Goal: Information Seeking & Learning: Learn about a topic

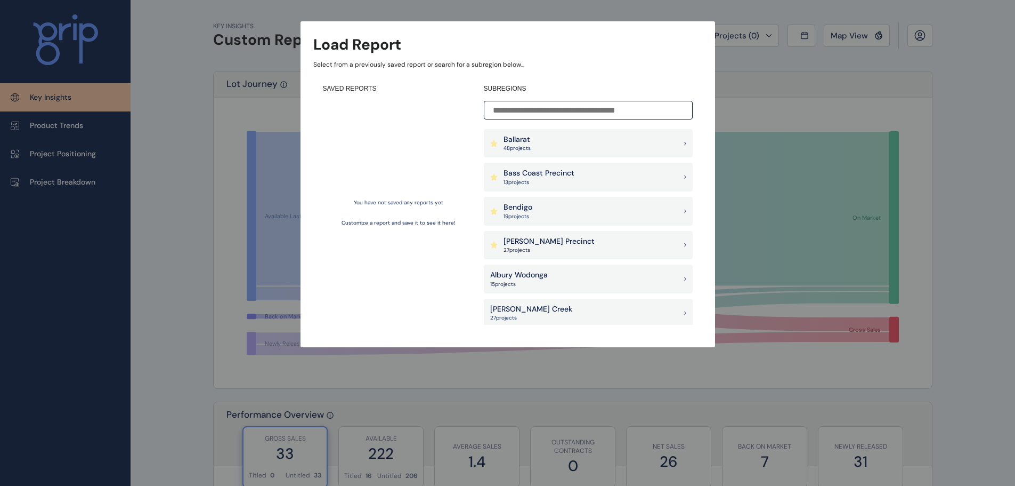
click at [536, 306] on p "[PERSON_NAME] Creek" at bounding box center [531, 309] width 82 height 11
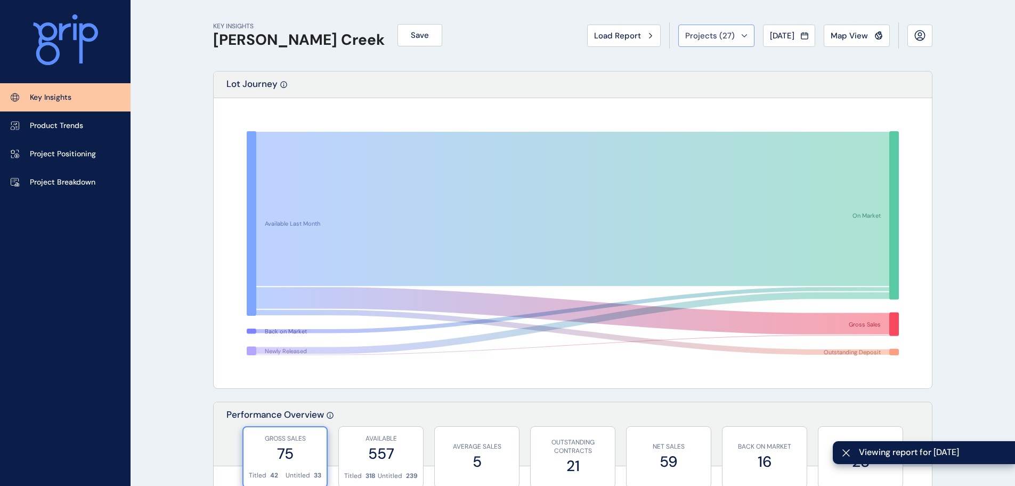
click at [698, 35] on span "Projects ( 27 )" at bounding box center [710, 35] width 50 height 11
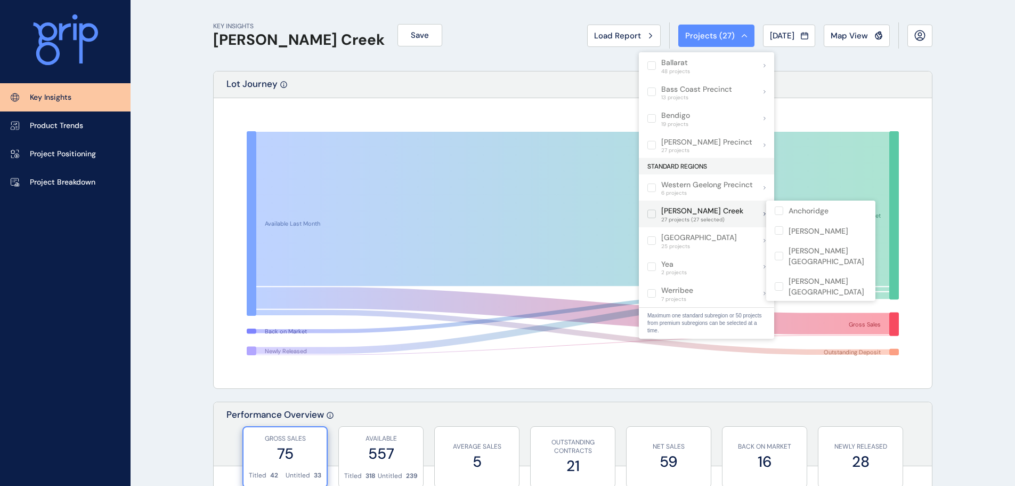
click at [760, 211] on div "[PERSON_NAME] Creek 27 projects (27 selected)" at bounding box center [706, 213] width 135 height 27
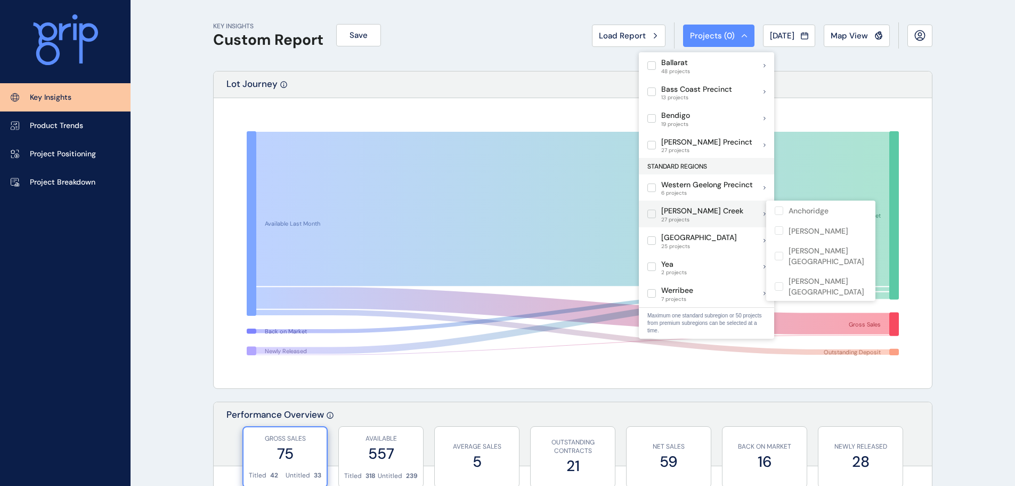
click at [753, 213] on div "[PERSON_NAME] Creek 27 projects" at bounding box center [706, 213] width 135 height 27
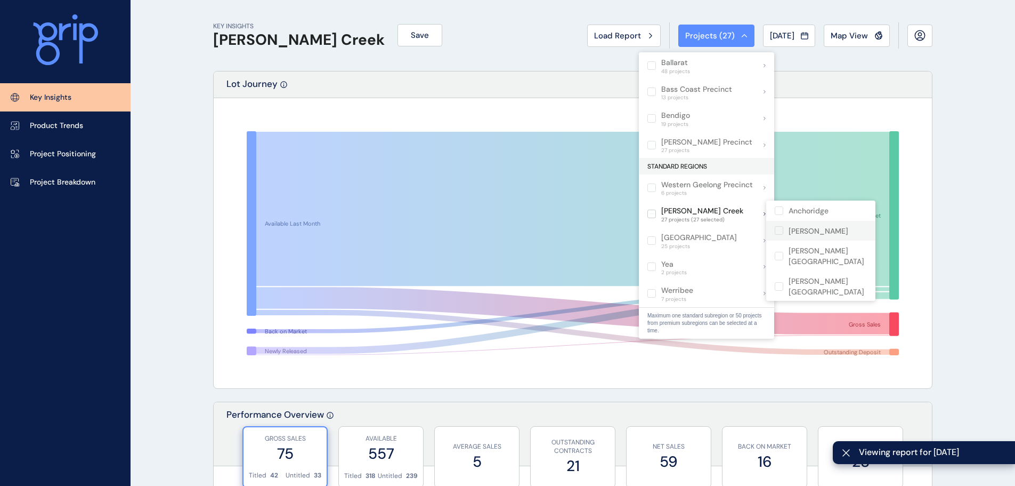
click at [808, 229] on p "[PERSON_NAME]" at bounding box center [819, 231] width 60 height 11
click at [795, 234] on p "[PERSON_NAME]" at bounding box center [819, 231] width 60 height 11
click at [780, 233] on label at bounding box center [779, 230] width 9 height 9
click at [783, 229] on label at bounding box center [779, 230] width 9 height 9
click at [814, 213] on p "Anchoridge" at bounding box center [809, 211] width 40 height 11
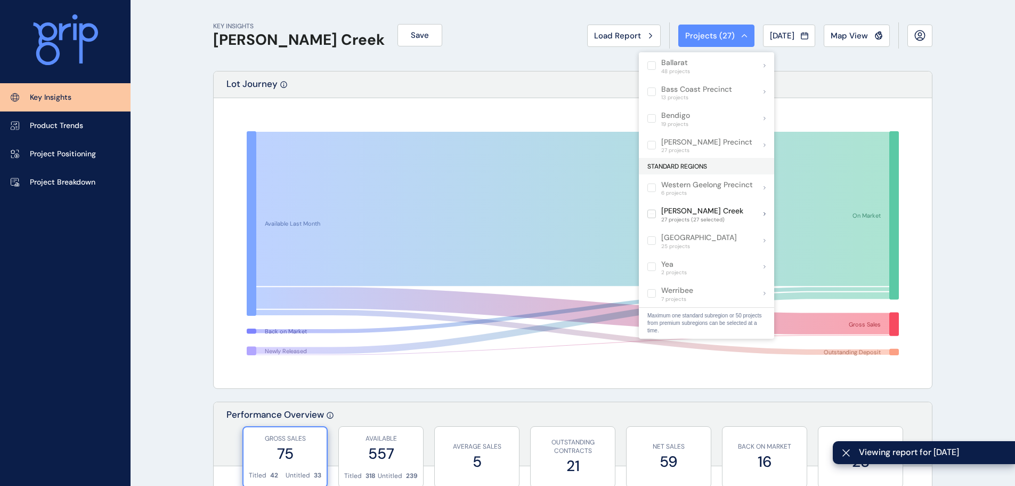
click at [723, 223] on div "[PERSON_NAME] Creek 27 projects (27 selected)" at bounding box center [706, 213] width 135 height 27
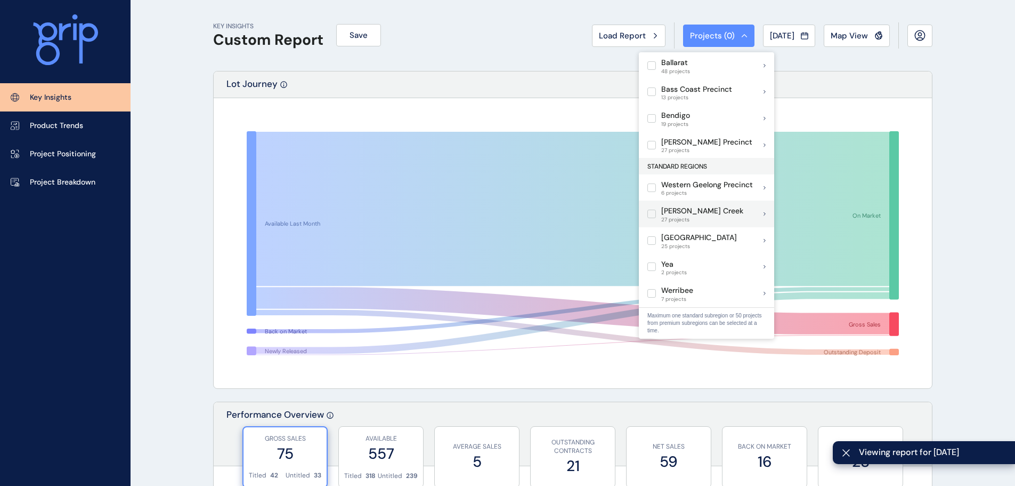
click at [724, 216] on div "[PERSON_NAME] Creek 27 projects" at bounding box center [706, 213] width 135 height 27
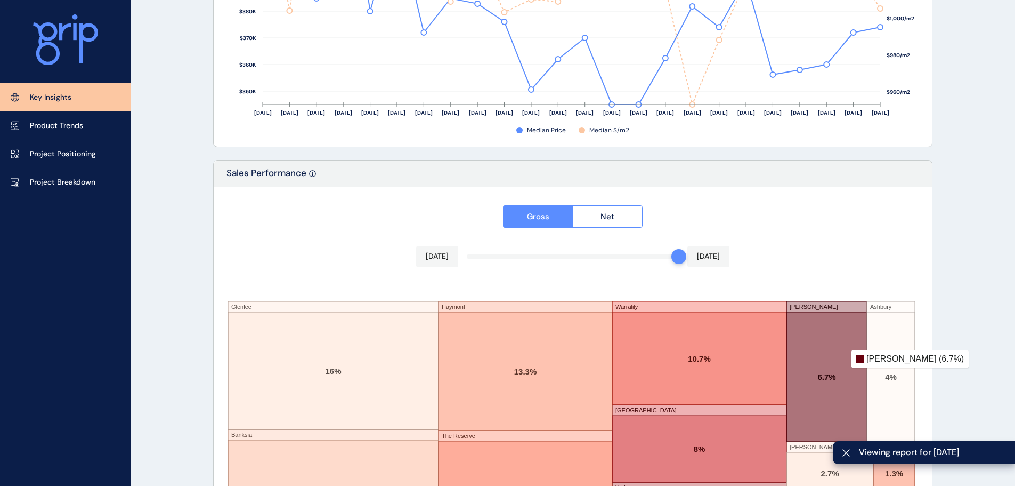
scroll to position [1758, 0]
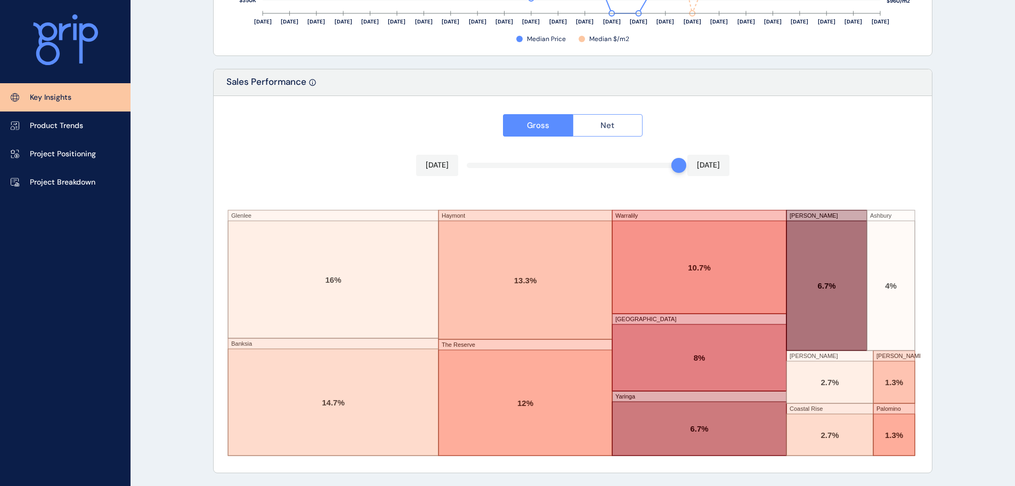
click at [626, 119] on button "Net" at bounding box center [608, 125] width 70 height 22
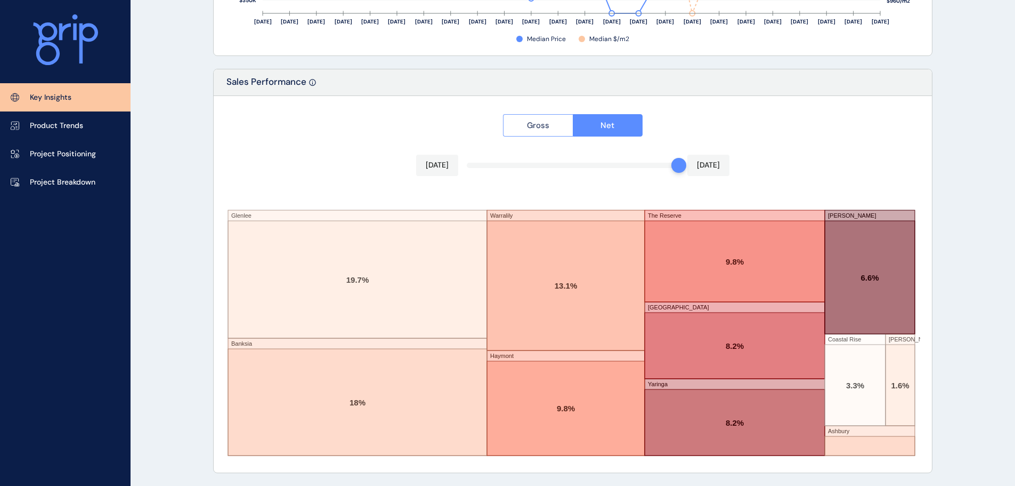
click at [534, 129] on span "Gross" at bounding box center [538, 125] width 22 height 11
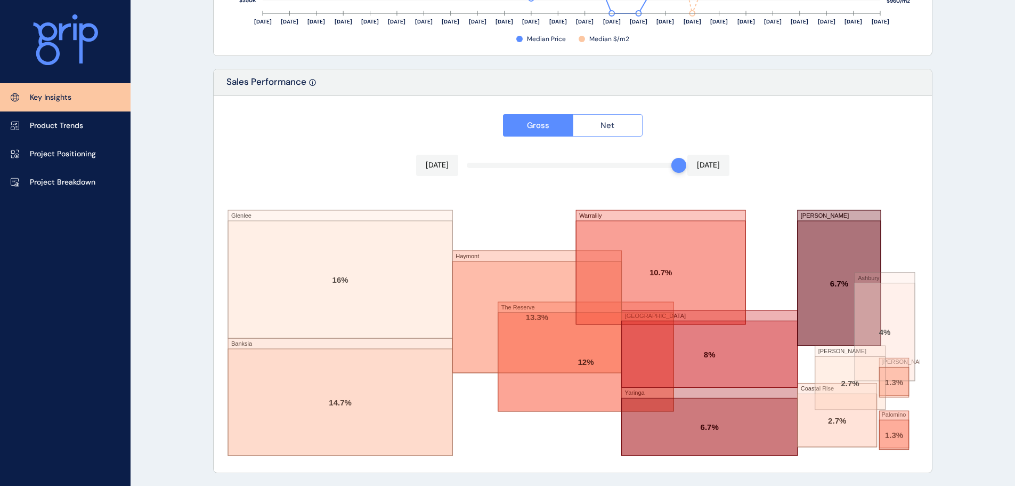
click at [607, 135] on button "Net" at bounding box center [608, 125] width 70 height 22
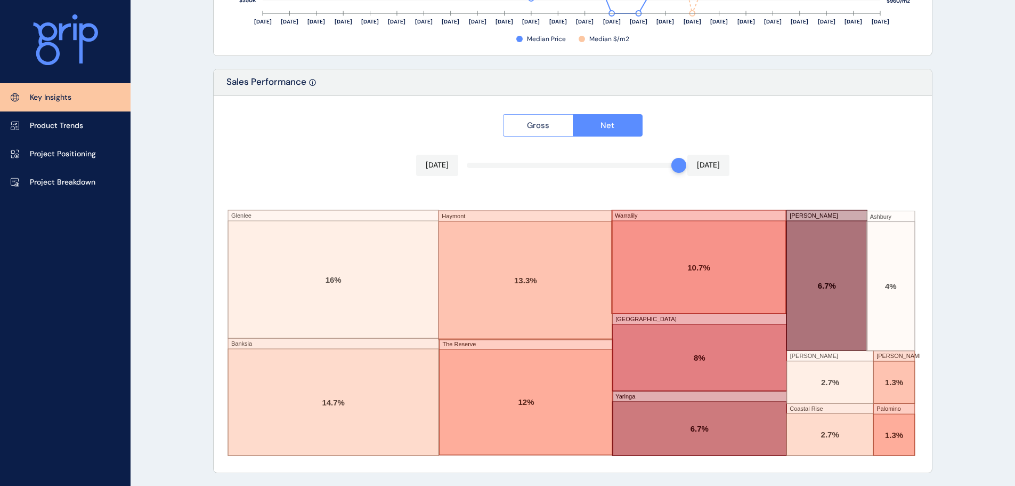
click at [559, 134] on button "Gross" at bounding box center [538, 125] width 70 height 22
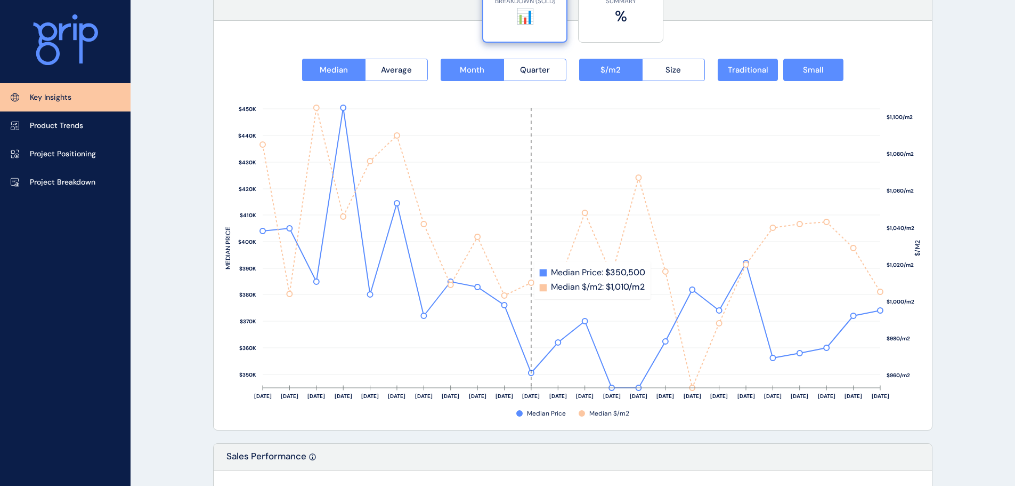
scroll to position [1385, 0]
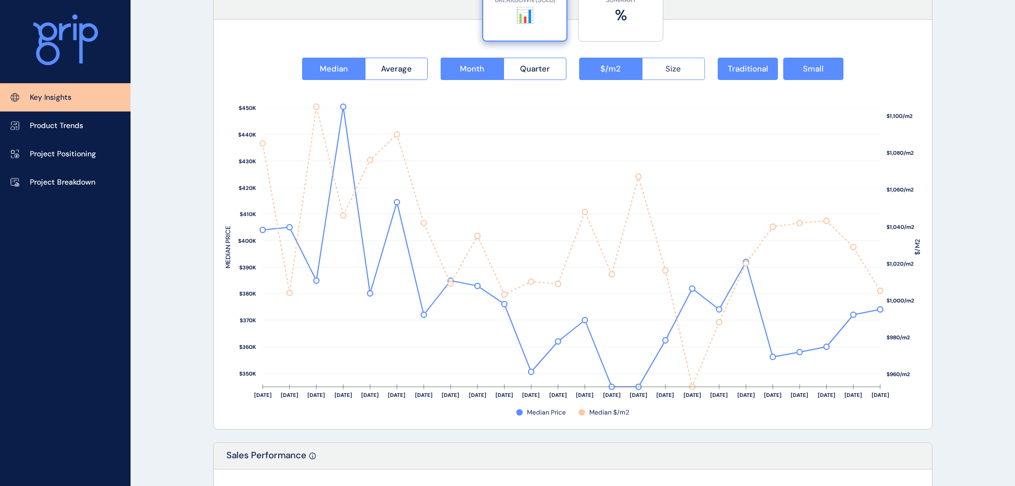
click at [675, 75] on button "Size" at bounding box center [673, 69] width 63 height 22
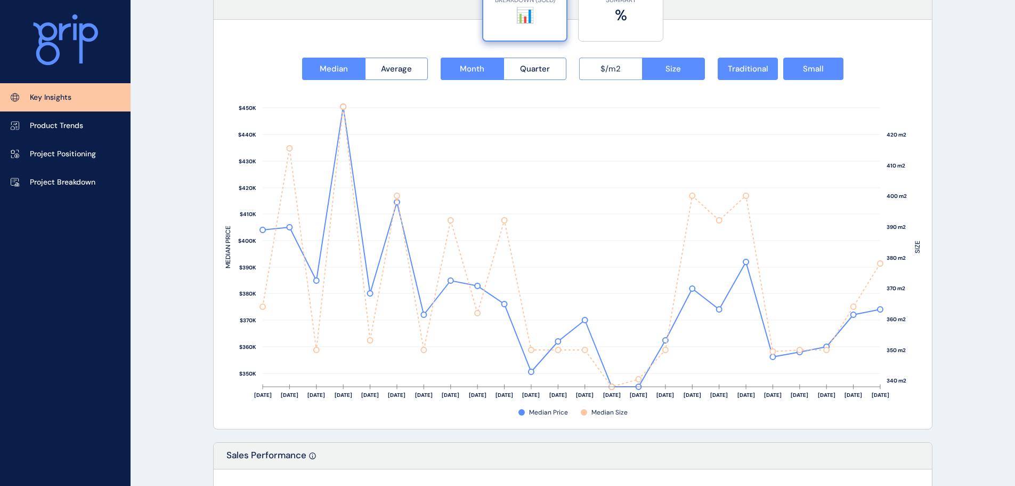
click at [612, 79] on button "$/m2" at bounding box center [610, 69] width 63 height 22
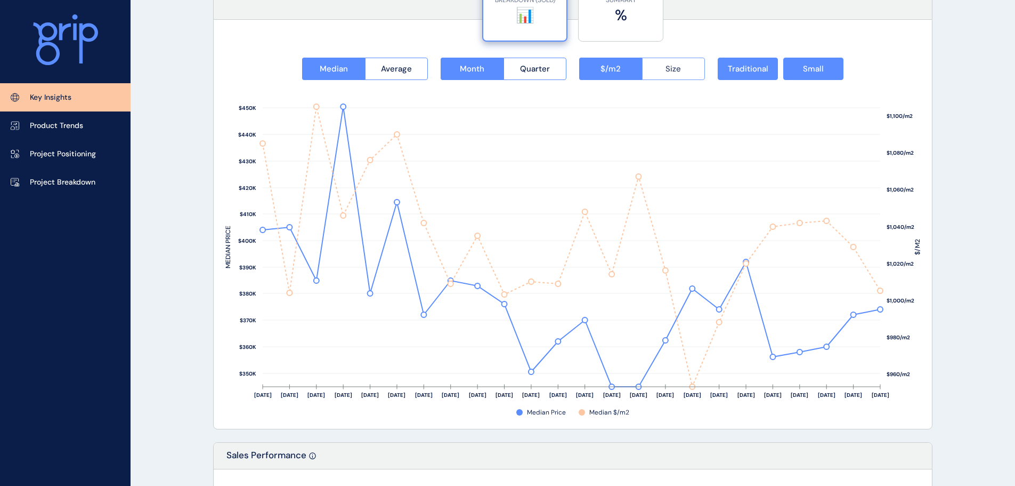
click at [663, 62] on button "Size" at bounding box center [673, 69] width 63 height 22
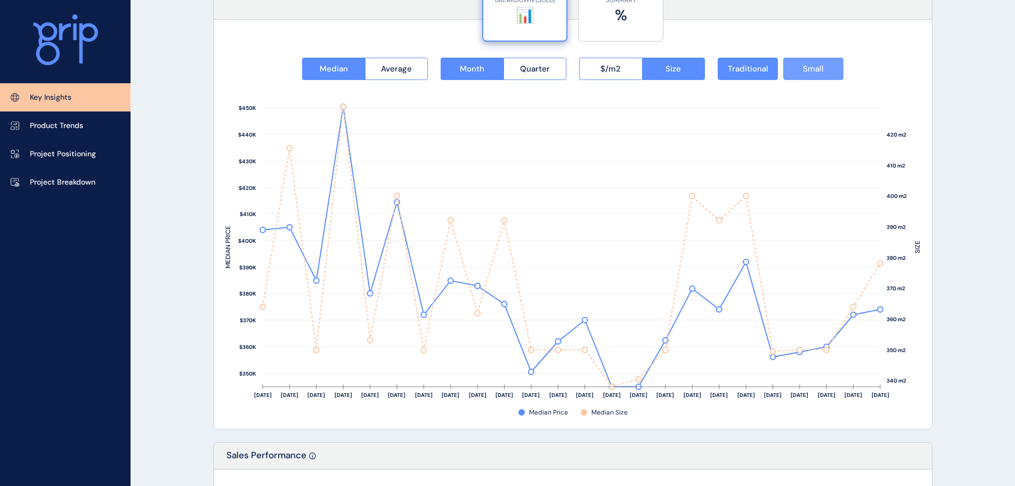
click at [814, 74] on button "Small" at bounding box center [813, 69] width 60 height 22
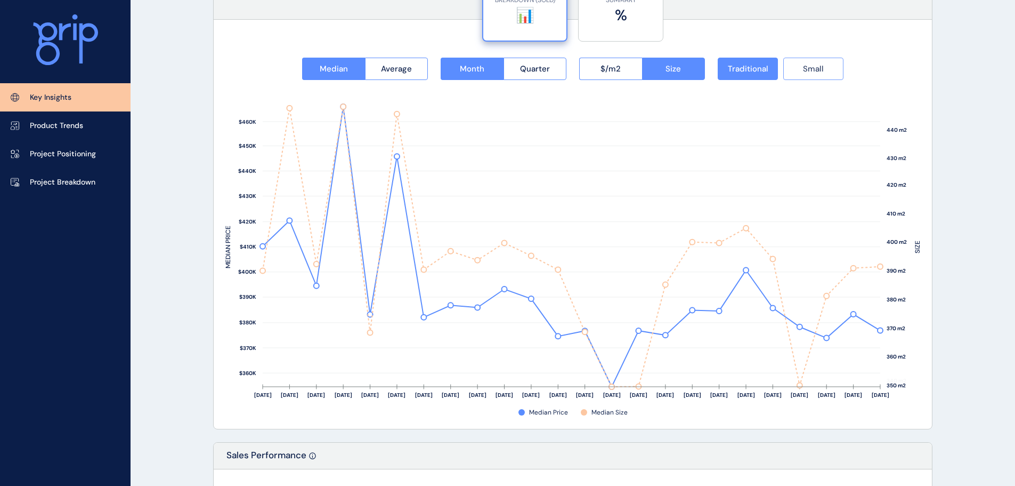
click at [814, 77] on button "Small" at bounding box center [813, 69] width 60 height 22
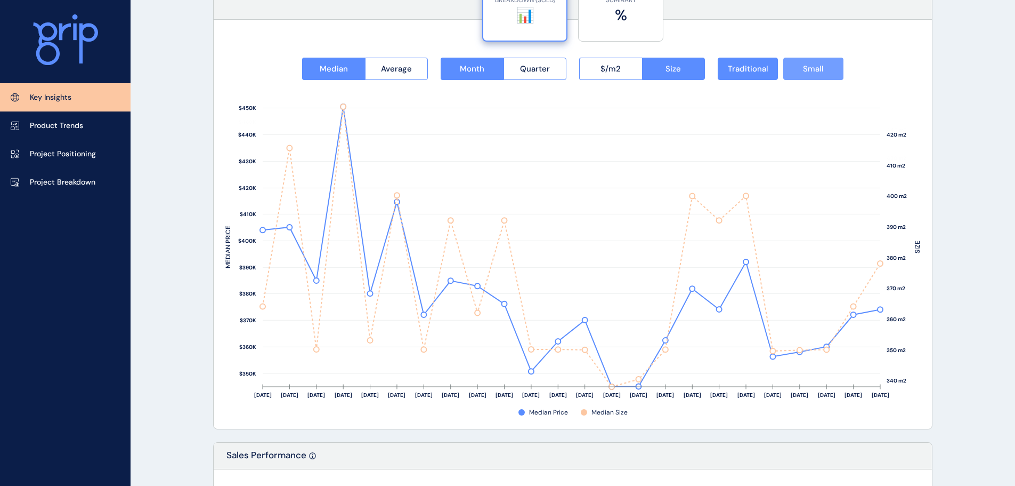
click at [814, 77] on button "Small" at bounding box center [813, 69] width 60 height 22
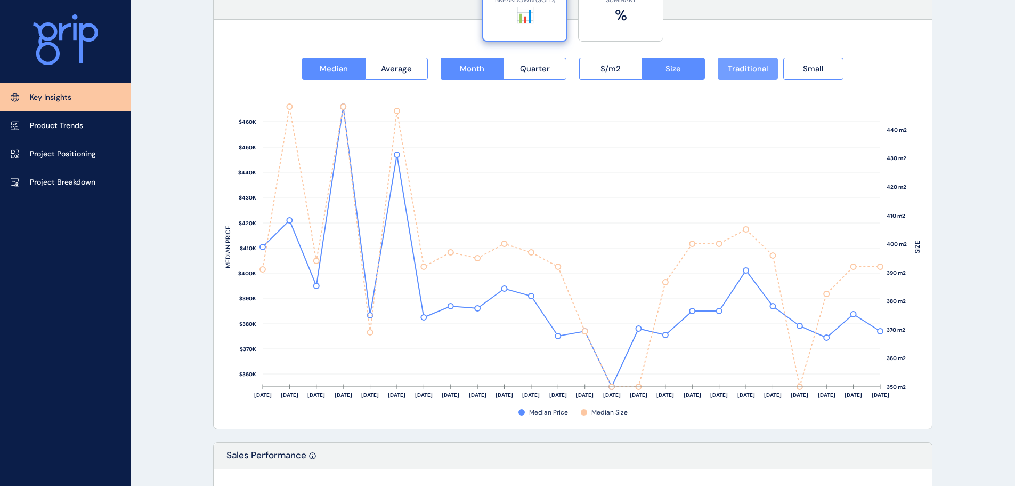
click at [771, 68] on button "Traditional" at bounding box center [748, 69] width 60 height 22
click at [787, 62] on button "Small" at bounding box center [813, 69] width 60 height 22
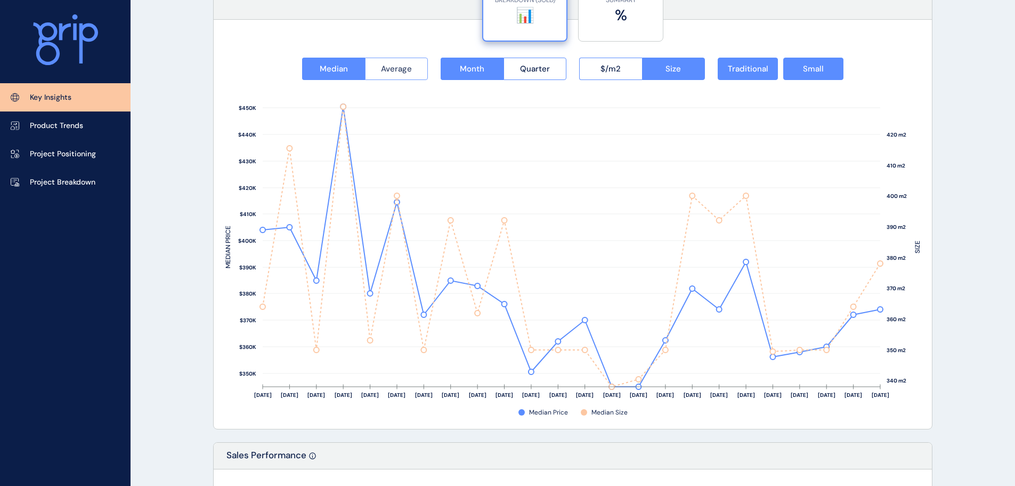
click at [403, 63] on button "Average" at bounding box center [396, 69] width 63 height 22
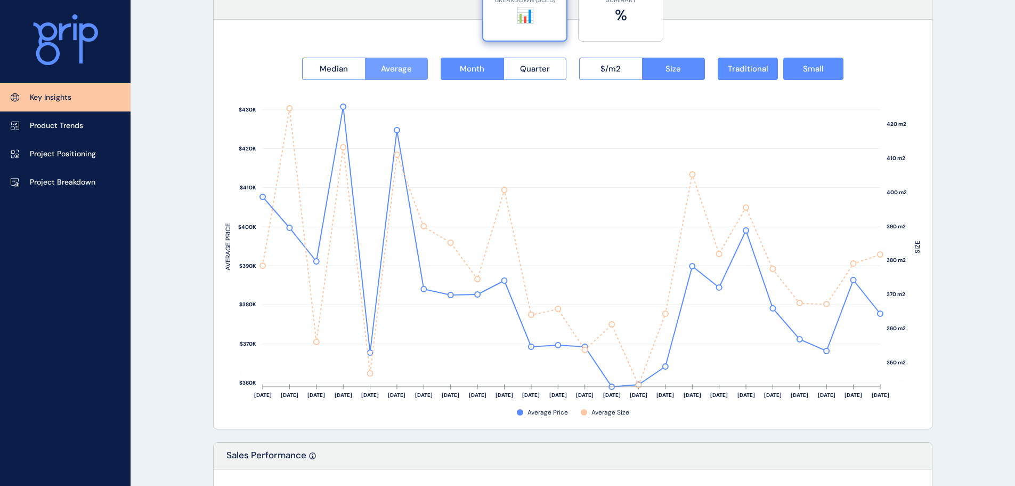
click at [403, 63] on button "Average" at bounding box center [396, 69] width 63 height 22
click at [345, 76] on button "Median" at bounding box center [333, 69] width 63 height 22
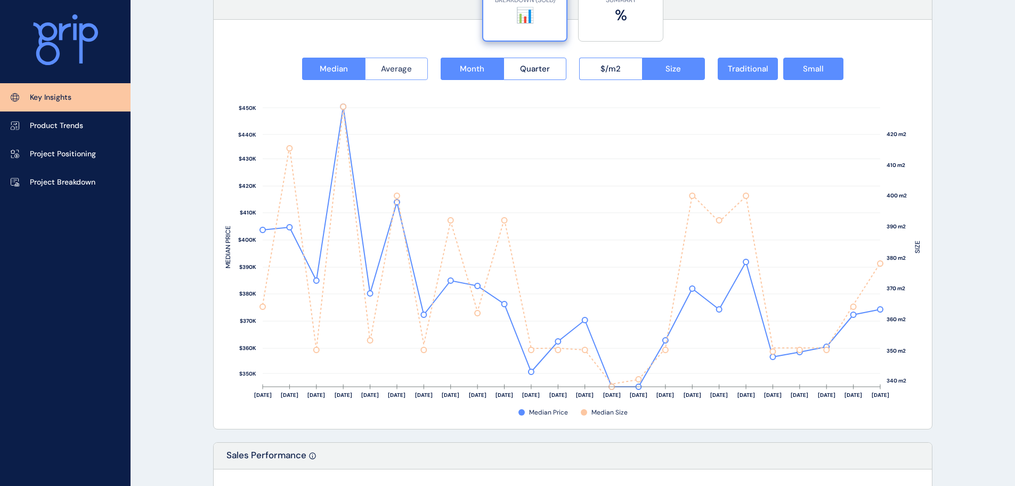
click at [412, 64] on button "Average" at bounding box center [396, 69] width 63 height 22
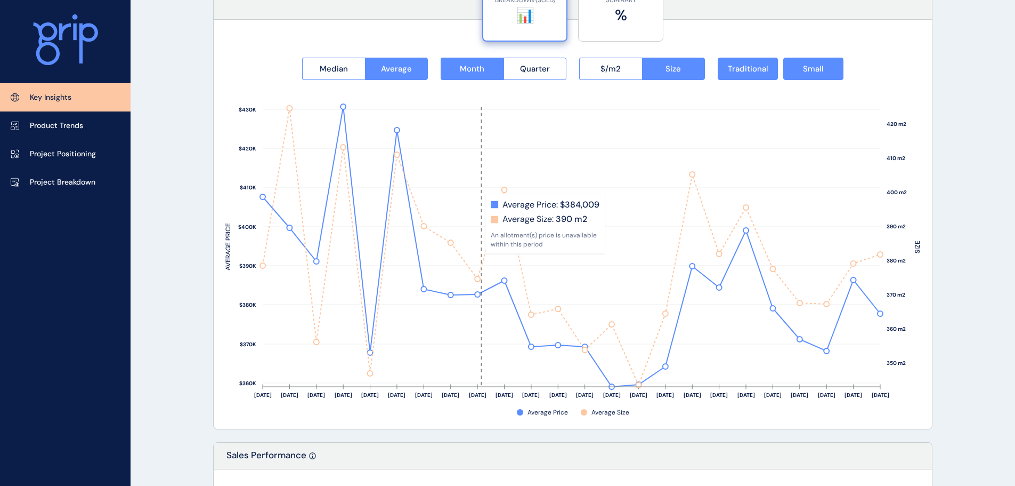
scroll to position [1119, 0]
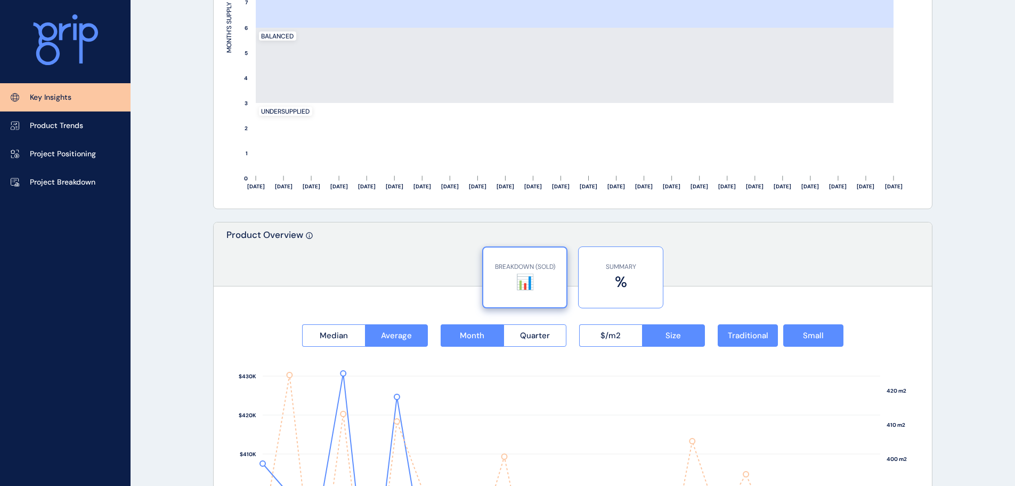
click at [600, 262] on div "SUMMARY %" at bounding box center [621, 277] width 74 height 61
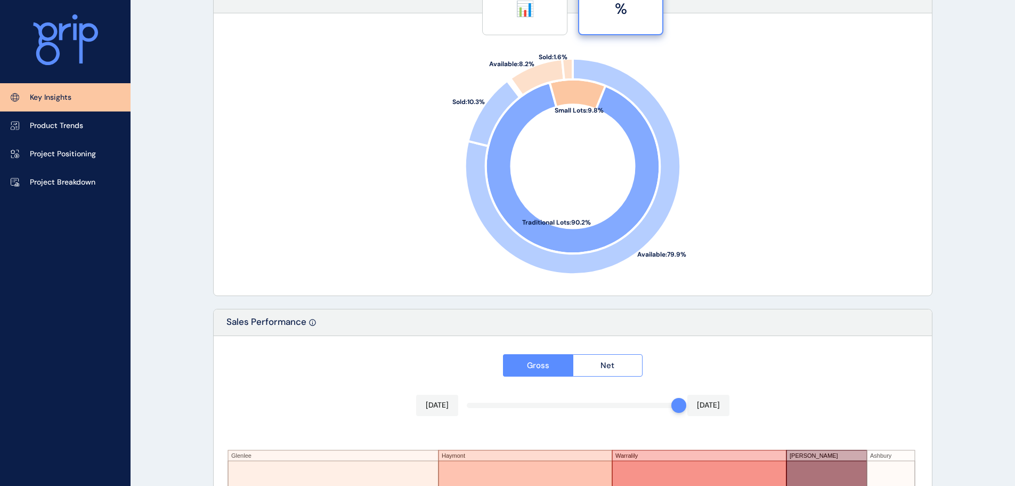
scroll to position [1332, 0]
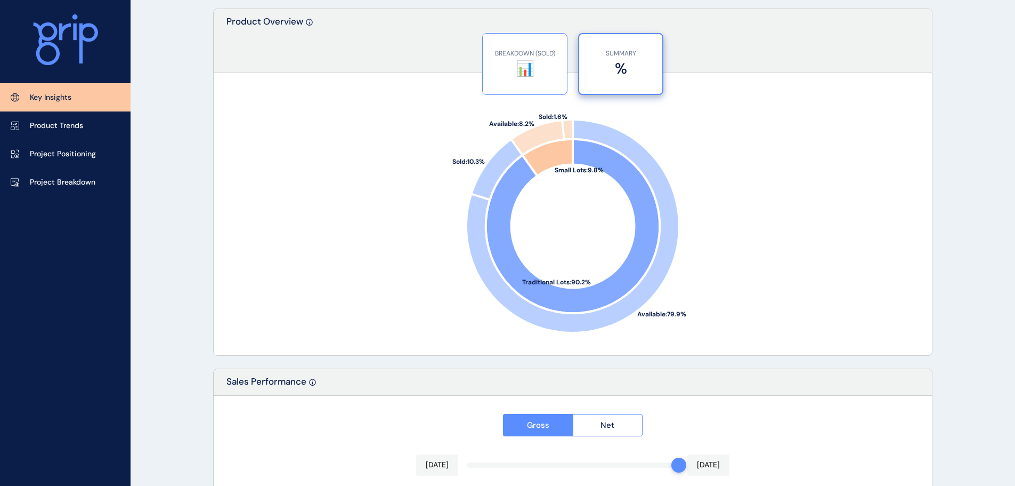
click at [547, 71] on label "📊" at bounding box center [525, 68] width 74 height 21
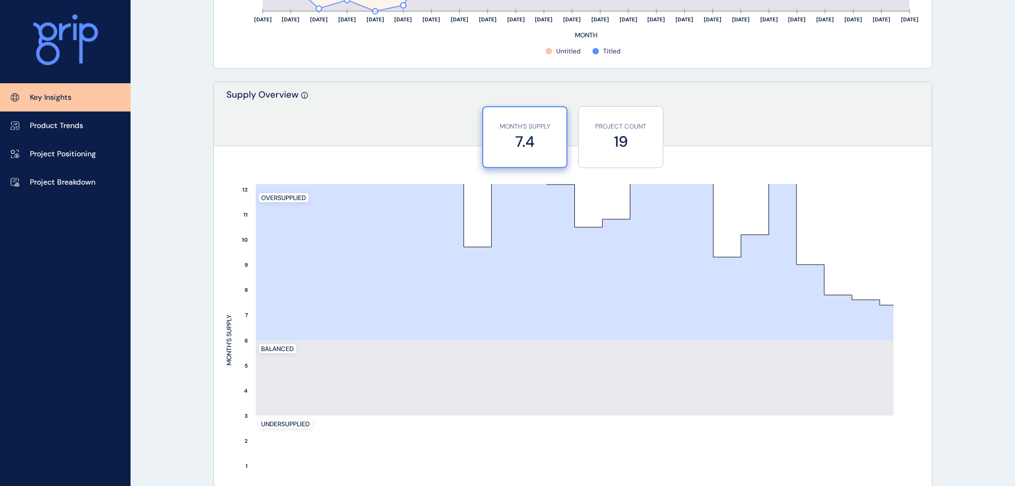
scroll to position [799, 0]
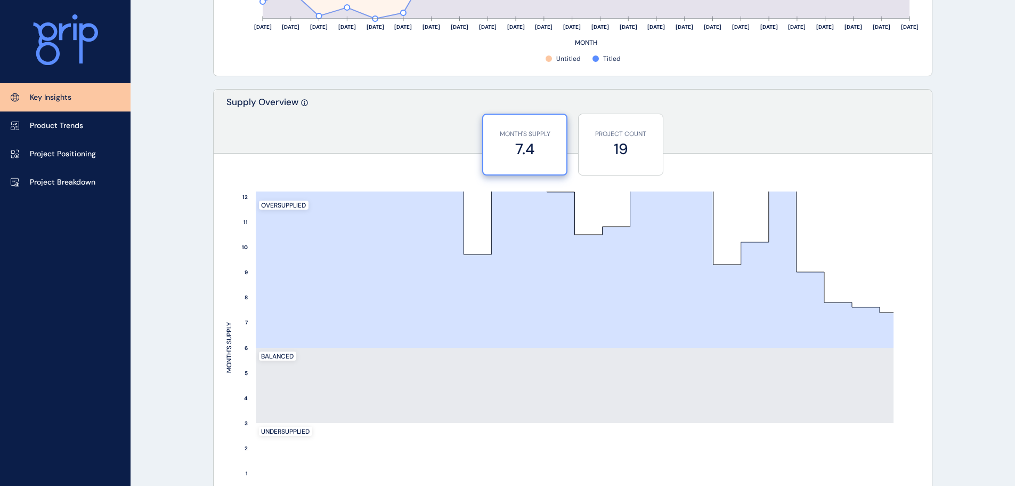
click at [539, 165] on div "MONTH'S SUPPLY 7.4" at bounding box center [525, 145] width 72 height 60
click at [631, 161] on div "PROJECT COUNT 19" at bounding box center [621, 144] width 74 height 61
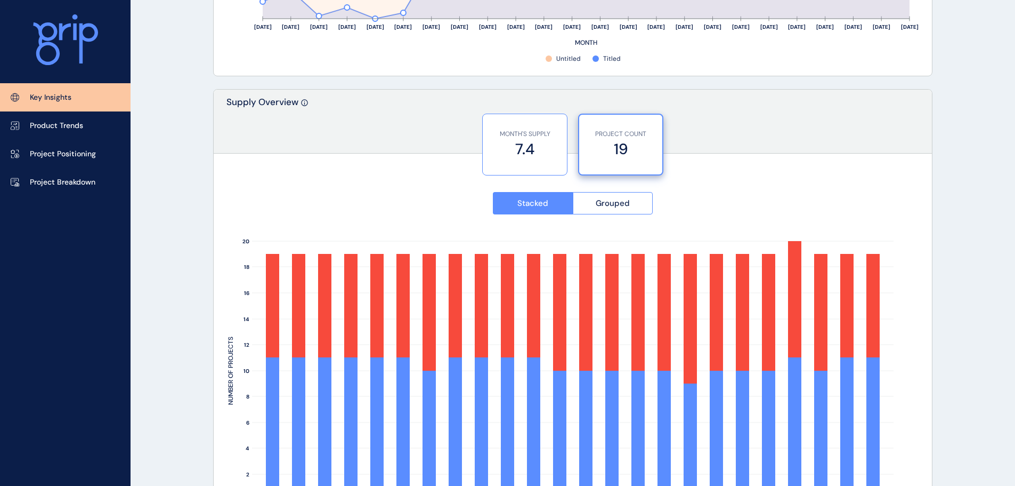
click at [544, 144] on label "7.4" at bounding box center [525, 149] width 74 height 21
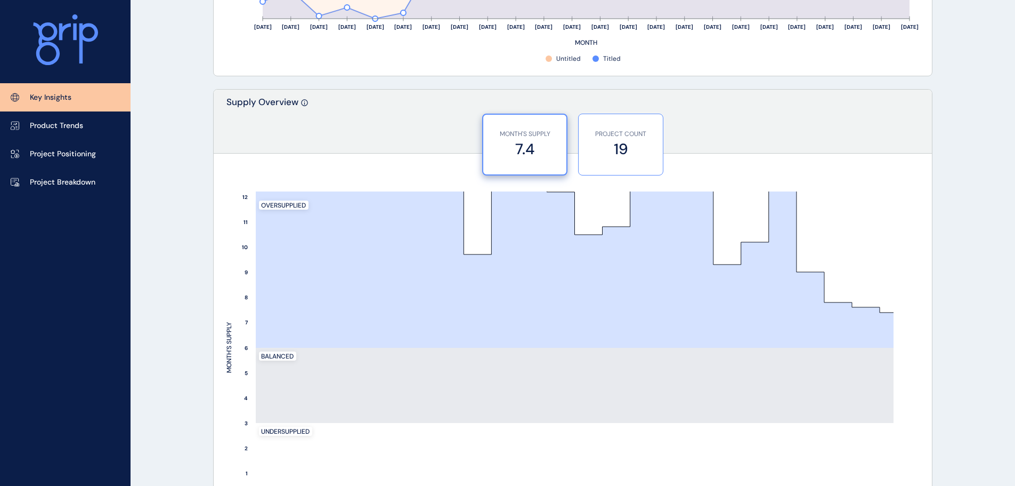
click at [630, 157] on label "19" at bounding box center [621, 149] width 74 height 21
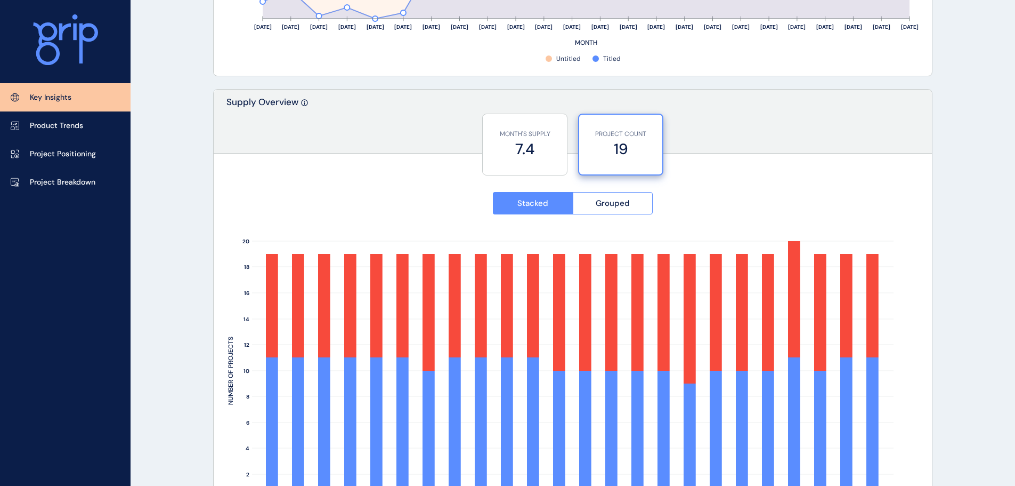
click at [589, 217] on rect at bounding box center [572, 376] width 695 height 325
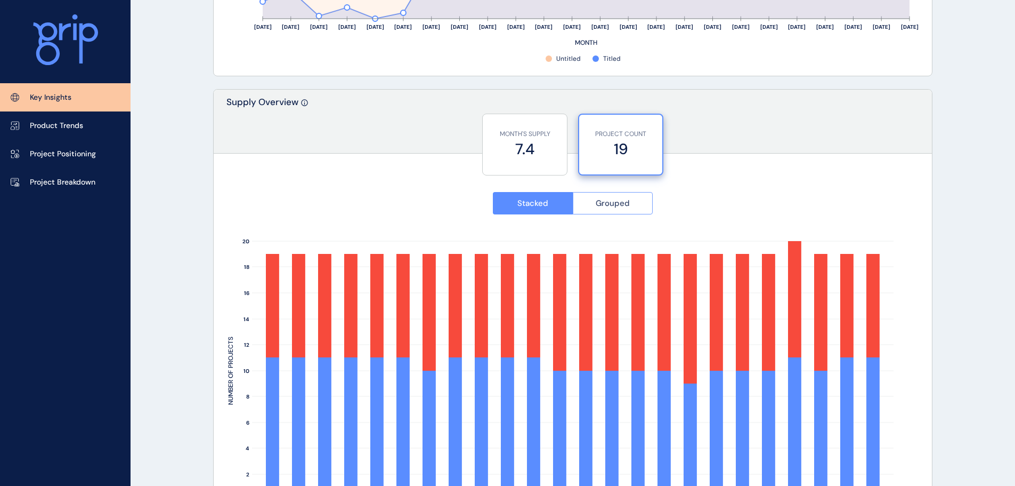
click at [608, 203] on span "Grouped" at bounding box center [613, 203] width 34 height 11
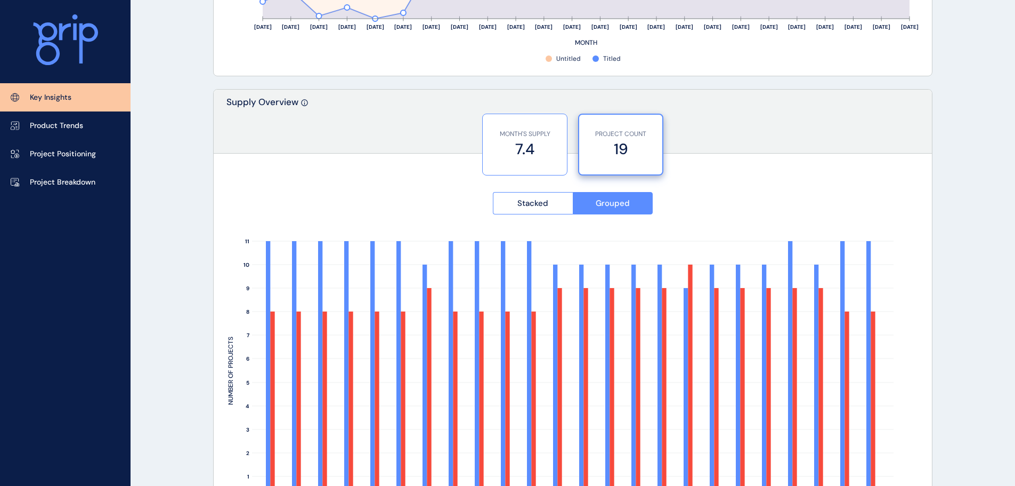
click at [536, 135] on p "MONTH'S SUPPLY" at bounding box center [525, 134] width 74 height 9
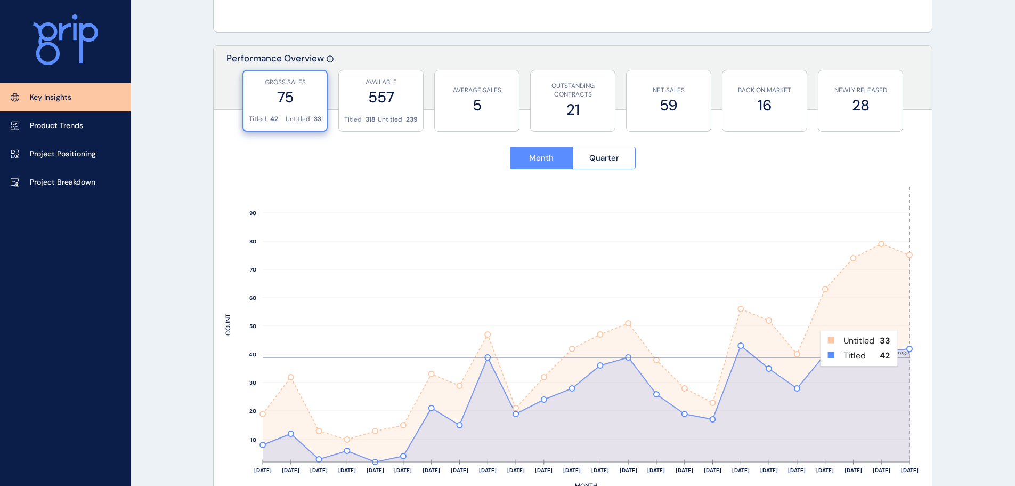
scroll to position [373, 0]
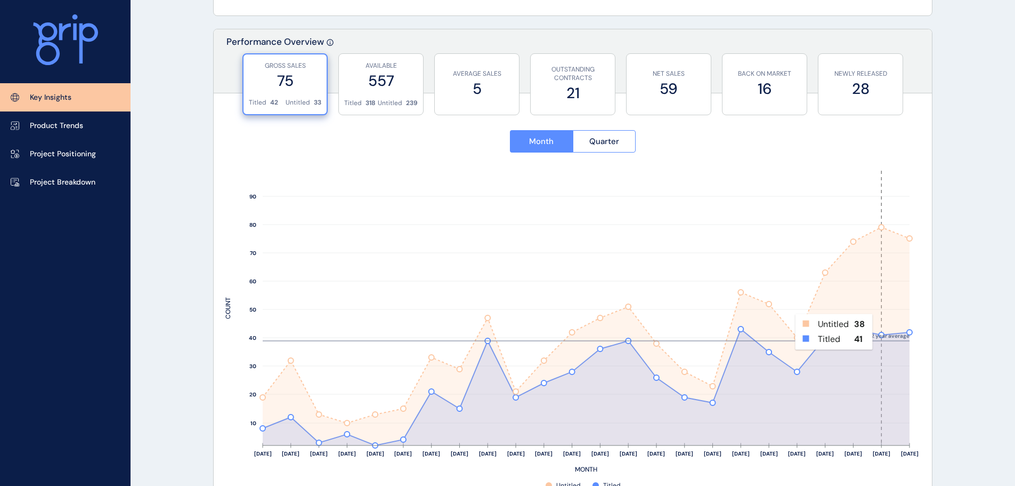
click at [880, 331] on rect at bounding box center [882, 308] width 28 height 274
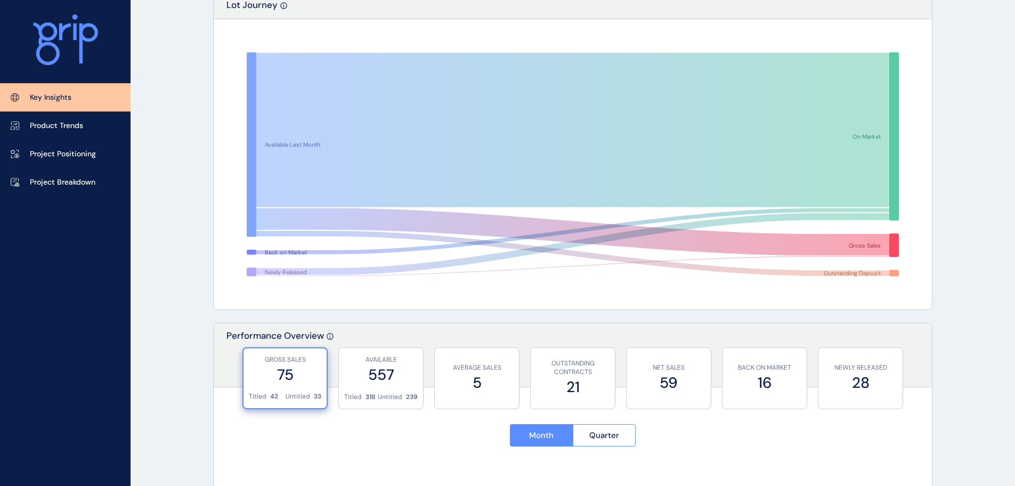
scroll to position [0, 0]
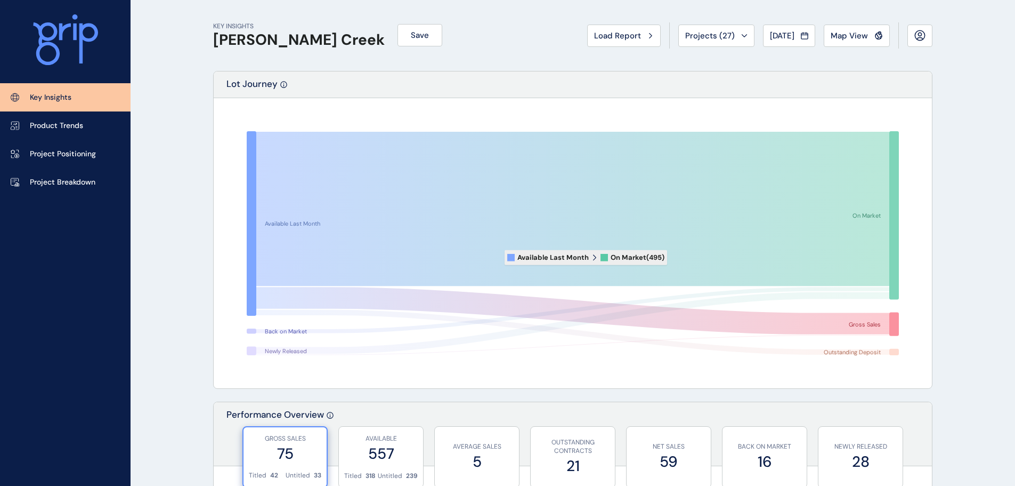
click at [473, 223] on icon at bounding box center [572, 209] width 633 height 154
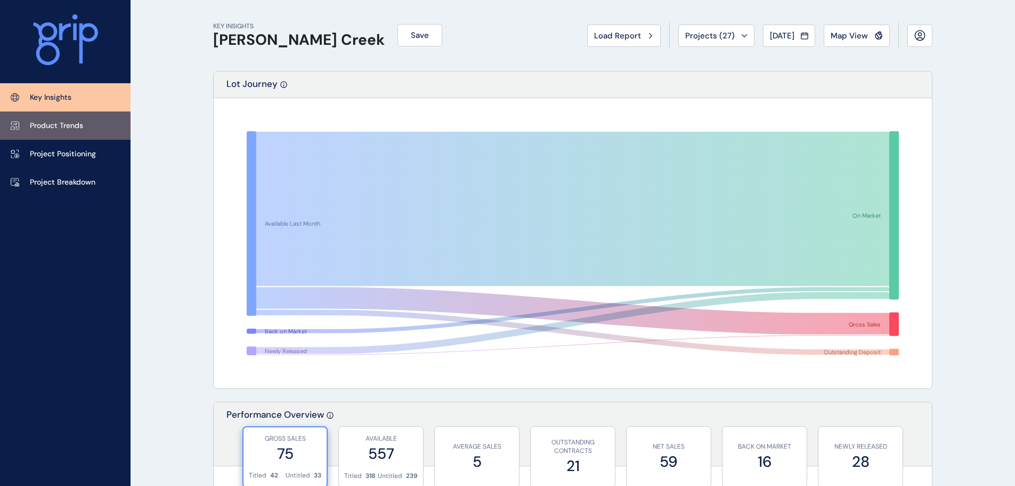
click at [87, 122] on link "Product Trends" at bounding box center [65, 125] width 131 height 28
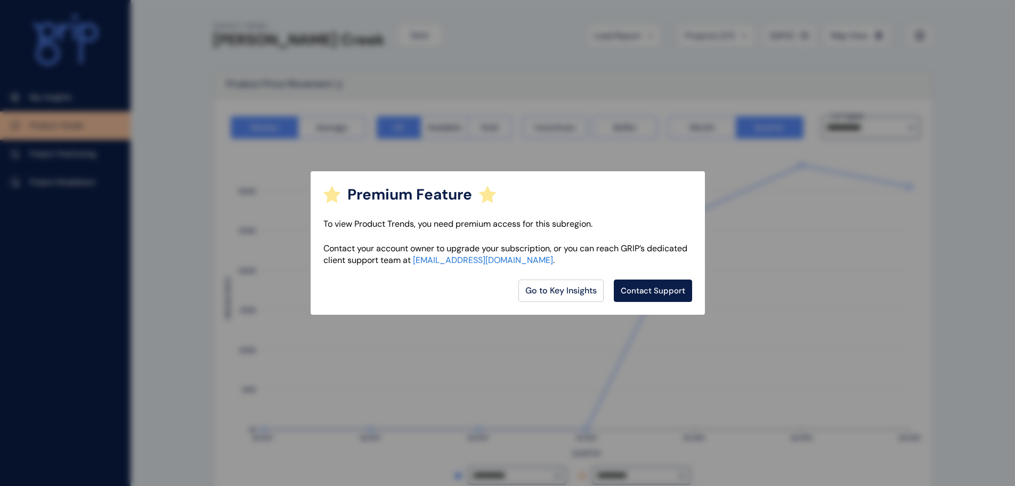
click at [803, 223] on div "Premium Feature To view Product Trends, you need premium access for this subreg…" at bounding box center [507, 243] width 1015 height 486
click at [214, 155] on div "Premium Feature To view Product Trends, you need premium access for this subreg…" at bounding box center [507, 243] width 1015 height 486
click at [580, 290] on link "Go to Key Insights" at bounding box center [561, 290] width 85 height 22
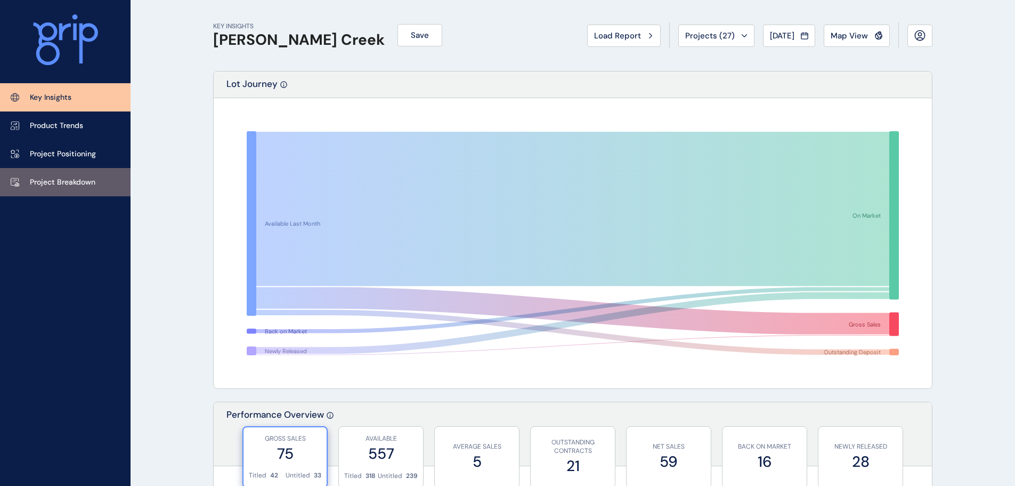
click at [62, 172] on link "Project Breakdown" at bounding box center [65, 182] width 131 height 28
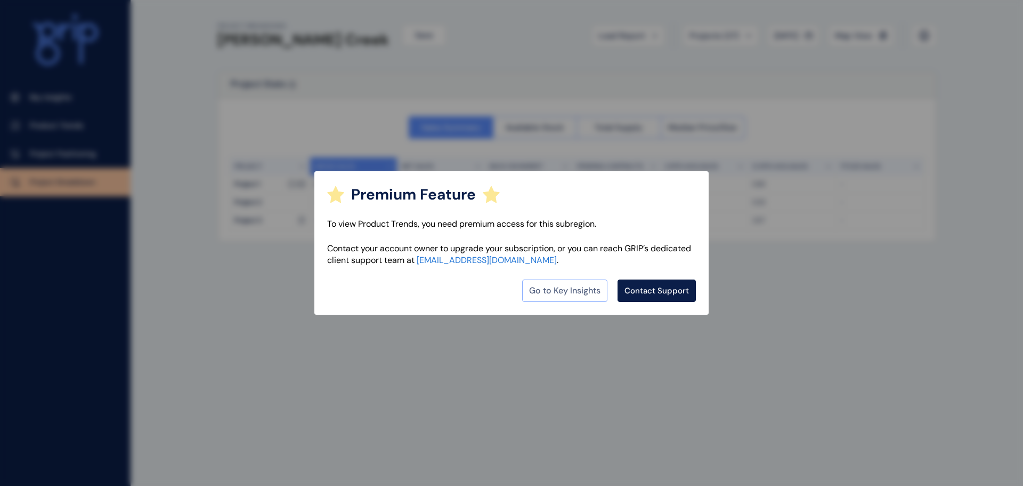
click at [557, 289] on link "Go to Key Insights" at bounding box center [564, 290] width 85 height 22
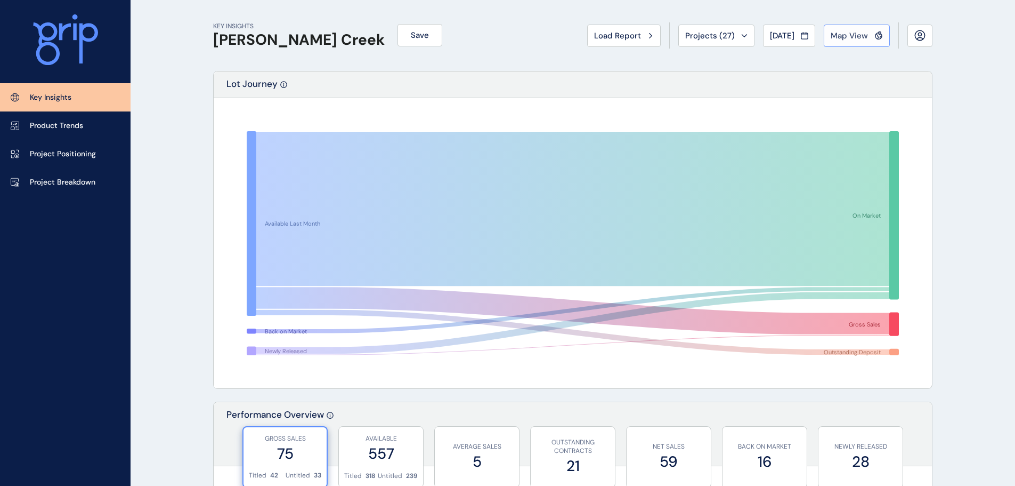
click at [856, 43] on button "Map View" at bounding box center [857, 36] width 66 height 22
click at [56, 123] on p "Product Trends" at bounding box center [56, 125] width 53 height 11
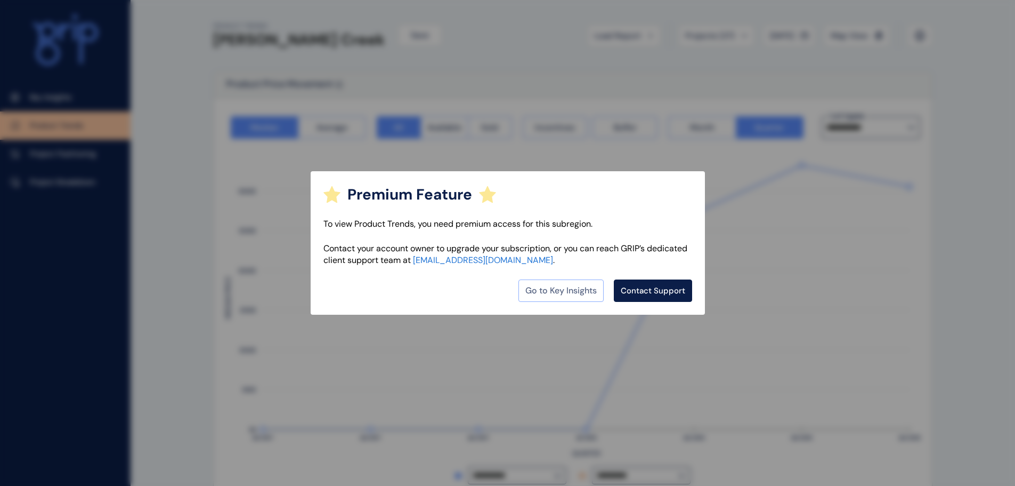
click at [582, 292] on link "Go to Key Insights" at bounding box center [561, 290] width 85 height 22
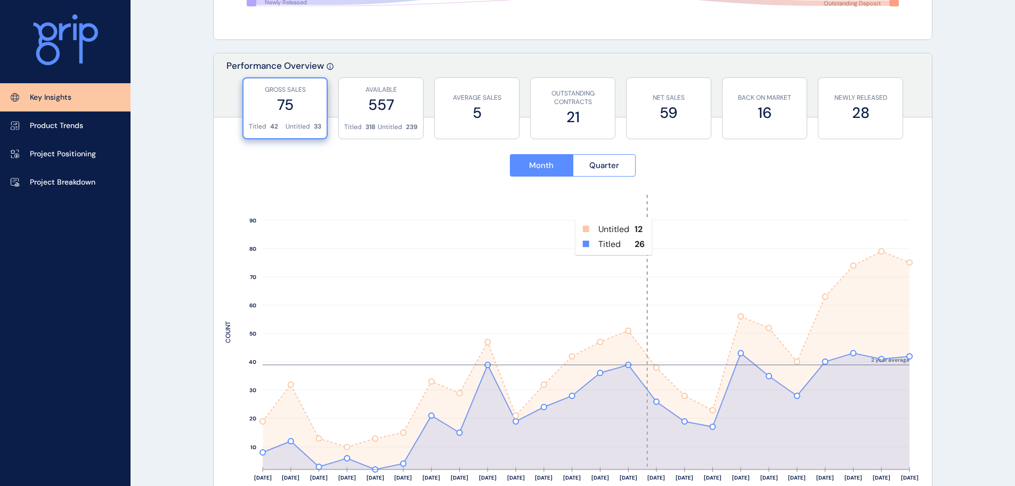
scroll to position [160, 0]
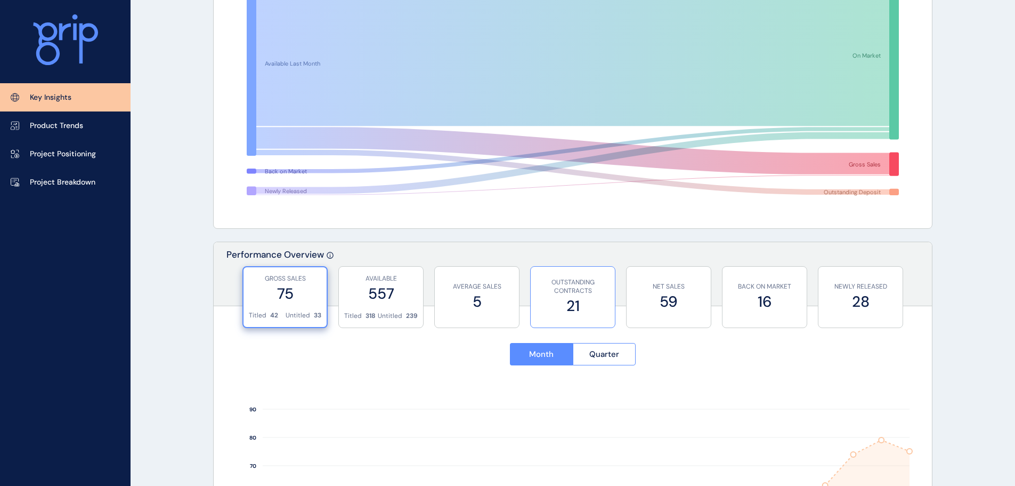
click at [569, 295] on label "21" at bounding box center [573, 305] width 74 height 21
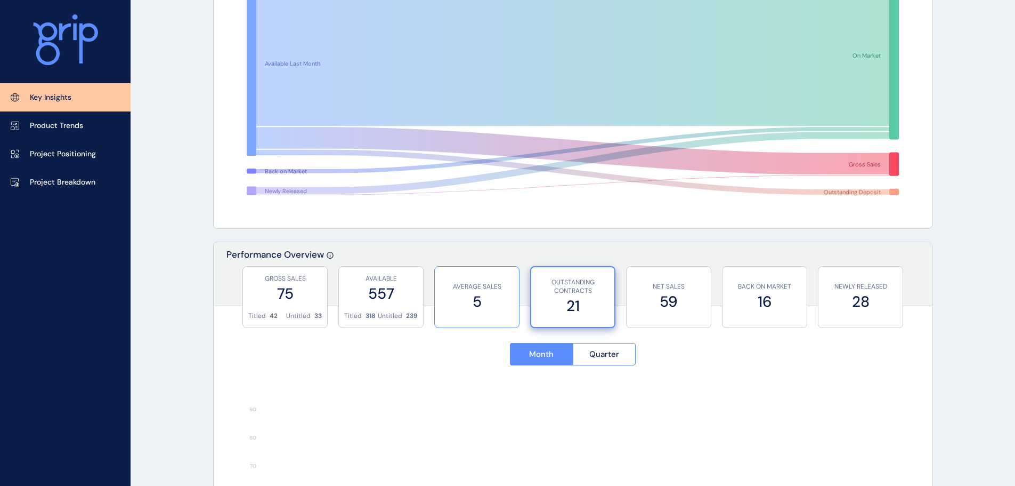
click at [502, 297] on label "5" at bounding box center [477, 301] width 74 height 21
click at [385, 294] on label "557" at bounding box center [381, 293] width 74 height 21
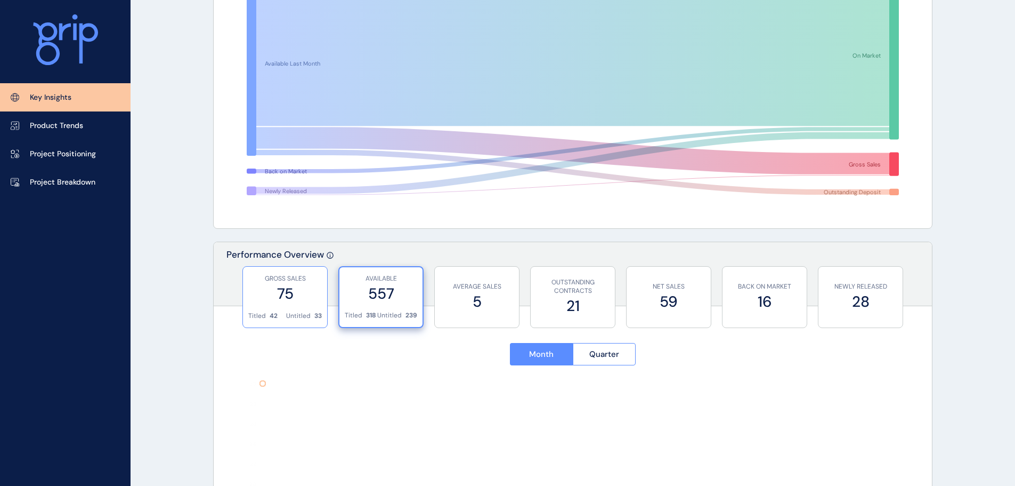
click at [273, 286] on label "75" at bounding box center [285, 293] width 74 height 21
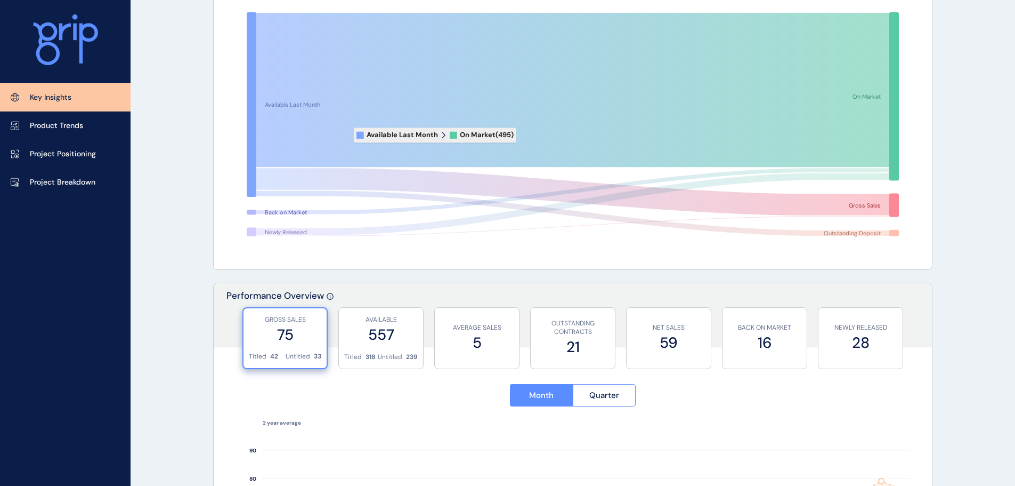
scroll to position [0, 0]
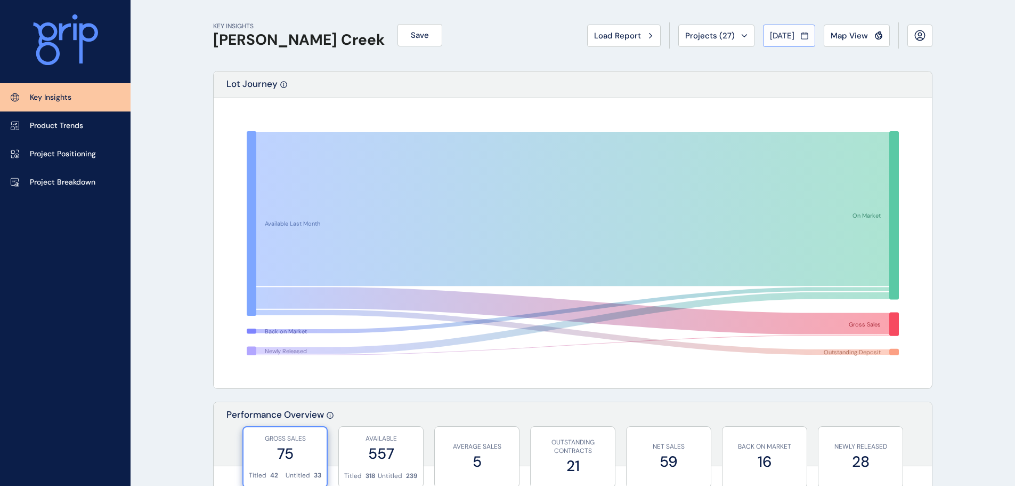
click at [805, 43] on button "[DATE]" at bounding box center [789, 36] width 52 height 22
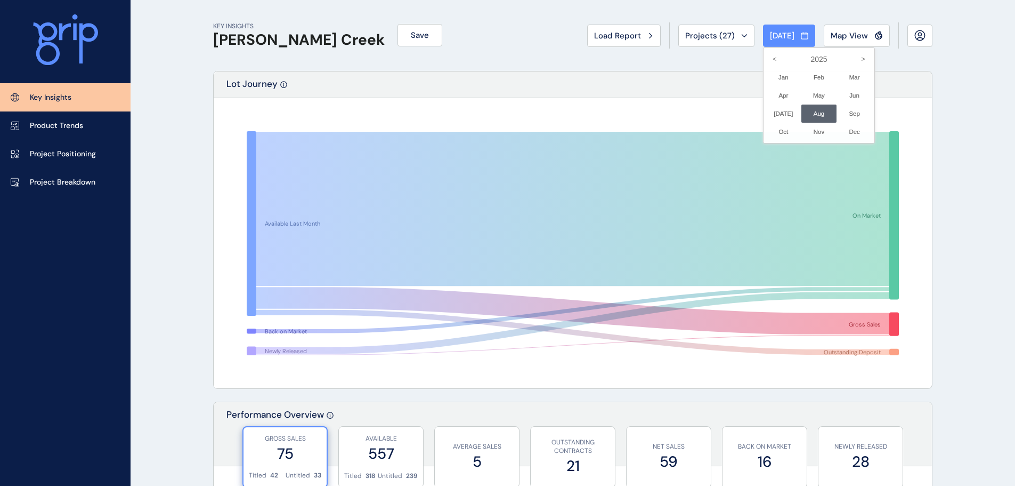
click at [751, 35] on div at bounding box center [507, 243] width 1015 height 486
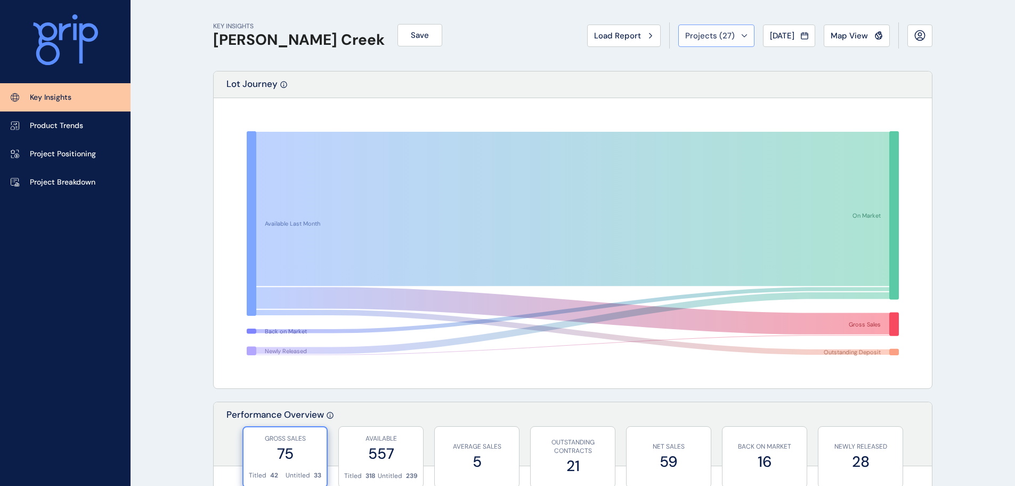
click at [741, 35] on icon at bounding box center [744, 35] width 6 height 3
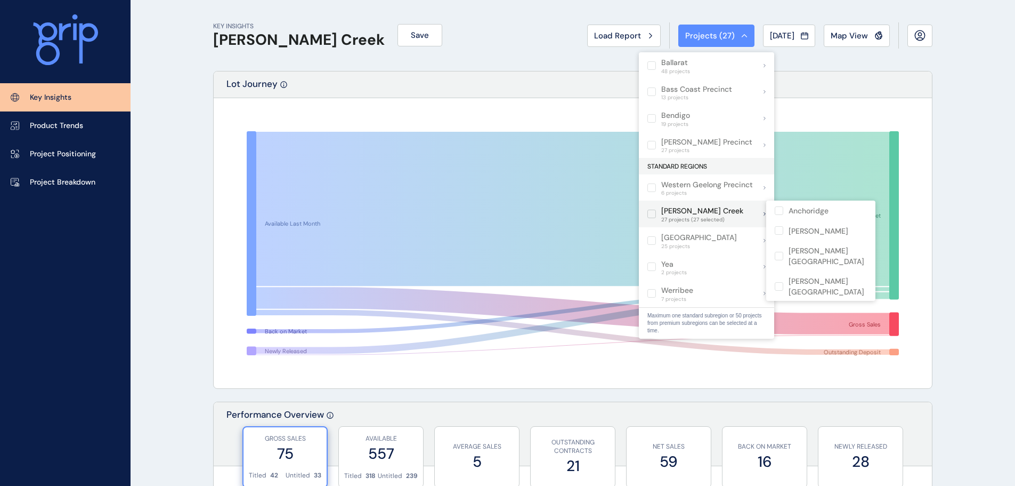
click at [651, 220] on div "[PERSON_NAME] Creek 27 projects (27 selected)" at bounding box center [696, 214] width 96 height 18
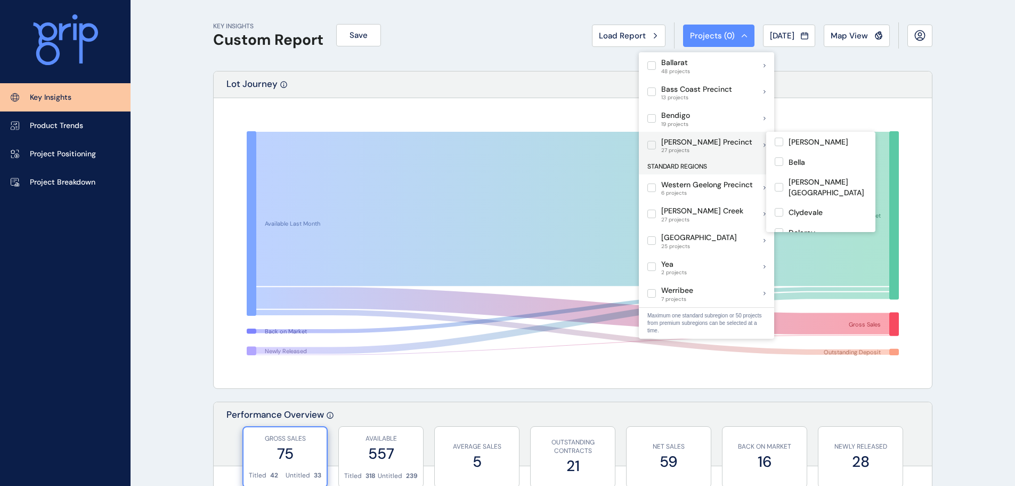
click at [651, 141] on label at bounding box center [652, 145] width 9 height 9
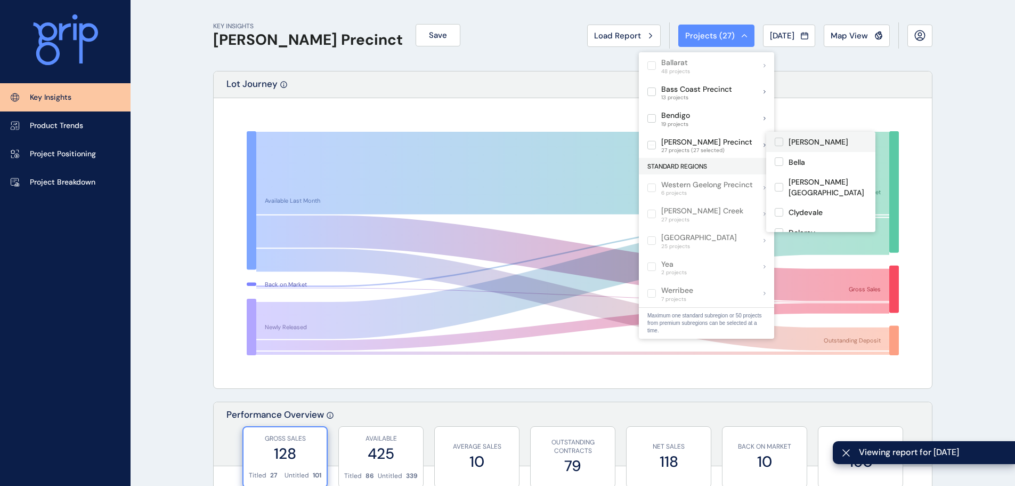
click at [778, 139] on label at bounding box center [779, 142] width 9 height 9
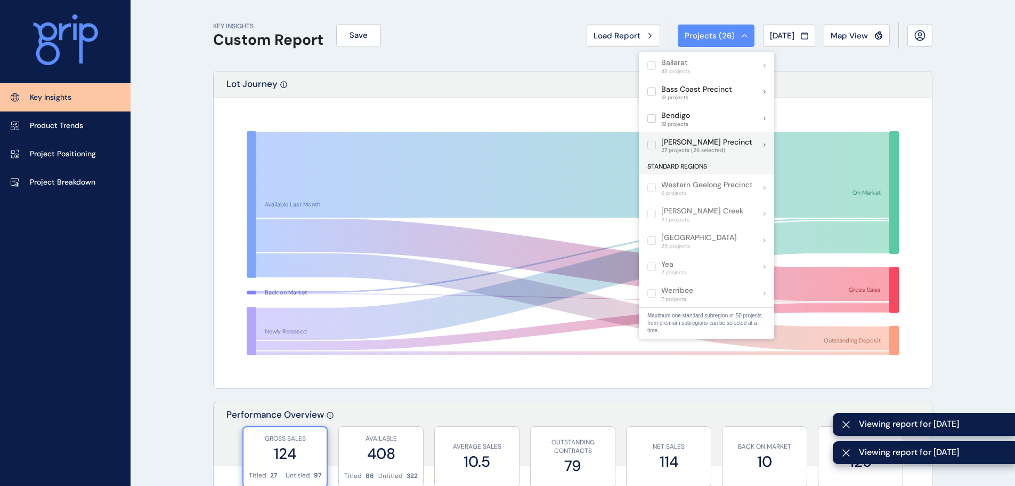
click at [652, 143] on label at bounding box center [652, 145] width 9 height 9
click at [756, 141] on div "[PERSON_NAME] Precinct 27 projects" at bounding box center [706, 145] width 135 height 27
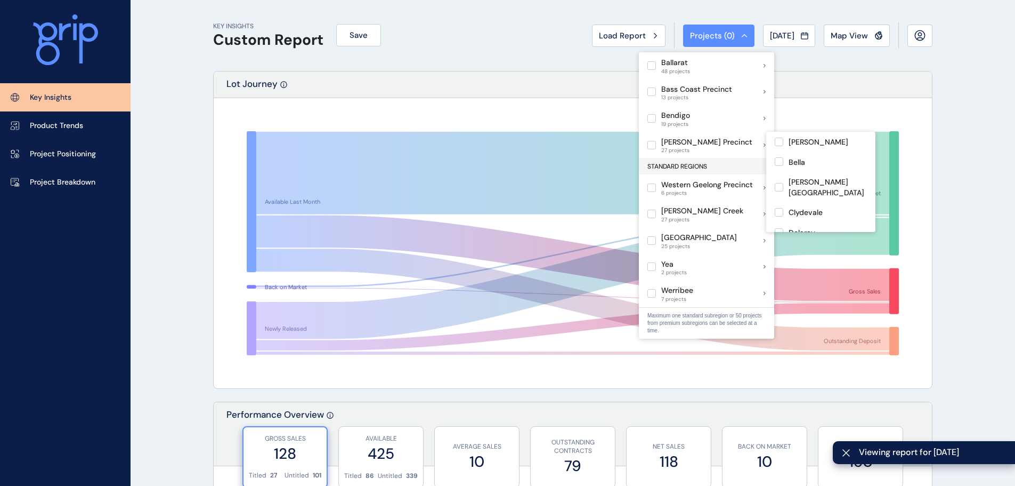
click at [762, 147] on div "[PERSON_NAME] Precinct 27 projects" at bounding box center [706, 145] width 135 height 27
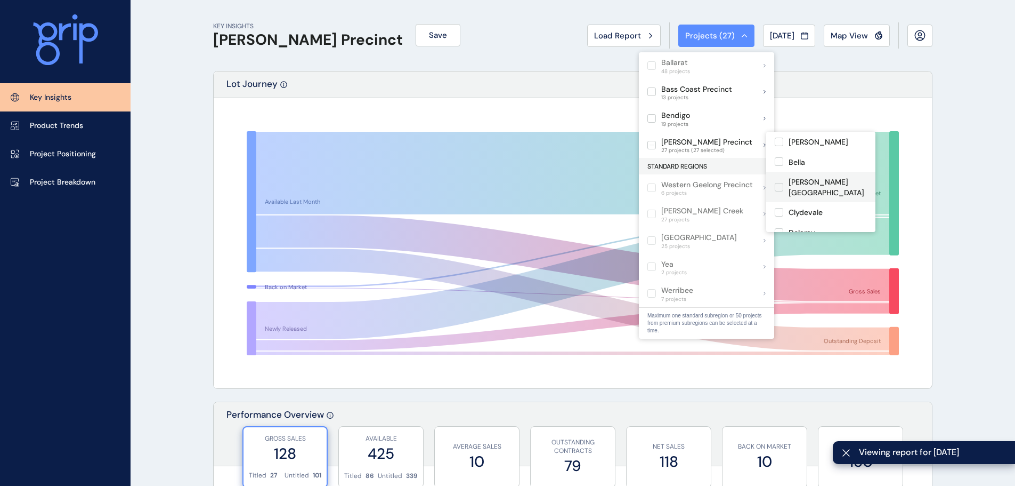
click at [797, 178] on p "[PERSON_NAME][GEOGRAPHIC_DATA]" at bounding box center [828, 187] width 78 height 21
click at [795, 184] on p "[PERSON_NAME][GEOGRAPHIC_DATA]" at bounding box center [828, 187] width 78 height 21
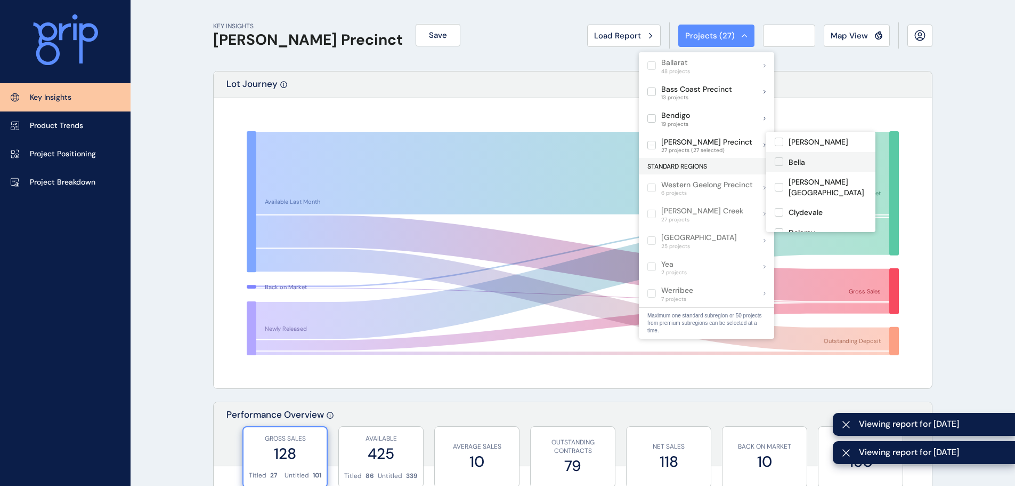
click at [791, 162] on p "Bella" at bounding box center [797, 162] width 17 height 11
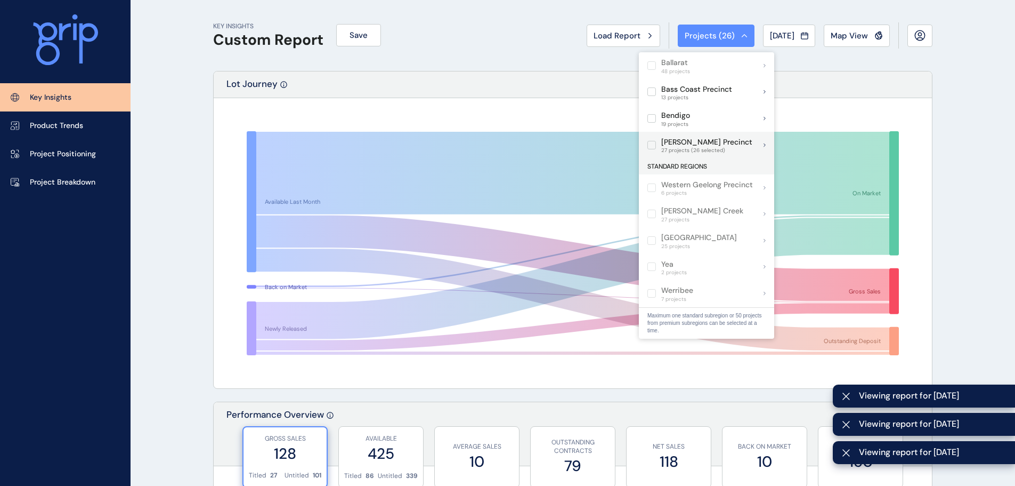
click at [651, 145] on label at bounding box center [652, 145] width 9 height 9
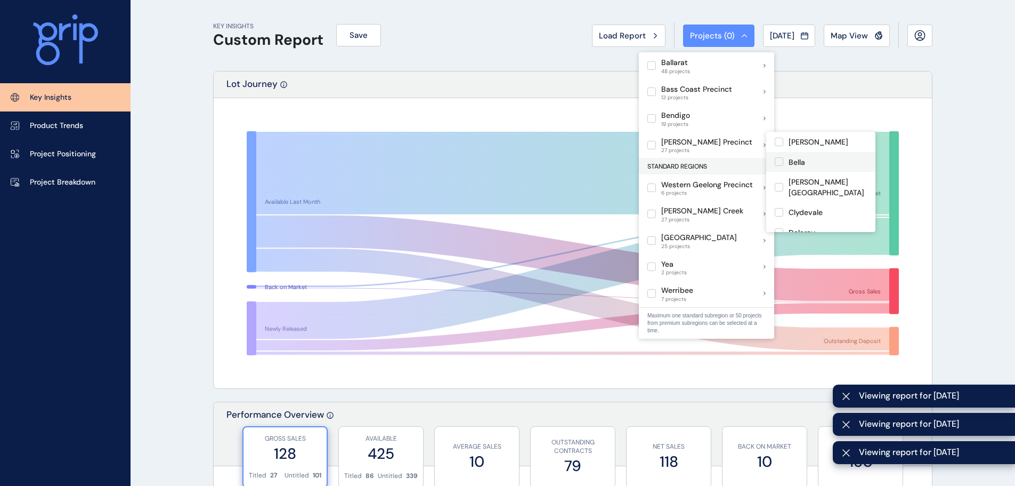
click at [791, 161] on p "Bella" at bounding box center [797, 162] width 17 height 11
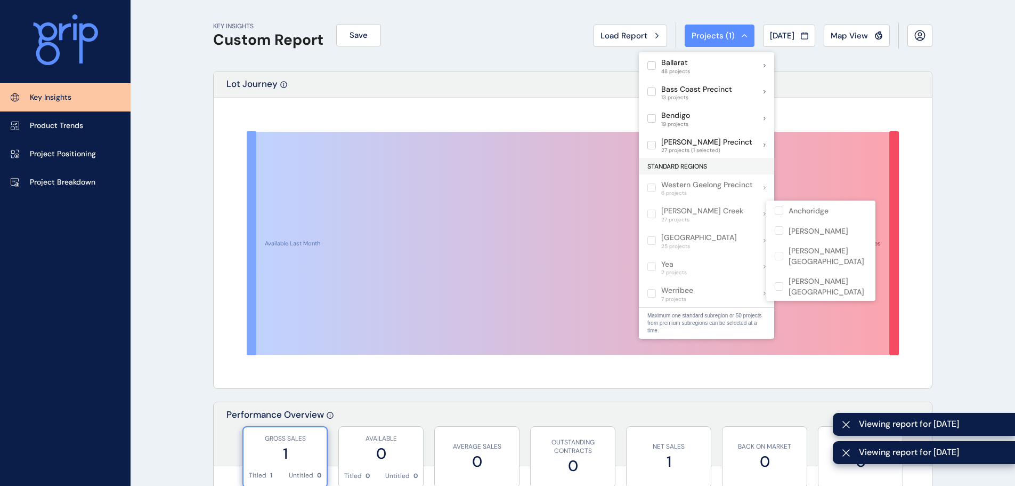
click at [214, 269] on div "Available Last Month Gross Sales" at bounding box center [573, 243] width 718 height 290
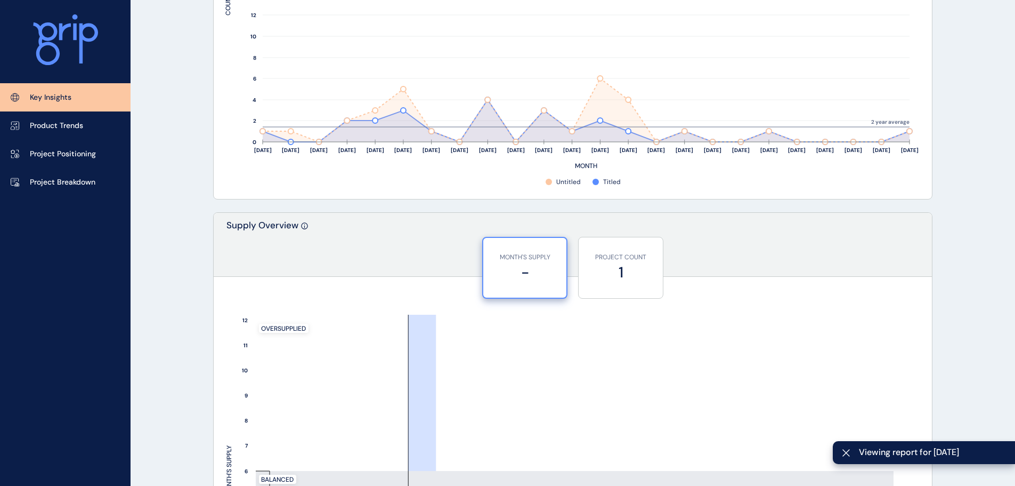
scroll to position [746, 0]
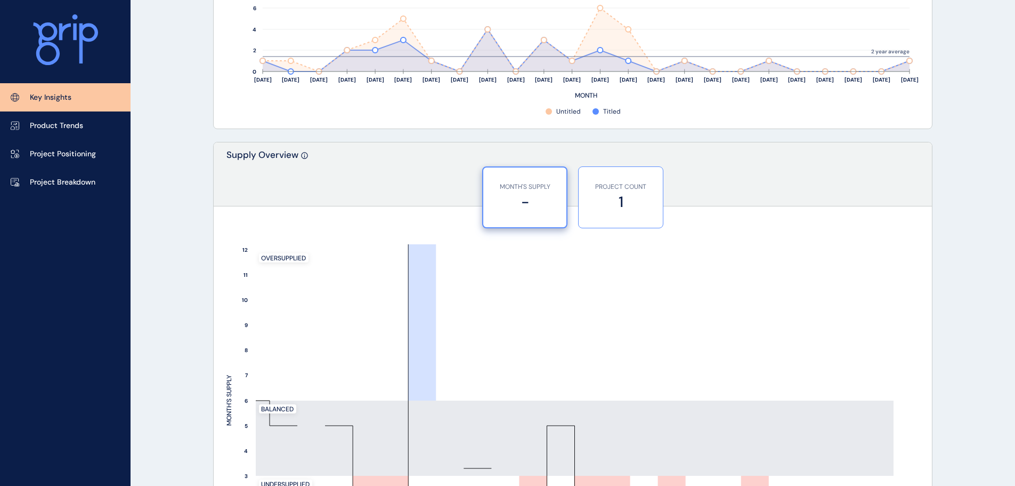
click at [630, 196] on label "1" at bounding box center [621, 201] width 74 height 21
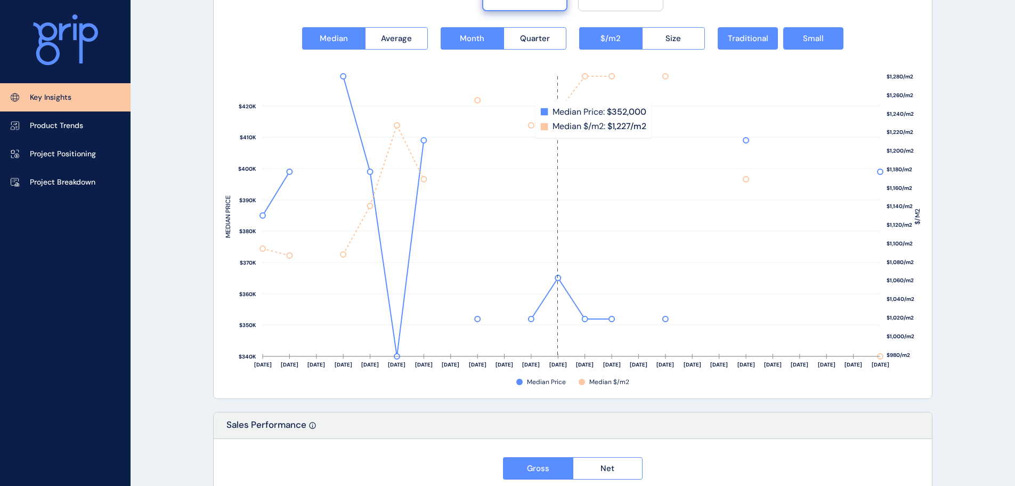
scroll to position [1439, 0]
click at [413, 44] on button "Average" at bounding box center [396, 38] width 63 height 22
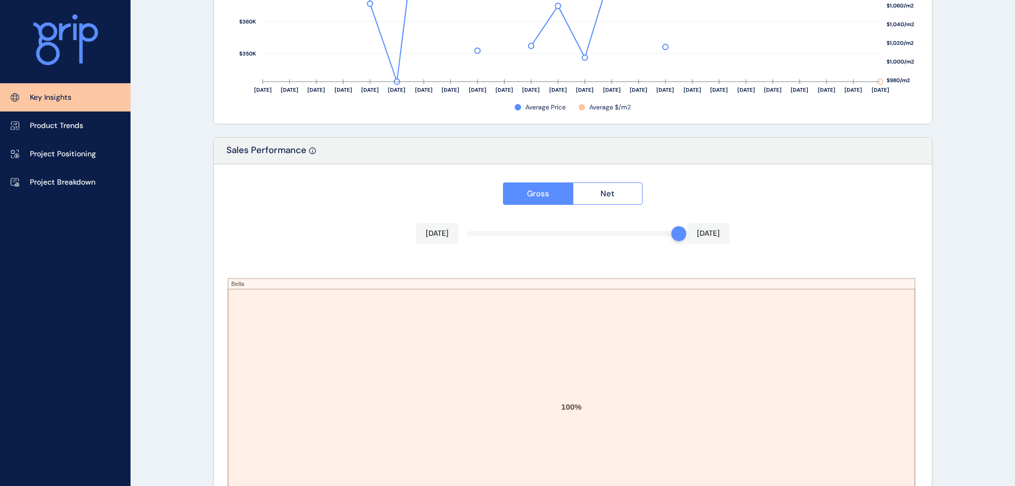
scroll to position [1781, 0]
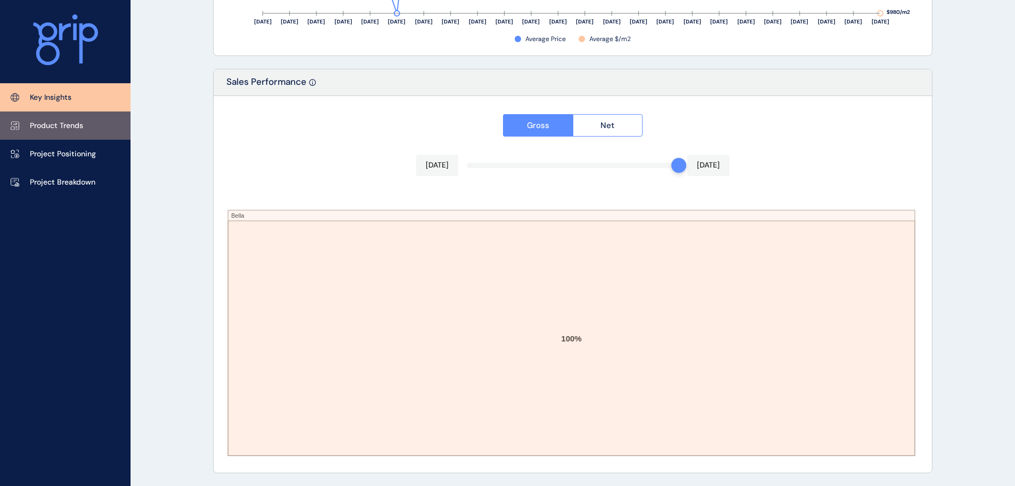
click at [67, 116] on link "Product Trends" at bounding box center [65, 125] width 131 height 28
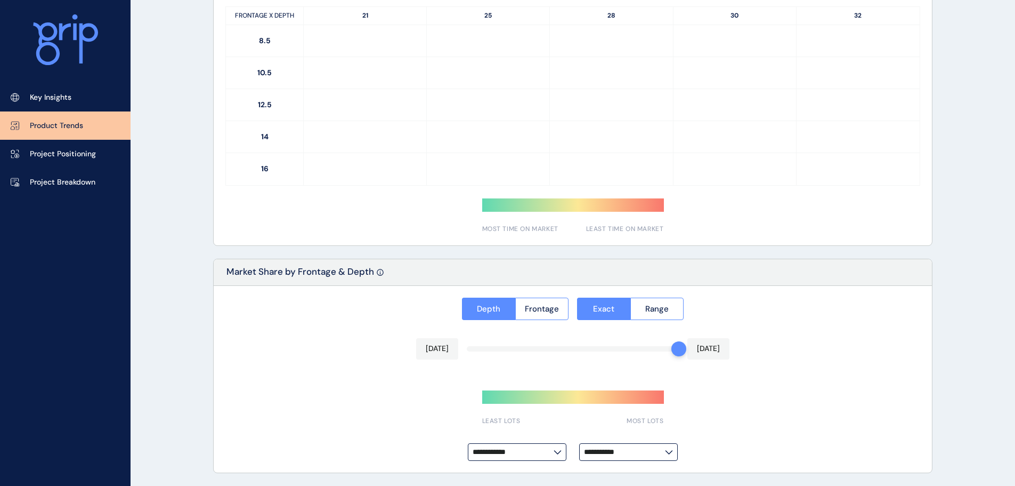
type input "**********"
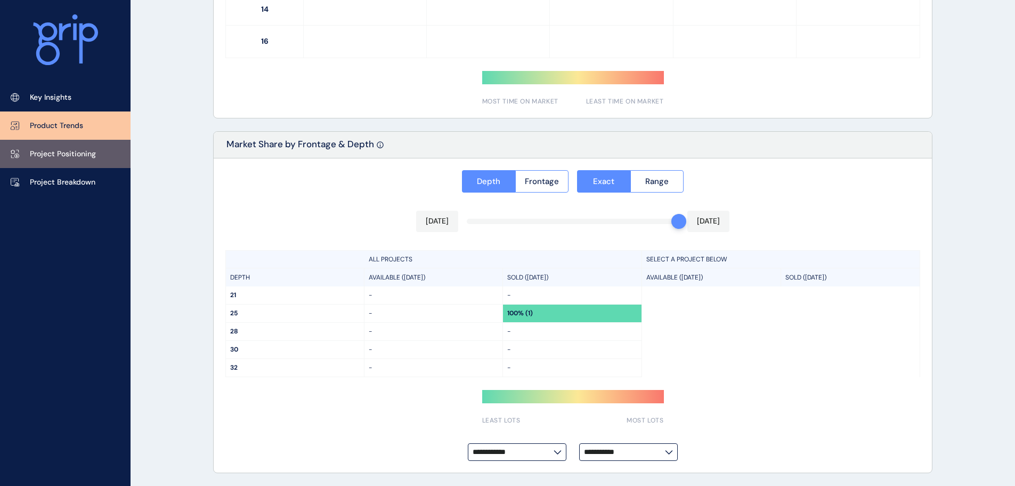
click at [61, 154] on p "Project Positioning" at bounding box center [63, 154] width 66 height 11
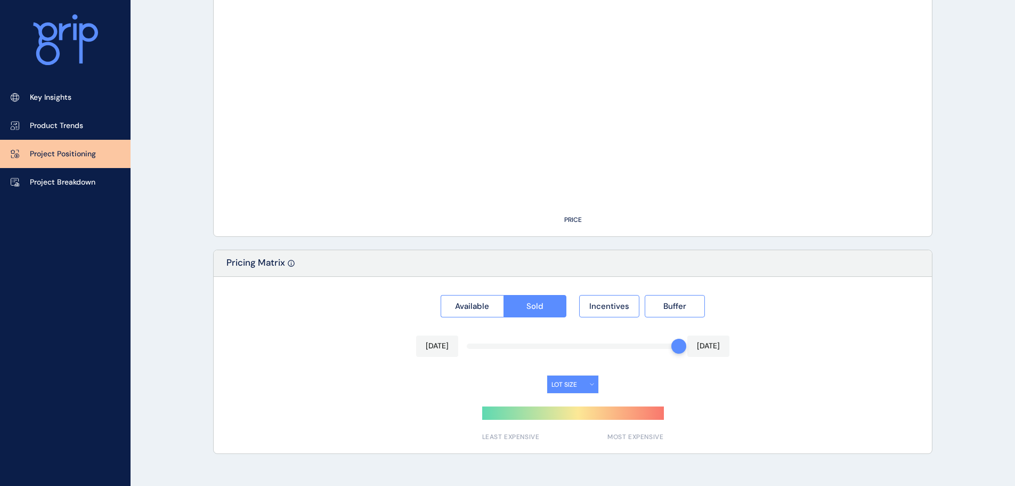
scroll to position [742, 0]
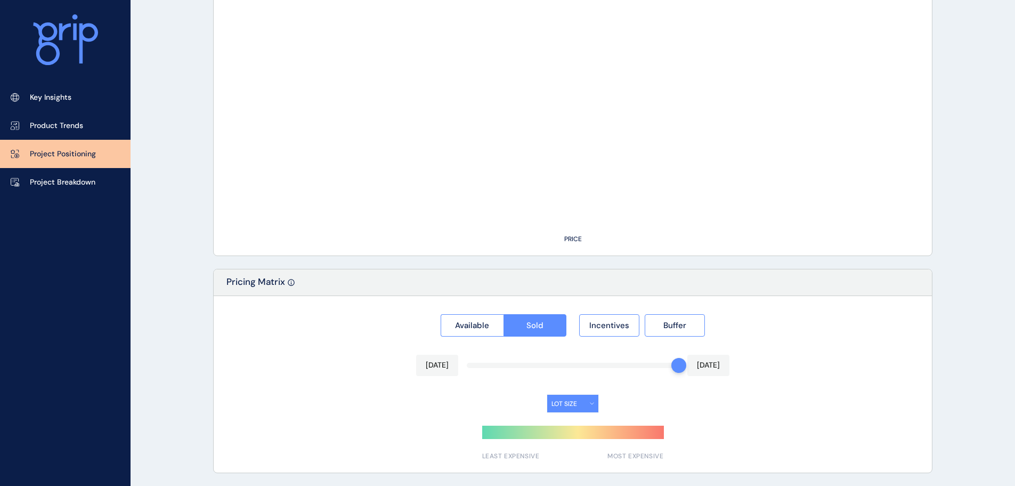
type input "*****"
click at [55, 177] on link "Project Breakdown" at bounding box center [65, 182] width 131 height 28
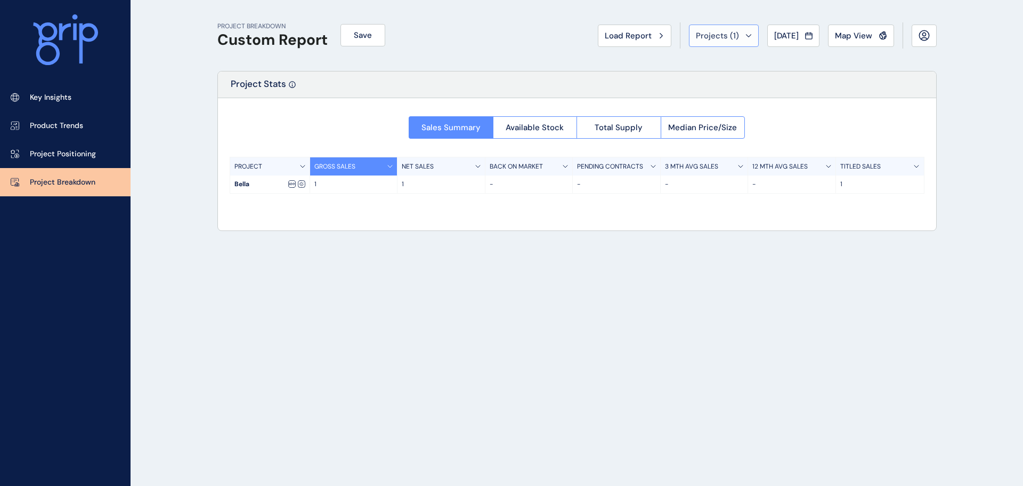
click at [746, 36] on icon at bounding box center [749, 35] width 6 height 3
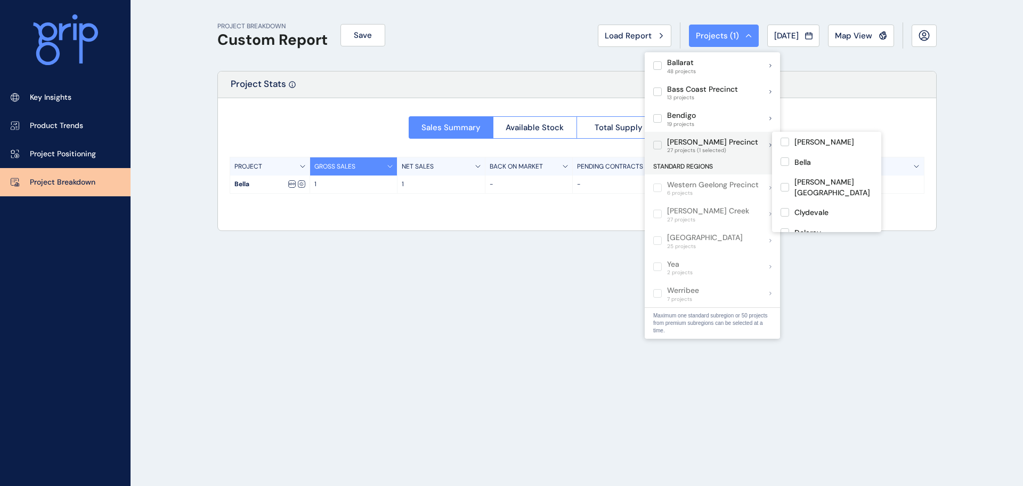
click at [654, 143] on label at bounding box center [657, 145] width 9 height 9
click at [670, 145] on p "[PERSON_NAME] Precinct" at bounding box center [712, 142] width 91 height 11
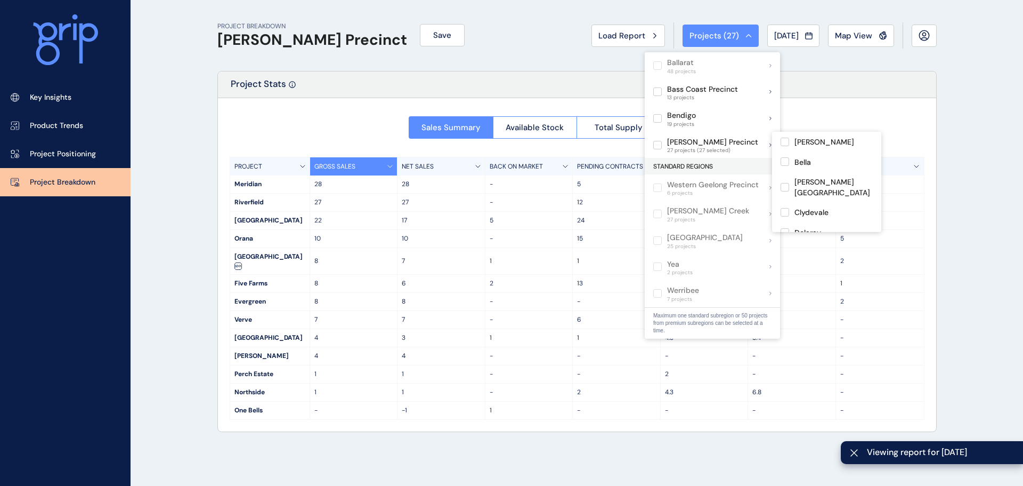
click at [284, 122] on div "Sales Summary Available Stock Total Supply Median Price/Size PROJECT GROSS SALE…" at bounding box center [577, 264] width 718 height 333
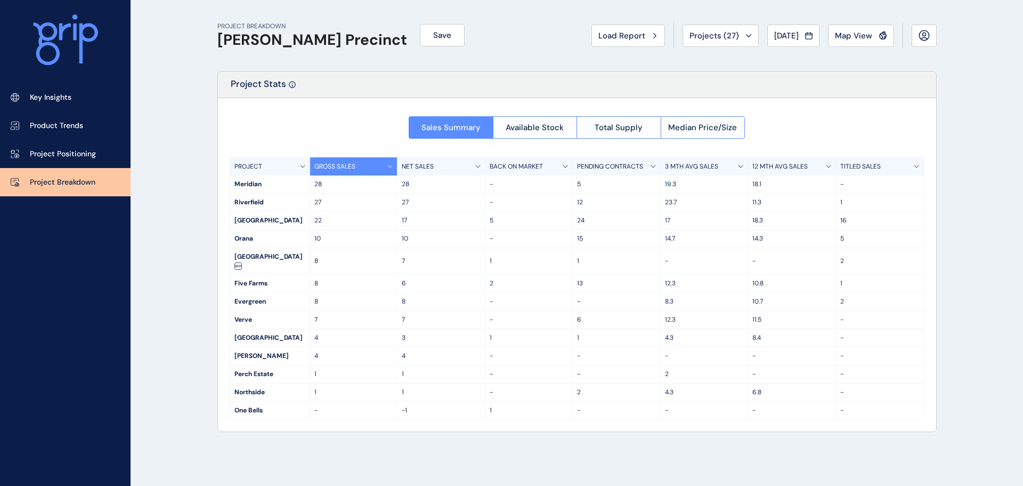
click at [392, 171] on div "GROSS SALES" at bounding box center [354, 166] width 88 height 18
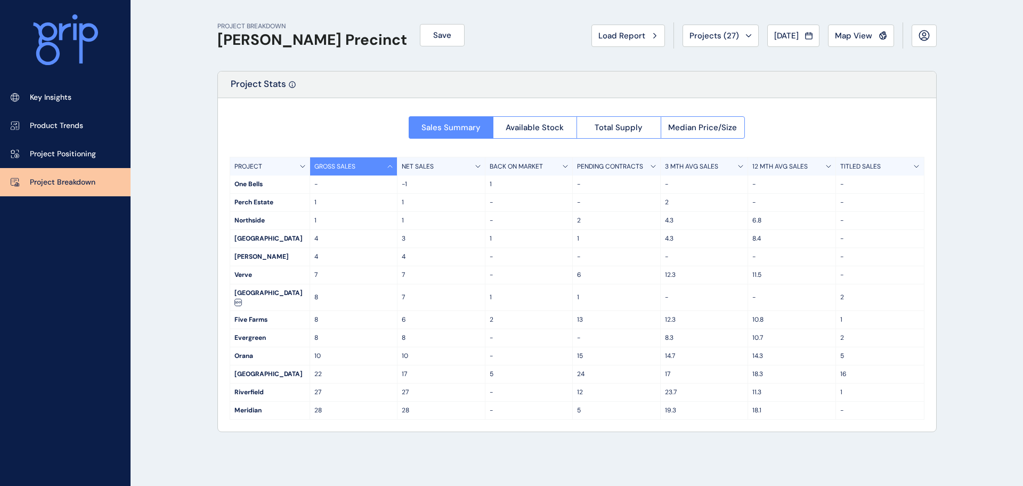
click at [392, 171] on div "GROSS SALES" at bounding box center [354, 166] width 88 height 18
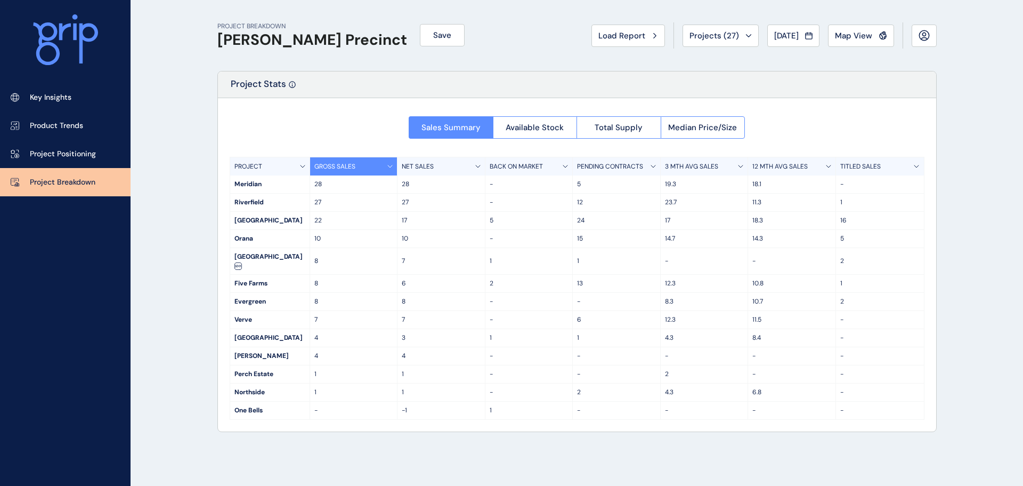
click at [781, 10] on div "PROJECT BREAKDOWN [PERSON_NAME] Precinct Save Load Report Projects ( 27 ) [DATE…" at bounding box center [576, 35] width 719 height 71
click at [790, 36] on span "[DATE]" at bounding box center [786, 35] width 25 height 11
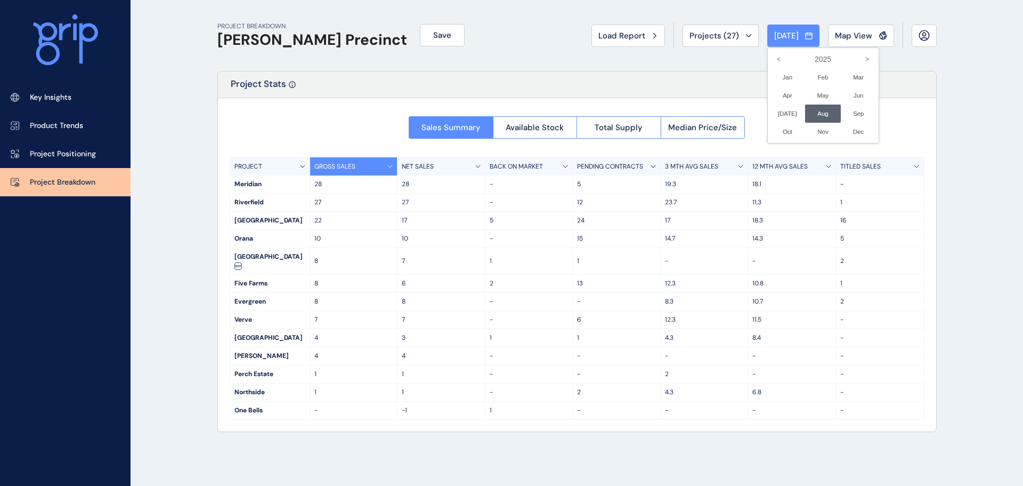
click at [377, 87] on div at bounding box center [511, 243] width 1023 height 486
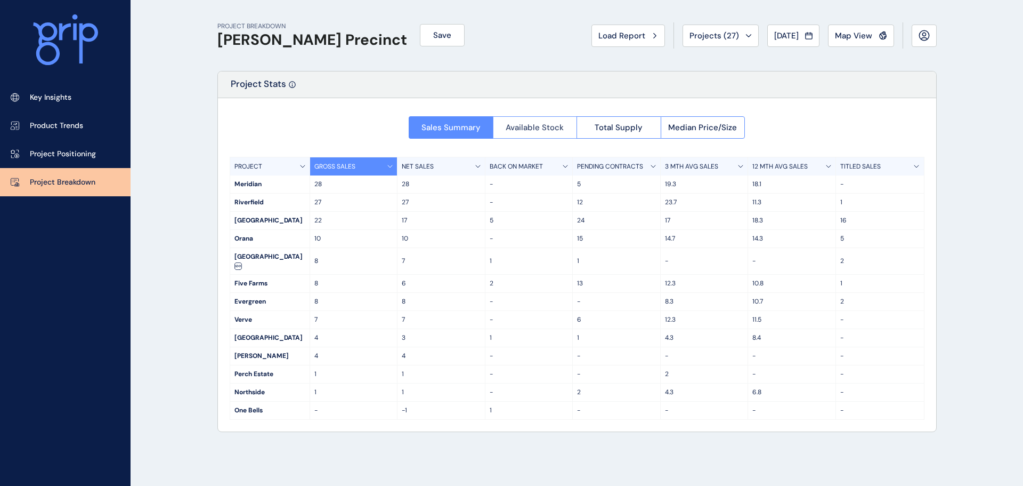
click at [543, 132] on span "Available Stock" at bounding box center [535, 127] width 58 height 11
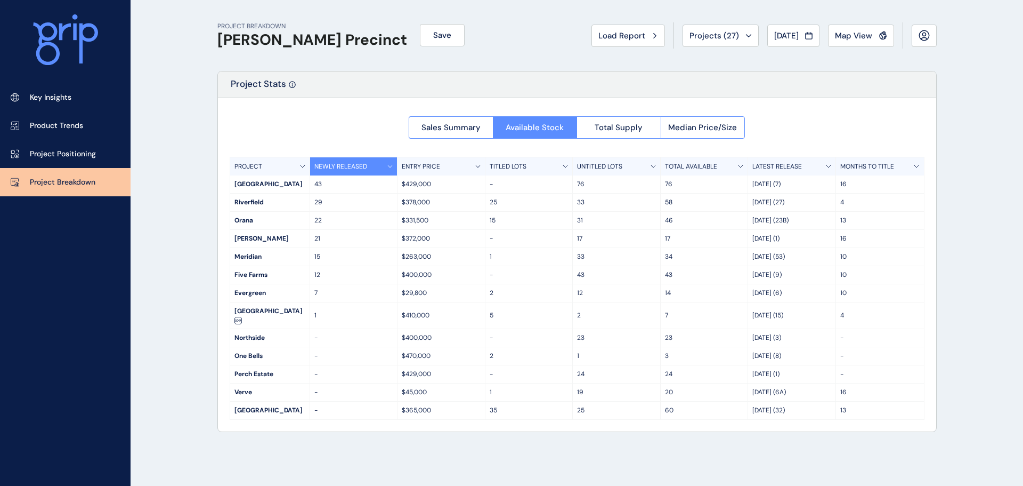
click at [411, 140] on div "Sales Summary Available Stock Total Supply Median Price/Size PROJECT NEWLY RELE…" at bounding box center [577, 264] width 718 height 333
click at [432, 128] on span "Sales Summary" at bounding box center [451, 127] width 59 height 11
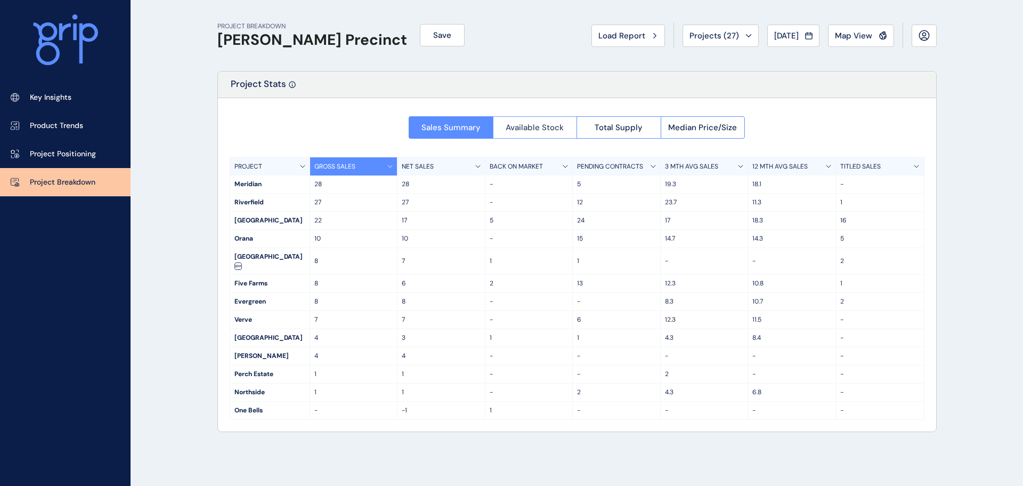
click at [515, 118] on button "Available Stock" at bounding box center [535, 127] width 84 height 22
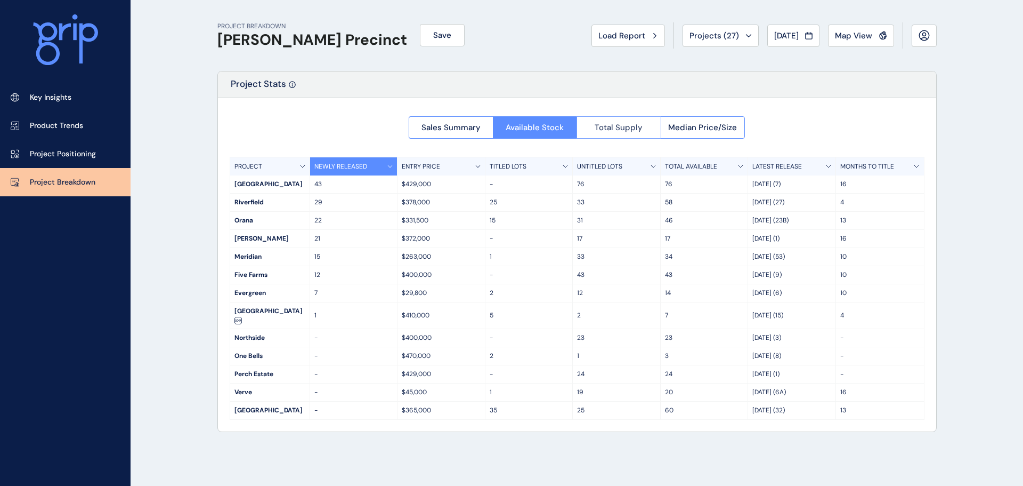
click at [592, 120] on button "Total Supply" at bounding box center [619, 127] width 84 height 22
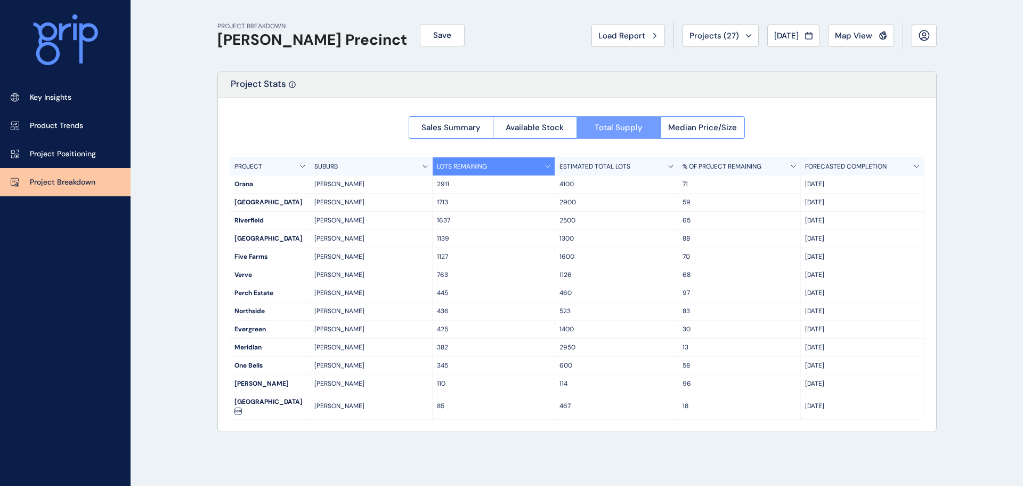
click at [646, 121] on button "Total Supply" at bounding box center [619, 127] width 84 height 22
click at [707, 127] on span "Median Price/Size" at bounding box center [702, 127] width 69 height 11
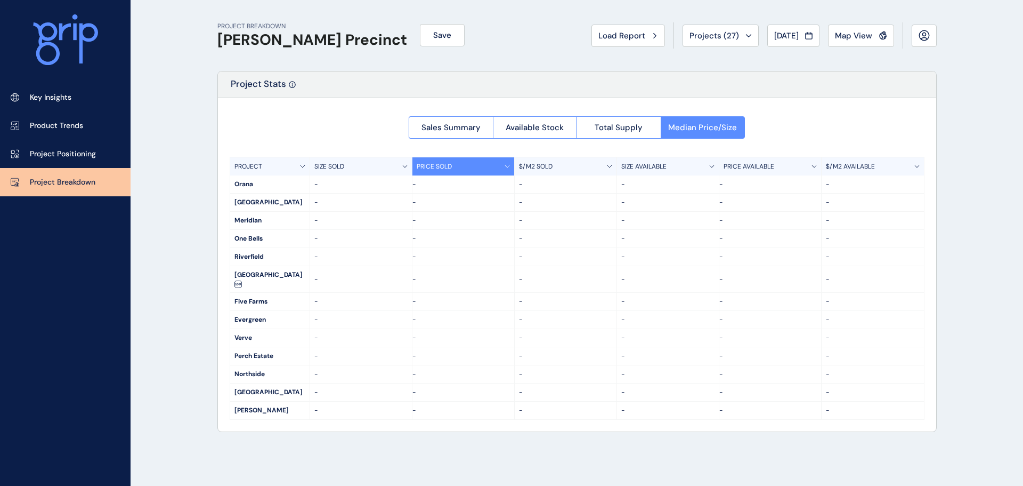
click at [600, 130] on div at bounding box center [577, 264] width 718 height 333
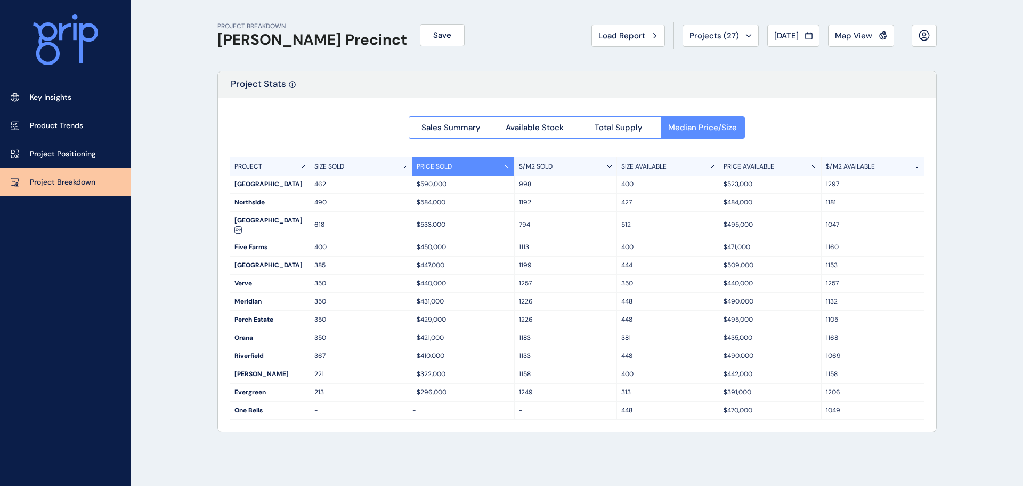
click at [855, 34] on span "Map View" at bounding box center [853, 35] width 37 height 11
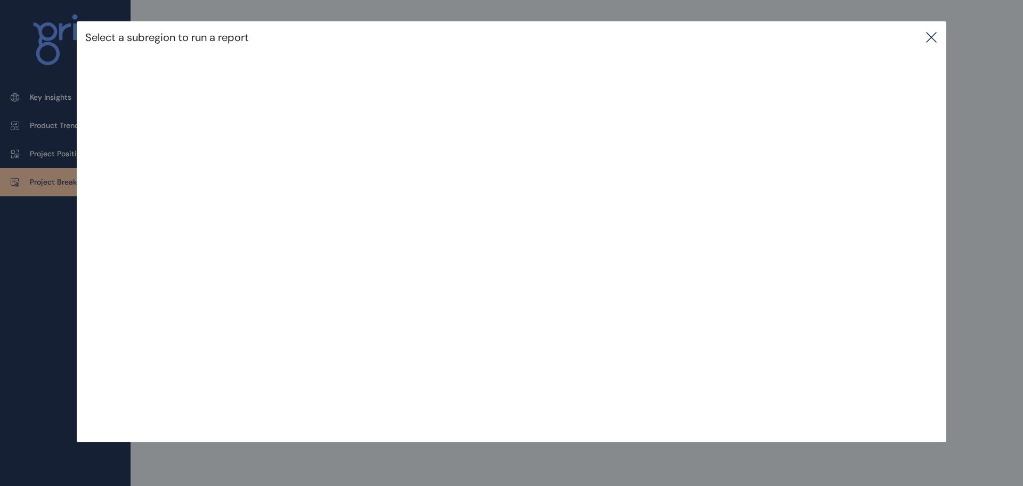
click at [935, 39] on icon at bounding box center [931, 37] width 13 height 13
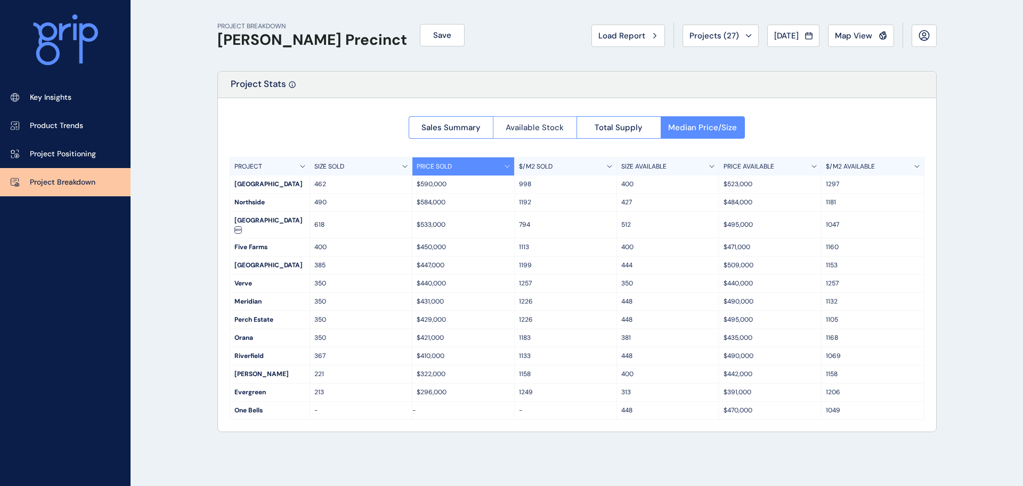
click at [499, 116] on button "Available Stock" at bounding box center [535, 127] width 84 height 22
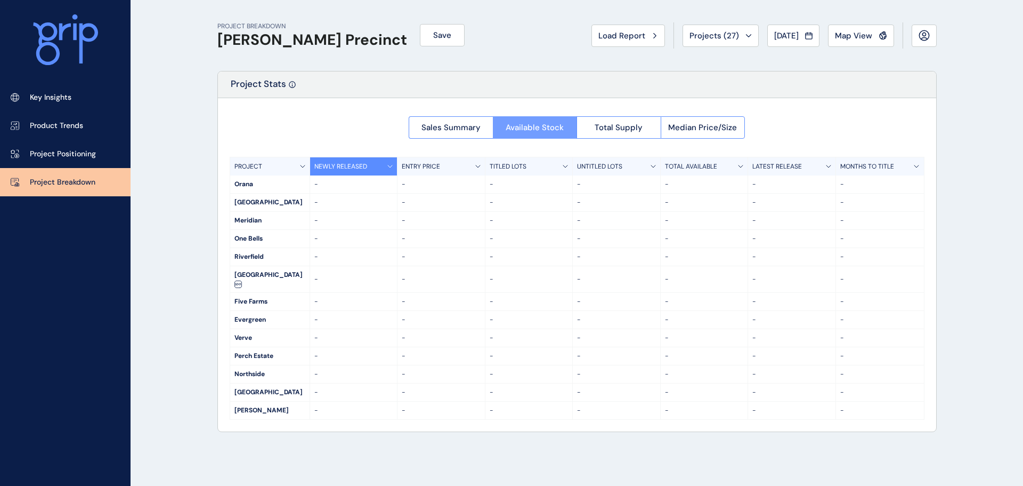
click at [529, 125] on div at bounding box center [577, 264] width 718 height 333
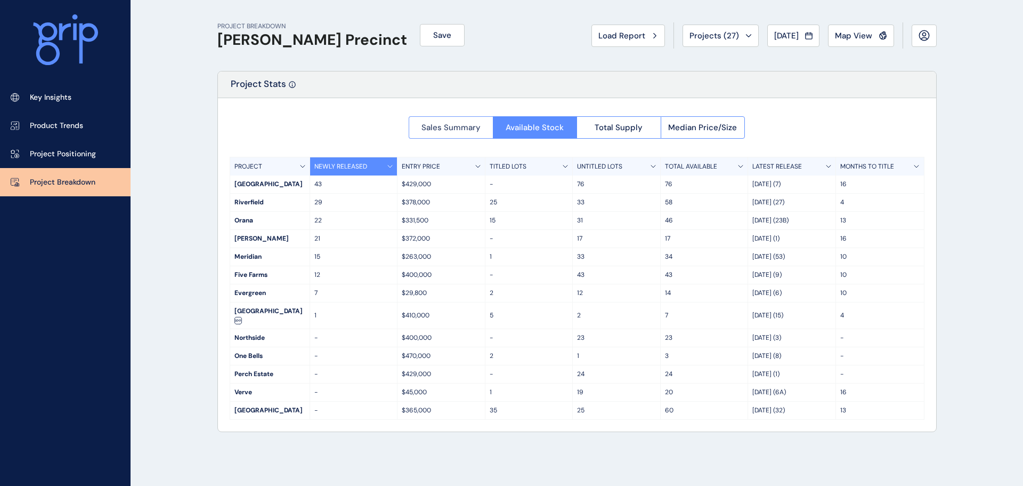
click at [460, 133] on button "Sales Summary" at bounding box center [451, 127] width 84 height 22
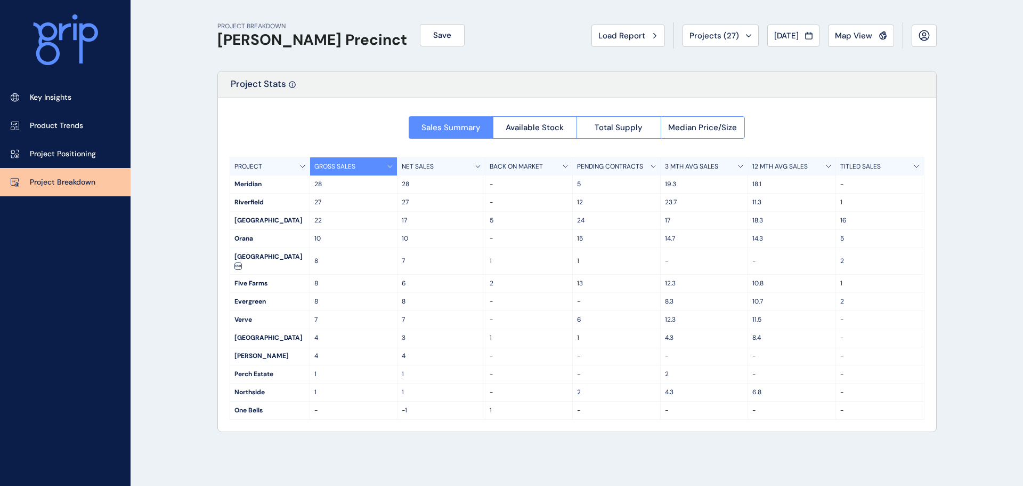
click at [729, 49] on div "PROJECT BREAKDOWN [PERSON_NAME] Precinct Save Load Report Projects ( 27 ) [DATE…" at bounding box center [576, 35] width 719 height 71
click at [263, 180] on div "Meridian" at bounding box center [269, 184] width 79 height 18
click at [253, 182] on div "Meridian" at bounding box center [269, 184] width 79 height 18
click at [360, 184] on p "28" at bounding box center [353, 184] width 79 height 9
click at [457, 167] on div "NET SALES" at bounding box center [442, 166] width 88 height 18
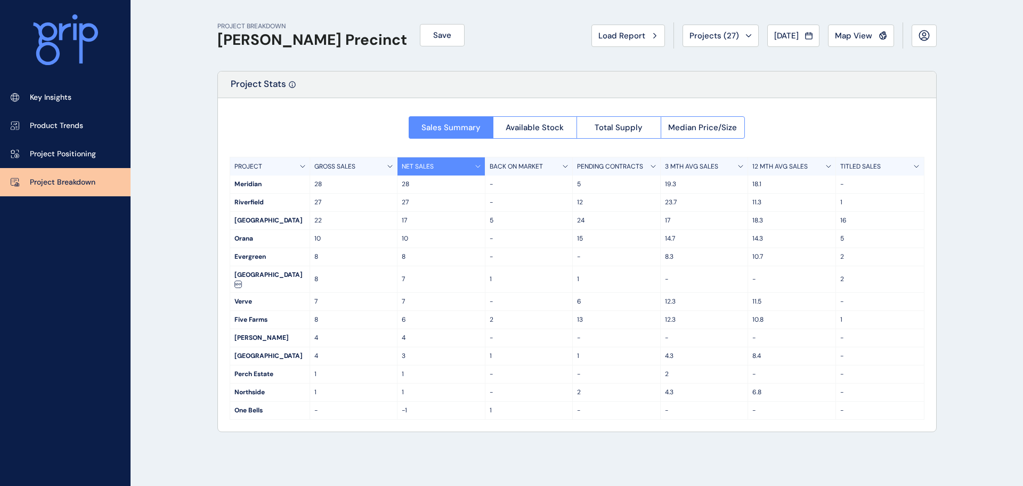
click at [848, 182] on p "-" at bounding box center [879, 184] width 79 height 9
click at [727, 130] on span "Median Price/Size" at bounding box center [702, 127] width 69 height 11
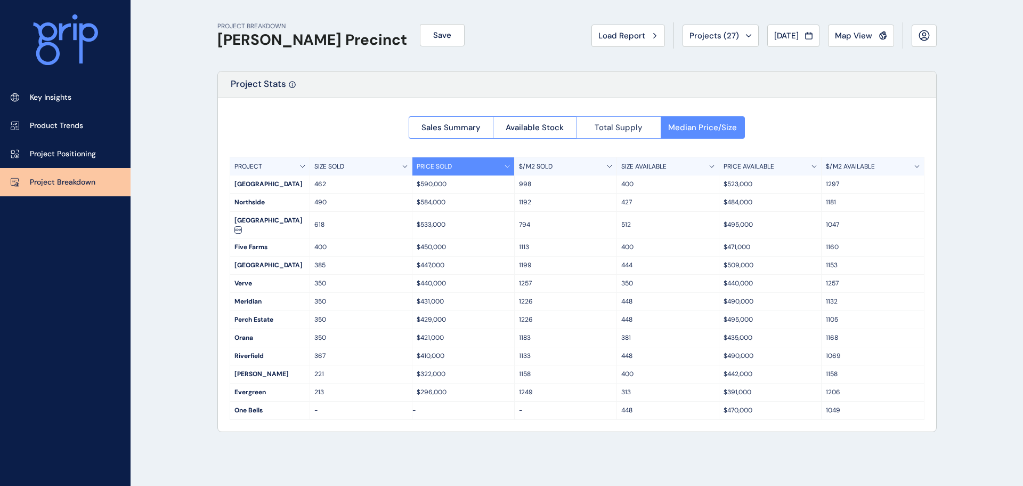
click at [642, 132] on button "Total Supply" at bounding box center [619, 127] width 84 height 22
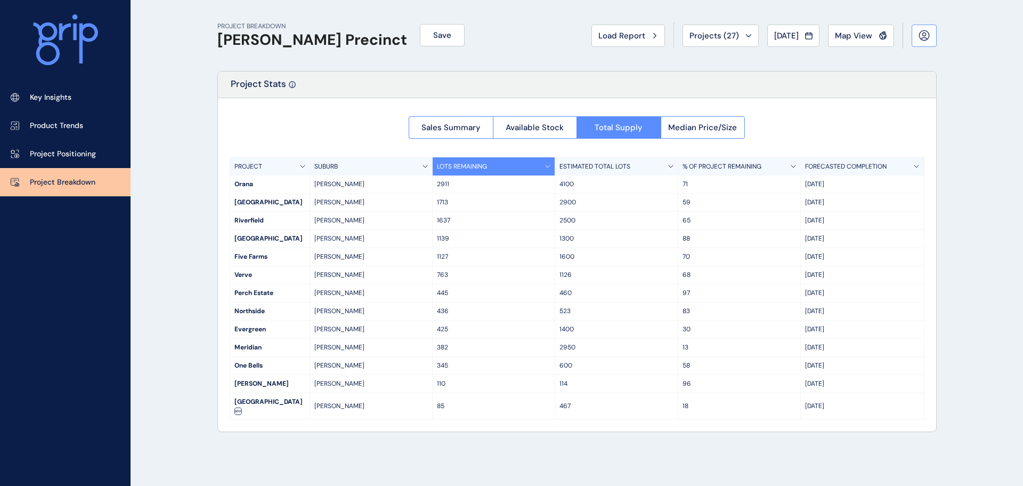
click at [932, 34] on button at bounding box center [924, 36] width 25 height 22
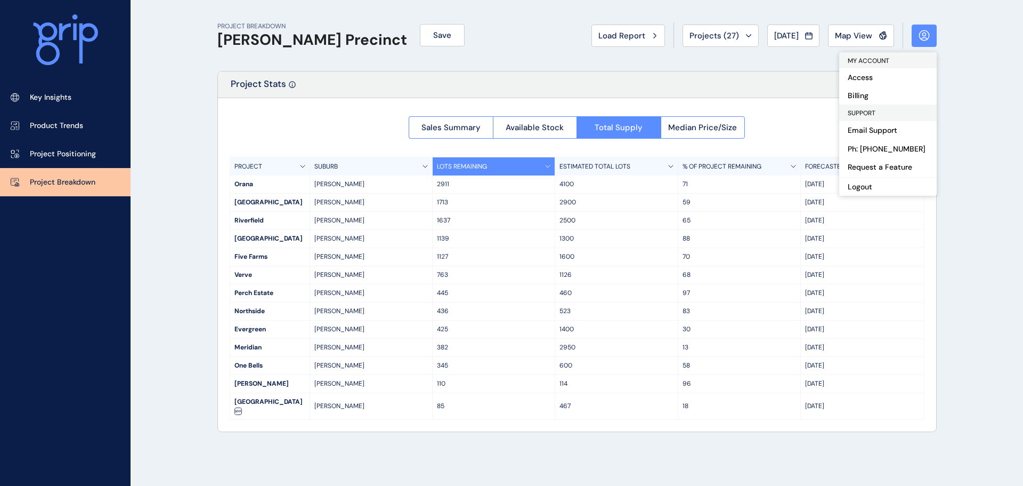
click at [743, 79] on div "Project Stats" at bounding box center [577, 84] width 718 height 27
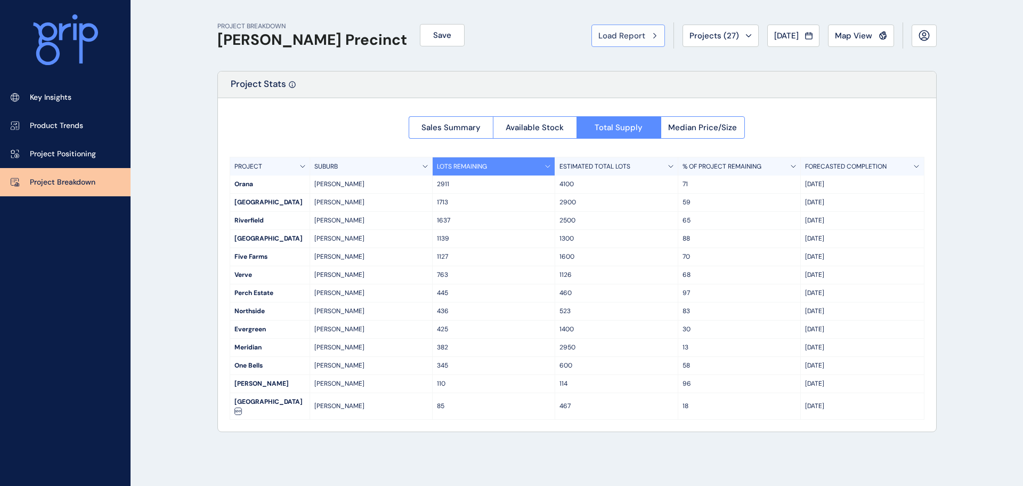
click at [643, 37] on div "Load Report" at bounding box center [629, 35] width 60 height 11
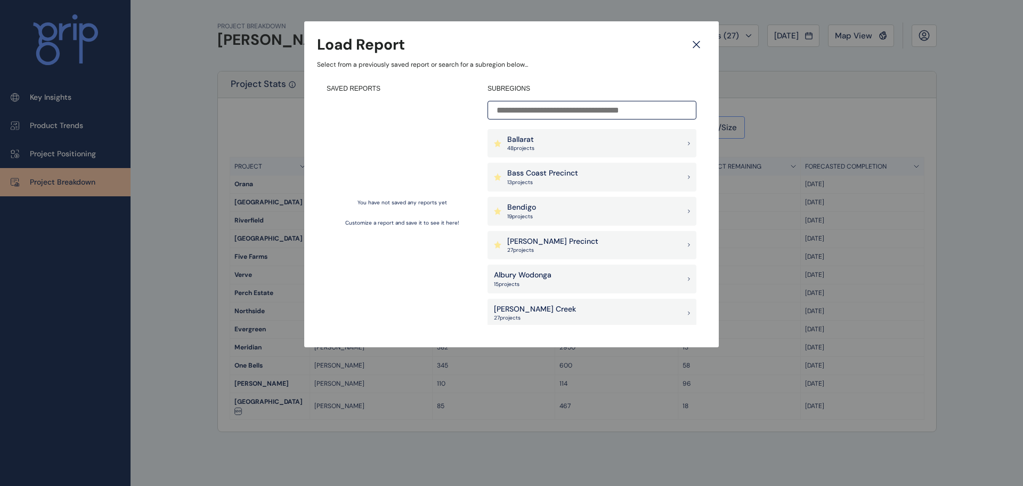
click at [548, 303] on div "[PERSON_NAME] Creek 27 project s" at bounding box center [592, 312] width 209 height 29
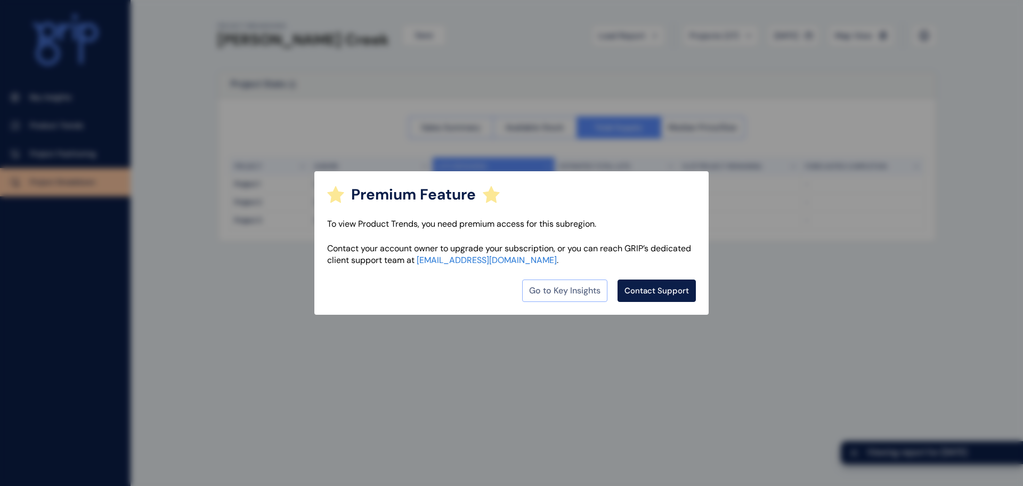
click at [564, 284] on link "Go to Key Insights" at bounding box center [564, 290] width 85 height 22
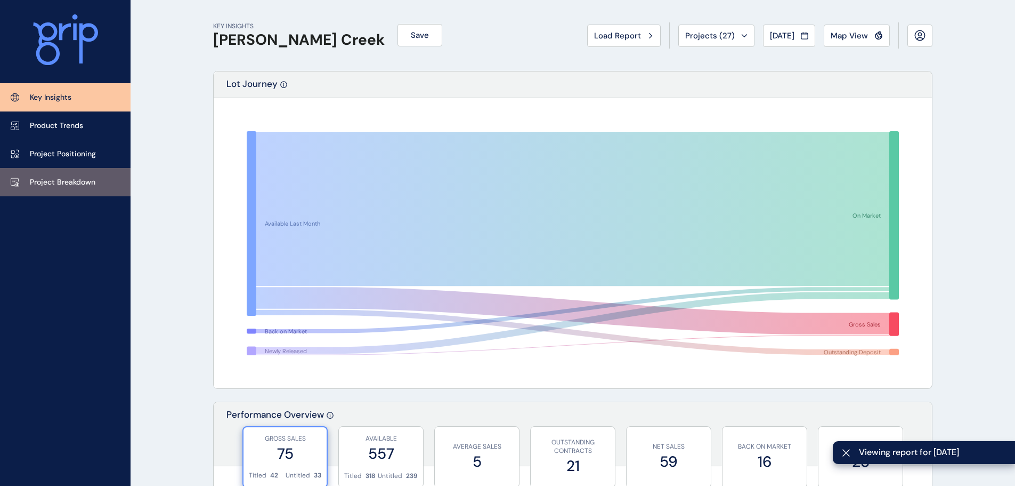
click at [52, 183] on p "Project Breakdown" at bounding box center [63, 182] width 66 height 11
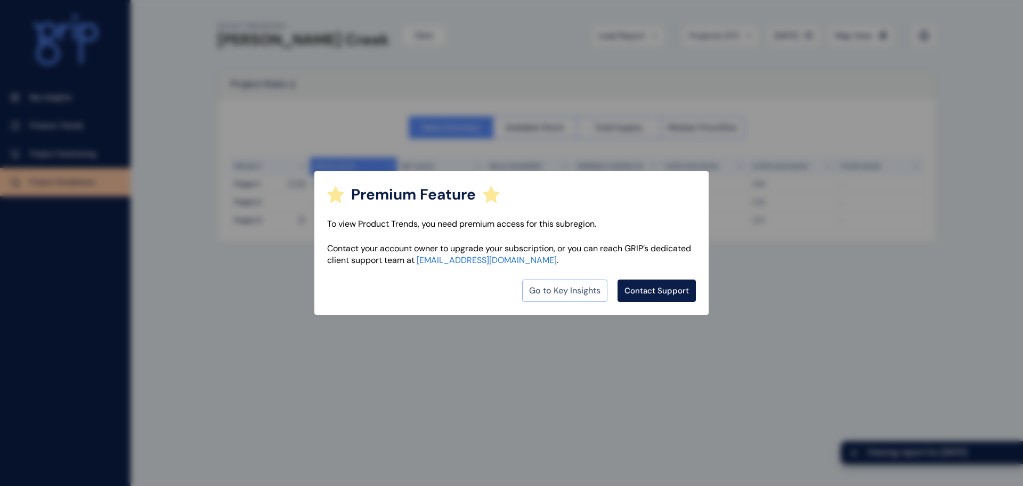
click at [559, 288] on link "Go to Key Insights" at bounding box center [564, 290] width 85 height 22
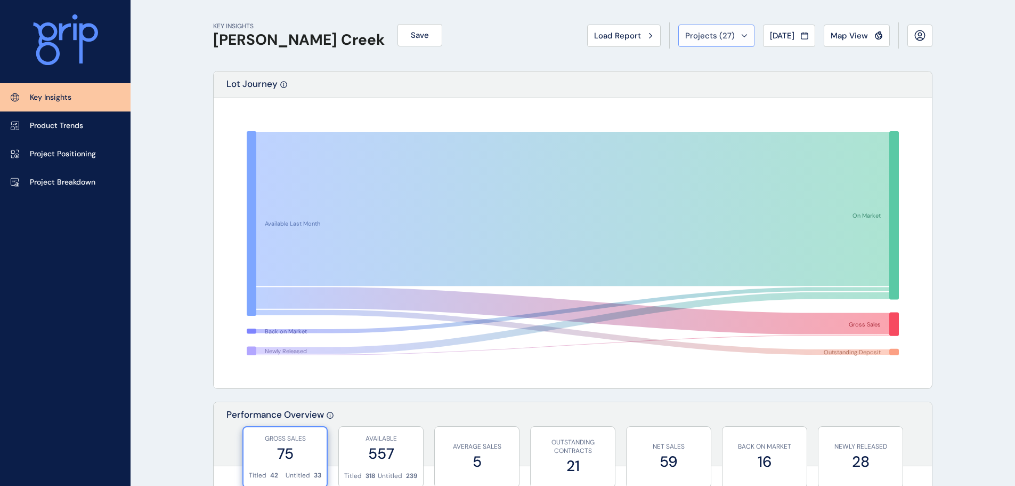
click at [708, 34] on span "Projects ( 27 )" at bounding box center [710, 35] width 50 height 11
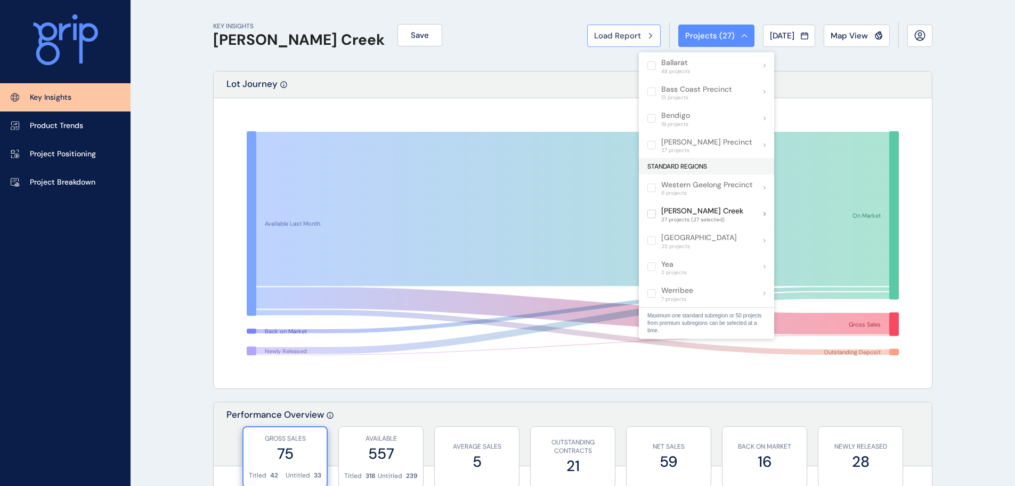
click at [638, 44] on button "Load Report" at bounding box center [624, 36] width 74 height 22
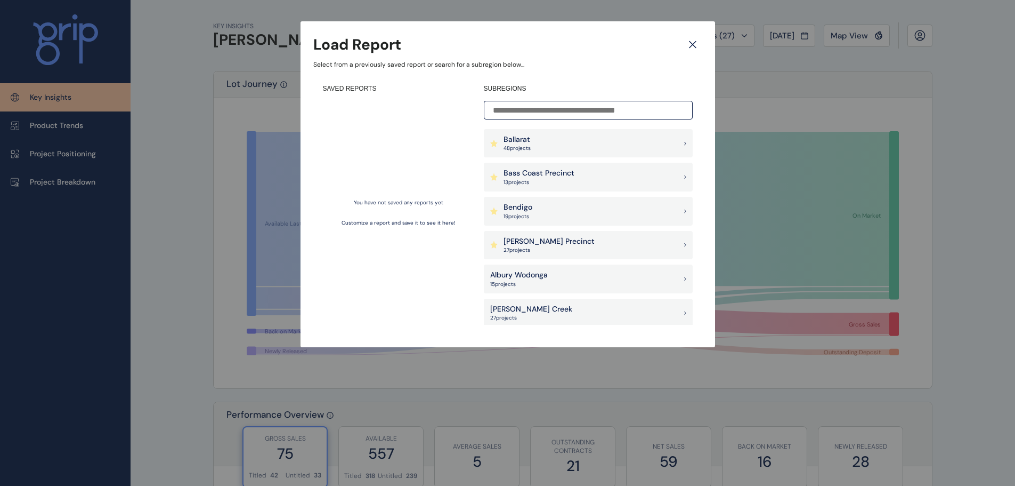
click at [525, 241] on p "[PERSON_NAME] Precinct" at bounding box center [549, 241] width 91 height 11
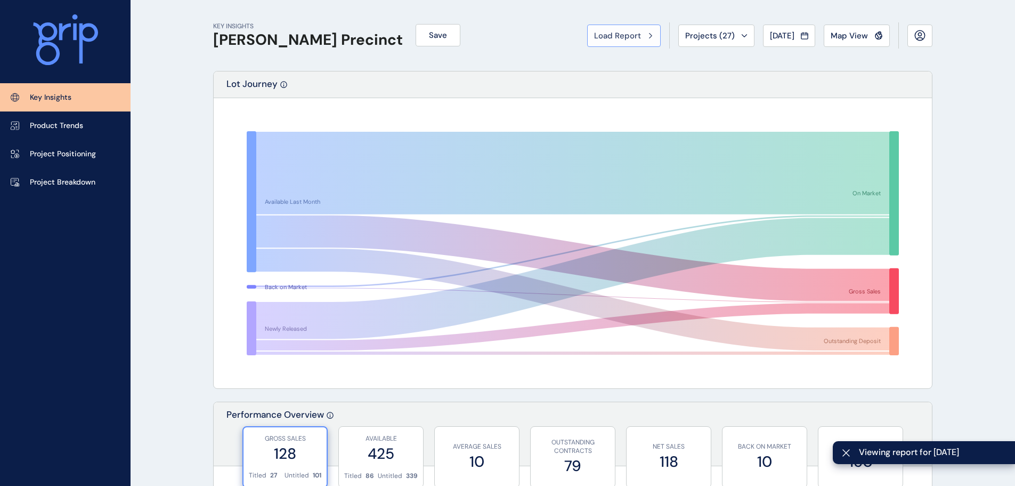
click at [644, 42] on button "Load Report" at bounding box center [624, 36] width 74 height 22
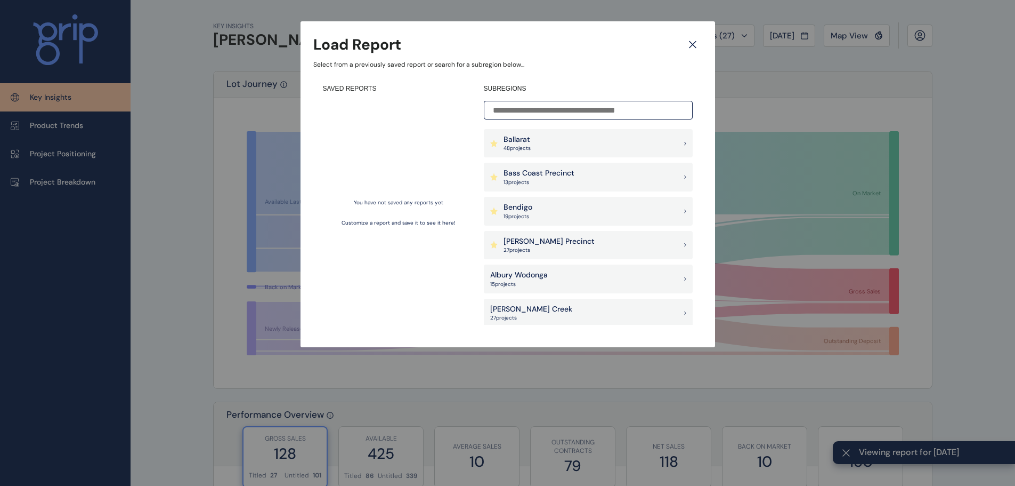
click at [521, 240] on p "[PERSON_NAME] Precinct" at bounding box center [549, 241] width 91 height 11
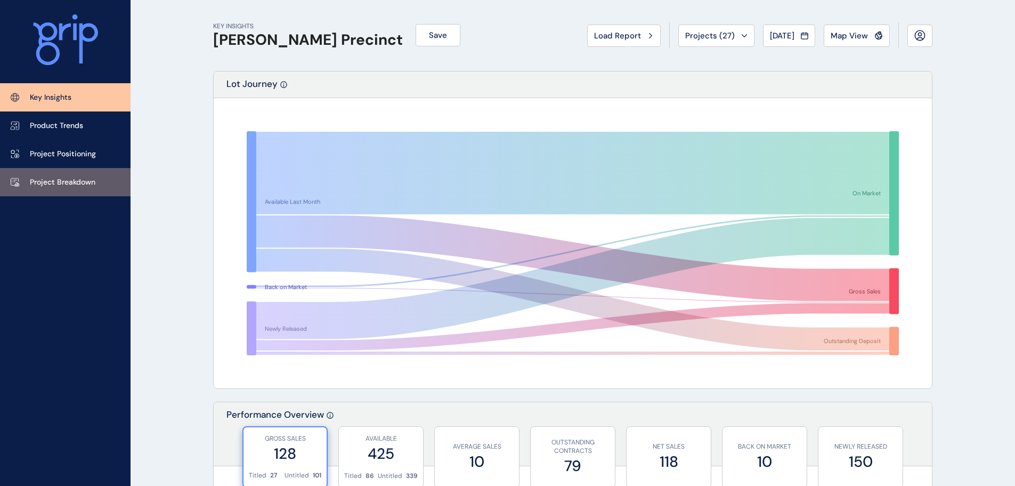
click at [85, 174] on link "Project Breakdown" at bounding box center [65, 182] width 131 height 28
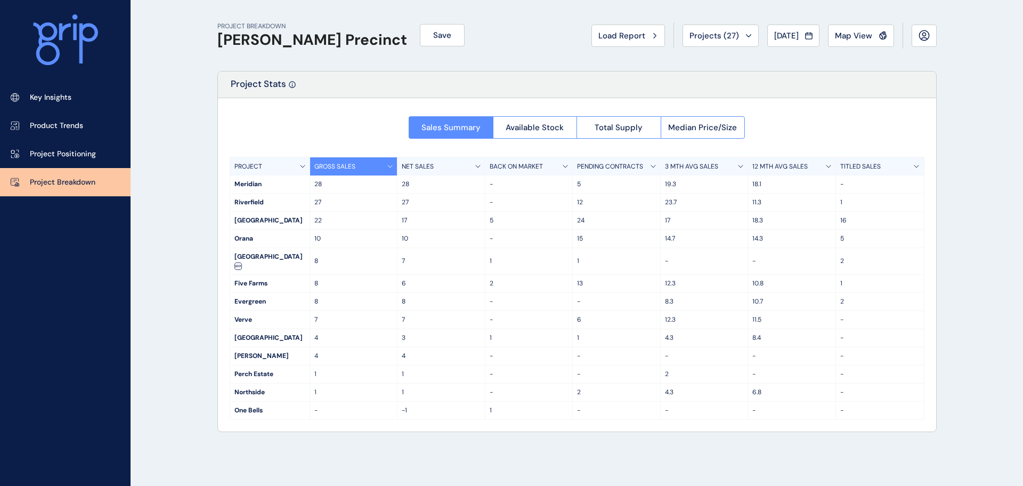
click at [295, 258] on div "[GEOGRAPHIC_DATA]" at bounding box center [269, 261] width 79 height 26
click at [696, 135] on button "Median Price/Size" at bounding box center [703, 127] width 85 height 22
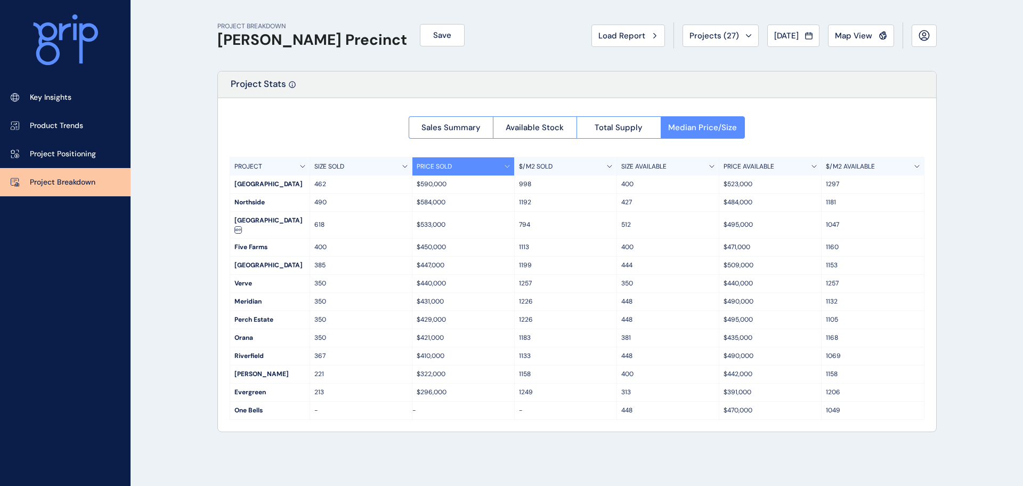
click at [422, 297] on p "$431,000" at bounding box center [463, 301] width 93 height 9
click at [114, 96] on link "Key Insights" at bounding box center [65, 97] width 131 height 28
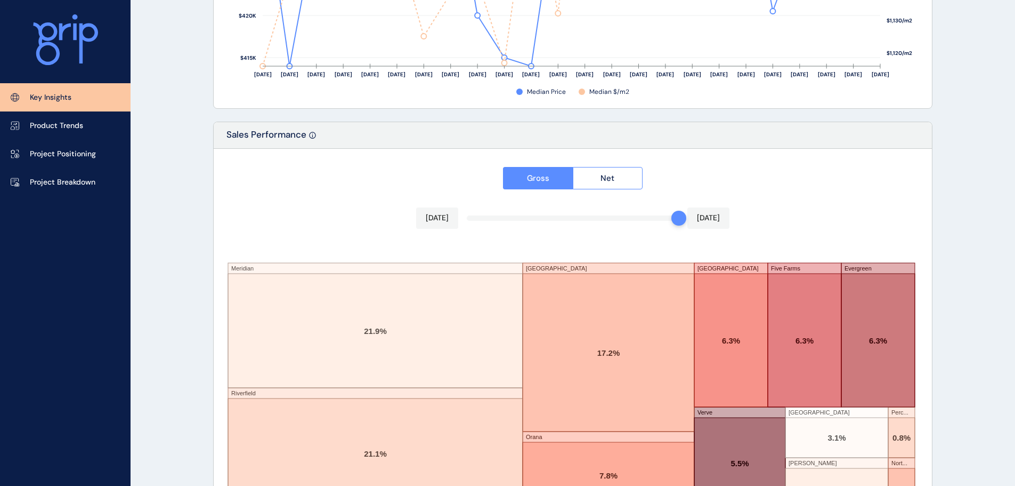
scroll to position [1758, 0]
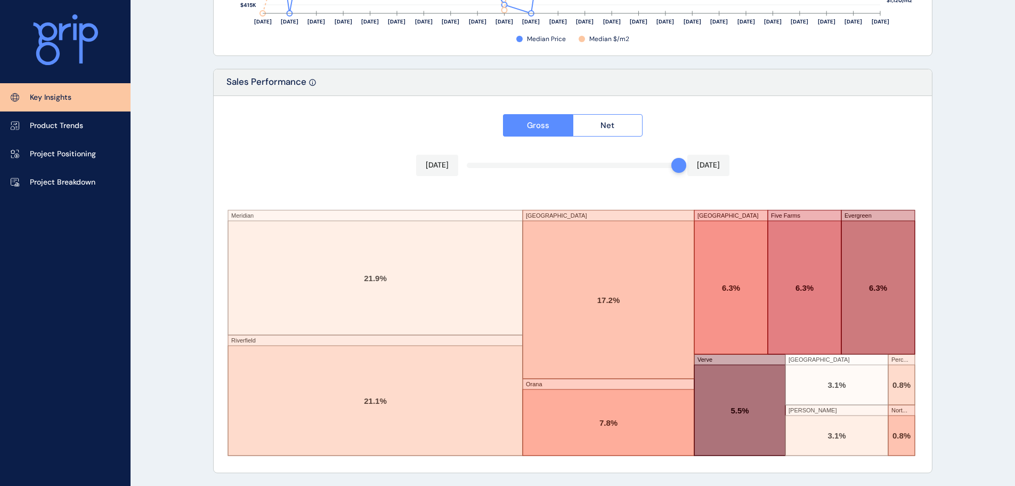
click at [626, 143] on div "Gross Net [DATE] [DATE] [GEOGRAPHIC_DATA] [GEOGRAPHIC_DATA] [GEOGRAPHIC_DATA] […" at bounding box center [573, 284] width 718 height 376
click at [69, 131] on link "Product Trends" at bounding box center [65, 125] width 131 height 28
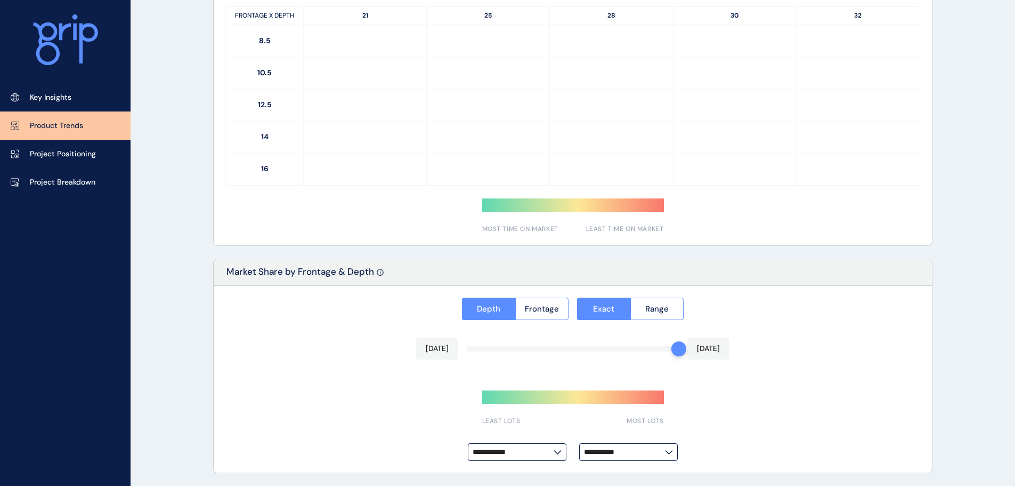
type input "**********"
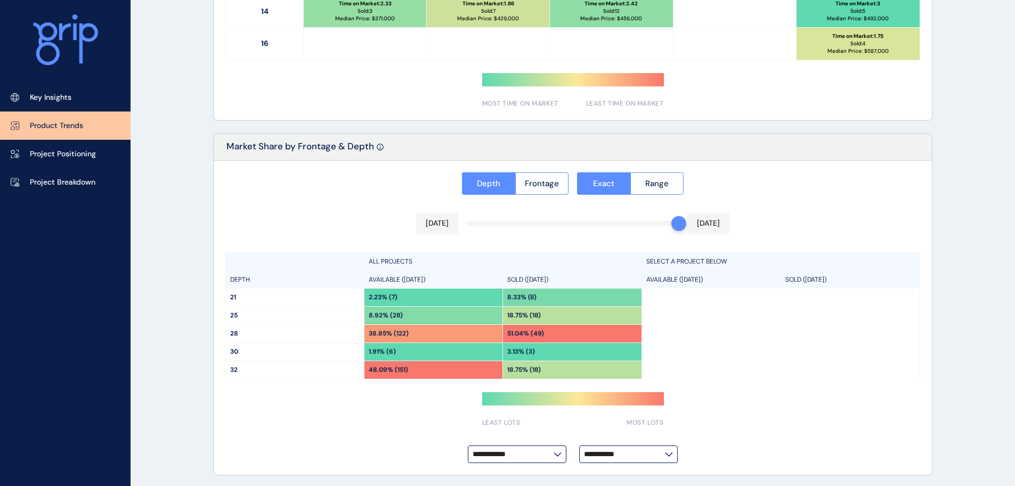
scroll to position [762, 0]
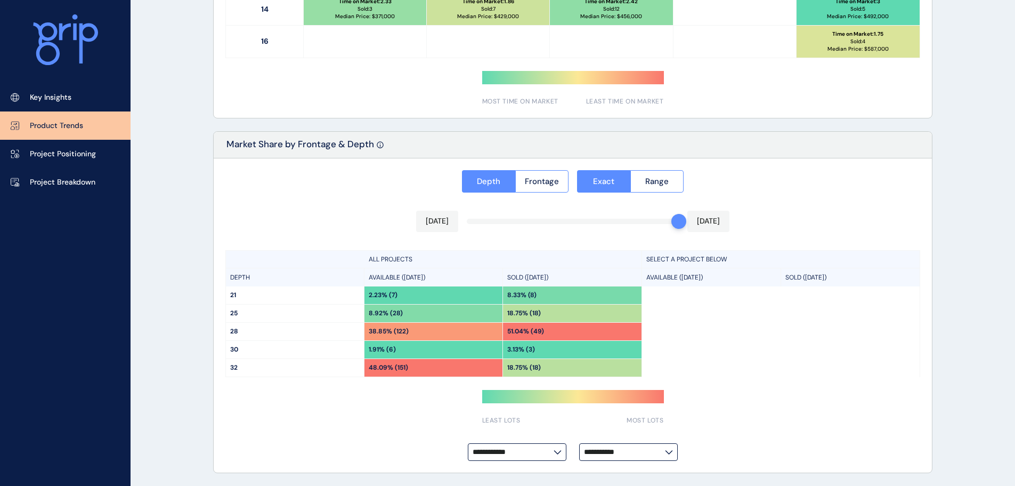
click at [534, 456] on input "**********" at bounding box center [513, 452] width 81 height 8
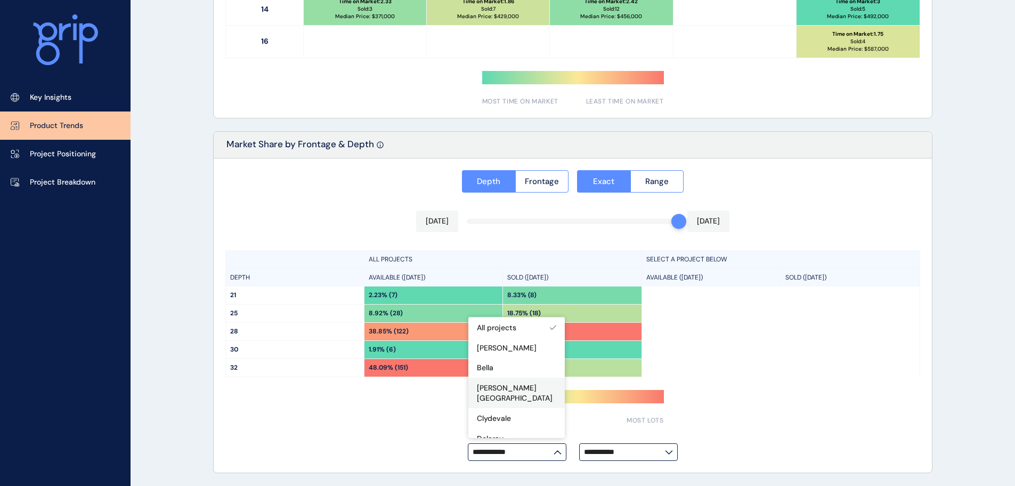
click at [506, 389] on p "[PERSON_NAME][GEOGRAPHIC_DATA]" at bounding box center [516, 393] width 79 height 21
type input "**********"
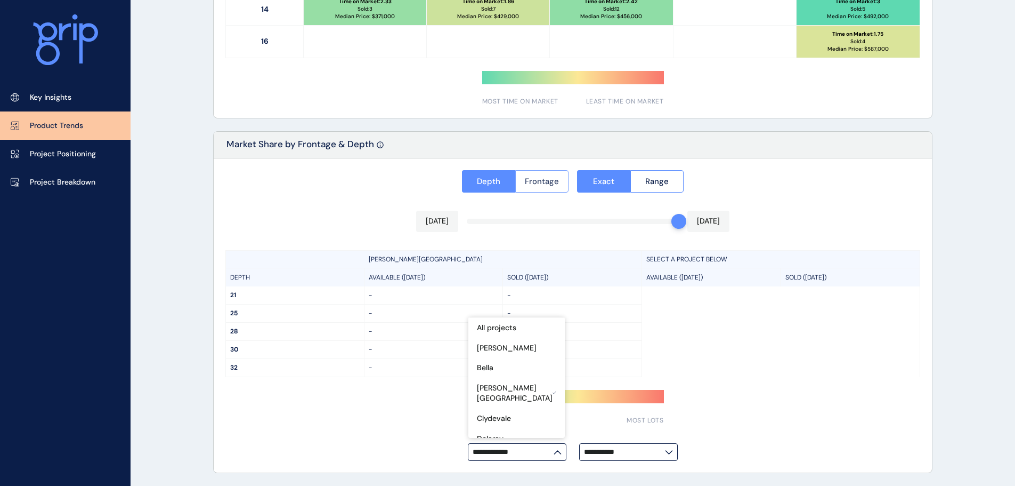
click at [532, 187] on button "Frontage" at bounding box center [542, 181] width 54 height 22
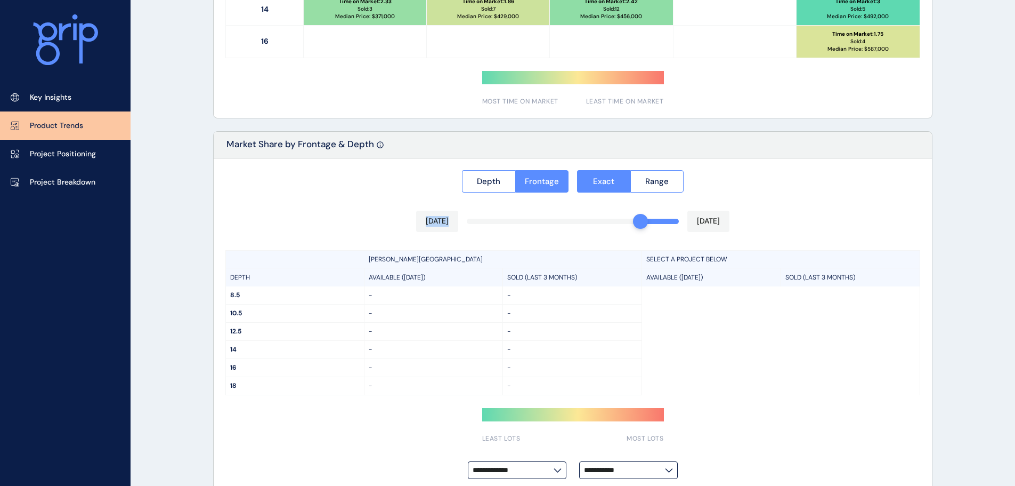
drag, startPoint x: 673, startPoint y: 222, endPoint x: 628, endPoint y: 223, distance: 45.3
click at [628, 223] on div "**********" at bounding box center [573, 324] width 718 height 333
click at [509, 470] on input "**********" at bounding box center [513, 470] width 81 height 8
click at [512, 453] on div "One Bells" at bounding box center [516, 463] width 96 height 20
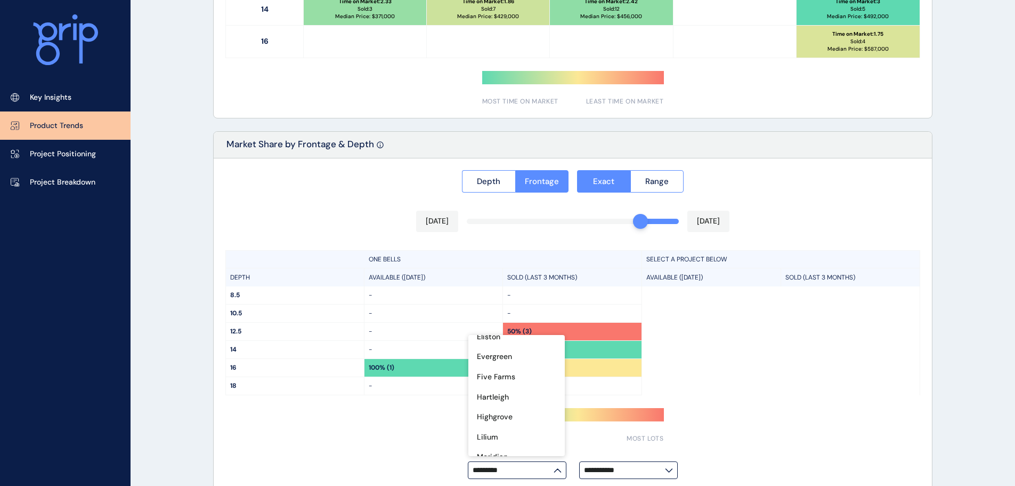
scroll to position [107, 0]
click at [519, 419] on div "Five Farms" at bounding box center [516, 429] width 96 height 20
type input "**********"
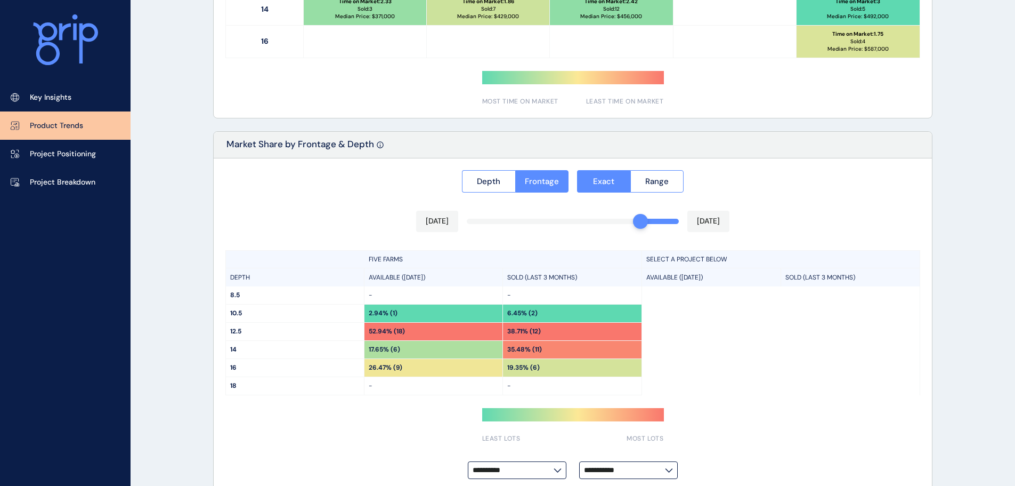
click at [814, 355] on div "SELECT A PROJECT BELOW AVAILABLE ([DATE]) SOLD (LAST 3 MONTHS)" at bounding box center [781, 322] width 278 height 145
click at [652, 182] on span "Range" at bounding box center [656, 181] width 23 height 11
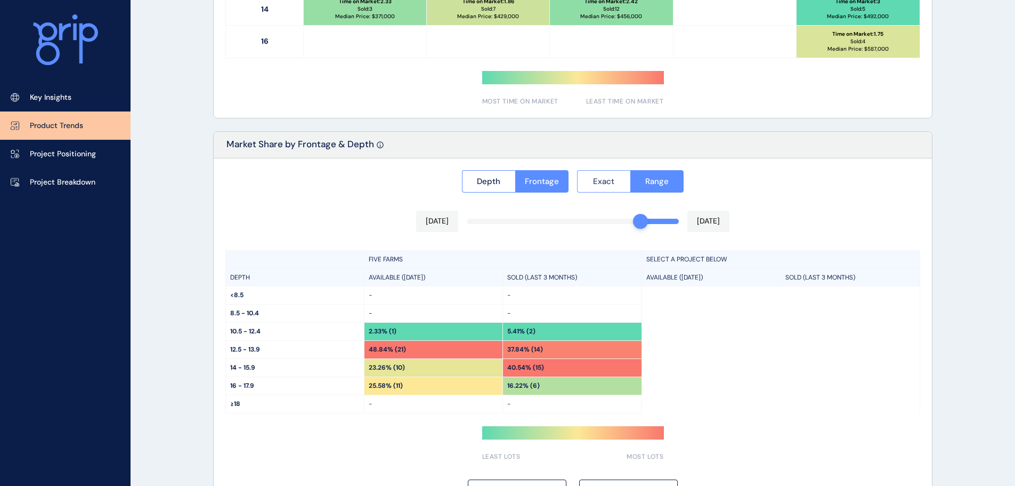
click at [601, 183] on span "Exact" at bounding box center [603, 181] width 21 height 11
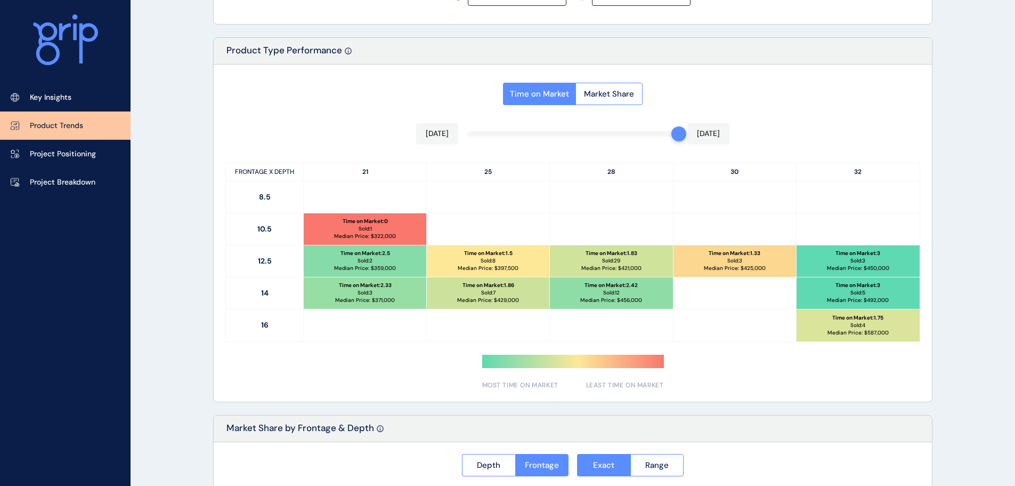
scroll to position [460, 0]
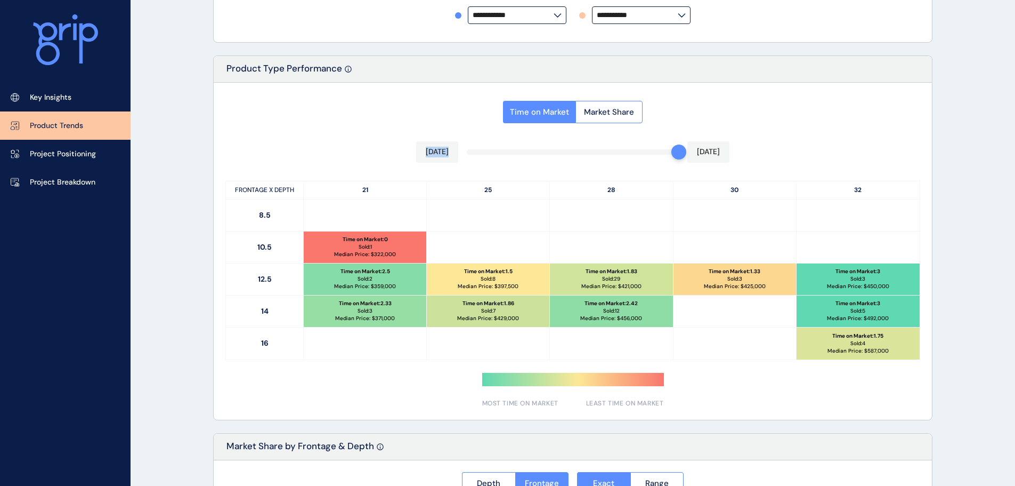
click at [656, 156] on div "Time on Market Market Share [DATE] [DATE] FRONTAGE X DEPTH 21 25 28 30 32 8.5 1…" at bounding box center [573, 251] width 718 height 337
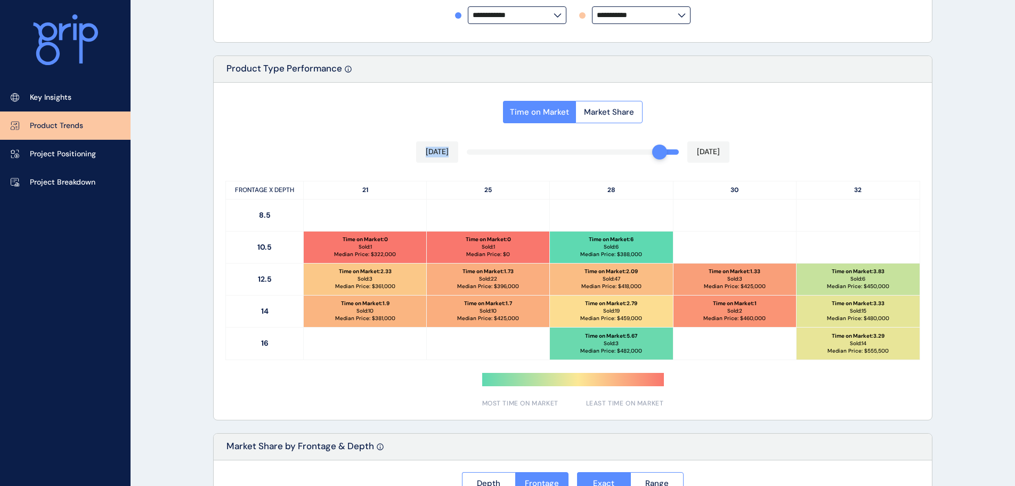
click at [384, 127] on div "Time on Market Market Share [DATE] [DATE] FRONTAGE X DEPTH 21 25 28 30 32 8.5 1…" at bounding box center [573, 251] width 718 height 337
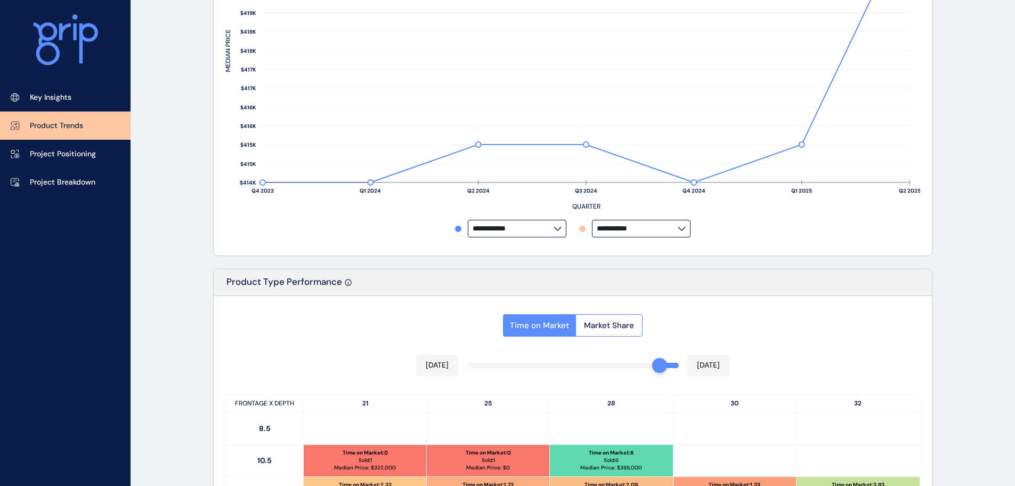
scroll to position [673, 0]
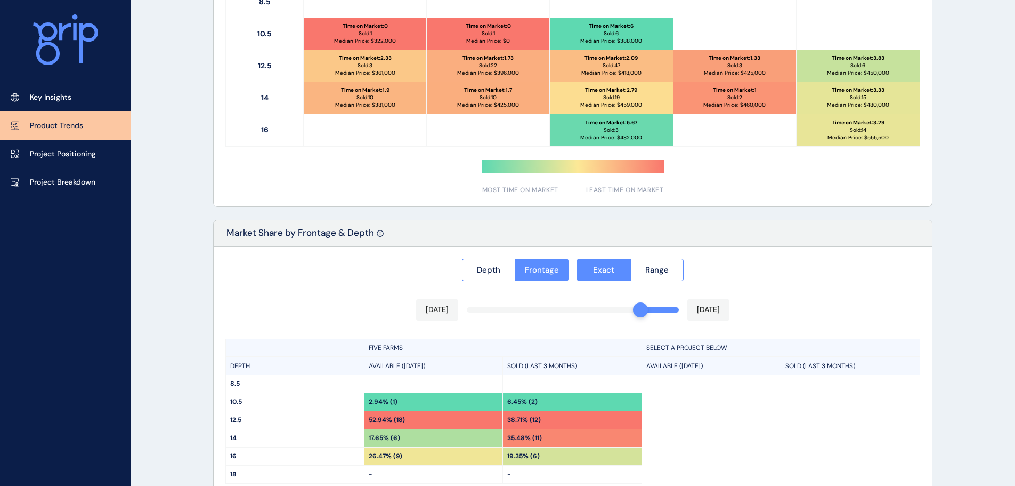
click at [613, 76] on p "Median Price: $ 418,000" at bounding box center [611, 72] width 60 height 7
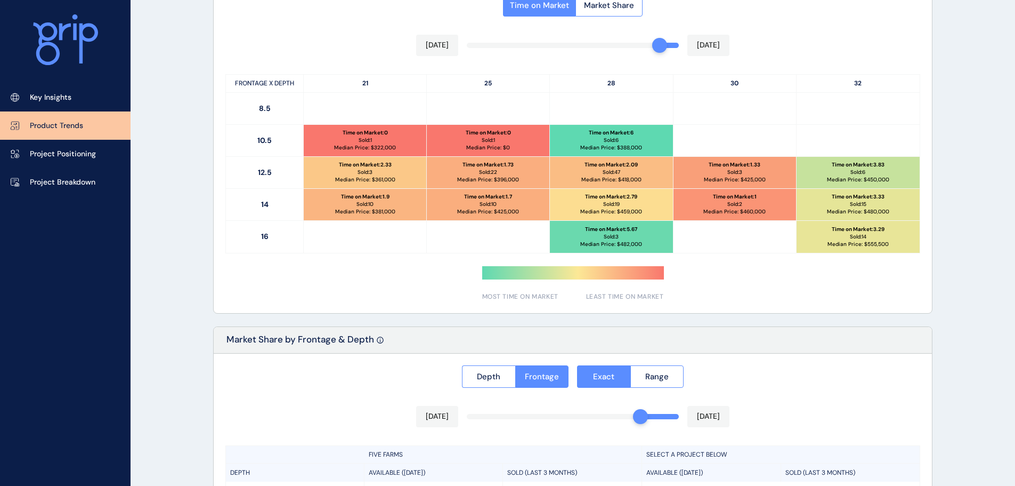
click at [536, 205] on div "Time on Market : 1.7 Sold: 10 Median Price: $ 425,000" at bounding box center [488, 204] width 123 height 31
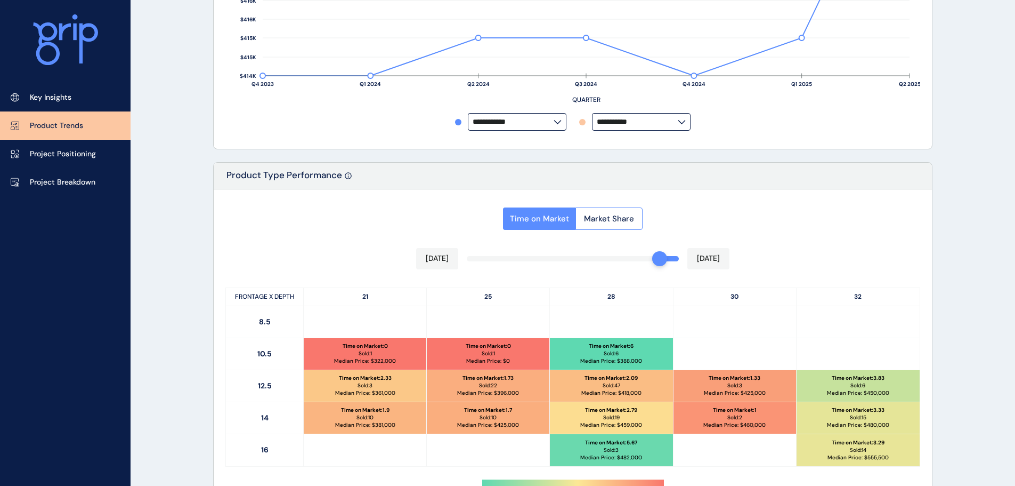
click at [698, 263] on div "Time on Market Market Share [DATE] [DATE] FRONTAGE X DEPTH 21 25 28 30 32 8.5 1…" at bounding box center [573, 357] width 718 height 337
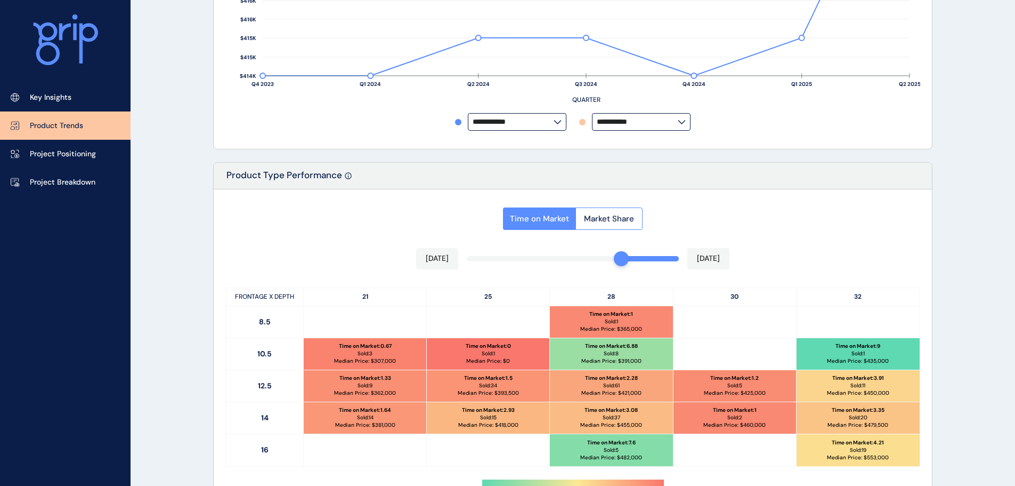
click at [629, 261] on div "Time on Market Market Share [DATE] [DATE] FRONTAGE X DEPTH 21 25 28 30 32 8.5 T…" at bounding box center [573, 357] width 718 height 337
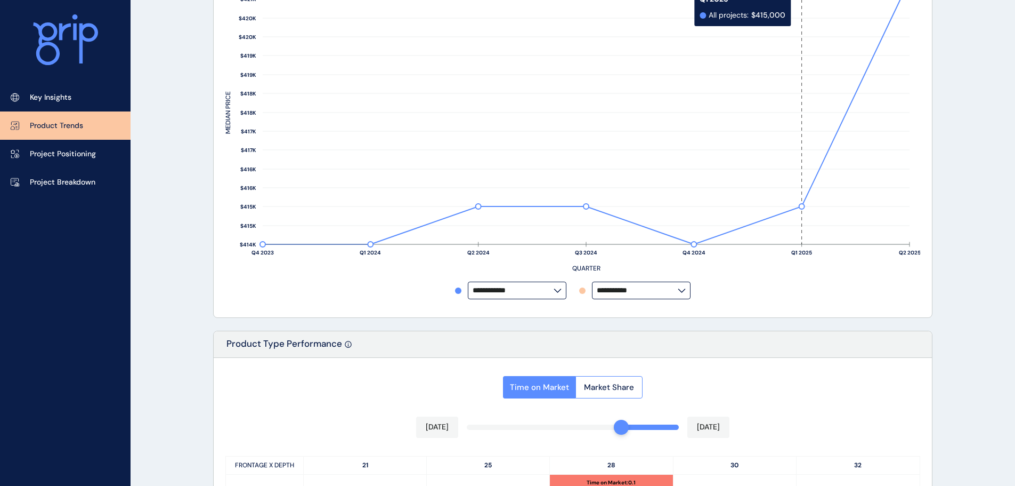
scroll to position [266, 0]
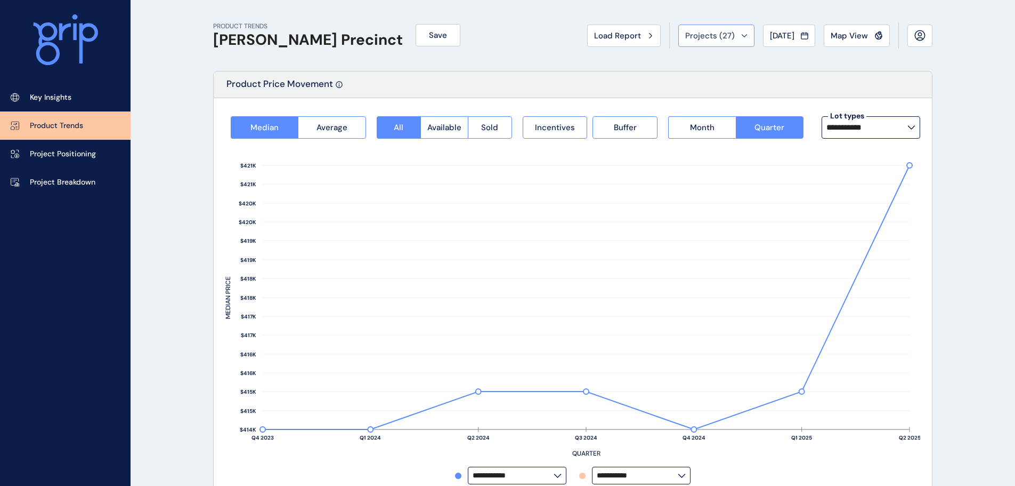
click at [705, 30] on span "Projects ( 27 )" at bounding box center [710, 35] width 50 height 11
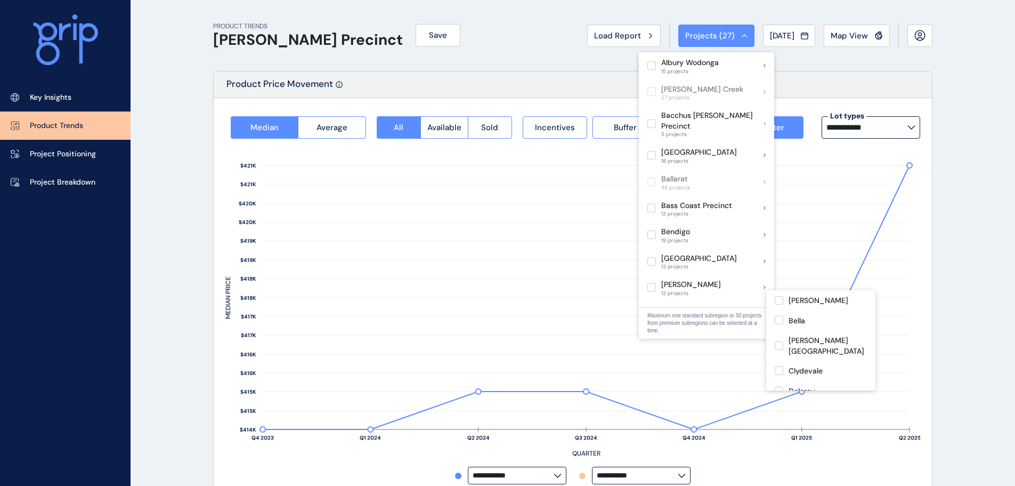
click at [649, 310] on label at bounding box center [652, 314] width 9 height 9
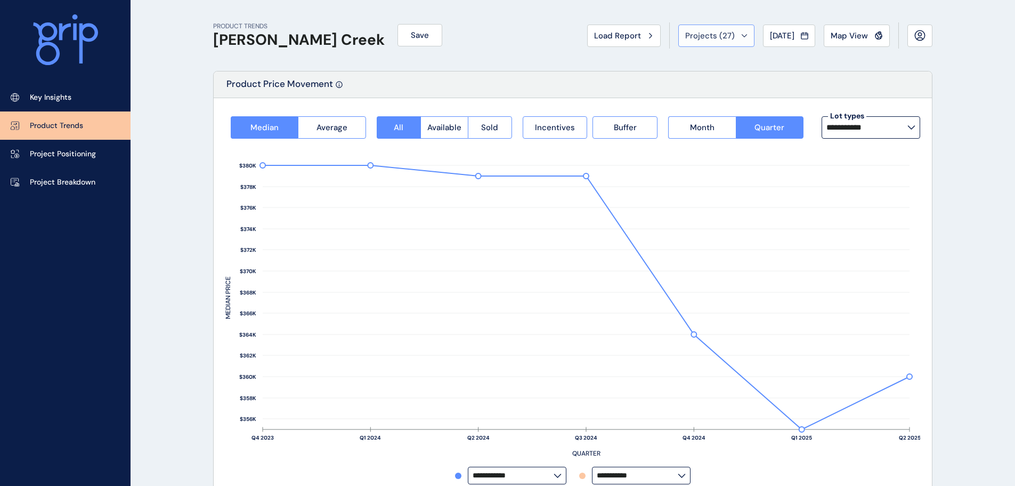
click at [723, 37] on span "Projects ( 27 )" at bounding box center [710, 35] width 50 height 11
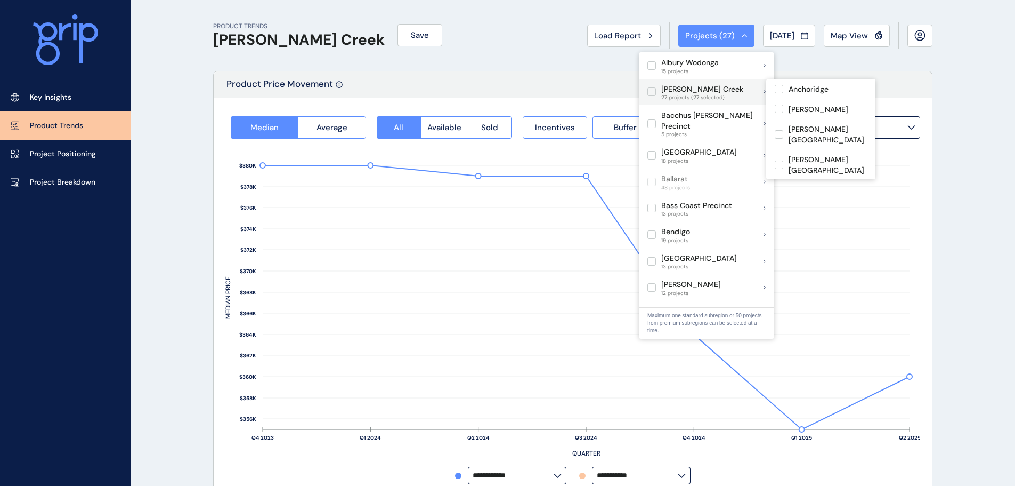
click at [755, 88] on div "[PERSON_NAME] Creek 27 projects (27 selected)" at bounding box center [706, 92] width 135 height 27
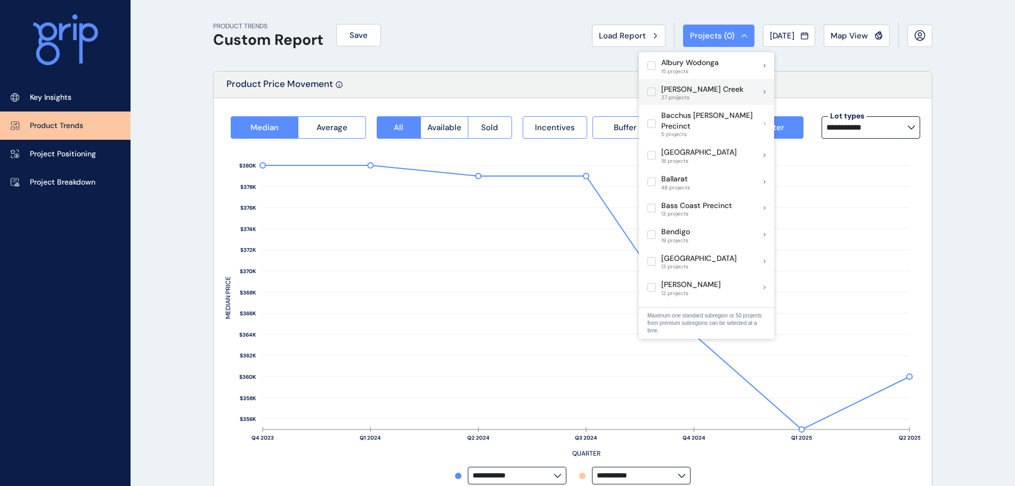
click at [725, 90] on div "[PERSON_NAME] Creek 27 projects" at bounding box center [706, 92] width 135 height 27
click at [735, 90] on div "[PERSON_NAME] Creek 27 projects (27 selected)" at bounding box center [706, 92] width 135 height 27
click at [763, 91] on div "[PERSON_NAME] Creek 27 projects" at bounding box center [706, 92] width 135 height 27
click at [763, 91] on div "[PERSON_NAME] Creek 27 projects (27 selected)" at bounding box center [706, 92] width 135 height 27
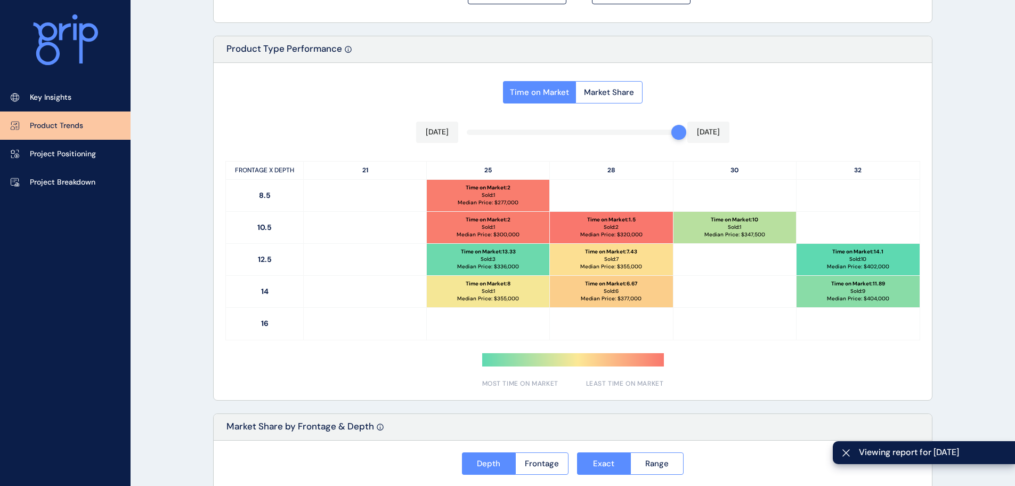
scroll to position [213, 0]
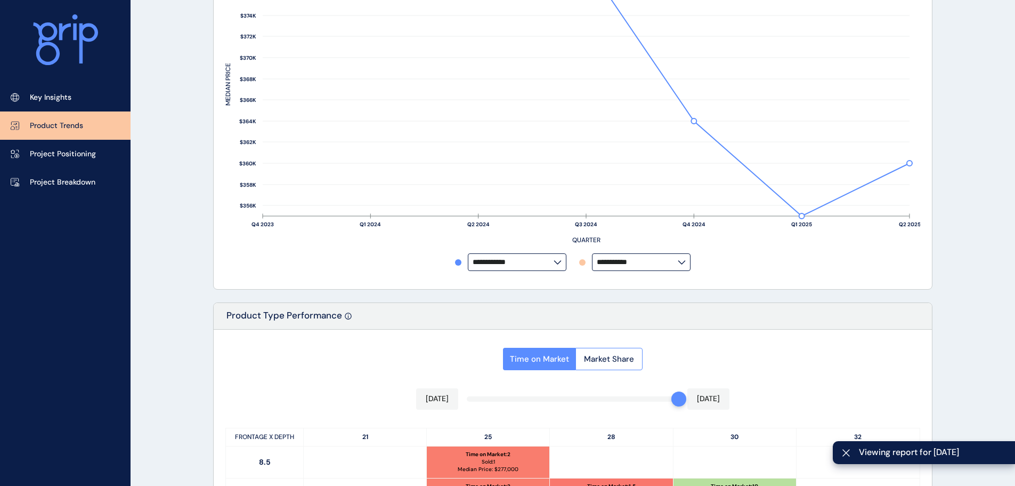
click at [514, 259] on div at bounding box center [573, 87] width 718 height 404
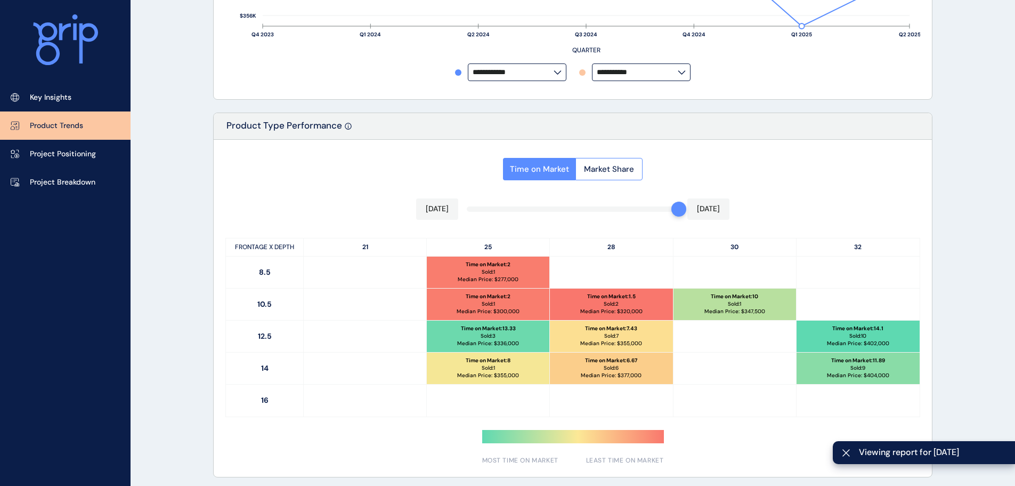
scroll to position [320, 0]
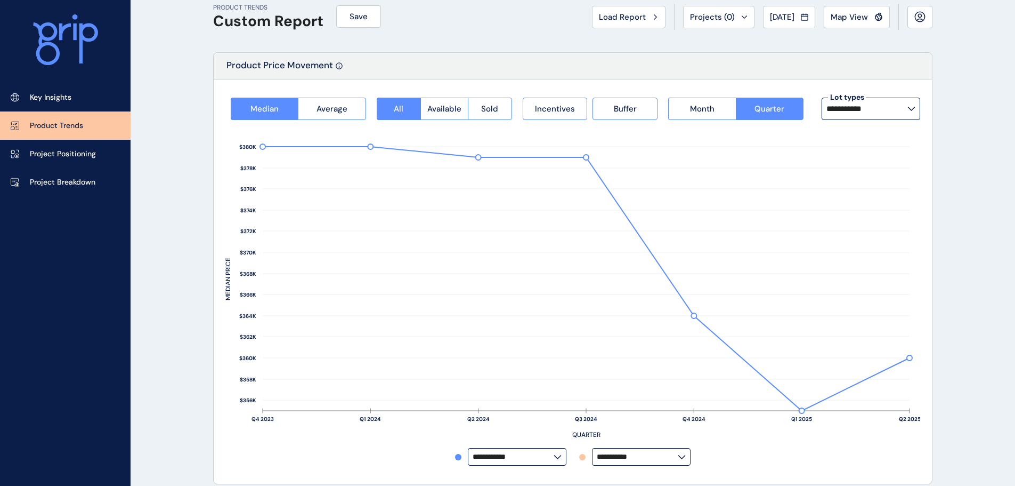
scroll to position [0, 0]
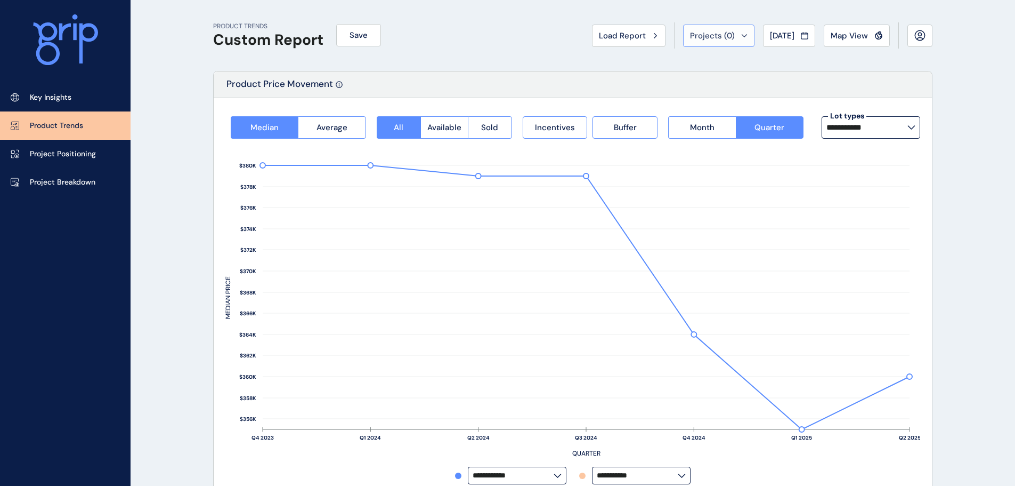
click at [705, 40] on span "Projects ( 0 )" at bounding box center [712, 35] width 45 height 11
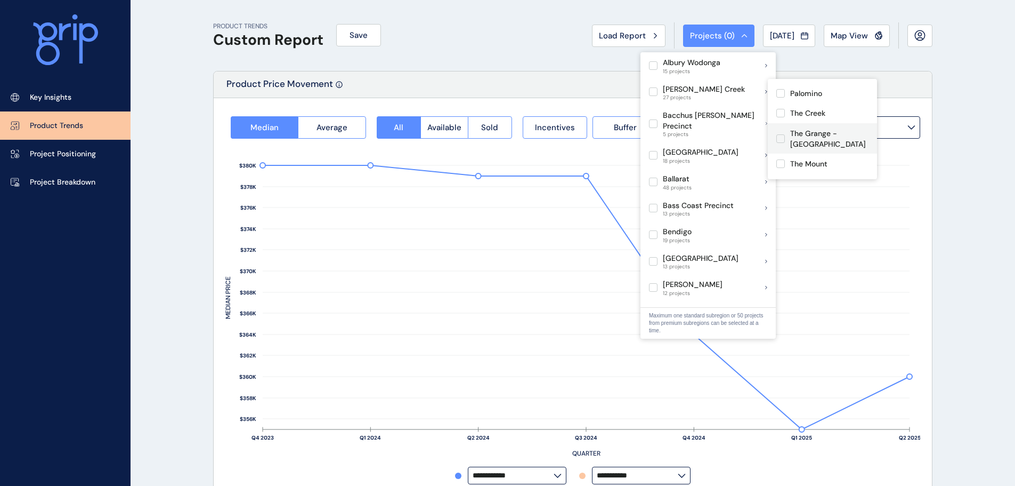
scroll to position [373, 0]
click at [822, 144] on p "The Mount" at bounding box center [808, 149] width 37 height 11
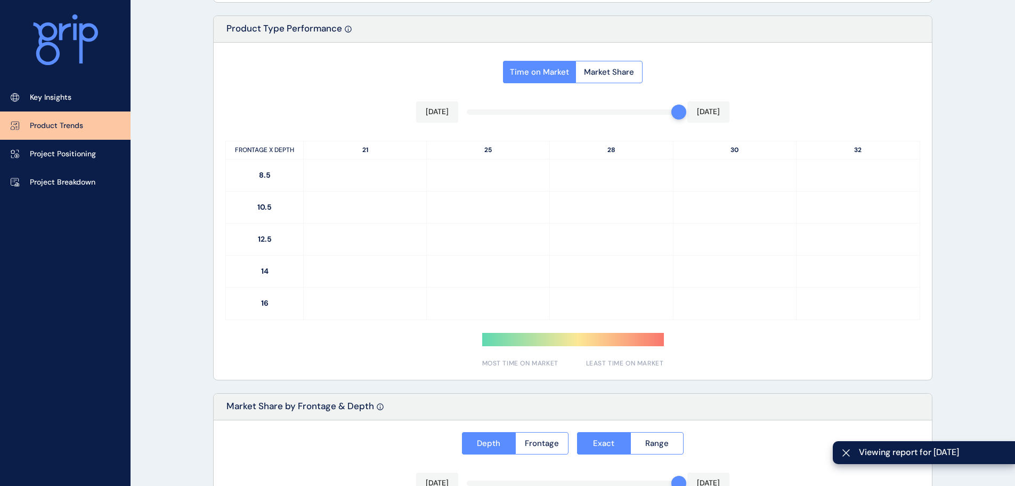
scroll to position [373, 0]
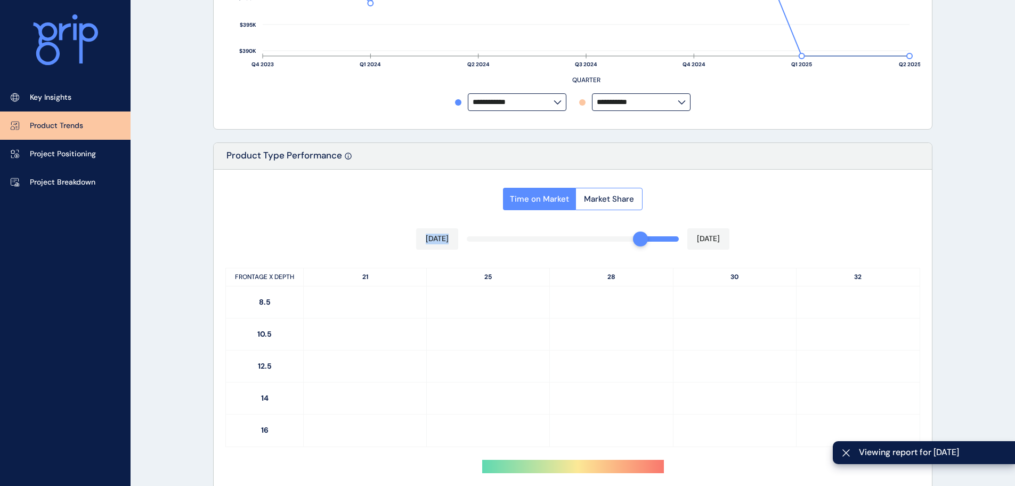
drag, startPoint x: 678, startPoint y: 239, endPoint x: 631, endPoint y: 247, distance: 47.6
click at [631, 247] on div "Time on Market Market Share Jun 2025 Aug 2025 FRONTAGE X DEPTH 21 25 28 30 32 8…" at bounding box center [573, 337] width 718 height 337
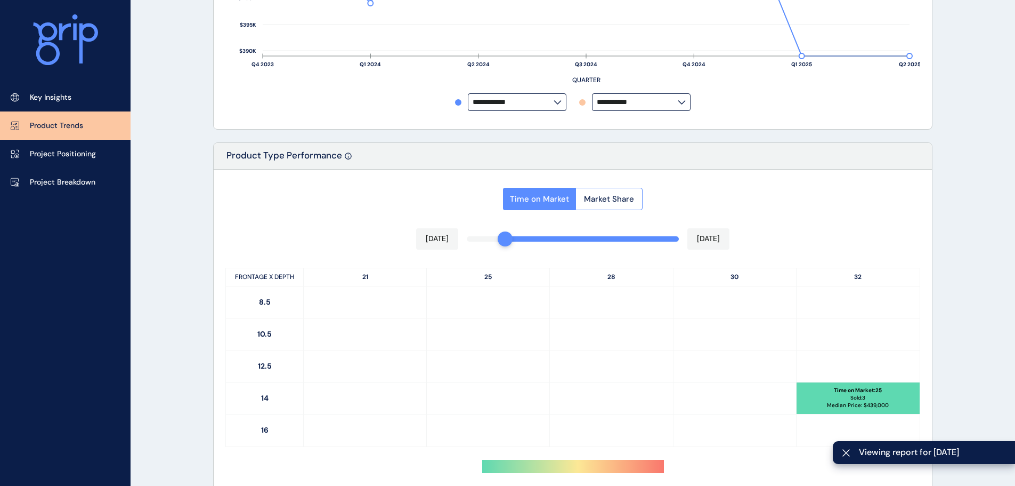
drag, startPoint x: 568, startPoint y: 242, endPoint x: 504, endPoint y: 244, distance: 64.0
click at [498, 244] on div "Time on Market Market Share Nov 2024 Aug 2025 FRONTAGE X DEPTH 21 25 28 30 32 8…" at bounding box center [573, 337] width 718 height 337
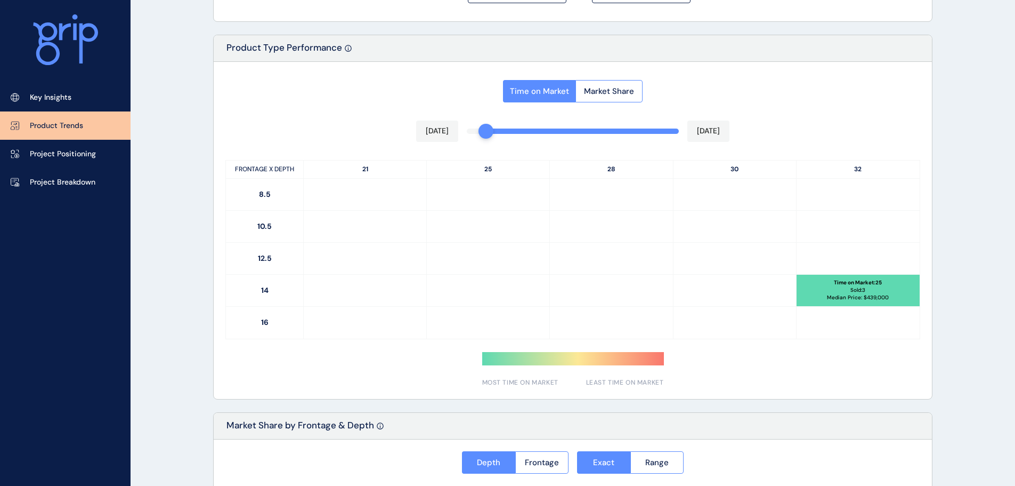
scroll to position [266, 0]
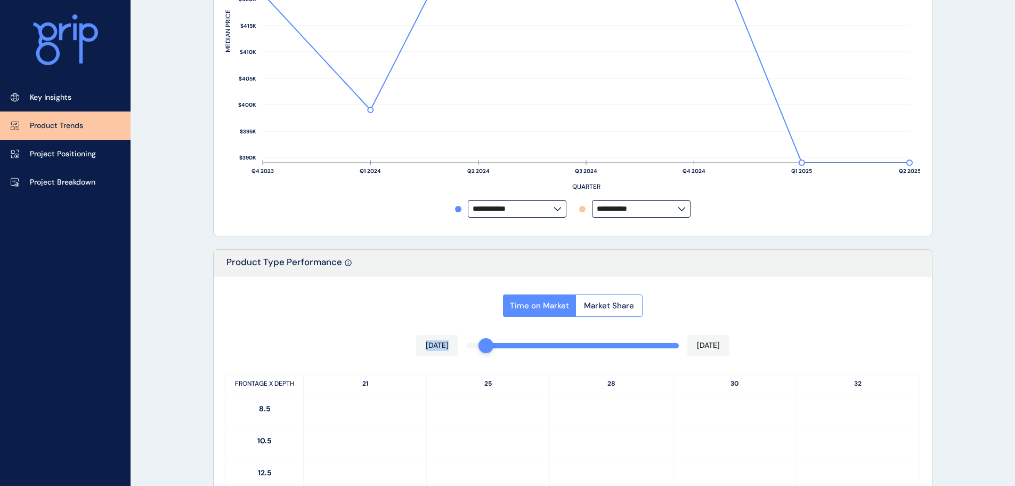
click at [439, 340] on div "Time on Market Market Share Oct 2024 Aug 2025 FRONTAGE X DEPTH 21 25 28 30 32 8…" at bounding box center [573, 444] width 718 height 337
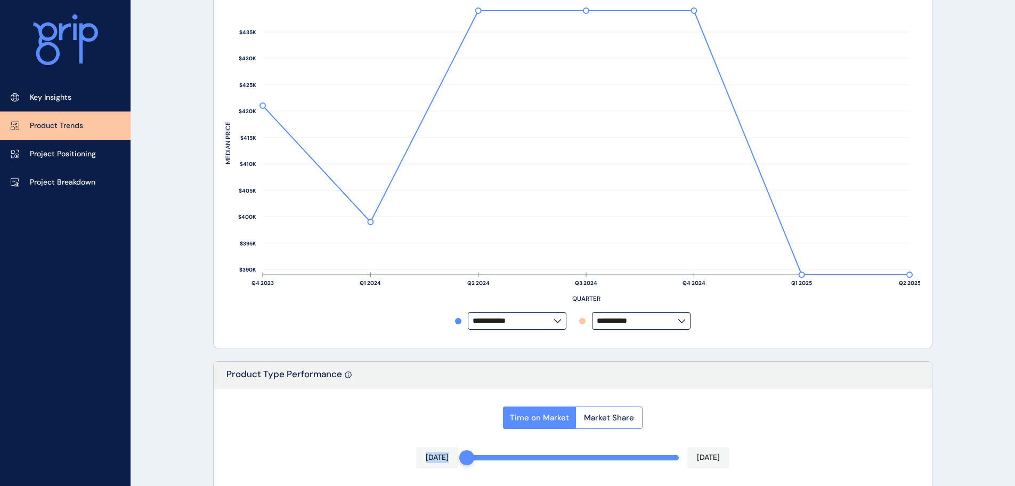
scroll to position [0, 0]
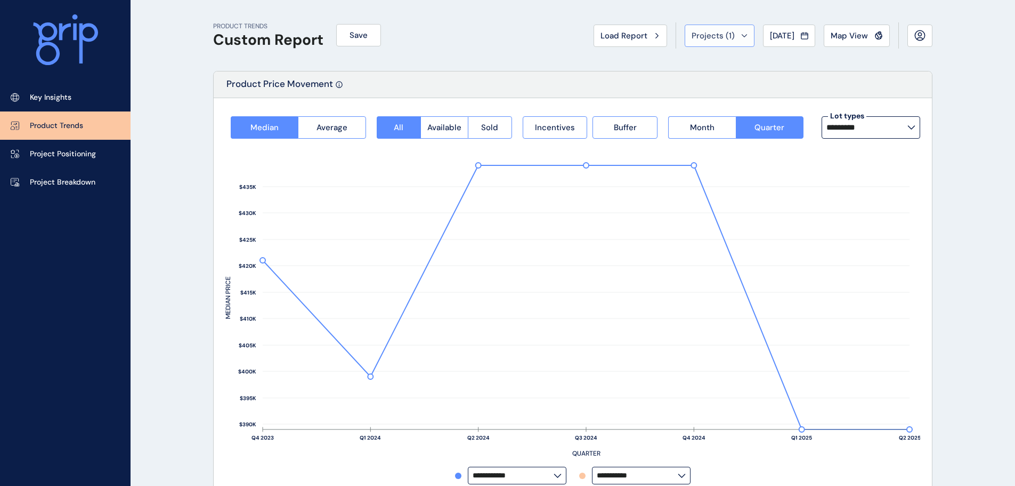
click at [741, 34] on icon at bounding box center [744, 35] width 6 height 3
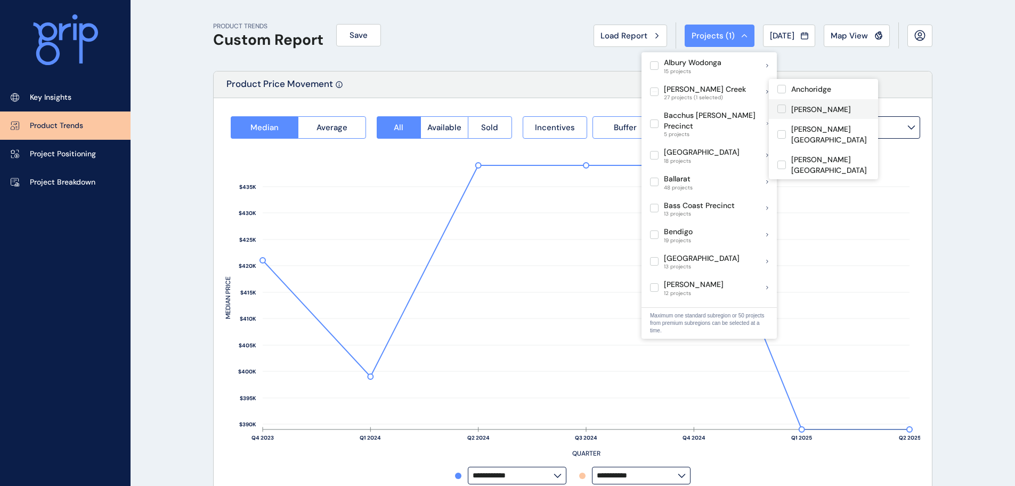
click at [793, 107] on p "[PERSON_NAME]" at bounding box center [821, 109] width 60 height 11
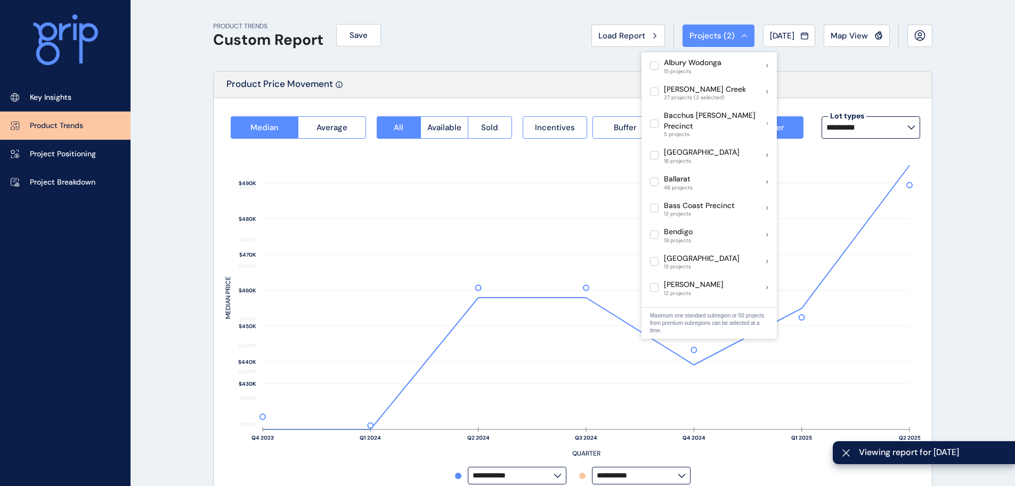
click at [766, 90] on div "Armstrong Creek 27 projects (2 selected)" at bounding box center [709, 92] width 135 height 27
click at [766, 90] on div "[PERSON_NAME] Creek 27 projects" at bounding box center [709, 92] width 135 height 27
click at [766, 90] on div "[PERSON_NAME] Creek 27 projects (27 selected)" at bounding box center [709, 92] width 135 height 27
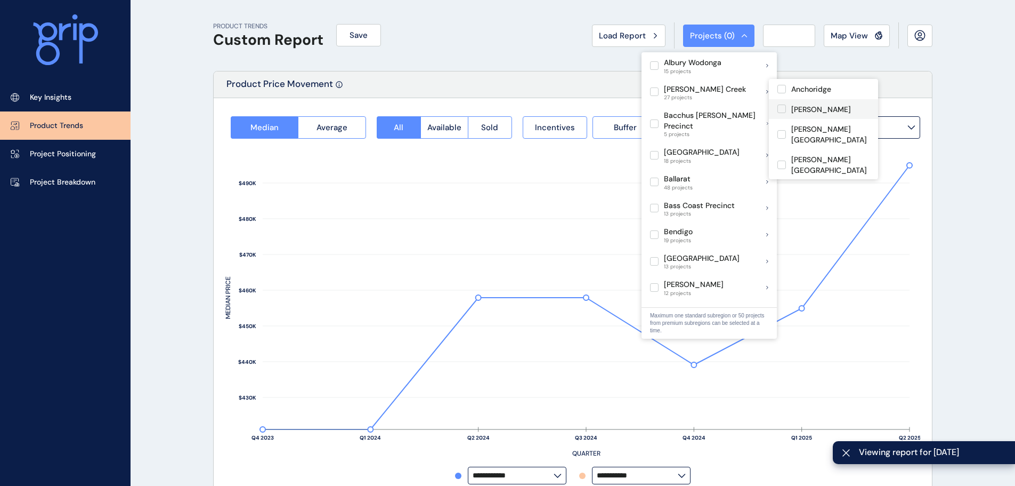
click at [786, 105] on label at bounding box center [782, 108] width 9 height 9
type input "*********"
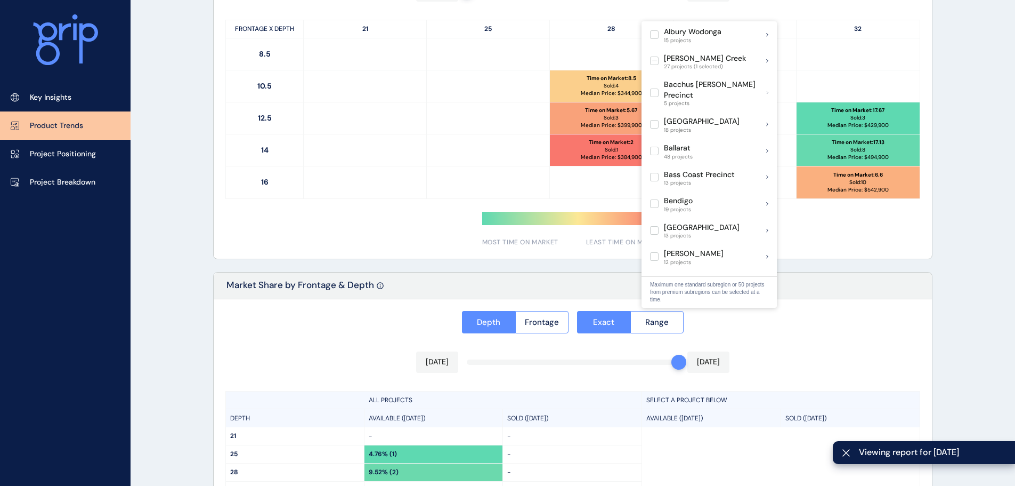
scroll to position [373, 0]
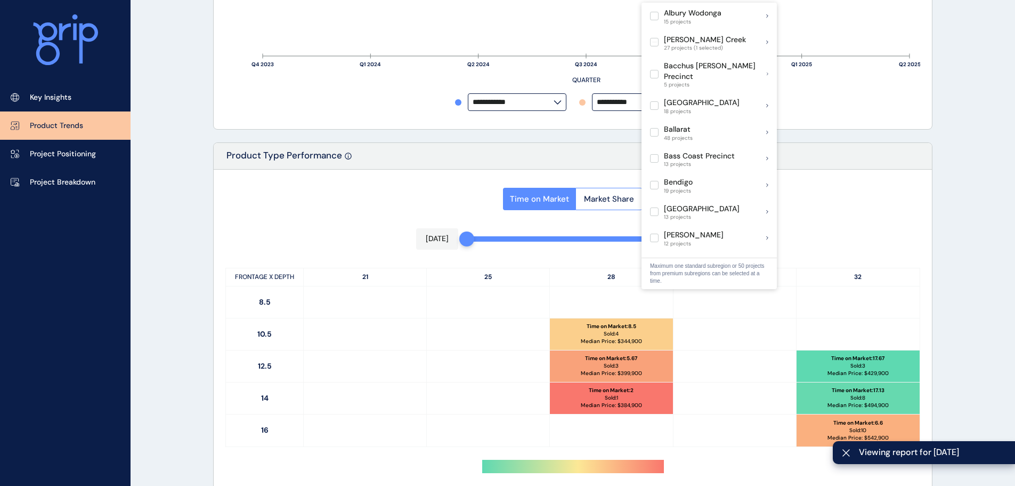
click at [175, 324] on div "PRODUCT TRENDS Custom Report Save Load Report Projects ( 1 ) Aug 2025 2025 < > …" at bounding box center [507, 250] width 1015 height 1247
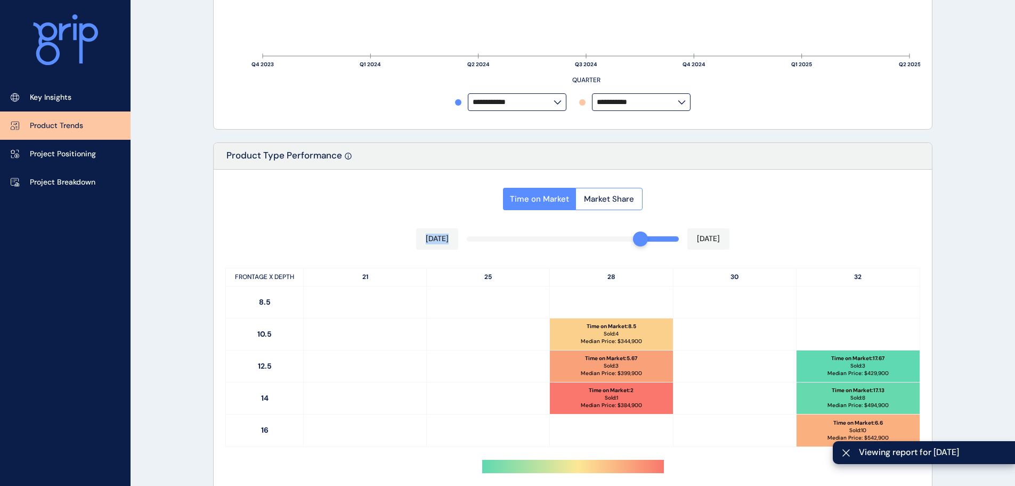
drag, startPoint x: 478, startPoint y: 238, endPoint x: 636, endPoint y: 237, distance: 158.3
click at [636, 237] on div "Time on Market Market Share Jun 2025 Aug 2025 FRONTAGE X DEPTH 21 25 28 30 32 8…" at bounding box center [573, 337] width 718 height 337
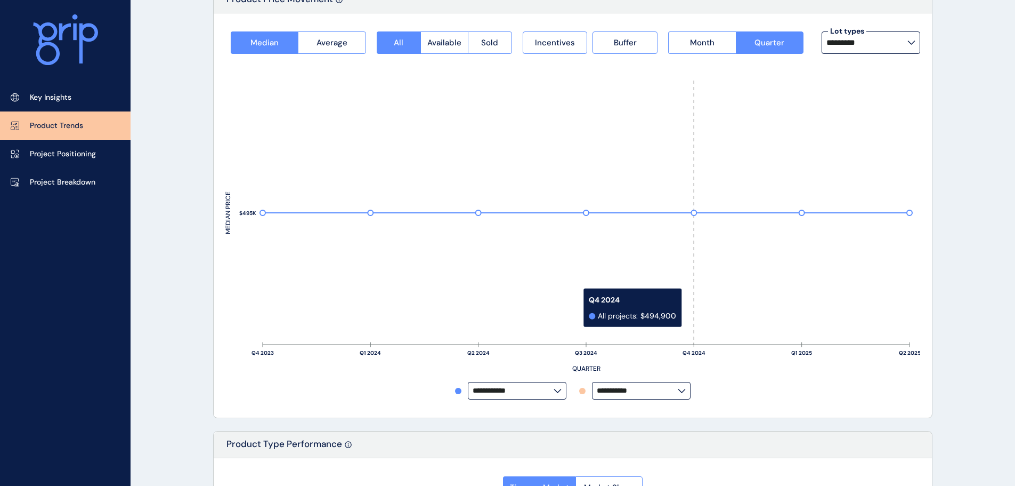
scroll to position [0, 0]
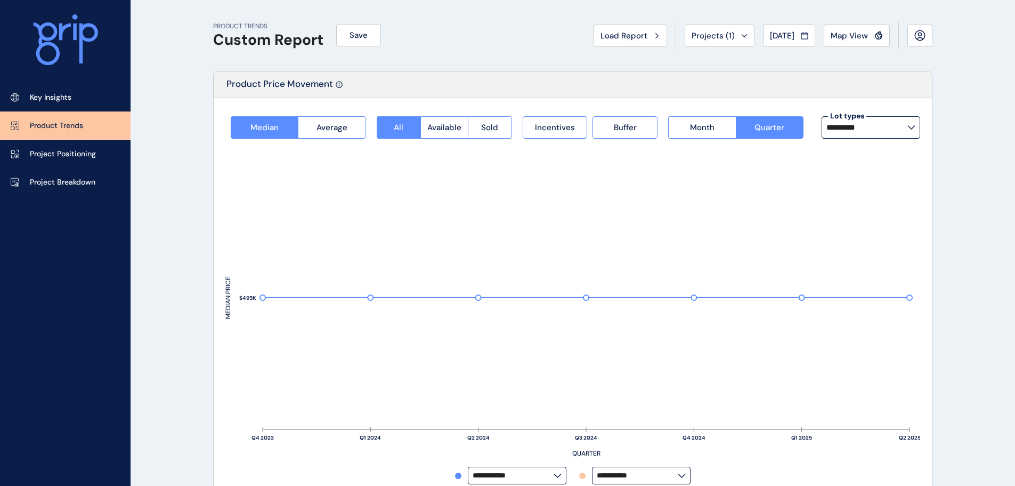
click at [902, 135] on label "*********" at bounding box center [871, 127] width 99 height 22
click at [859, 185] on p "16m x 32m" at bounding box center [849, 181] width 38 height 11
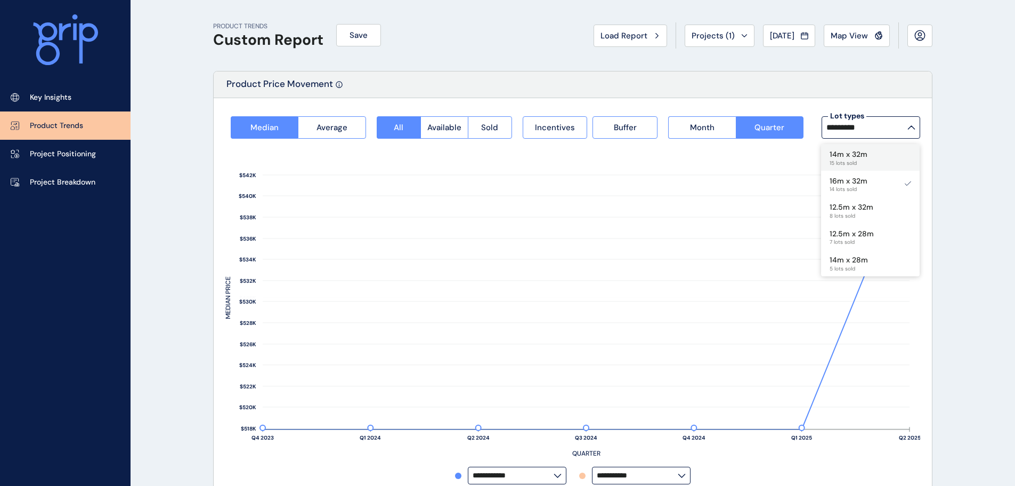
click at [861, 150] on p "14m x 32m" at bounding box center [849, 154] width 38 height 11
type input "*********"
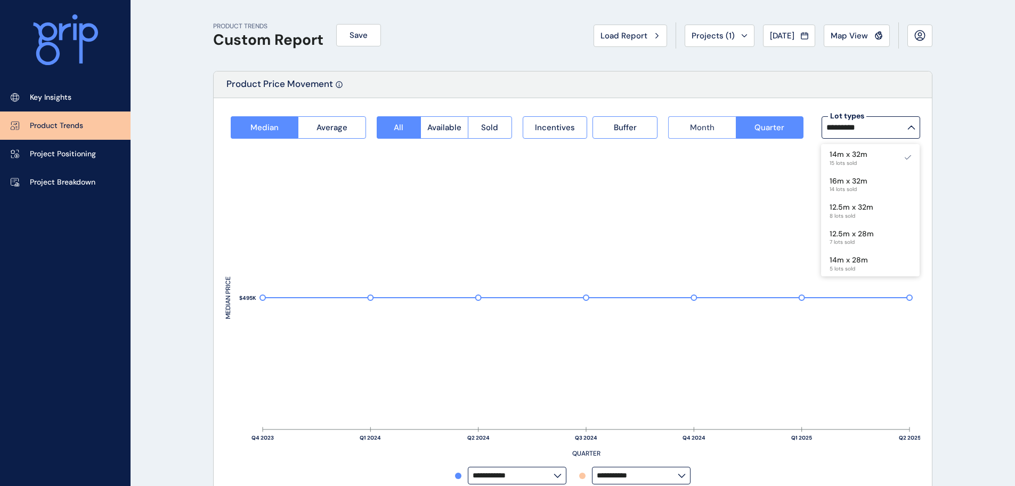
click at [729, 138] on button "Month" at bounding box center [701, 127] width 67 height 22
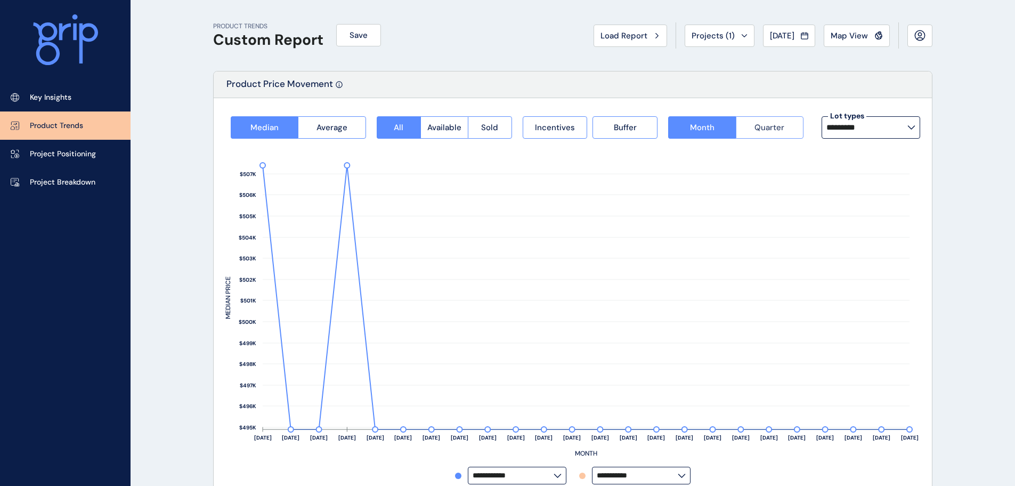
click at [769, 132] on span "Quarter" at bounding box center [770, 127] width 30 height 11
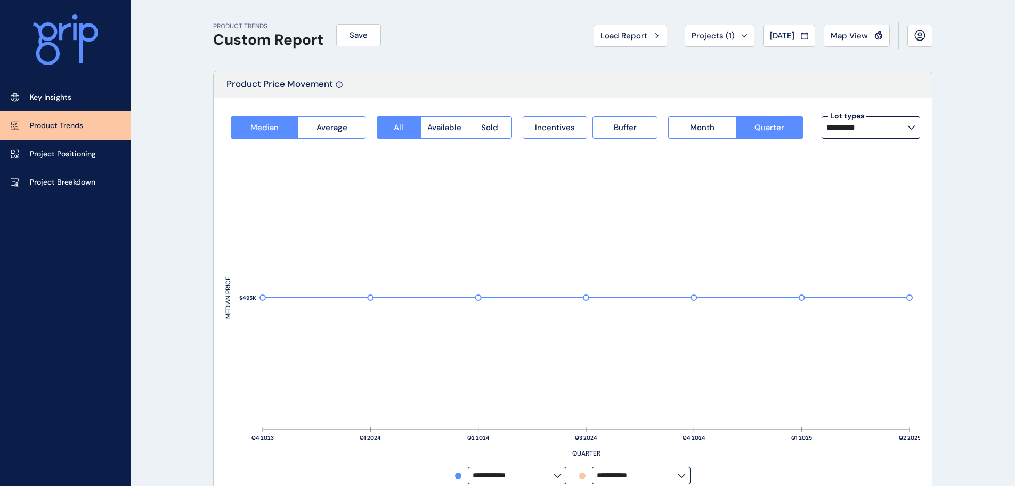
click at [883, 132] on input "*********" at bounding box center [867, 127] width 81 height 9
click at [601, 88] on div "Product Price Movement" at bounding box center [573, 84] width 718 height 27
click at [68, 91] on link "Key Insights" at bounding box center [65, 97] width 131 height 28
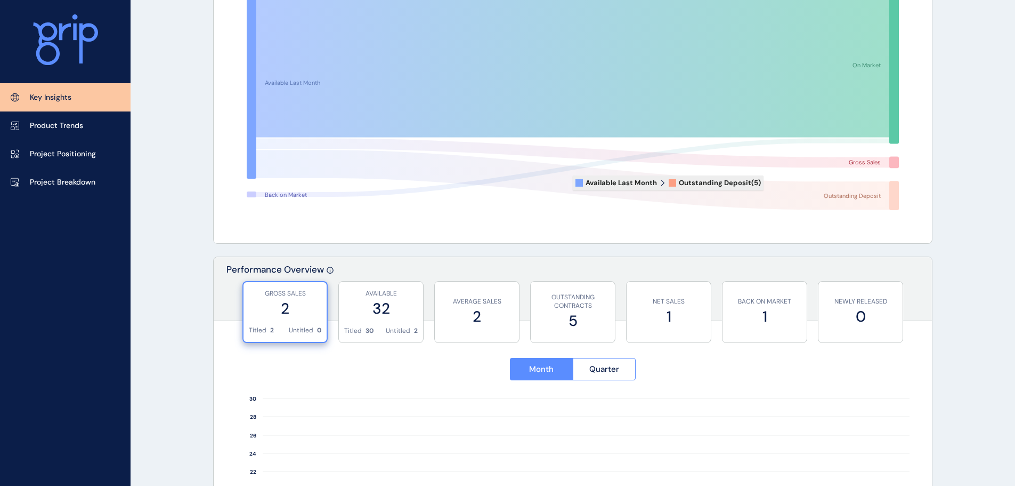
scroll to position [160, 0]
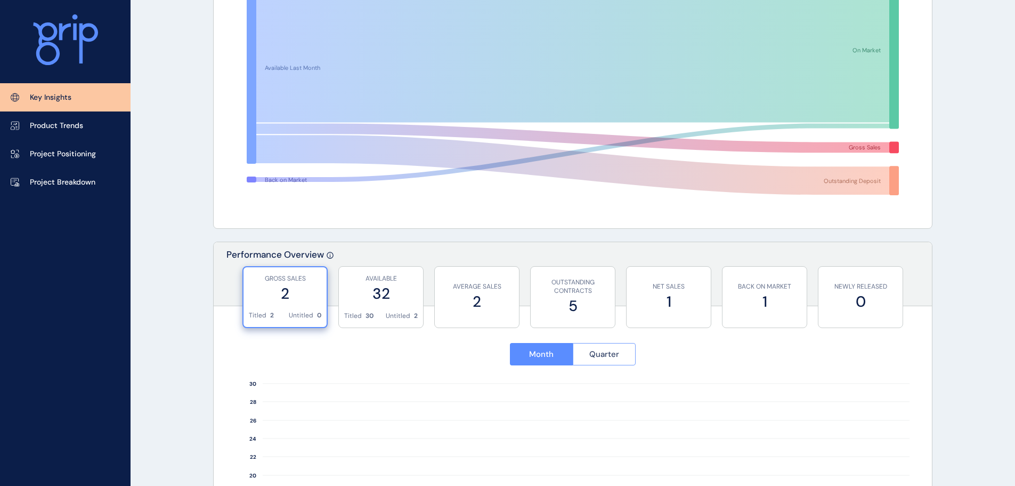
click at [619, 346] on button "Quarter" at bounding box center [604, 354] width 63 height 22
click at [541, 357] on span "Month" at bounding box center [541, 354] width 25 height 11
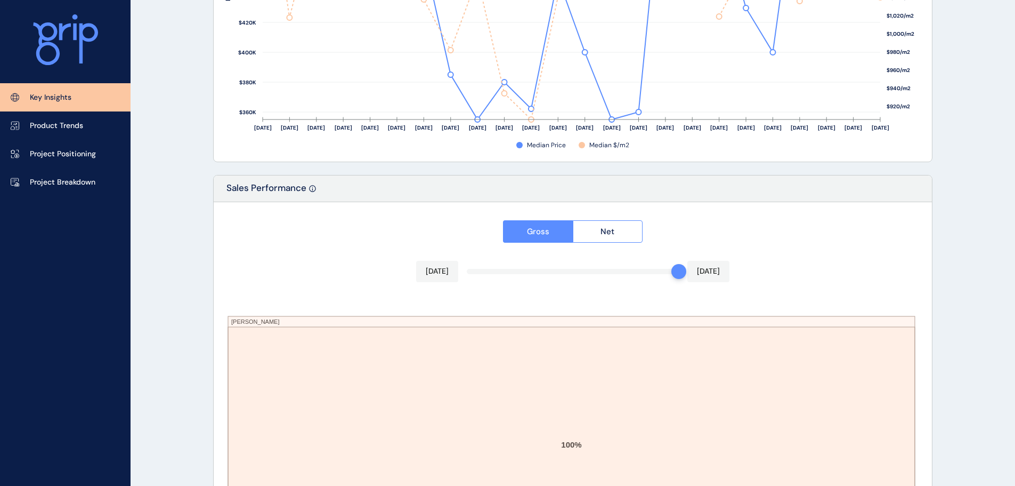
scroll to position [1758, 0]
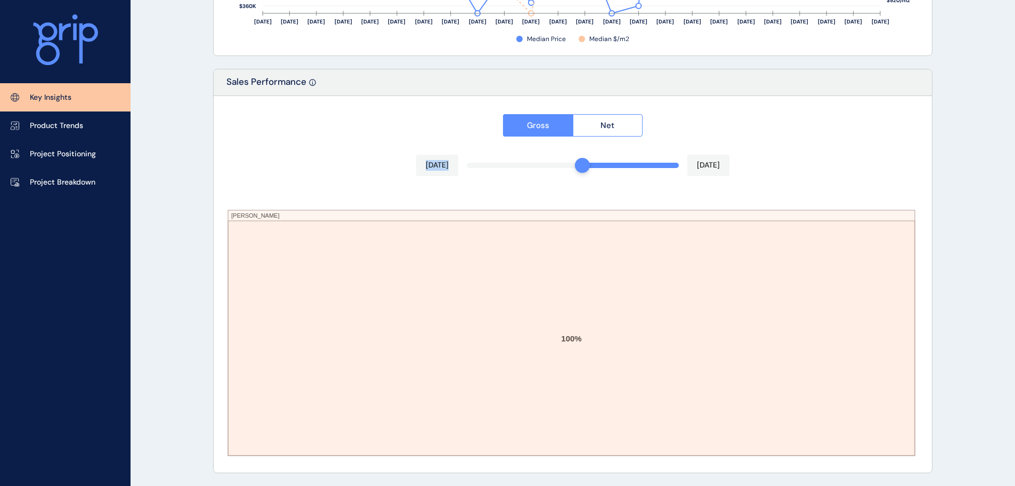
drag, startPoint x: 676, startPoint y: 172, endPoint x: 579, endPoint y: 170, distance: 96.5
click at [579, 170] on div "Gross Net Mar 2025 Aug 2025 Armstrong 100%" at bounding box center [573, 284] width 718 height 376
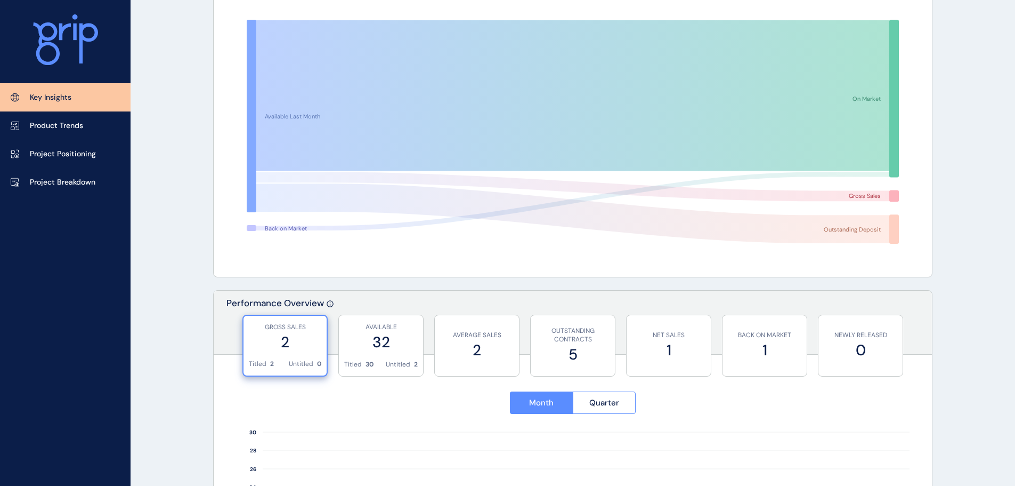
scroll to position [160, 0]
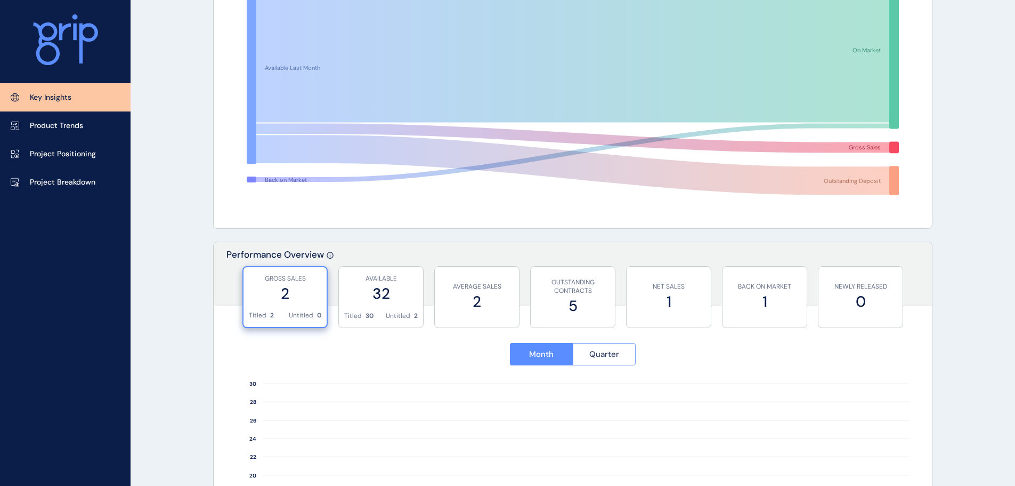
click at [594, 352] on span "Quarter" at bounding box center [604, 354] width 30 height 11
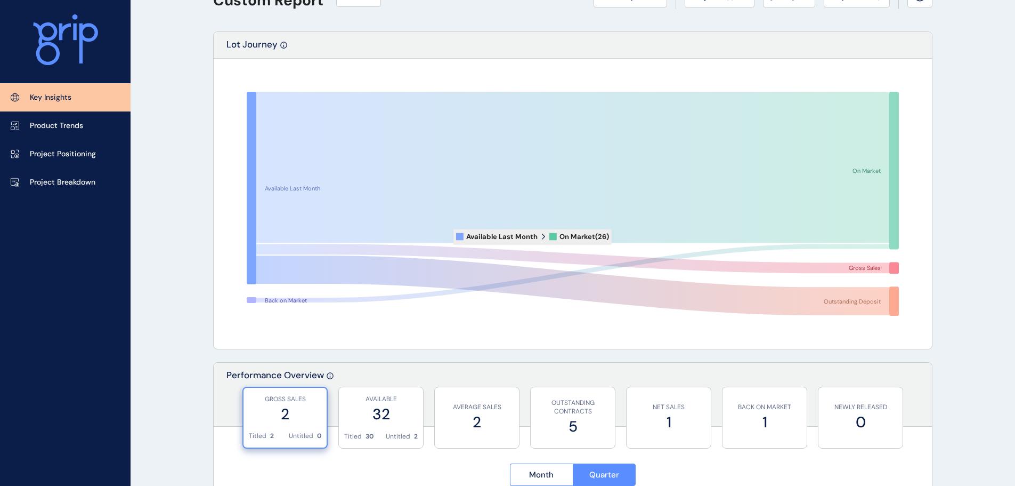
scroll to position [0, 0]
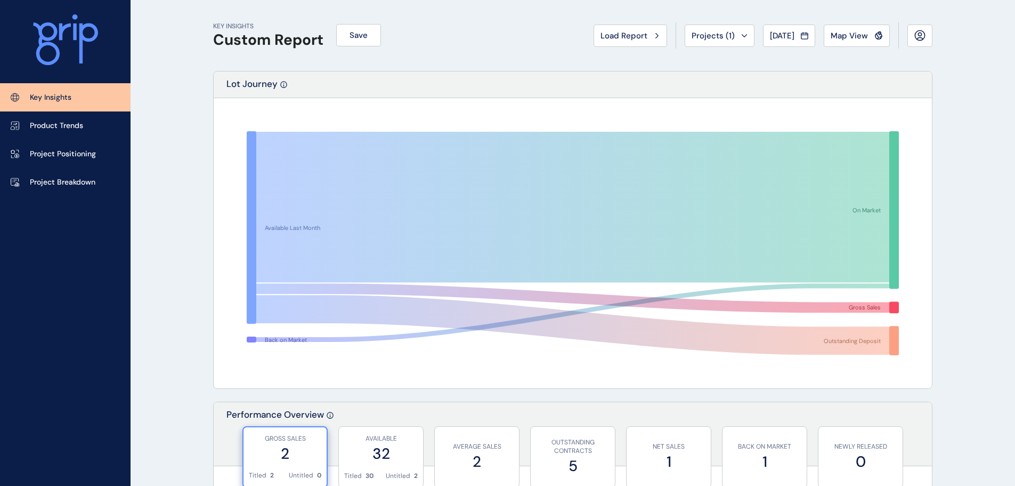
click at [630, 36] on span "Load Report" at bounding box center [624, 35] width 47 height 11
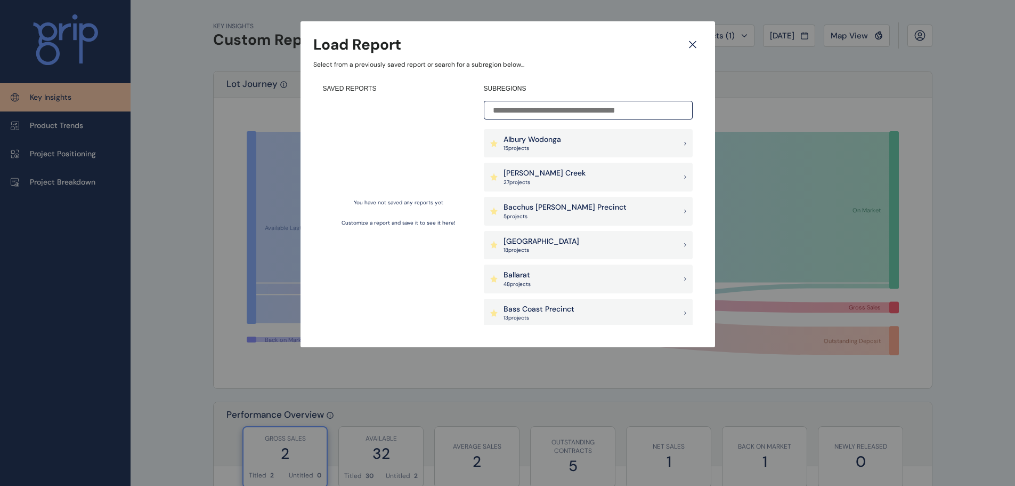
click at [667, 185] on div "[PERSON_NAME] Creek 27 project s" at bounding box center [588, 177] width 209 height 29
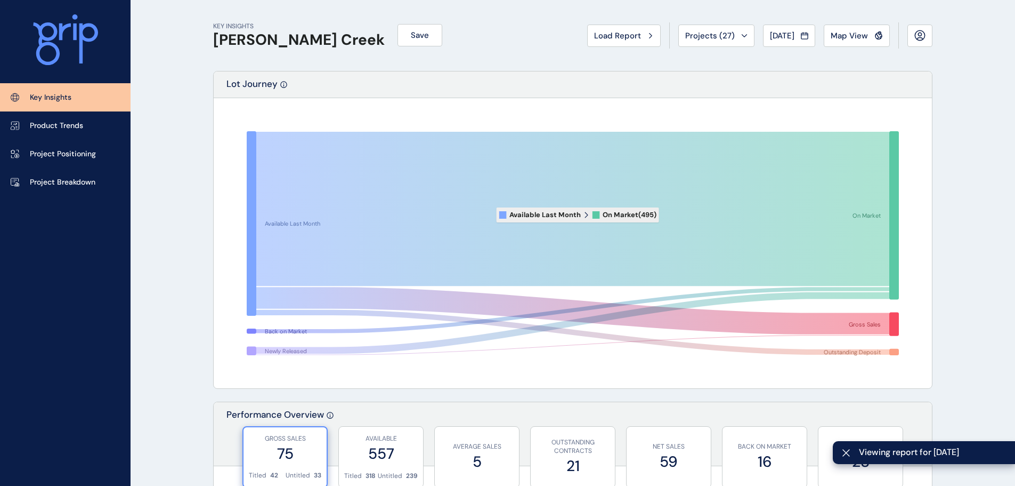
scroll to position [160, 0]
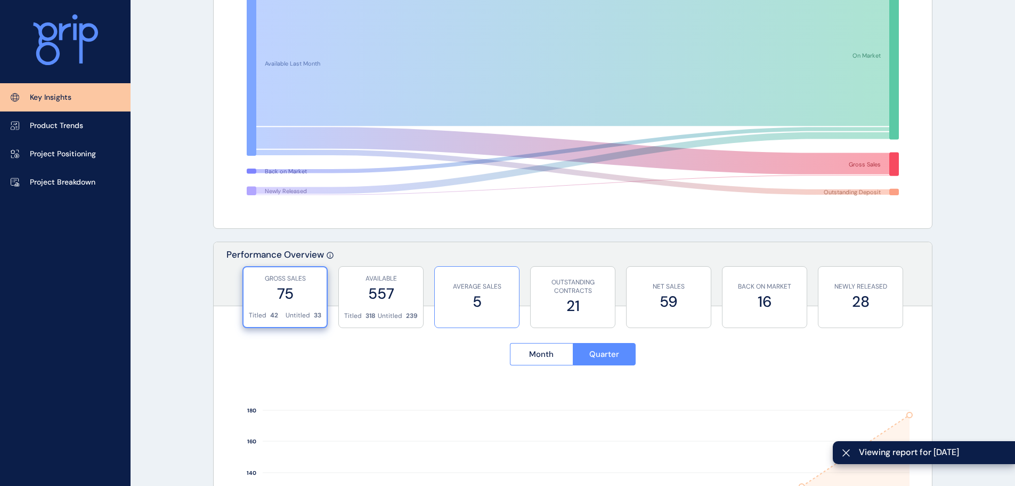
click at [505, 304] on label "5" at bounding box center [477, 301] width 74 height 21
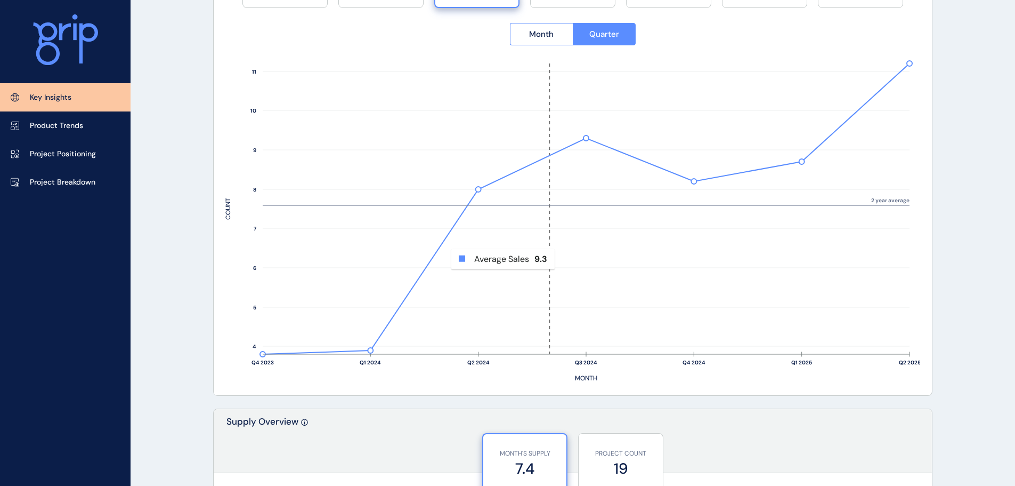
scroll to position [53, 0]
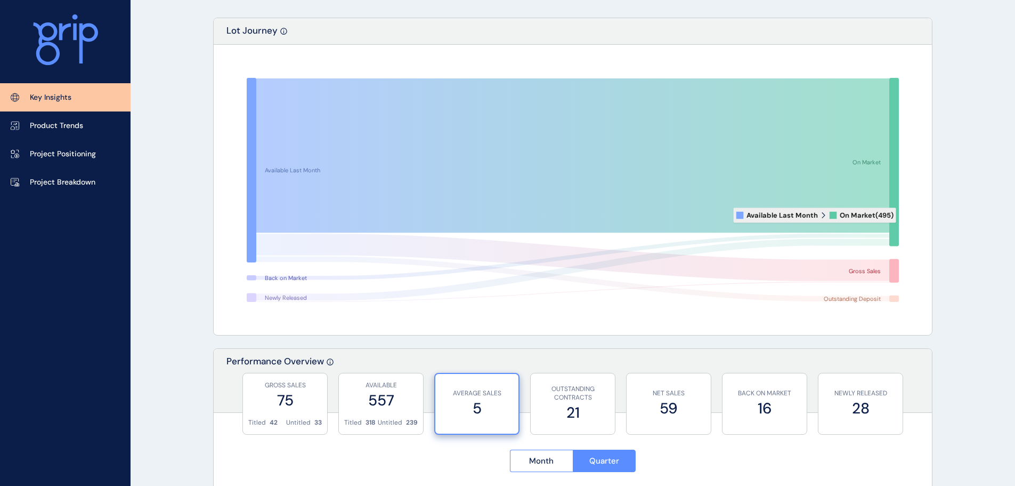
click at [868, 203] on icon at bounding box center [572, 155] width 633 height 154
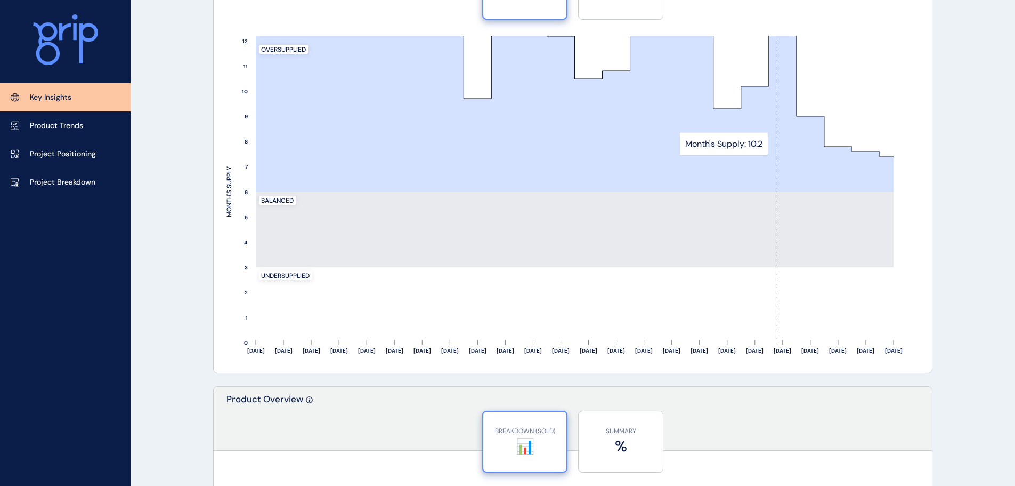
scroll to position [1173, 0]
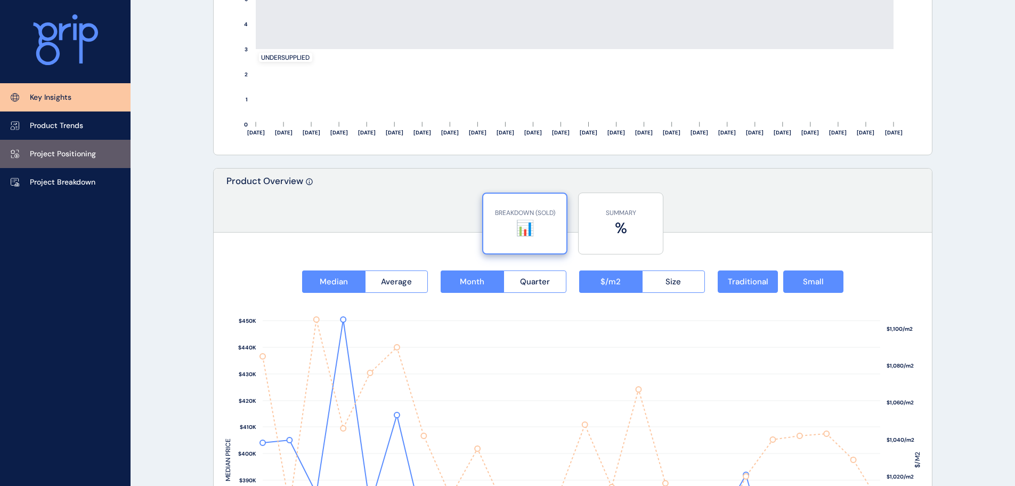
click at [84, 162] on link "Project Positioning" at bounding box center [65, 154] width 131 height 28
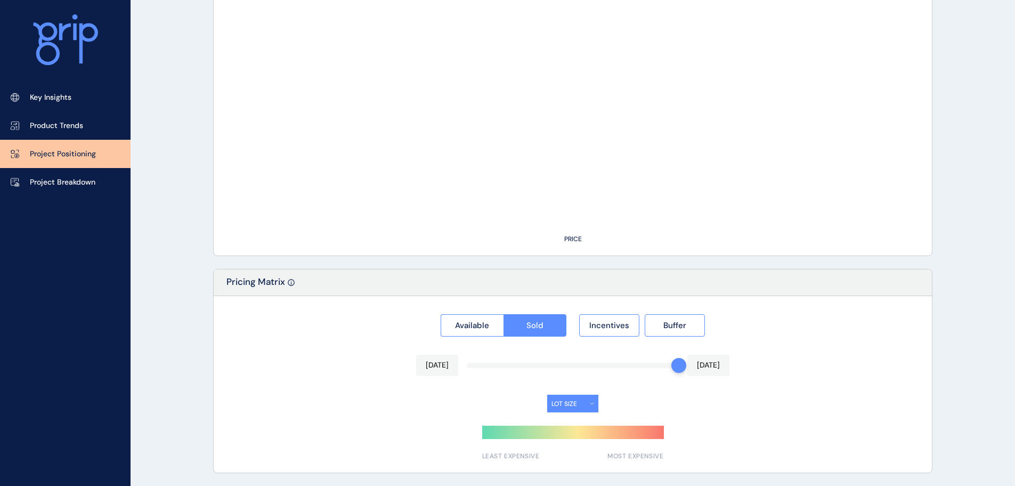
type input "*******"
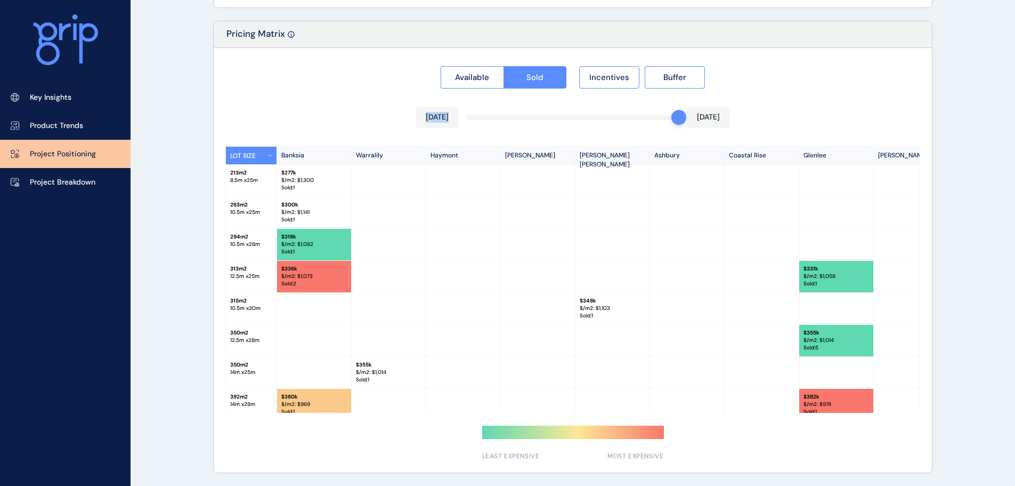
click at [633, 123] on div "Available Sold Incentives Buffer Aug 2025 Aug 2025 LOT SIZE Banksia Warralily H…" at bounding box center [573, 260] width 718 height 424
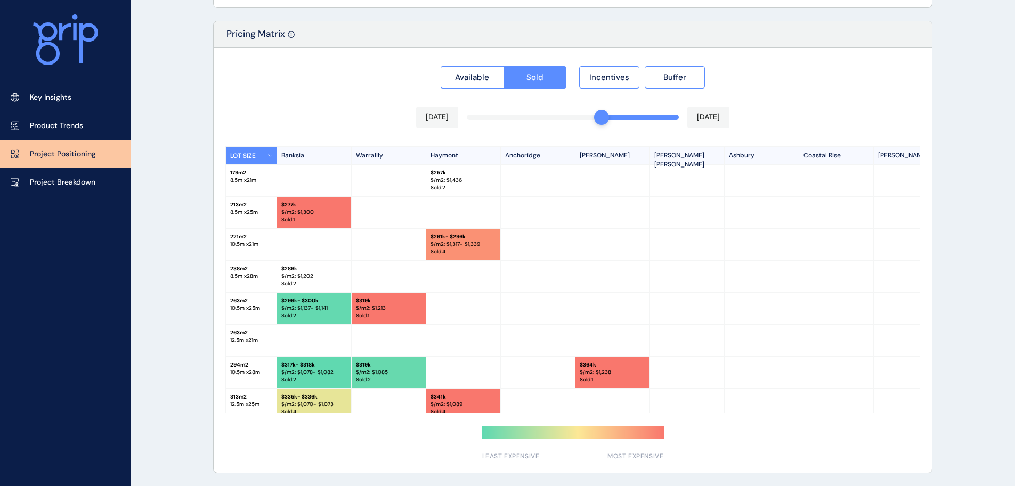
drag, startPoint x: 621, startPoint y: 122, endPoint x: 605, endPoint y: 124, distance: 16.1
click at [605, 124] on div "Available Sold Incentives Buffer Apr 2025 Aug 2025 LOT SIZE Banksia Warralily H…" at bounding box center [573, 260] width 718 height 424
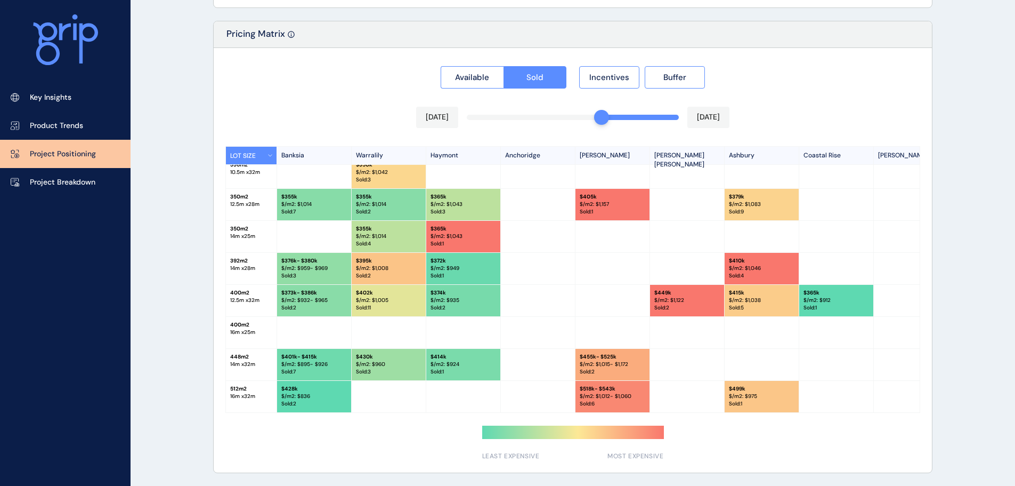
scroll to position [331, 0]
click at [83, 180] on p "Project Breakdown" at bounding box center [63, 182] width 66 height 11
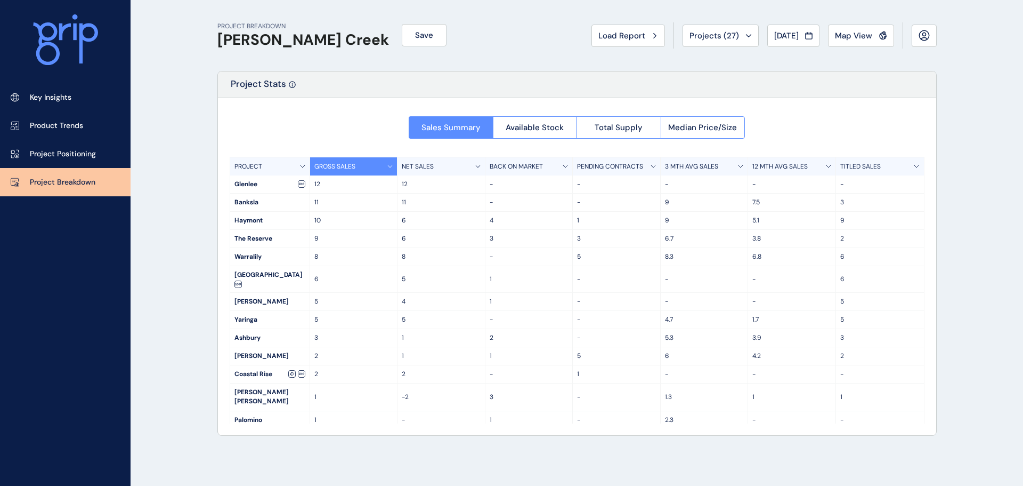
click at [390, 166] on icon at bounding box center [389, 166] width 5 height 3
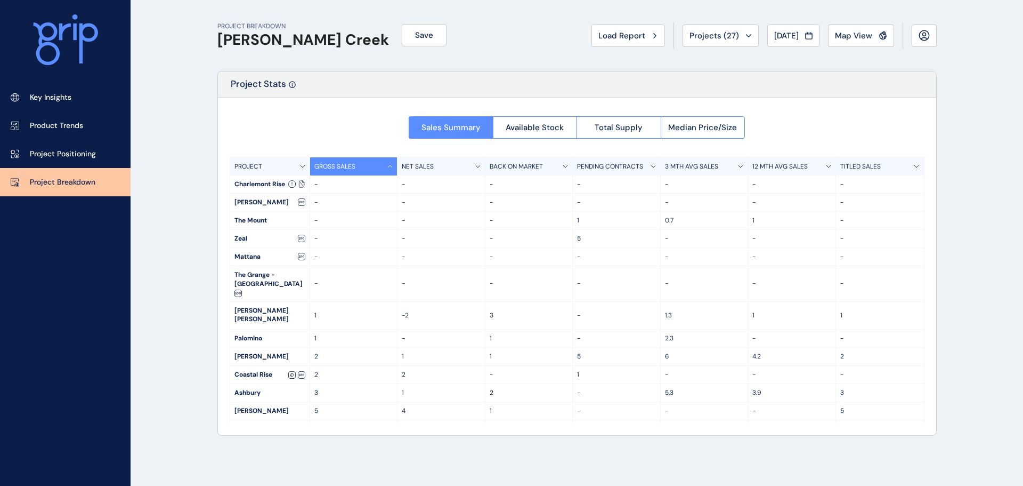
click at [390, 166] on icon at bounding box center [389, 166] width 5 height 3
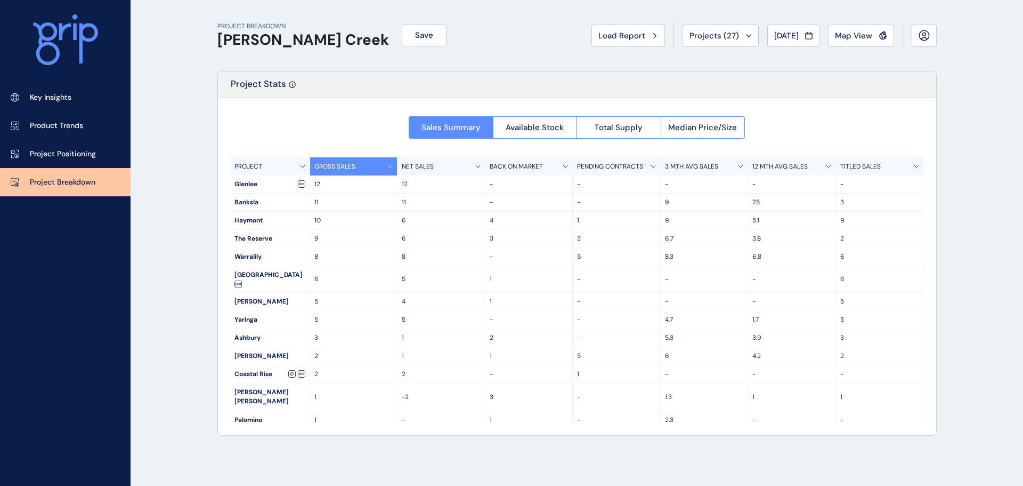
click at [320, 203] on p "11" at bounding box center [353, 202] width 79 height 9
click at [280, 205] on div "Banksia" at bounding box center [269, 202] width 79 height 18
drag, startPoint x: 253, startPoint y: 212, endPoint x: 252, endPoint y: 218, distance: 6.5
click at [252, 212] on div "Haymont" at bounding box center [269, 221] width 79 height 18
click at [254, 225] on div "Haymont" at bounding box center [269, 221] width 79 height 18
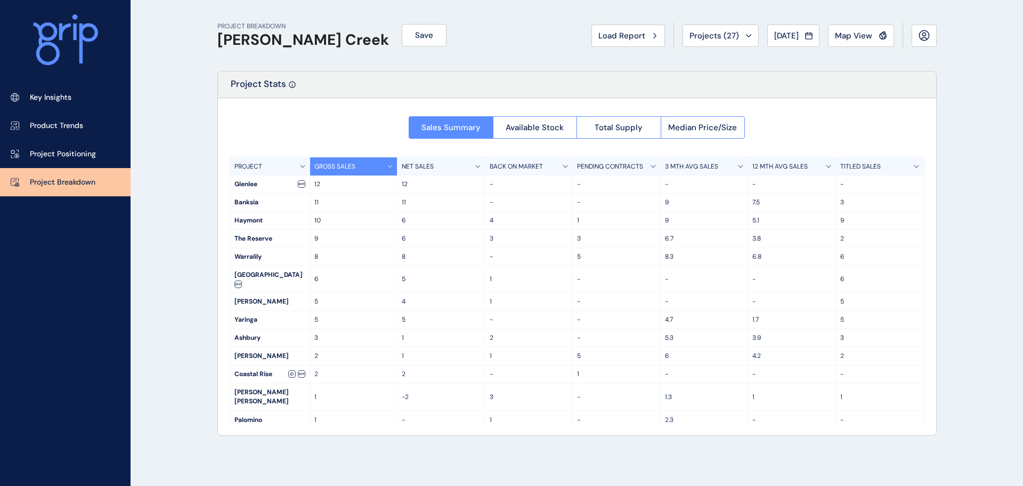
click at [863, 73] on div "Project Stats" at bounding box center [577, 84] width 718 height 27
click at [787, 50] on div "PROJECT BREAKDOWN Armstrong Creek Save Load Report Projects ( 27 ) Aug 2025 202…" at bounding box center [576, 35] width 719 height 71
click at [802, 39] on div "[DATE]" at bounding box center [793, 35] width 38 height 11
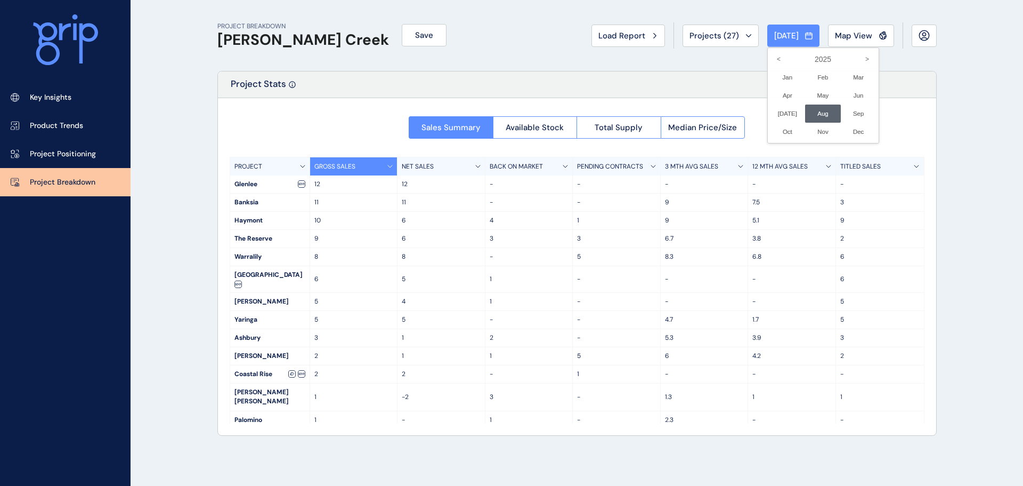
click at [507, 69] on div at bounding box center [511, 243] width 1023 height 486
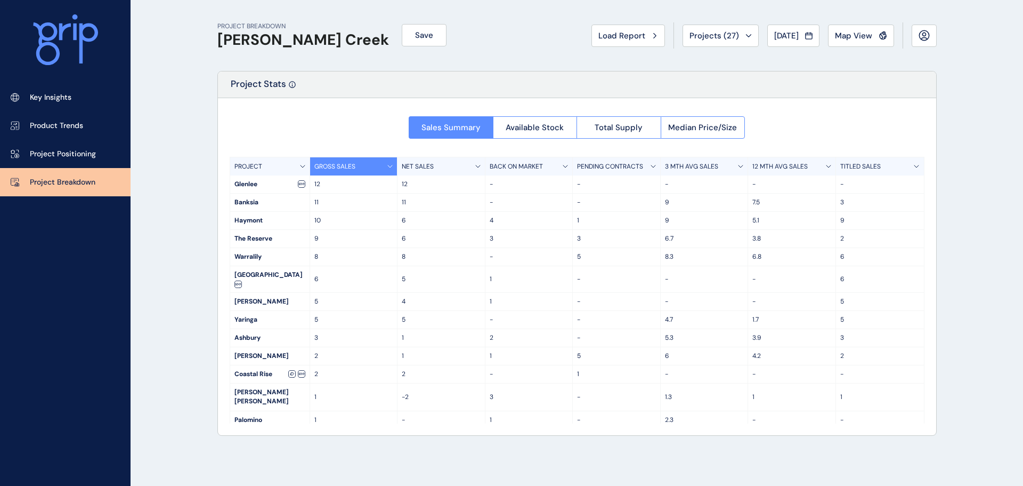
click at [319, 170] on p "GROSS SALES" at bounding box center [334, 166] width 41 height 9
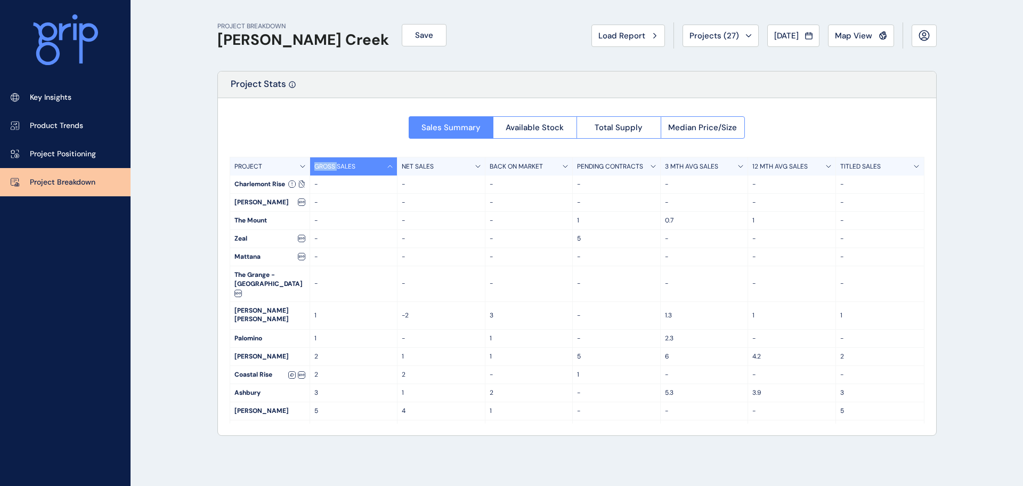
click at [319, 170] on p "GROSS SALES" at bounding box center [334, 166] width 41 height 9
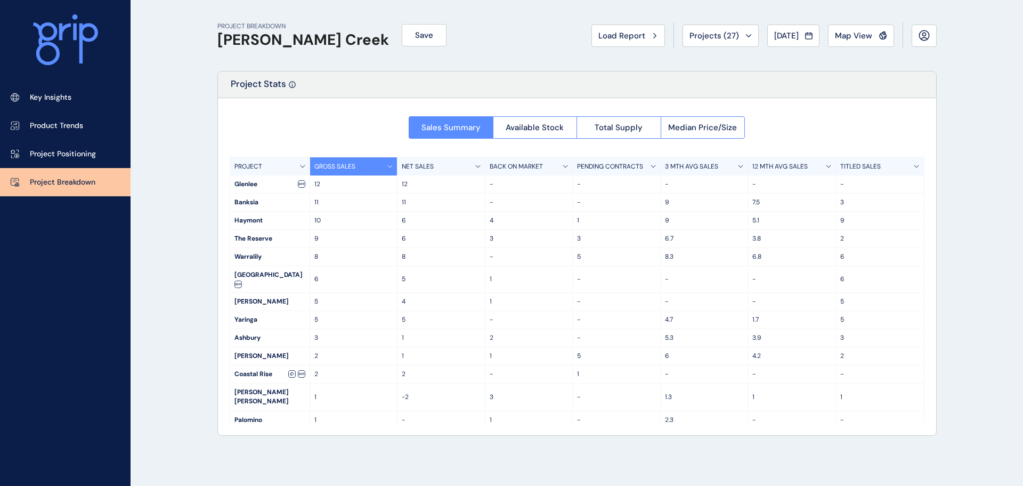
click at [510, 59] on div "PROJECT BREAKDOWN Armstrong Creek Save Load Report Projects ( 27 ) Aug 2025 202…" at bounding box center [576, 35] width 719 height 71
click at [415, 34] on span "Save" at bounding box center [424, 35] width 18 height 11
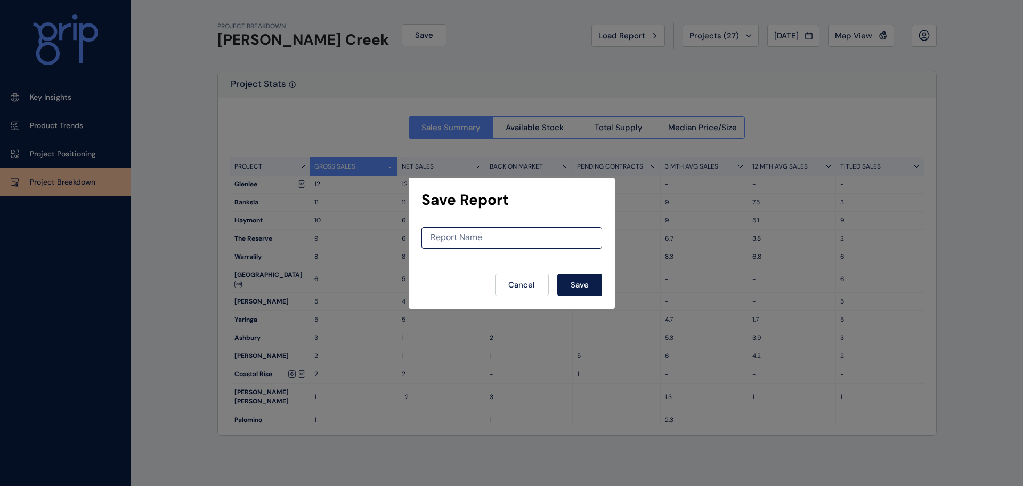
click at [511, 272] on form "Report Name Cancel Save" at bounding box center [512, 261] width 181 height 69
click at [510, 281] on span "Cancel" at bounding box center [521, 284] width 27 height 11
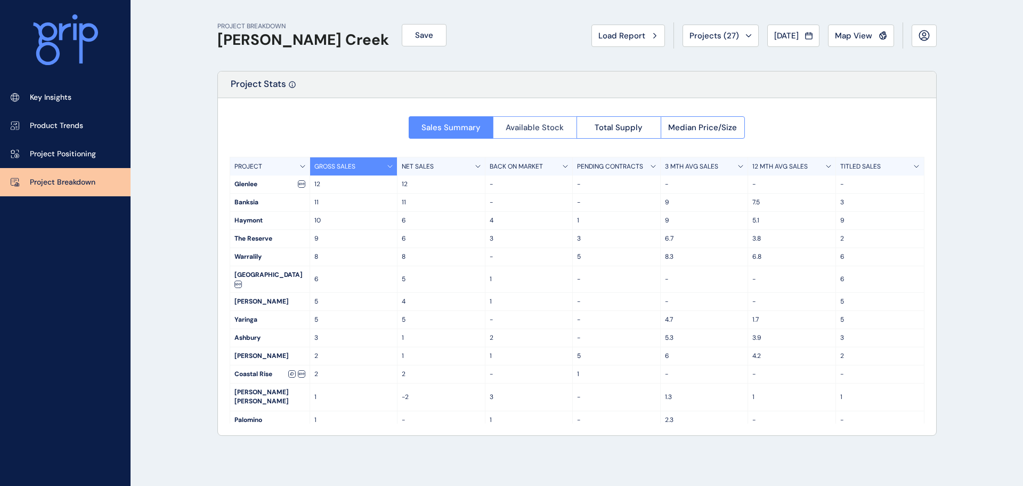
click at [568, 135] on button "Available Stock" at bounding box center [535, 127] width 84 height 22
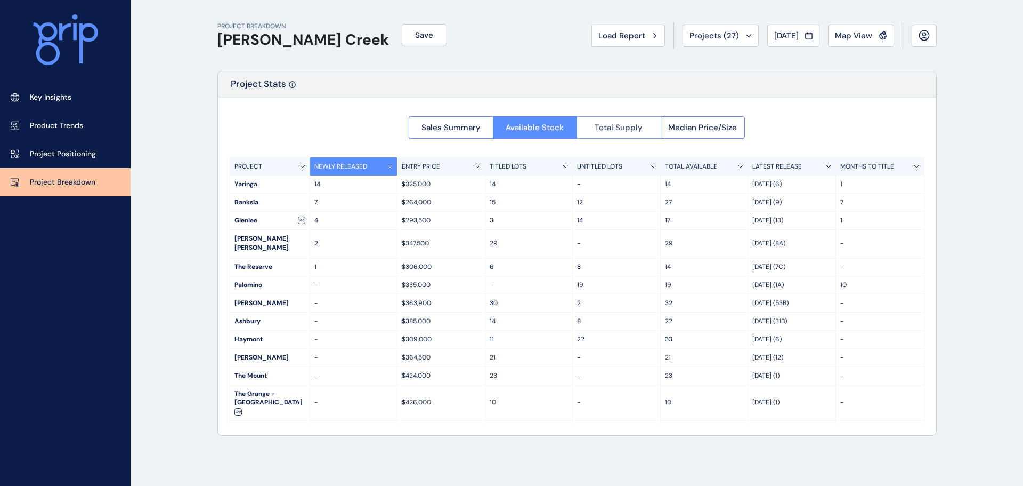
click at [631, 130] on span "Total Supply" at bounding box center [619, 127] width 48 height 11
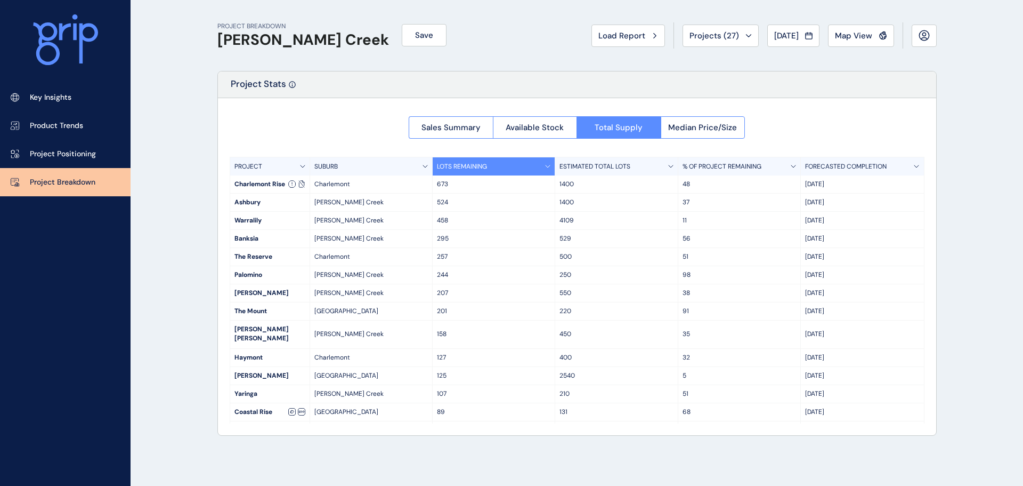
click at [540, 203] on p "524" at bounding box center [494, 202] width 114 height 9
click at [702, 182] on p "48" at bounding box center [740, 184] width 114 height 9
click at [253, 185] on div "Charlemont Rise" at bounding box center [269, 184] width 79 height 18
click at [254, 184] on div "Charlemont Rise" at bounding box center [269, 184] width 79 height 18
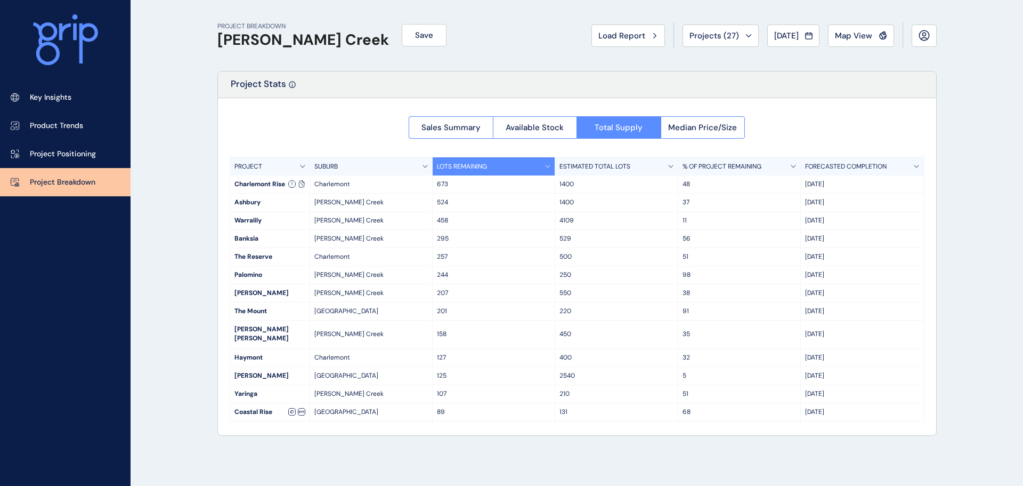
click at [413, 370] on div "Mount Duneed" at bounding box center [371, 376] width 123 height 18
click at [445, 227] on div "458" at bounding box center [494, 221] width 123 height 18
click at [444, 220] on p "458" at bounding box center [494, 220] width 114 height 9
click at [87, 144] on link "Project Positioning" at bounding box center [65, 154] width 131 height 28
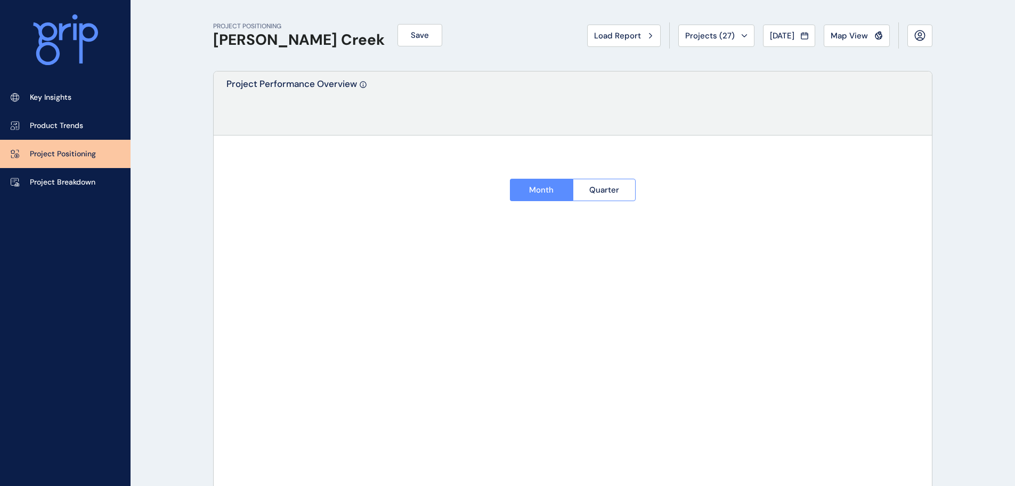
type input "*******"
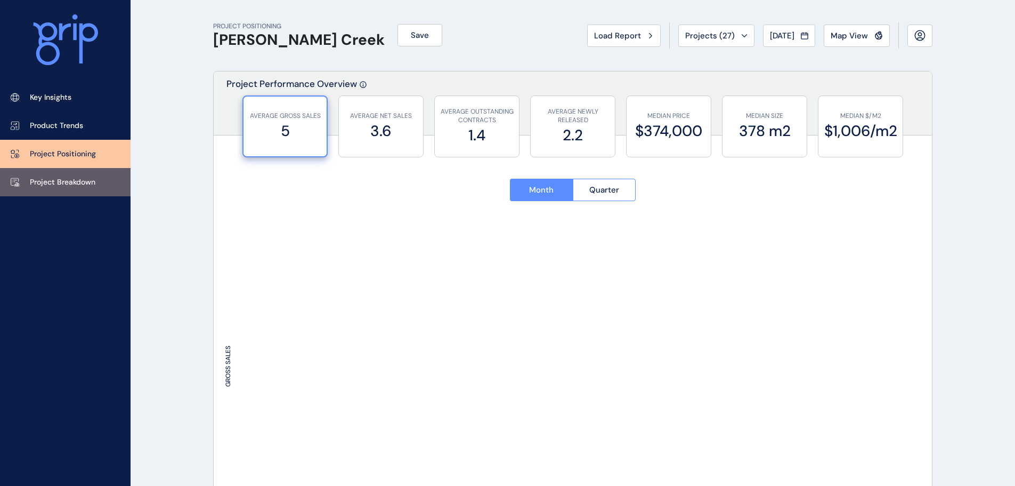
click at [51, 187] on p "Project Breakdown" at bounding box center [63, 182] width 66 height 11
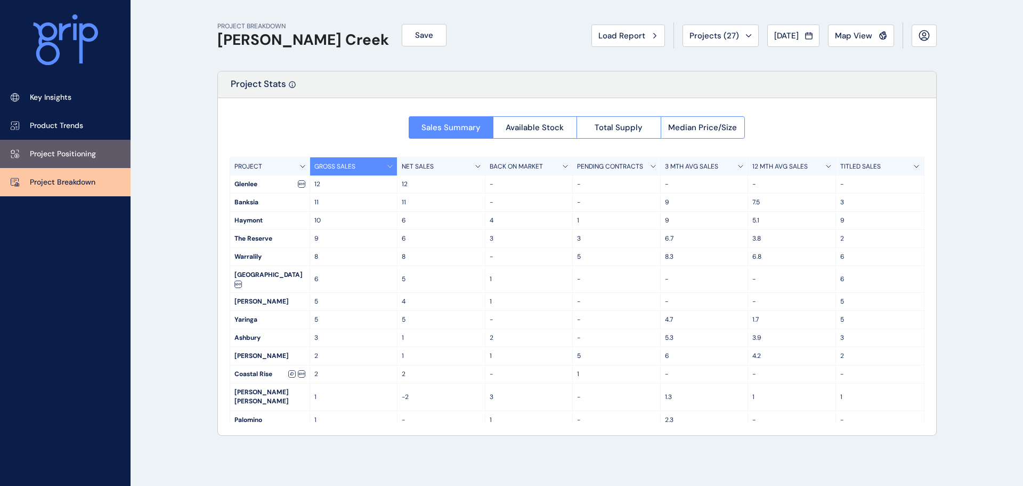
click at [83, 147] on link "Project Positioning" at bounding box center [65, 154] width 131 height 28
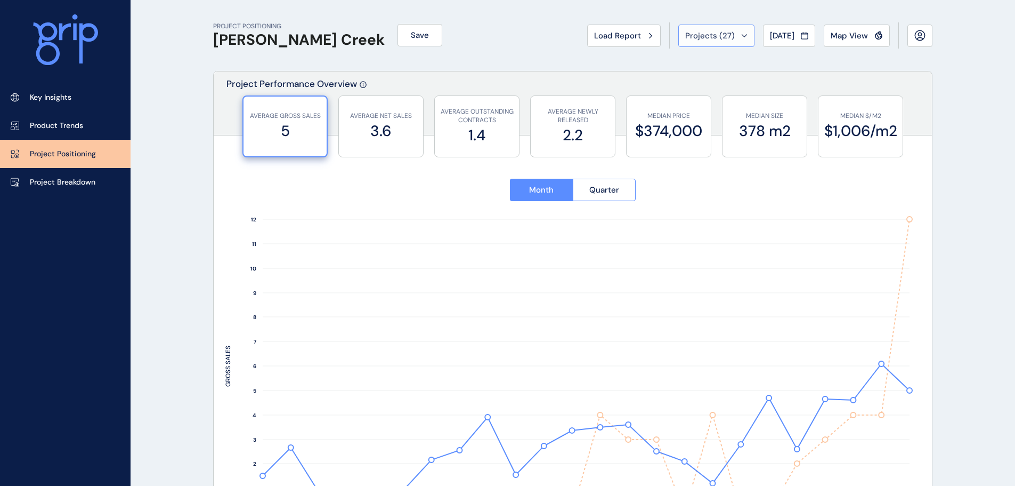
click at [736, 30] on div "Projects ( 27 )" at bounding box center [716, 35] width 62 height 11
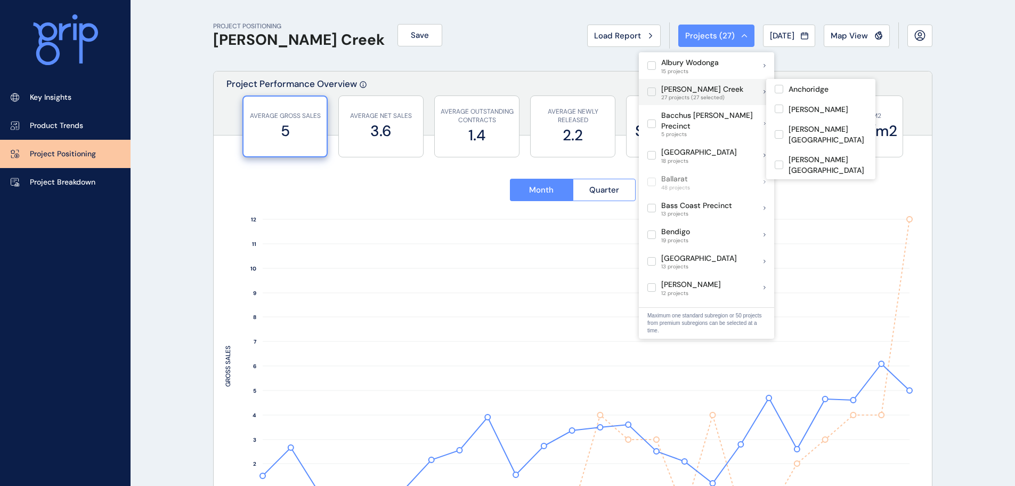
click at [700, 88] on p "[PERSON_NAME] Creek" at bounding box center [702, 89] width 82 height 11
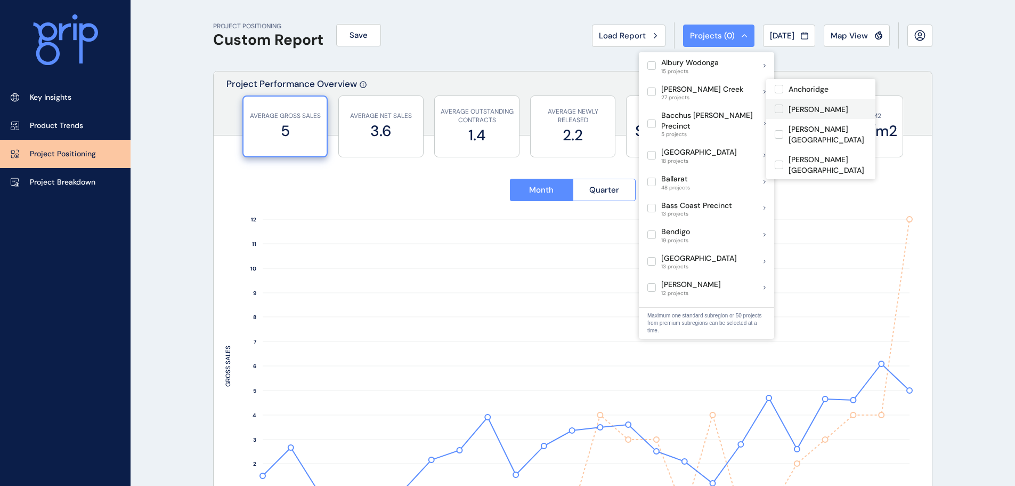
click at [817, 107] on p "[PERSON_NAME]" at bounding box center [819, 109] width 60 height 11
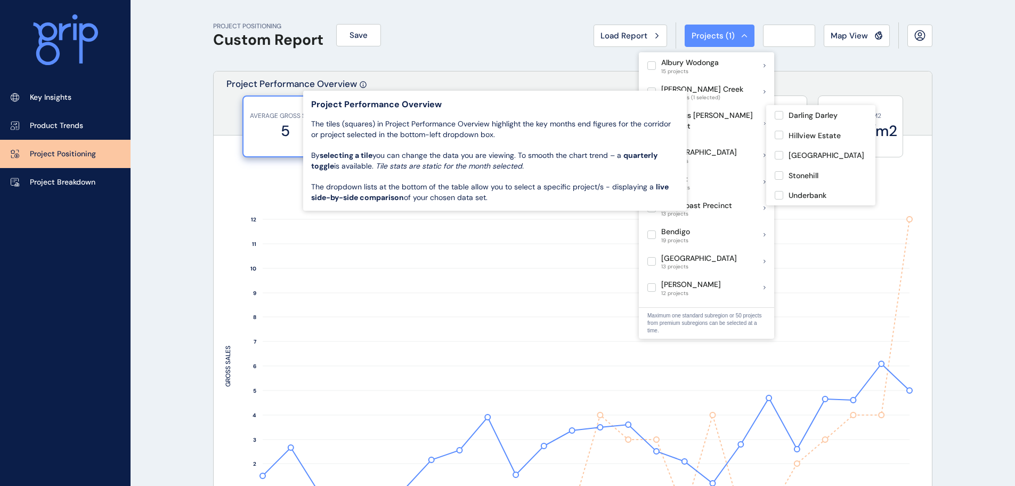
type input "*********"
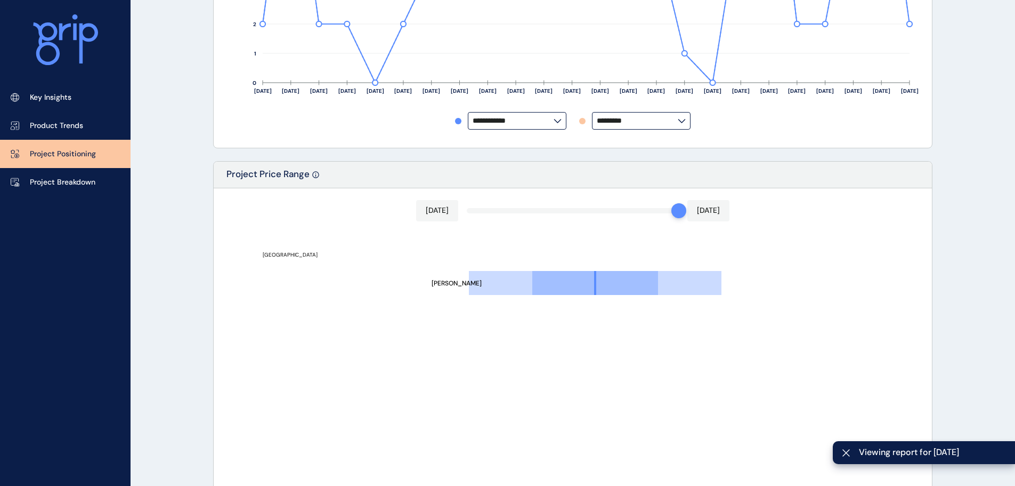
scroll to position [480, 0]
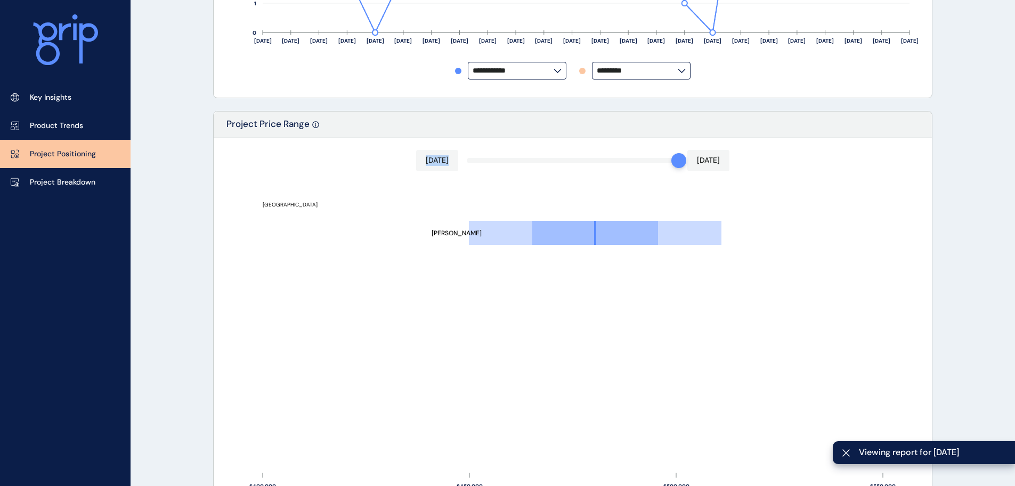
click at [562, 158] on div "Aug 2025 Aug 2025 Armstrong Mount Duneed $400,000 $450,000 $500,000 $550,000 PR…" at bounding box center [573, 328] width 718 height 380
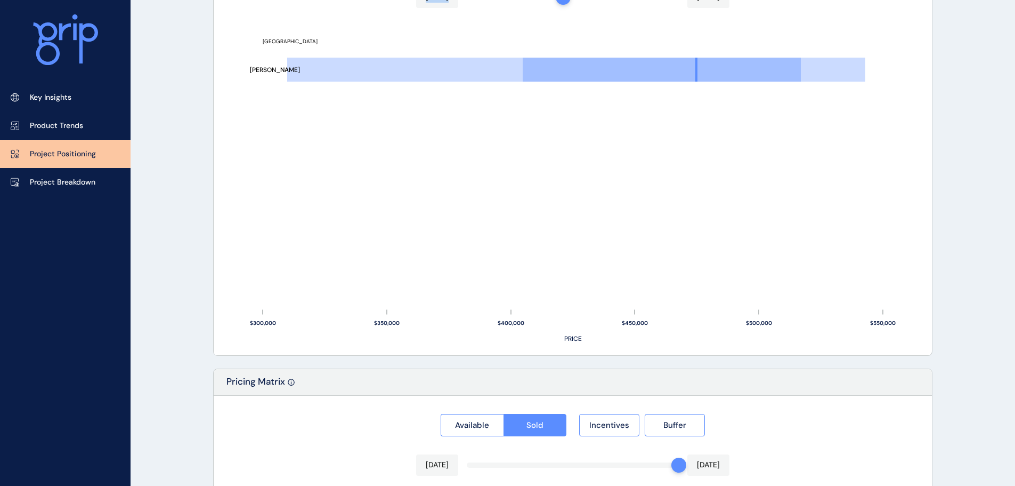
scroll to position [742, 0]
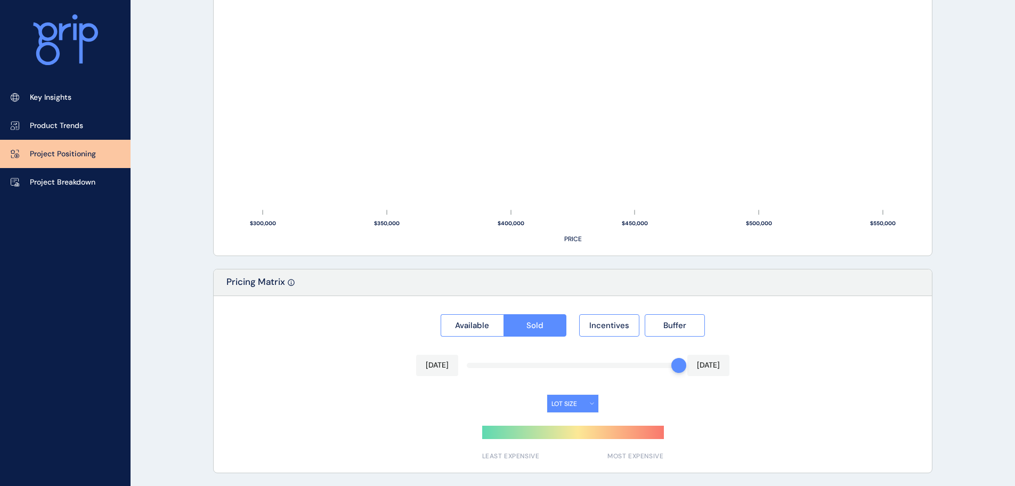
click at [615, 369] on div "Aug 2025 Aug 2025" at bounding box center [572, 364] width 313 height 21
click at [548, 357] on div "Available Sold Incentives Buffer Aug 2025 Aug 2025 LOT SIZE LEAST EXPENSIVE MOS…" at bounding box center [573, 384] width 718 height 176
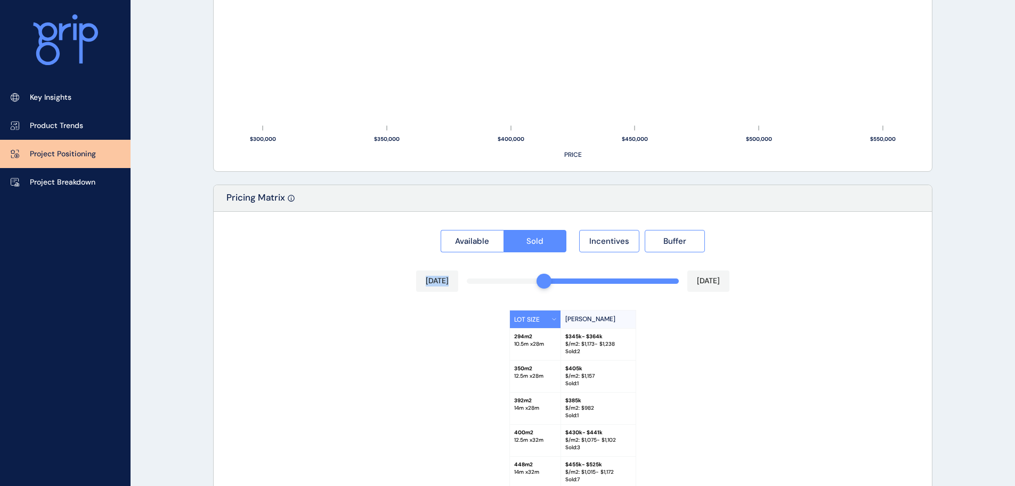
scroll to position [934, 0]
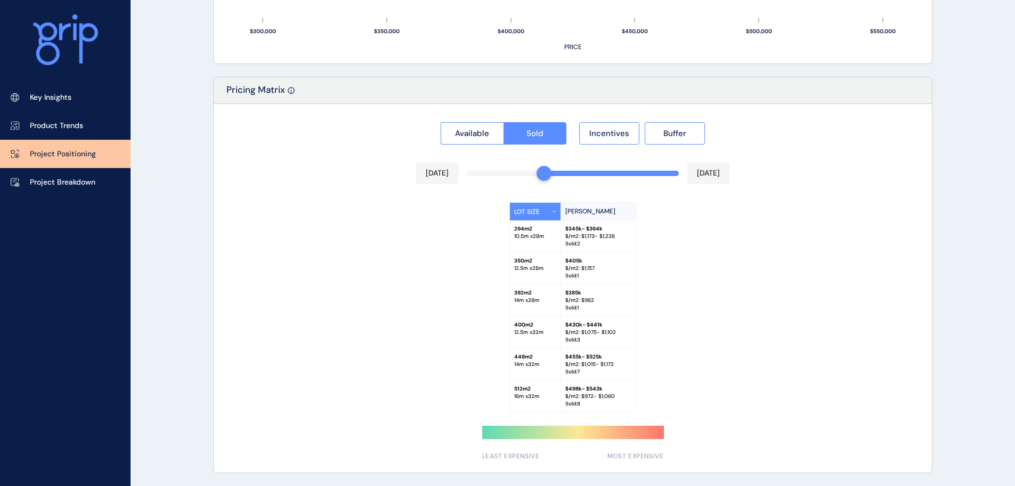
click at [339, 393] on div "LOT SIZE Armstrong 294 m2 10.5 m x 28 m $ 345k - $364k $/m2: $ 1,173 - $1,238 S…" at bounding box center [572, 307] width 695 height 211
click at [545, 172] on div at bounding box center [544, 173] width 15 height 15
click at [564, 171] on div "Available Sold Incentives Buffer Jan 2025 Aug 2025 LOT SIZE Armstrong 294 m2 10…" at bounding box center [573, 288] width 718 height 368
drag, startPoint x: 555, startPoint y: 172, endPoint x: 585, endPoint y: 173, distance: 29.9
click at [850, 301] on div "LOT SIZE Armstrong 294 m2 10.5 m x 28 m $ 345k - $364k $/m2: $ 1,173 - $1,238 S…" at bounding box center [572, 307] width 695 height 211
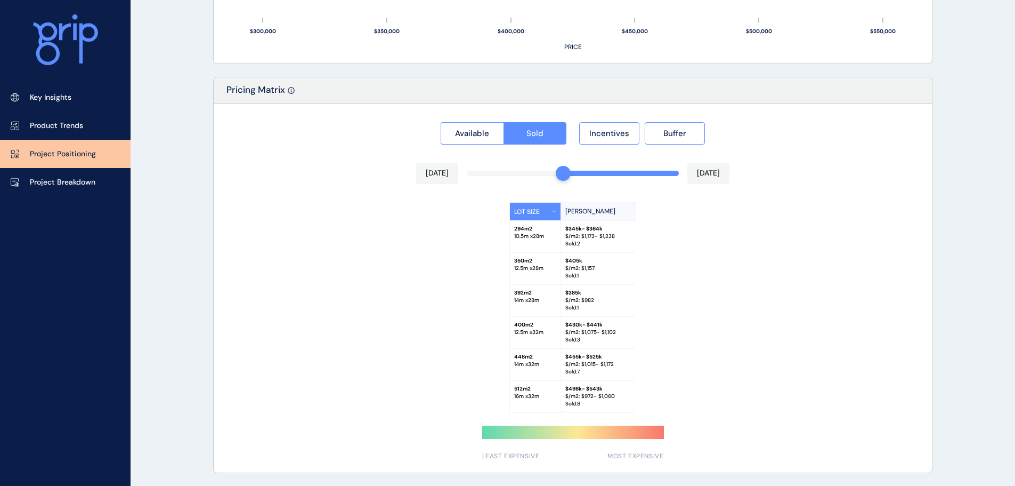
click at [586, 439] on div "LEAST EXPENSIVE MOST EXPENSIVE" at bounding box center [573, 442] width 182 height 35
click at [593, 434] on div at bounding box center [573, 431] width 182 height 13
click at [612, 145] on div "Available Sold Incentives Buffer Feb 2025 Aug 2025 LOT SIZE Armstrong 294 m2 10…" at bounding box center [573, 288] width 718 height 368
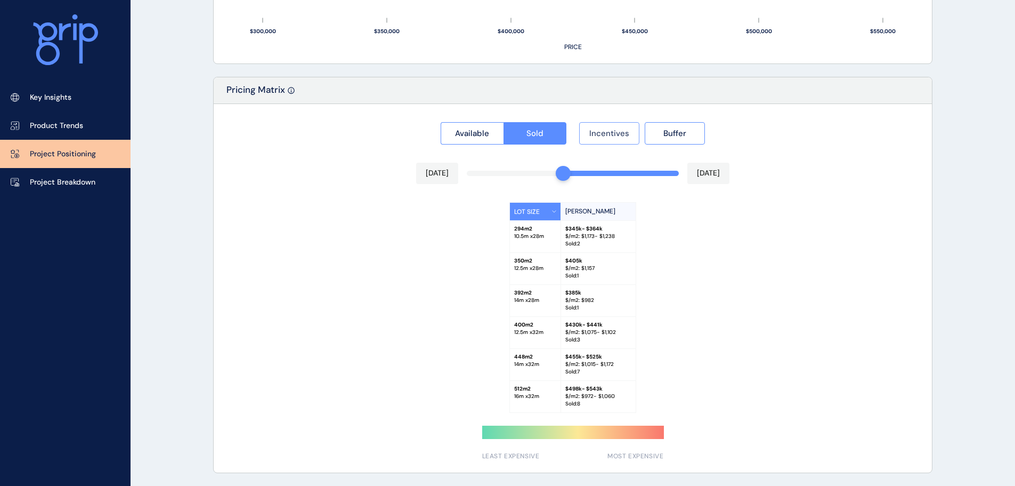
click at [618, 128] on span "Incentives" at bounding box center [609, 133] width 40 height 11
click at [610, 132] on span "Incentives" at bounding box center [609, 133] width 40 height 11
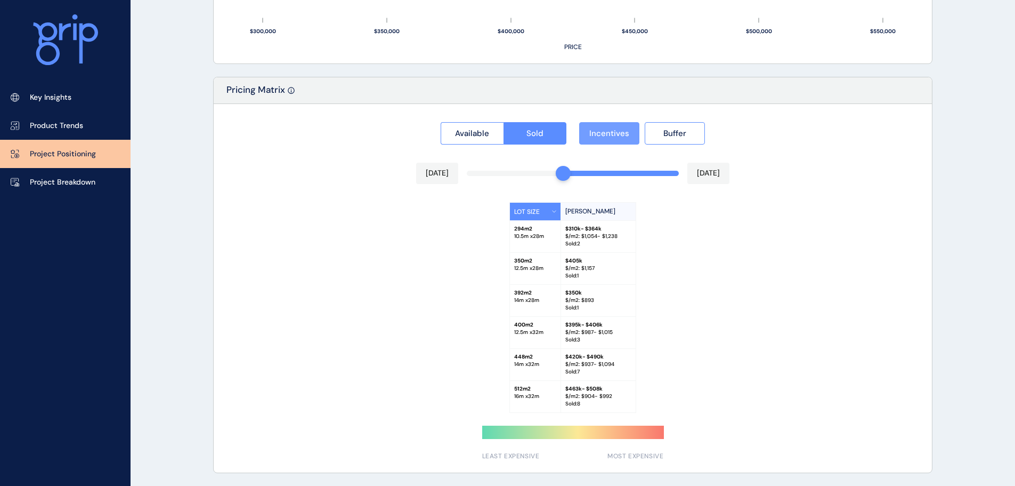
click at [610, 132] on span "Incentives" at bounding box center [609, 133] width 40 height 11
click at [612, 133] on span "Incentives" at bounding box center [609, 133] width 40 height 11
click at [614, 135] on span "Incentives" at bounding box center [609, 133] width 40 height 11
click at [617, 133] on span "Incentives" at bounding box center [609, 133] width 40 height 11
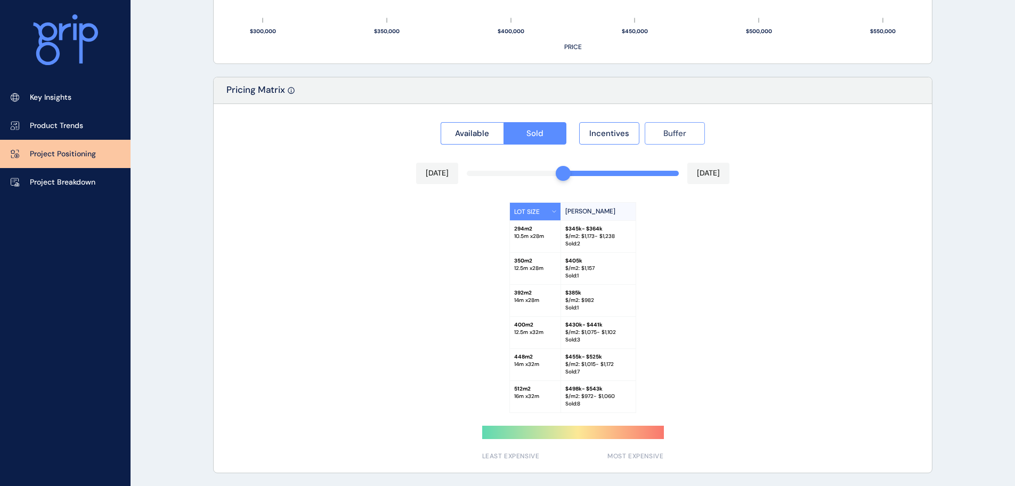
click at [681, 133] on span "Buffer" at bounding box center [675, 133] width 23 height 11
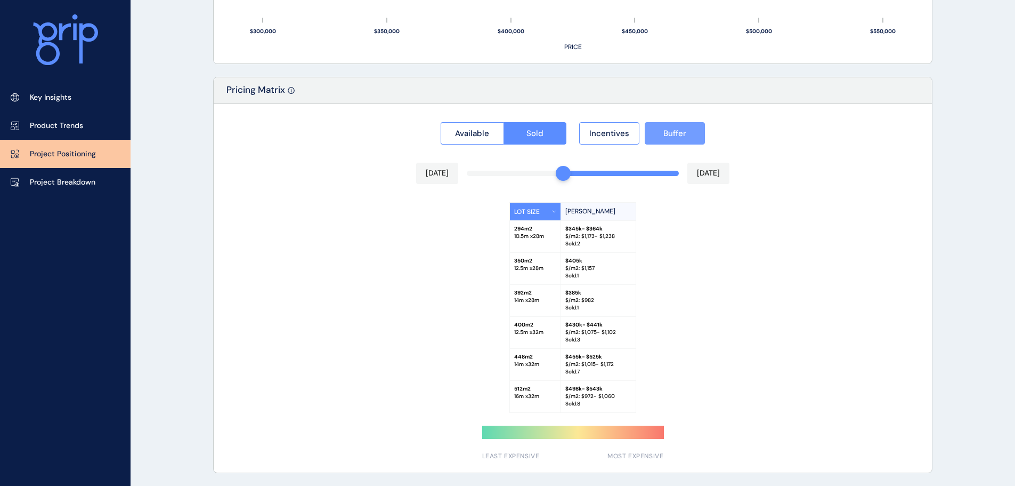
click at [681, 133] on span "Buffer" at bounding box center [675, 133] width 23 height 11
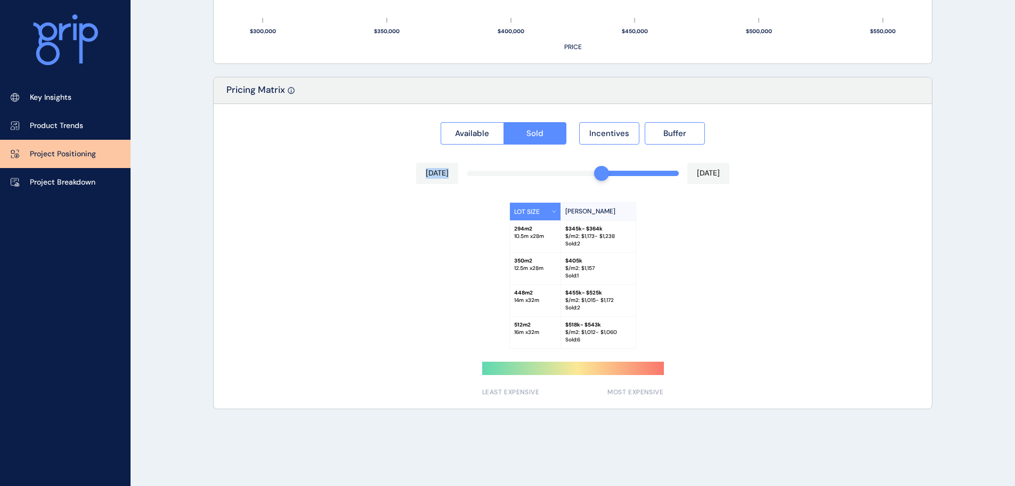
scroll to position [870, 0]
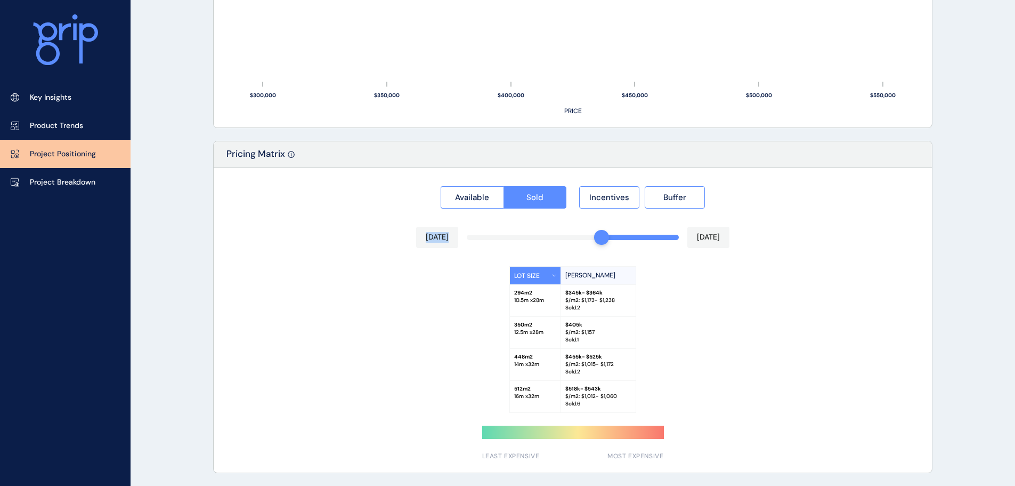
drag, startPoint x: 560, startPoint y: 174, endPoint x: 589, endPoint y: 174, distance: 28.8
click at [592, 174] on div "Available Sold Incentives Buffer Apr 2025 Aug 2025 LOT SIZE Armstrong 294 m2 10…" at bounding box center [573, 320] width 718 height 304
click at [594, 170] on div "Available Sold Incentives Buffer Apr 2025 Aug 2025 LOT SIZE Armstrong 294 m2 10…" at bounding box center [573, 320] width 718 height 304
drag, startPoint x: 600, startPoint y: 236, endPoint x: 587, endPoint y: 248, distance: 17.7
click at [587, 248] on div "Available Sold Incentives Buffer Mar 2025 Aug 2025 LOT SIZE Armstrong 294 m2 10…" at bounding box center [573, 320] width 718 height 304
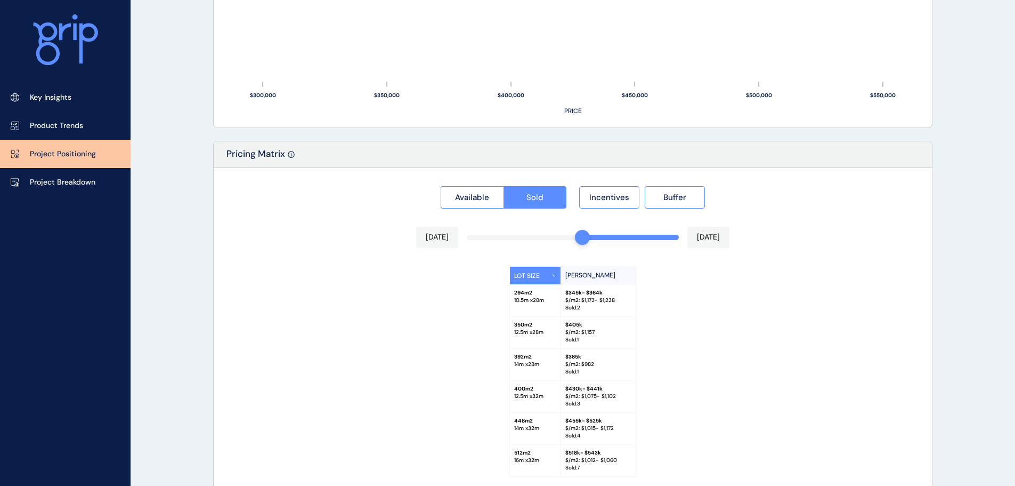
click at [754, 367] on div "LOT SIZE Armstrong 294 m2 10.5 m x 28 m $ 345k - $364k $/m2: $ 1,173 - $1,238 S…" at bounding box center [572, 371] width 695 height 211
click at [774, 366] on div "LOT SIZE Armstrong 294 m2 10.5 m x 28 m $ 345k - $364k $/m2: $ 1,173 - $1,238 S…" at bounding box center [572, 371] width 695 height 211
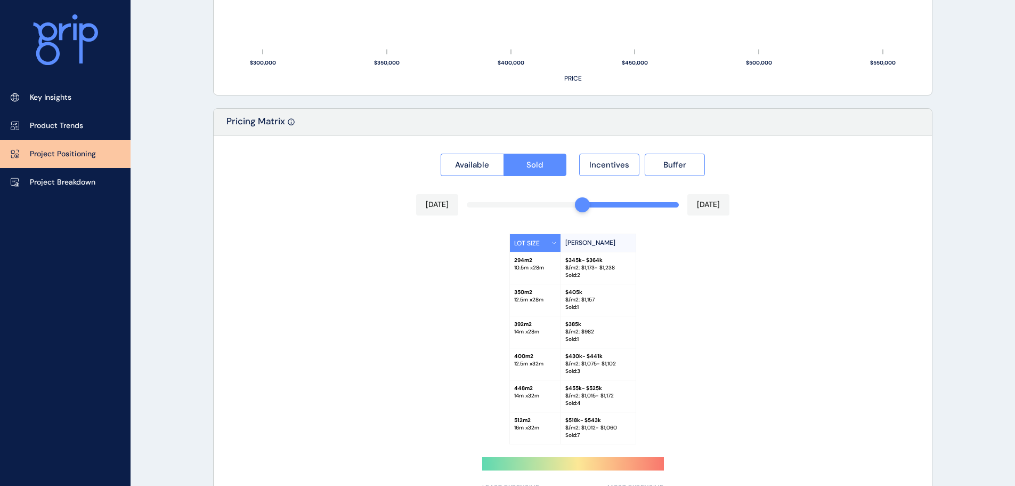
scroll to position [934, 0]
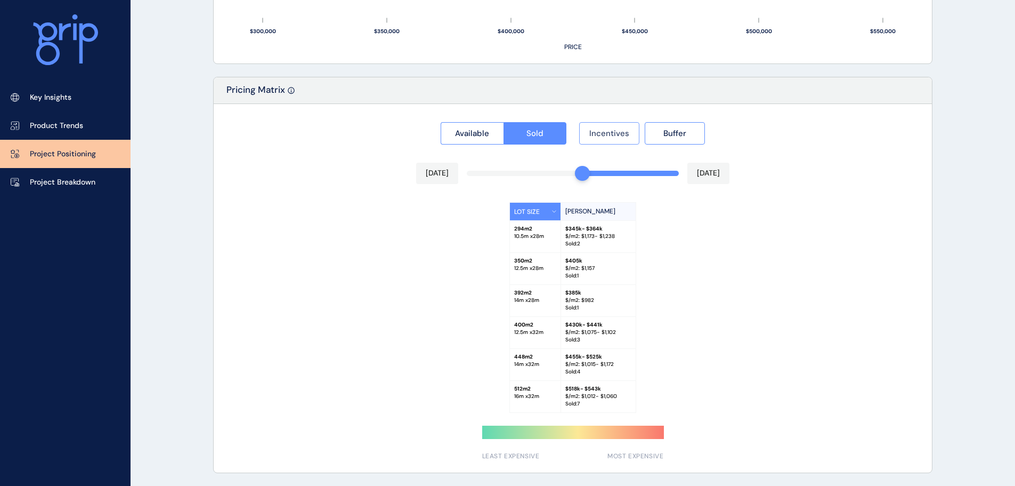
click at [623, 124] on button "Incentives" at bounding box center [609, 133] width 60 height 22
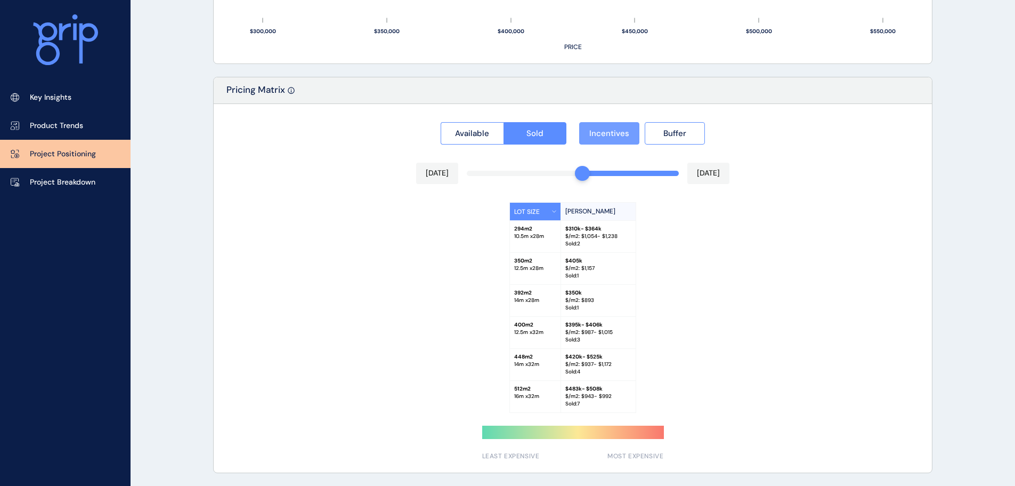
click at [623, 124] on button "Incentives" at bounding box center [609, 133] width 60 height 22
click at [775, 302] on div "LOT SIZE Armstrong 294 m2 10.5 m x 28 m $ 345k - $364k $/m2: $ 1,173 - $1,238 S…" at bounding box center [572, 307] width 695 height 211
click at [714, 182] on div "[DATE]" at bounding box center [709, 173] width 42 height 21
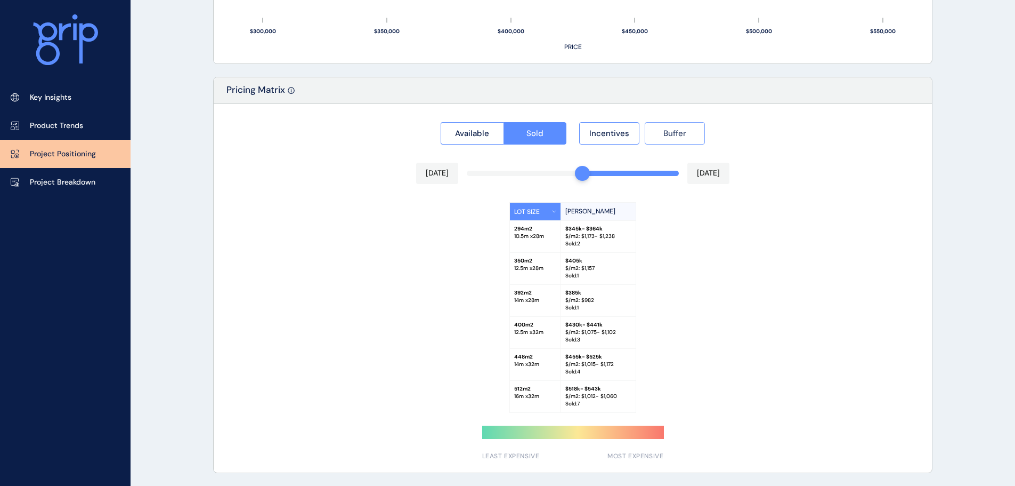
click at [692, 135] on button "Buffer" at bounding box center [675, 133] width 60 height 22
click at [692, 134] on button "Buffer" at bounding box center [675, 133] width 60 height 22
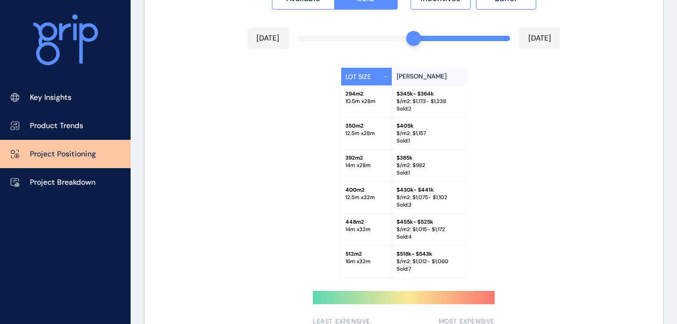
scroll to position [1022, 0]
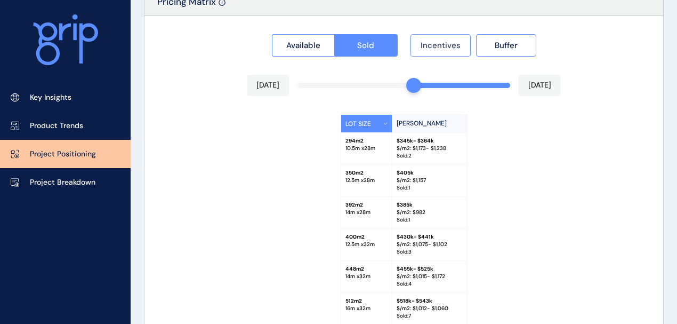
click at [457, 46] on span "Incentives" at bounding box center [441, 45] width 40 height 11
click at [460, 47] on button "Incentives" at bounding box center [440, 45] width 60 height 22
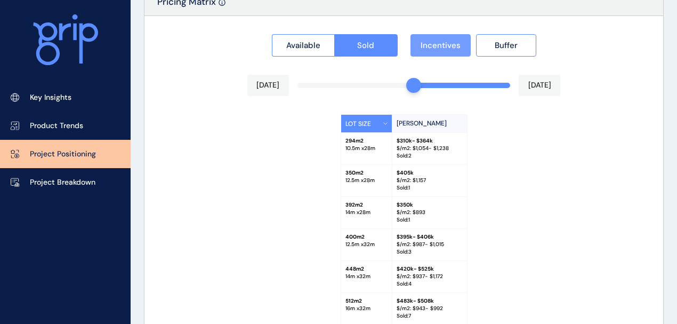
click at [460, 47] on button "Incentives" at bounding box center [440, 45] width 60 height 22
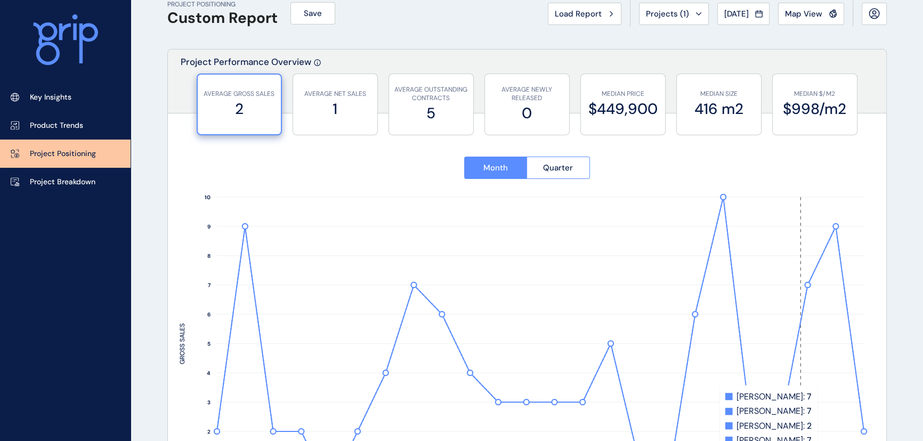
scroll to position [0, 0]
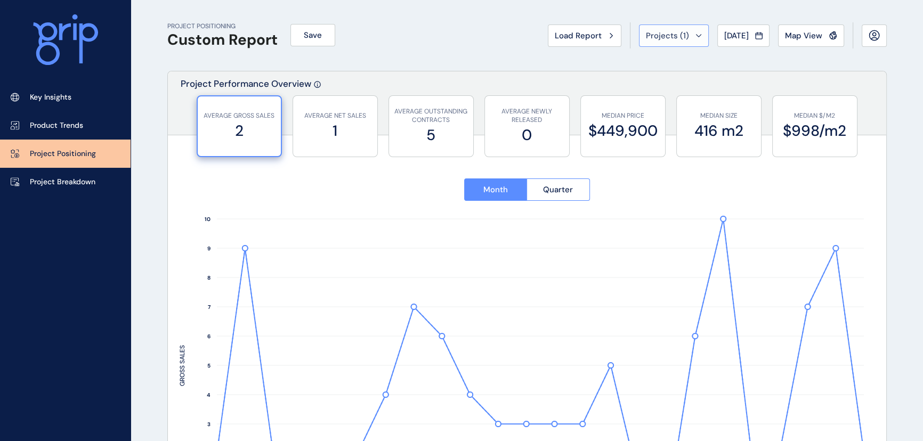
click at [696, 36] on icon at bounding box center [698, 35] width 5 height 2
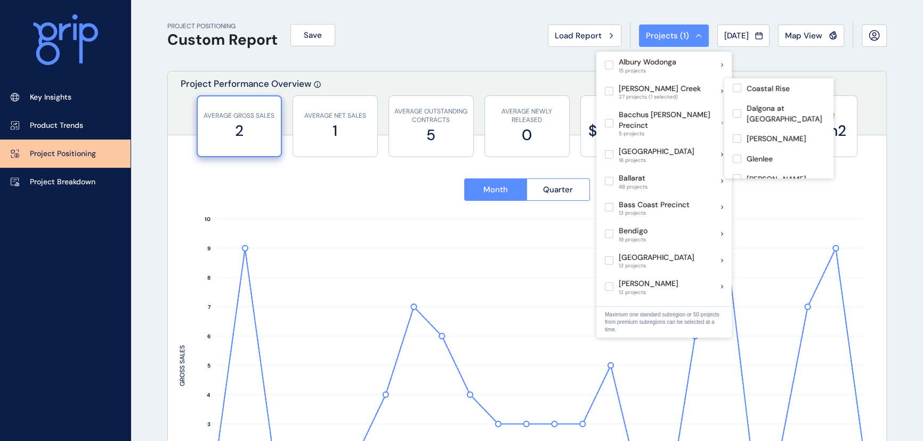
scroll to position [242, 0]
click at [451, 68] on div "PROJECT POSITIONING Custom Report Save Load Report Projects ( 1 ) Aug 2025 2025…" at bounding box center [526, 35] width 719 height 71
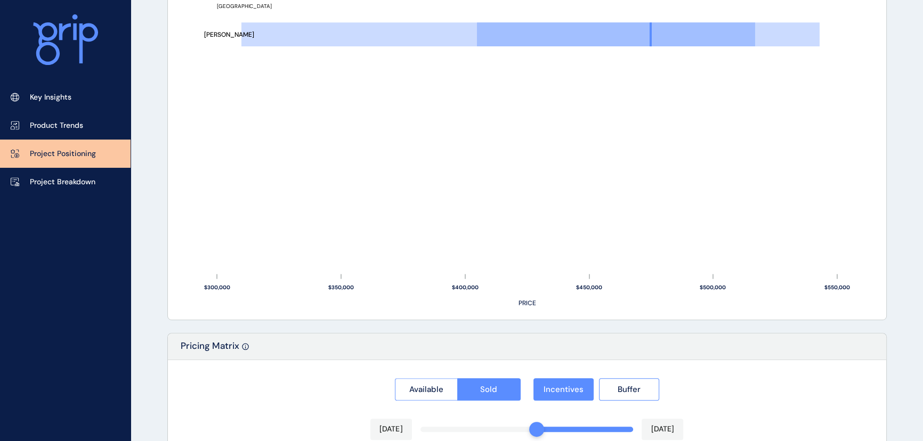
scroll to position [969, 0]
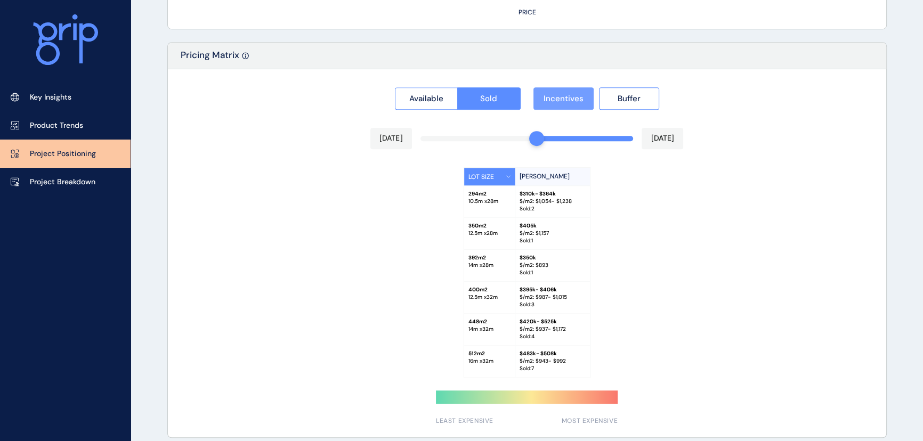
click at [546, 91] on button "Incentives" at bounding box center [563, 98] width 60 height 22
click at [579, 101] on span "Incentives" at bounding box center [564, 98] width 40 height 11
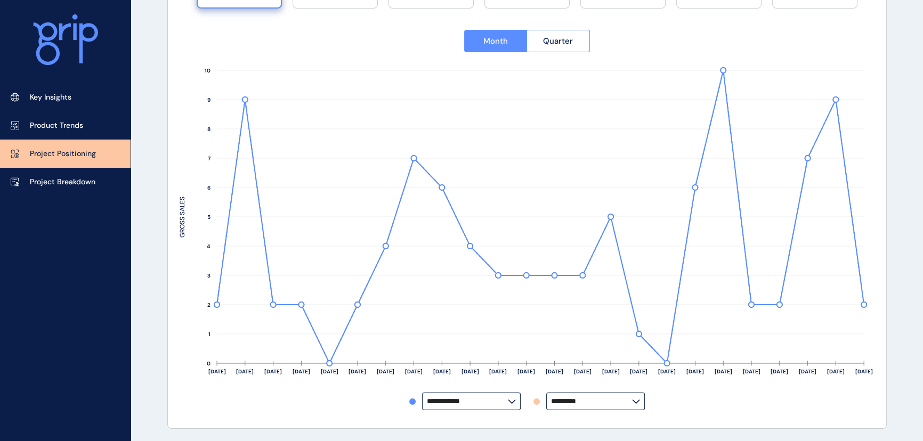
scroll to position [9, 0]
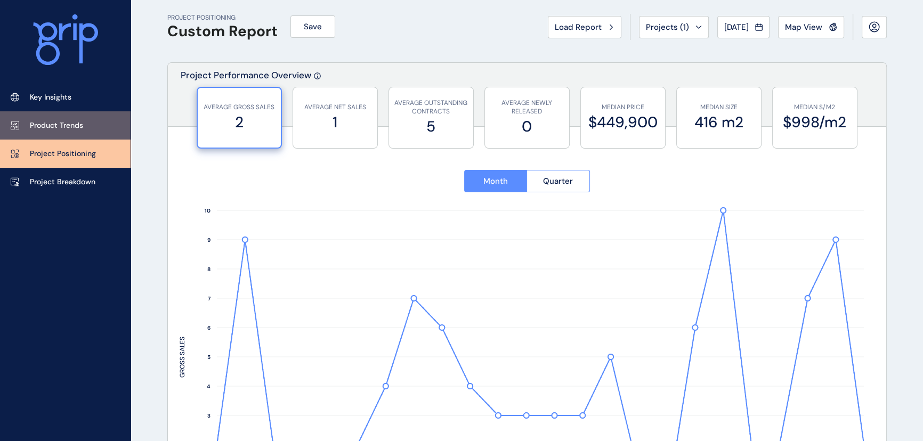
click at [48, 111] on link "Product Trends" at bounding box center [65, 125] width 131 height 28
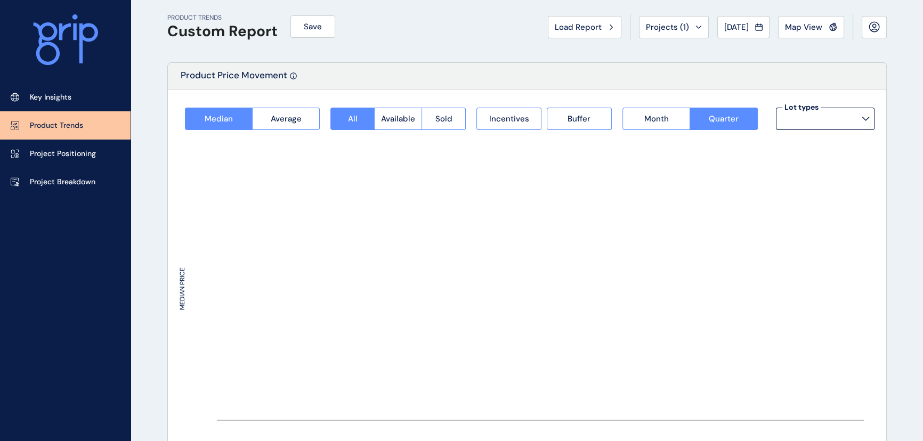
type input "*********"
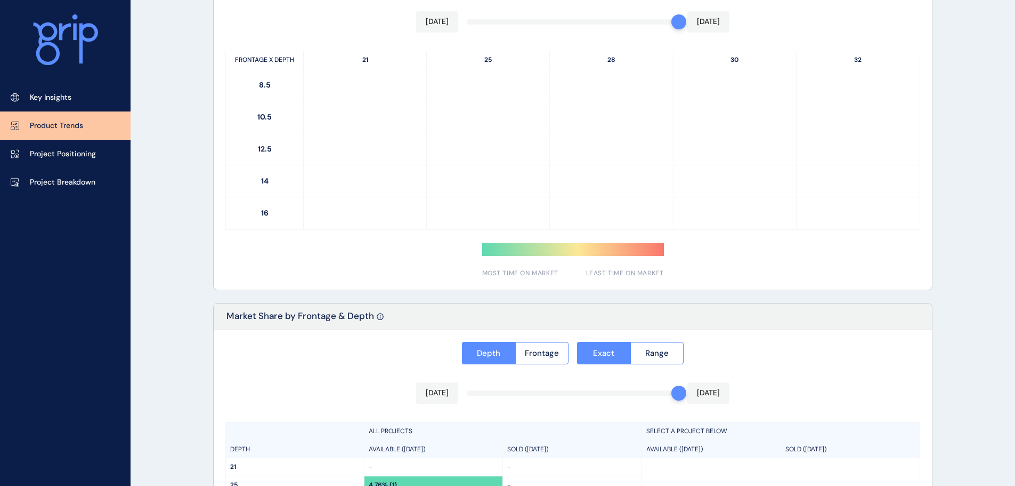
scroll to position [762, 0]
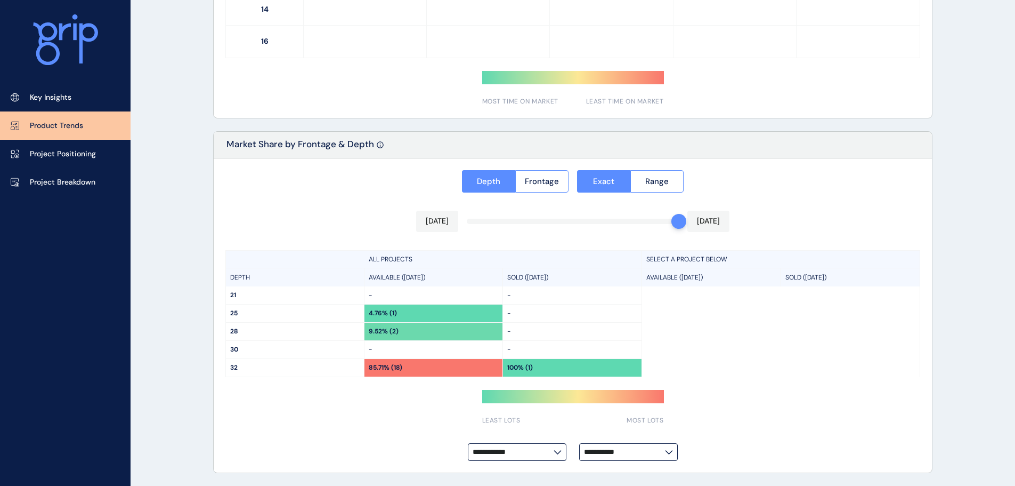
click at [494, 457] on label "**********" at bounding box center [517, 452] width 99 height 18
click at [506, 431] on p "[PERSON_NAME]" at bounding box center [507, 428] width 60 height 11
type input "*********"
click at [643, 449] on input "**********" at bounding box center [624, 452] width 81 height 8
click at [778, 418] on div "**********" at bounding box center [573, 315] width 718 height 314
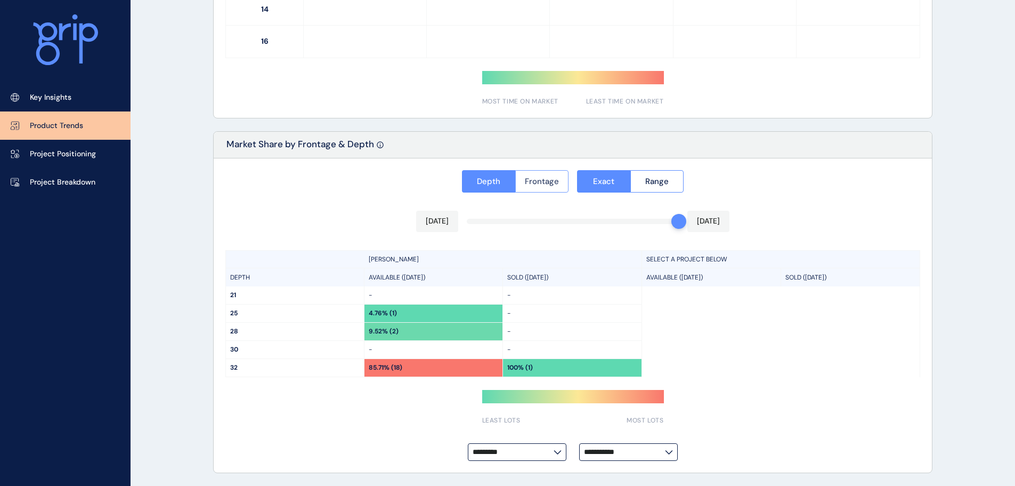
click at [578, 188] on button "Exact" at bounding box center [603, 181] width 53 height 22
click at [539, 179] on span "Frontage" at bounding box center [542, 181] width 34 height 11
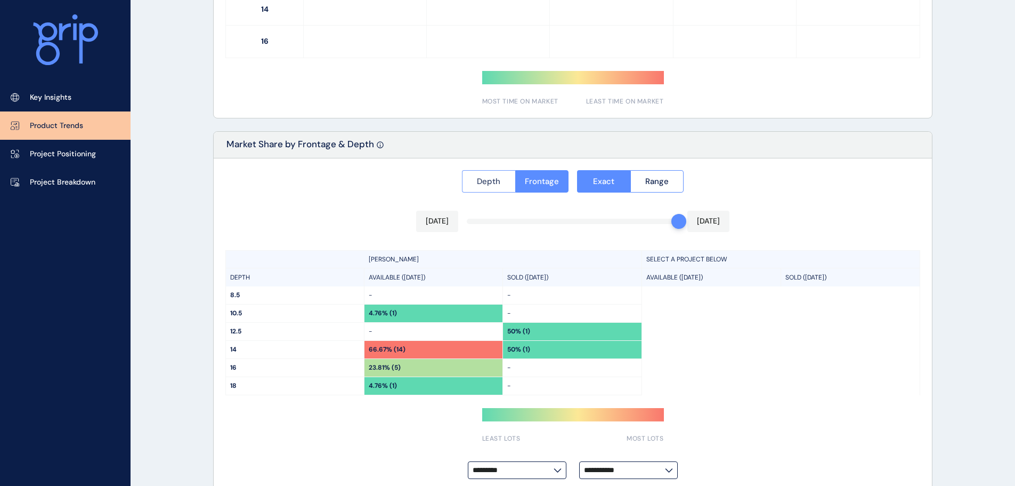
click at [474, 180] on button "Depth" at bounding box center [488, 181] width 53 height 22
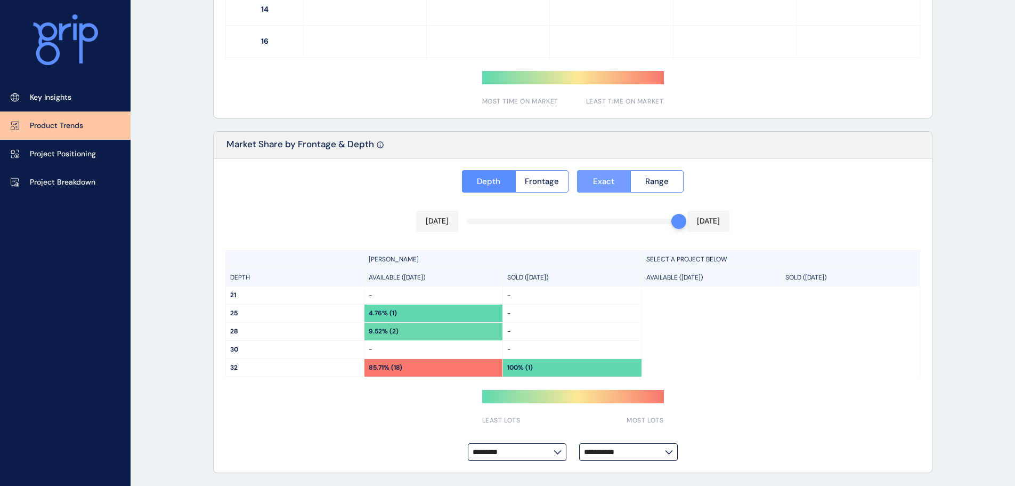
click at [589, 187] on button "Exact" at bounding box center [603, 181] width 53 height 22
click at [559, 181] on button "Frontage" at bounding box center [542, 181] width 54 height 22
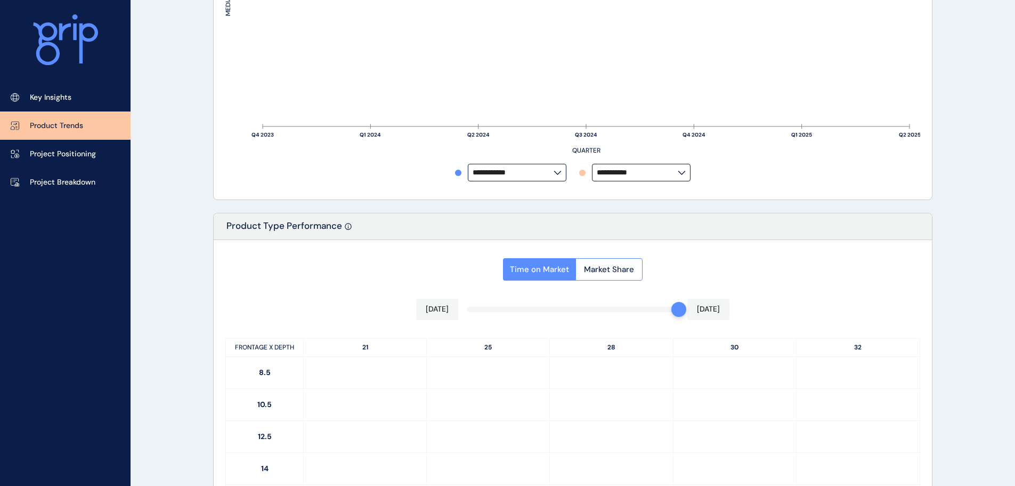
scroll to position [175, 0]
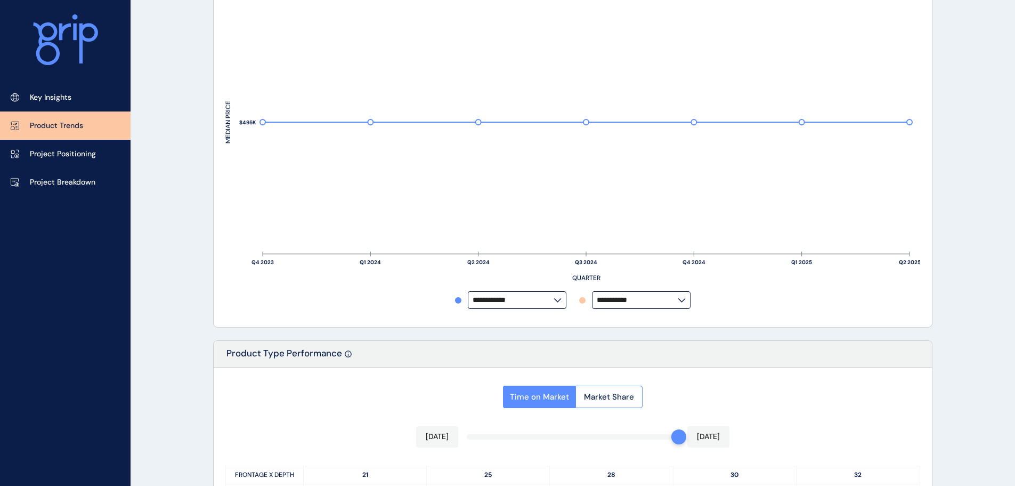
click at [548, 309] on div "**********" at bounding box center [572, 124] width 695 height 381
click at [549, 306] on label "**********" at bounding box center [517, 300] width 99 height 18
click at [537, 278] on div "[PERSON_NAME]" at bounding box center [516, 276] width 96 height 20
type input "*********"
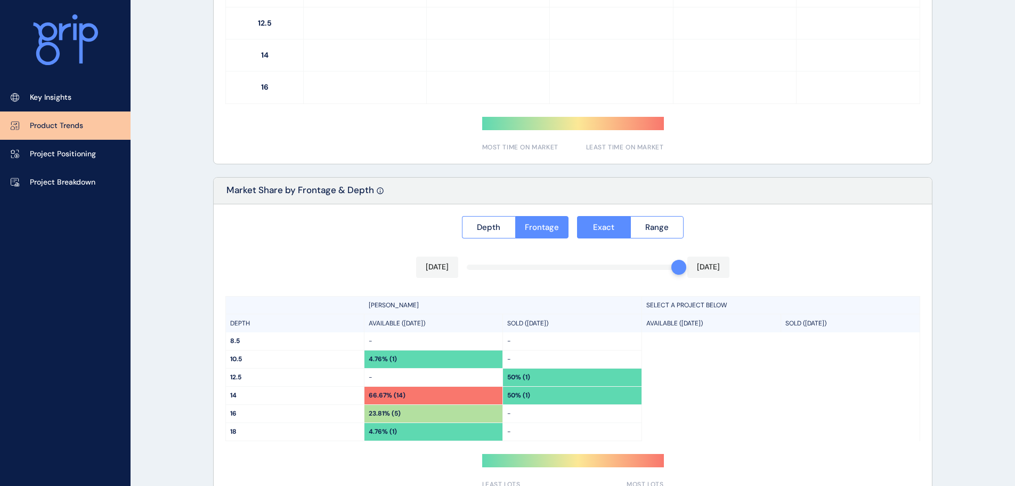
scroll to position [620, 0]
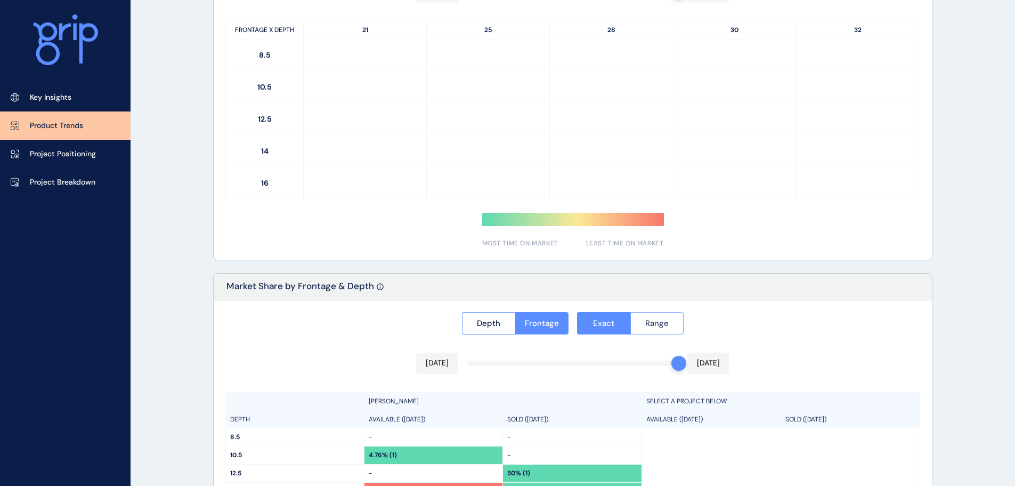
click at [667, 329] on button "Range" at bounding box center [657, 323] width 54 height 22
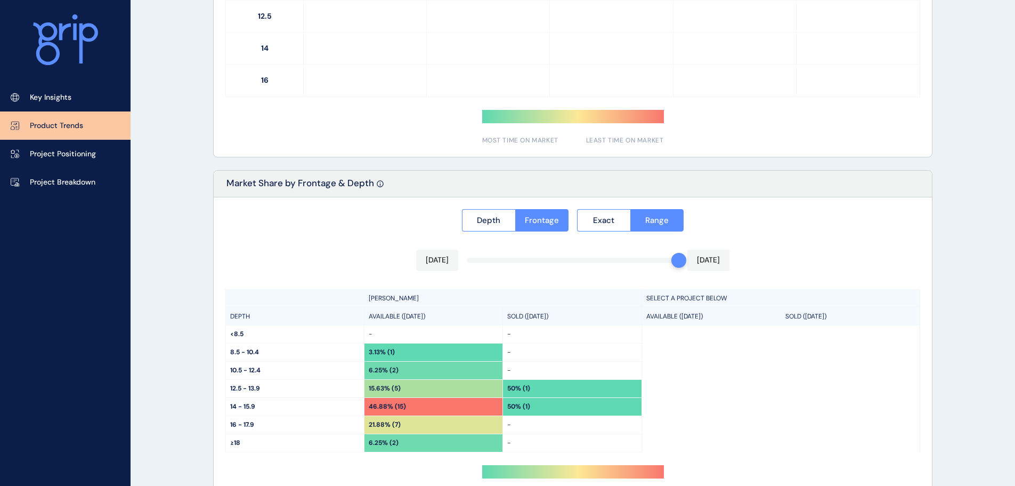
scroll to position [798, 0]
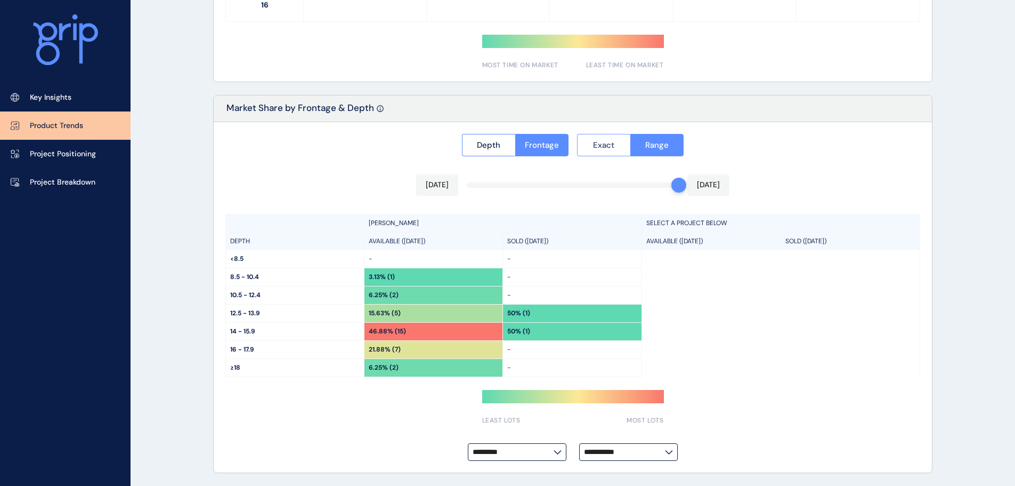
click at [596, 136] on button "Exact" at bounding box center [603, 145] width 53 height 22
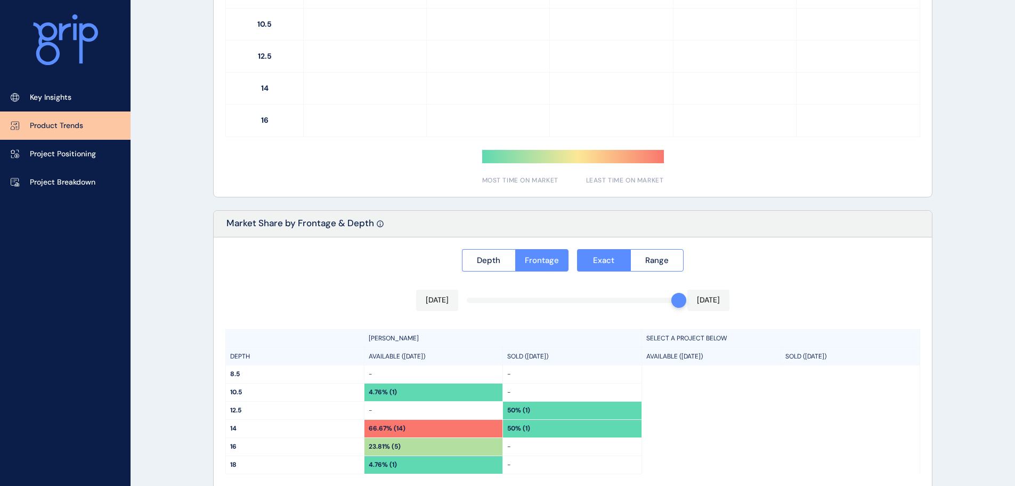
scroll to position [567, 0]
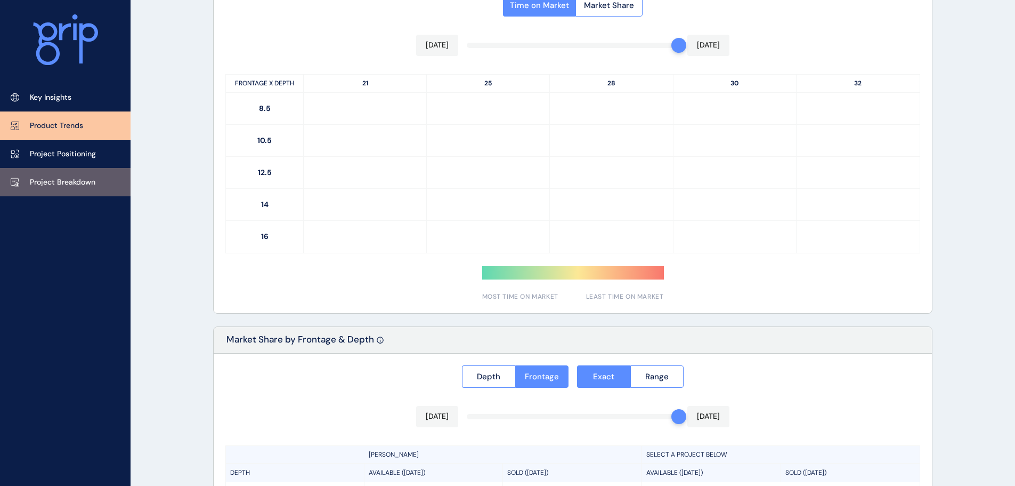
click at [62, 175] on link "Project Breakdown" at bounding box center [65, 182] width 131 height 28
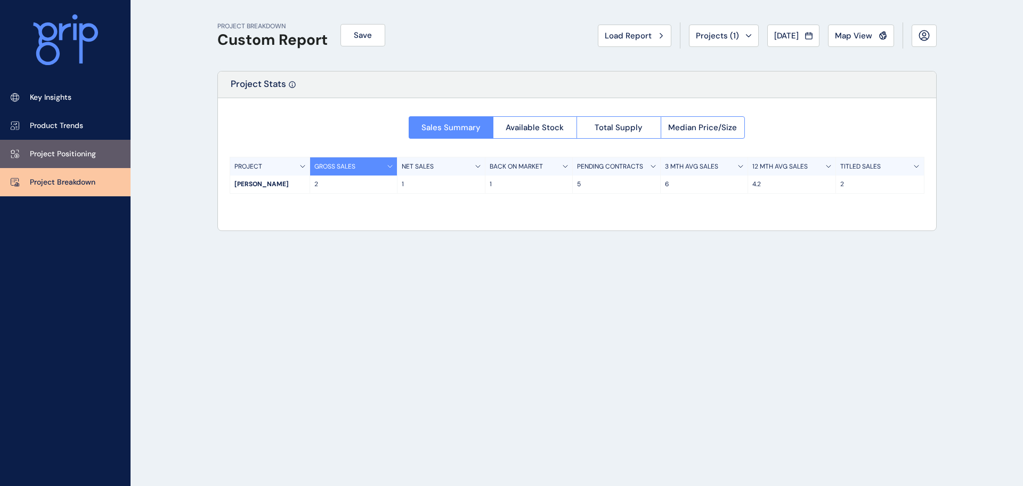
click at [62, 149] on p "Project Positioning" at bounding box center [63, 154] width 66 height 11
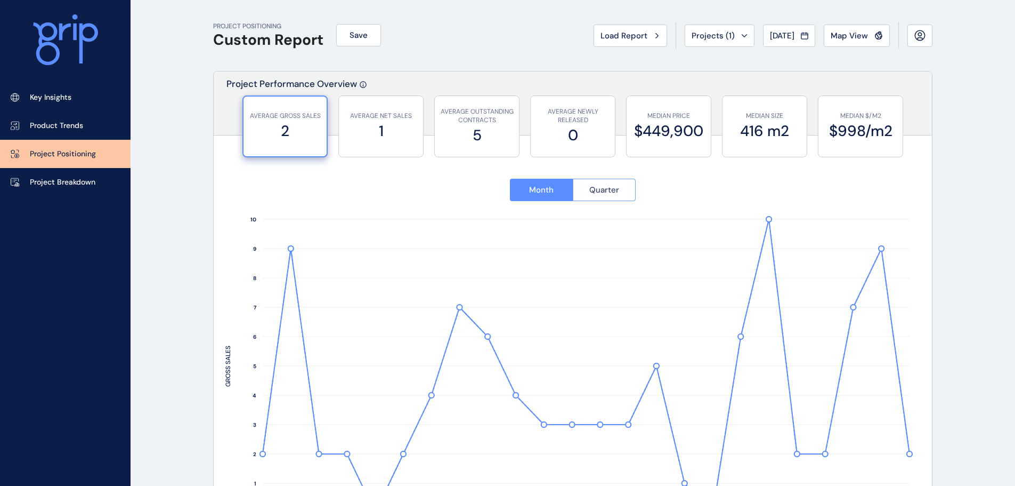
click at [628, 196] on button "Quarter" at bounding box center [604, 190] width 63 height 22
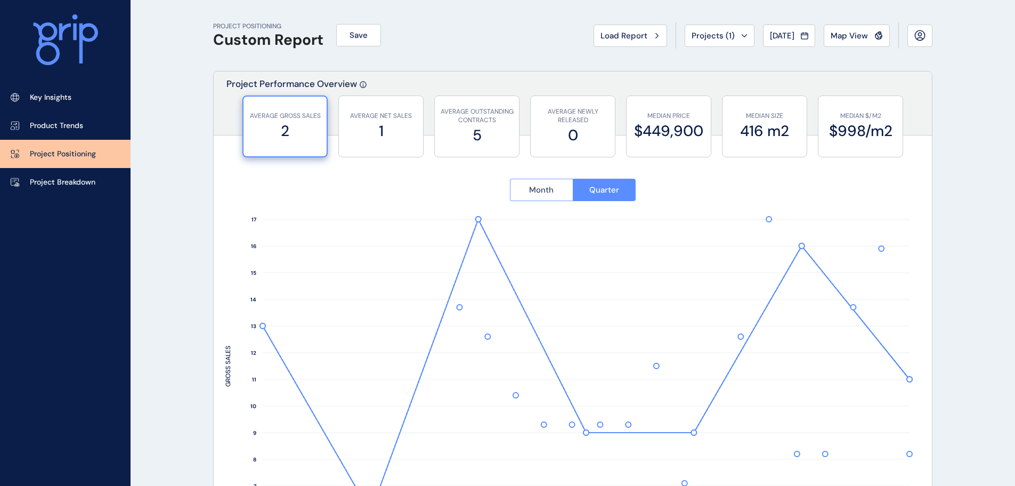
click at [561, 191] on button "Month" at bounding box center [541, 190] width 63 height 22
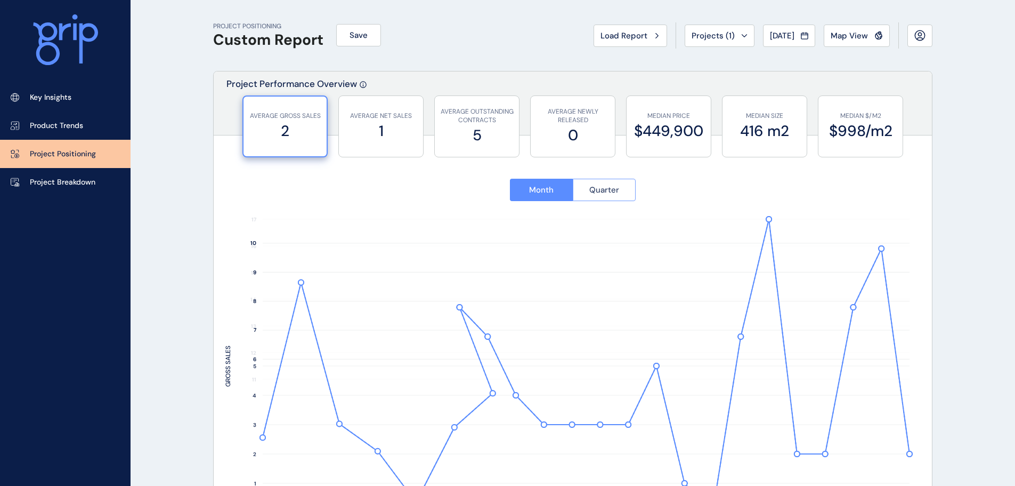
click at [612, 183] on button "Quarter" at bounding box center [604, 190] width 63 height 22
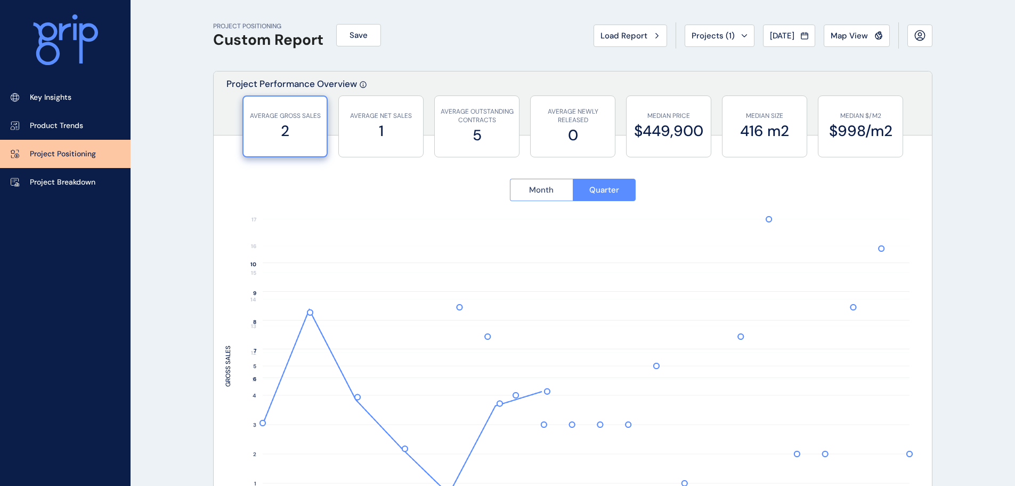
click at [567, 187] on button "Month" at bounding box center [541, 190] width 63 height 22
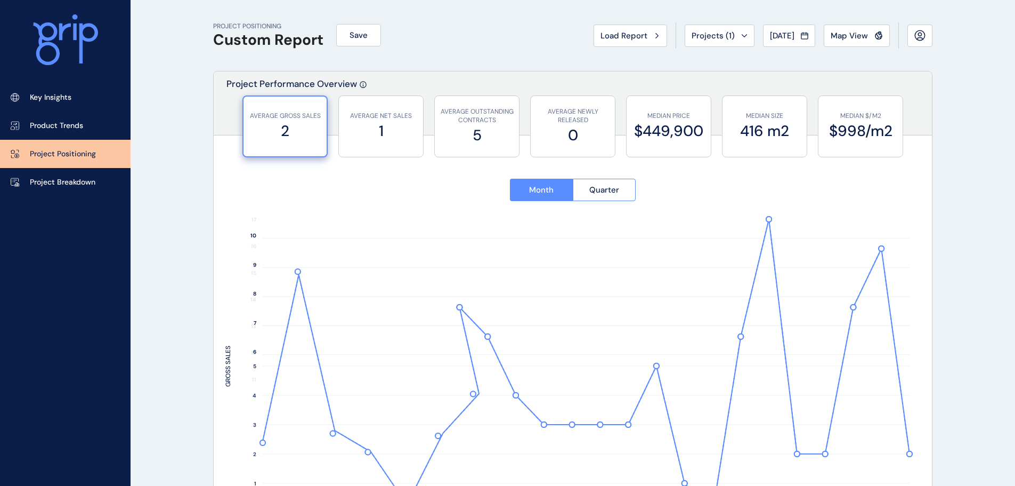
click at [647, 187] on div "Month Quarter" at bounding box center [572, 190] width 695 height 47
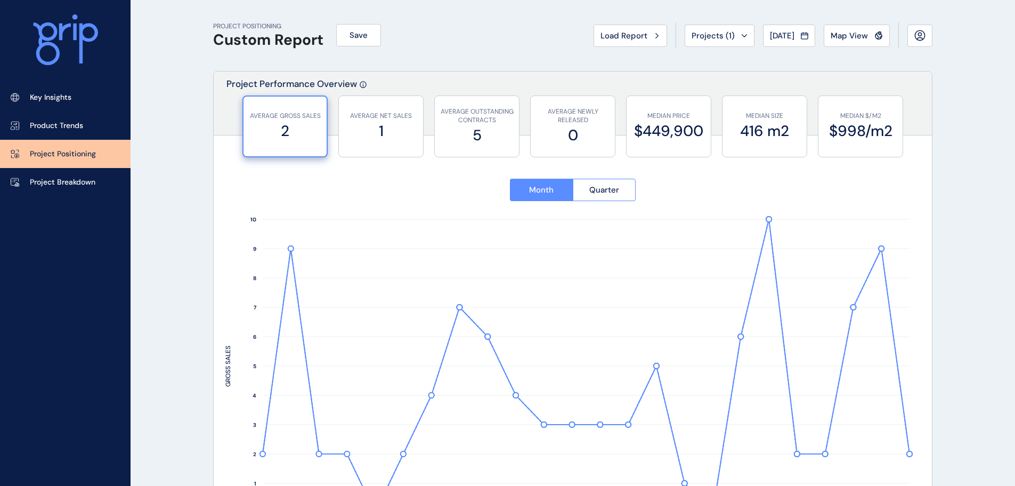
click at [647, 187] on div "Month Quarter" at bounding box center [572, 190] width 695 height 47
click at [626, 190] on button "Quarter" at bounding box center [604, 190] width 63 height 22
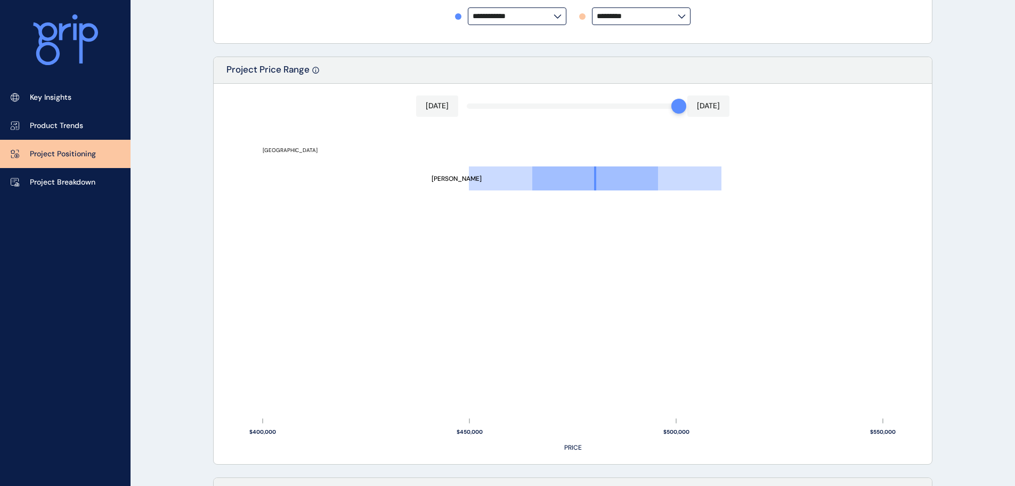
scroll to position [426, 0]
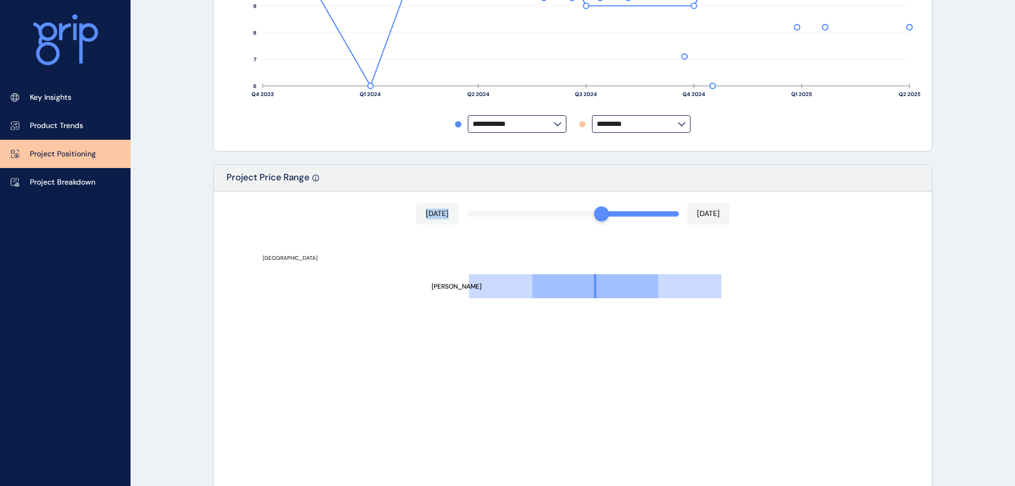
drag, startPoint x: 678, startPoint y: 216, endPoint x: 586, endPoint y: 211, distance: 92.4
click at [586, 211] on div "Apr 2025 Aug 2025 Armstrong Mount Duneed $400,000 $450,000 $500,000 $550,000 PR…" at bounding box center [573, 381] width 718 height 380
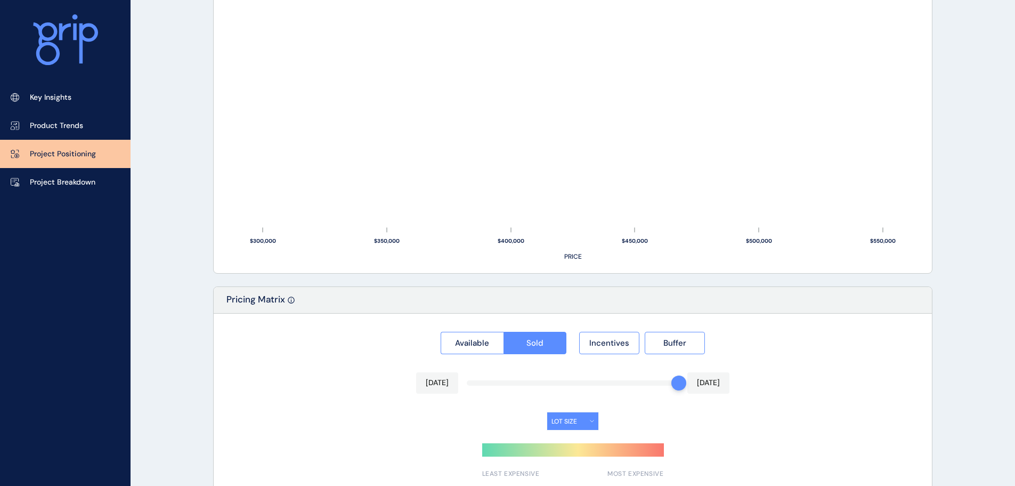
scroll to position [742, 0]
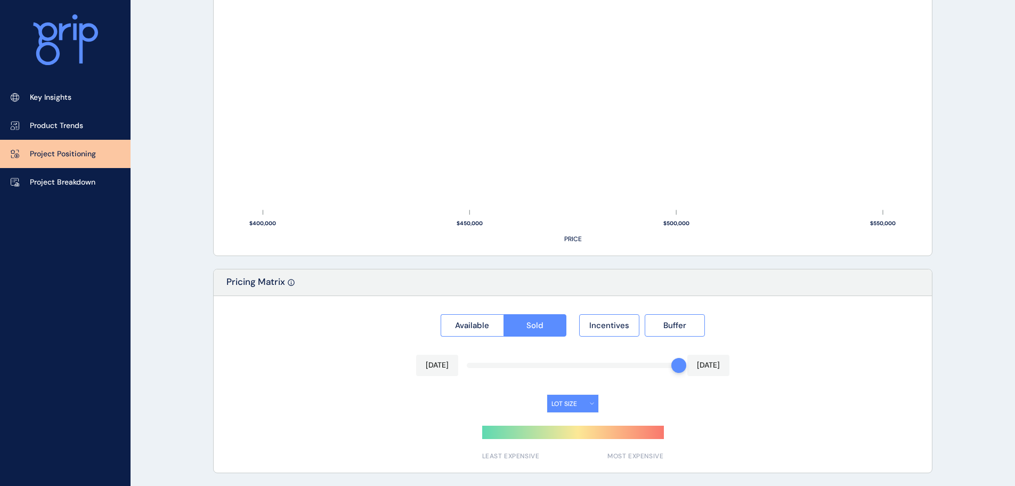
drag, startPoint x: 683, startPoint y: 360, endPoint x: 660, endPoint y: 364, distance: 23.8
click at [660, 364] on div "Aug 2025 Aug 2025" at bounding box center [572, 364] width 313 height 21
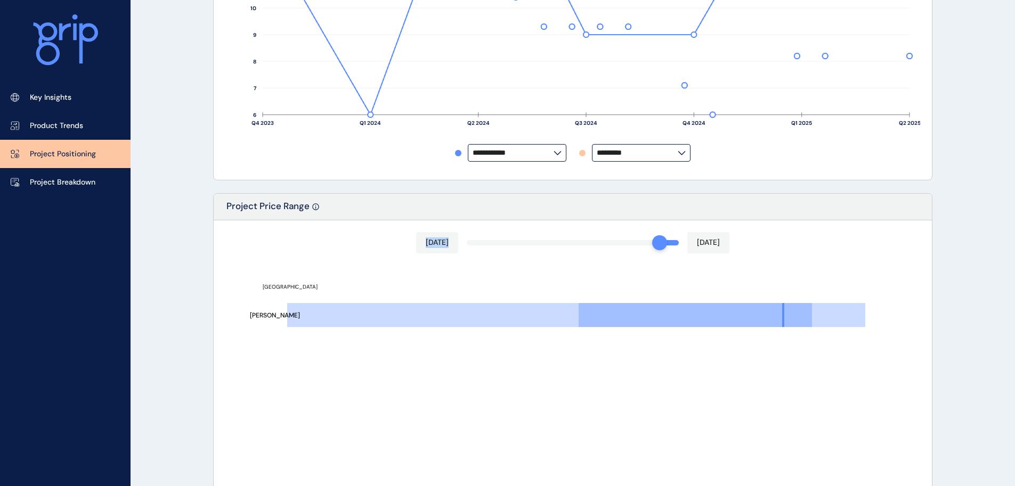
click at [610, 246] on div "Jul 2025 Aug 2025 Armstrong Mount Duneed $300,000 $350,000 $400,000 $450,000 $5…" at bounding box center [573, 410] width 718 height 380
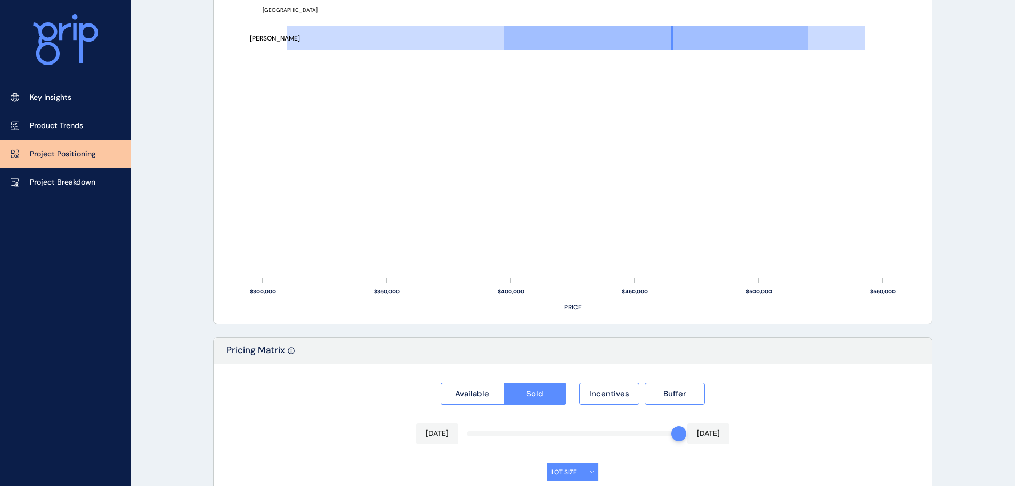
scroll to position [742, 0]
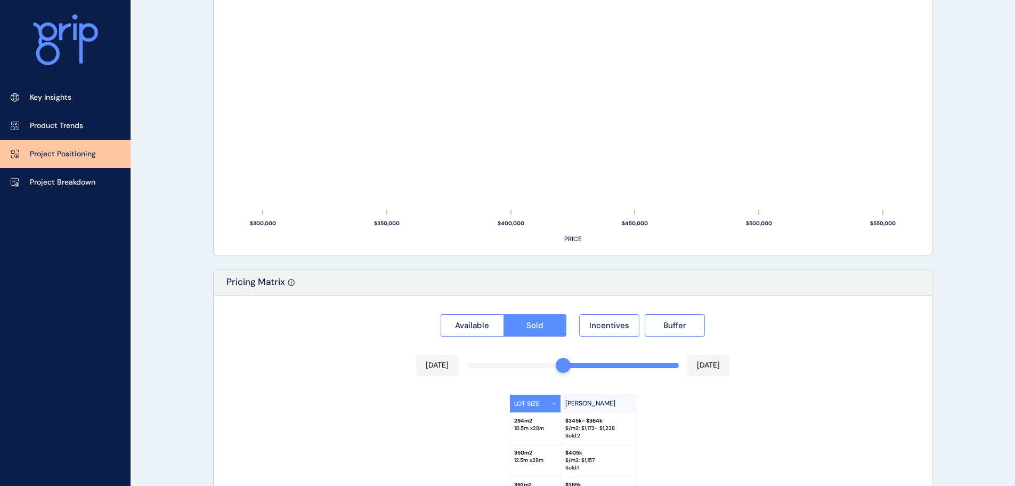
drag, startPoint x: 677, startPoint y: 362, endPoint x: 562, endPoint y: 349, distance: 115.4
click at [562, 349] on div "Available Sold Incentives Buffer Feb 2025 Aug 2025 LOT SIZE Armstrong 294 m2 10…" at bounding box center [573, 480] width 718 height 368
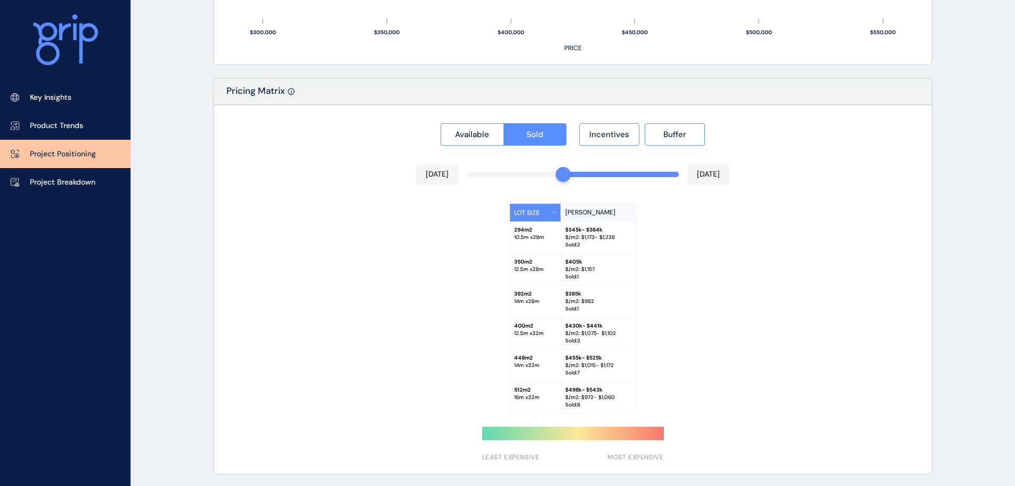
scroll to position [934, 0]
click at [620, 127] on button "Incentives" at bounding box center [609, 133] width 60 height 22
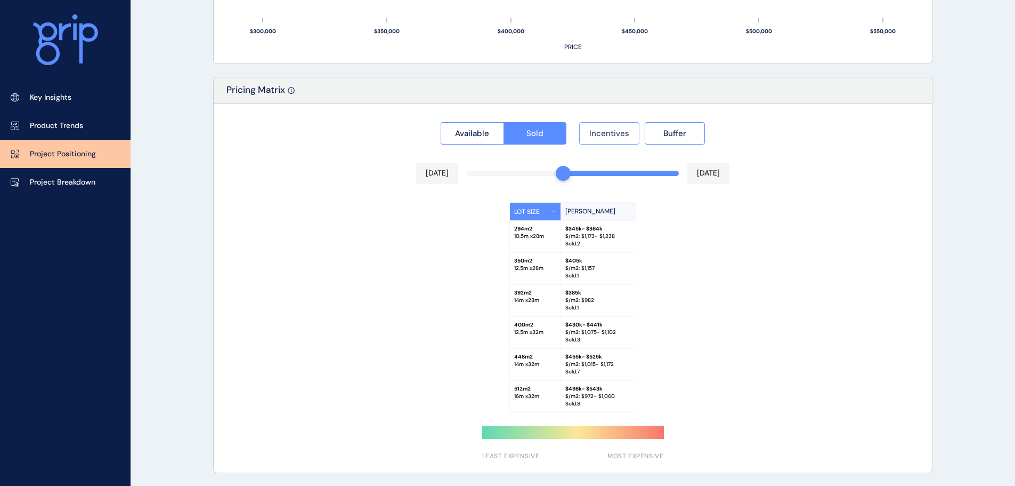
click at [620, 127] on button "Incentives" at bounding box center [609, 133] width 60 height 22
click at [598, 143] on button "Incentives" at bounding box center [609, 133] width 60 height 22
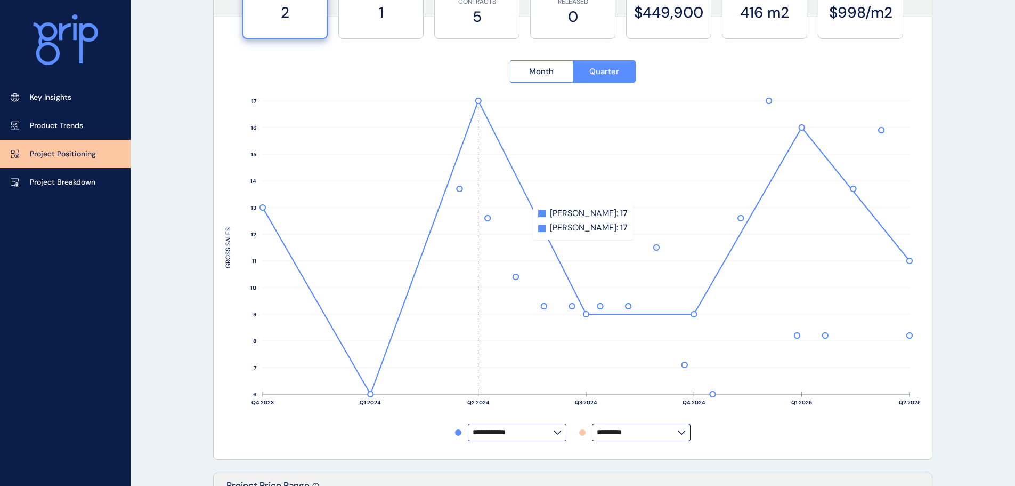
scroll to position [0, 0]
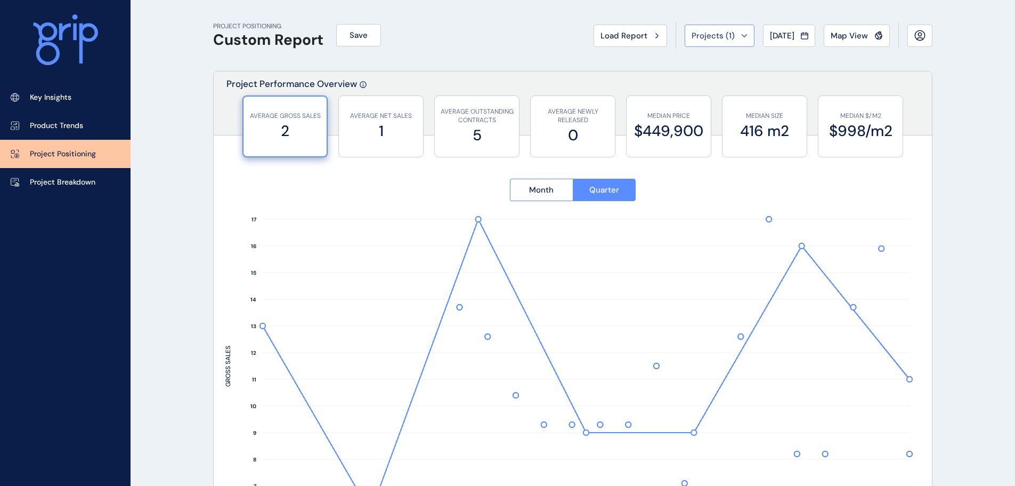
click at [742, 36] on icon at bounding box center [744, 35] width 5 height 2
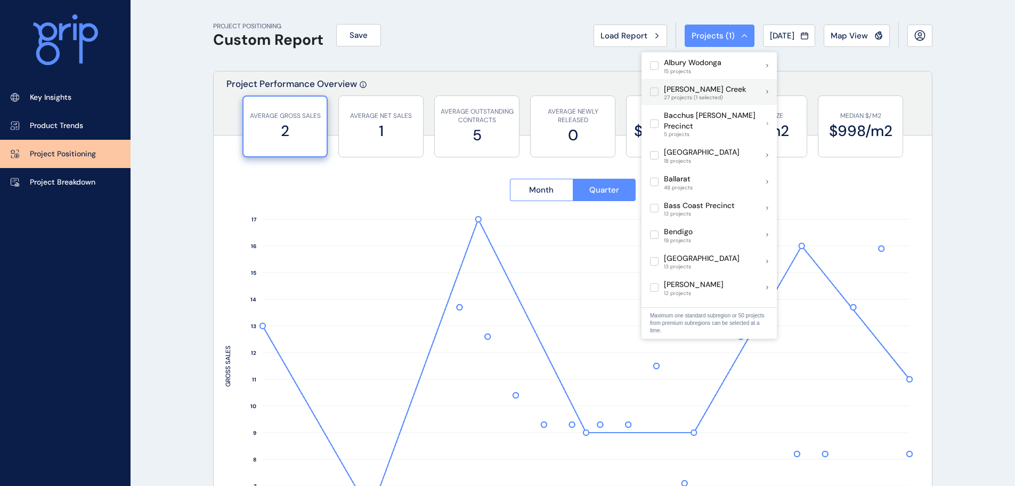
click at [767, 91] on icon at bounding box center [768, 92] width 2 height 3
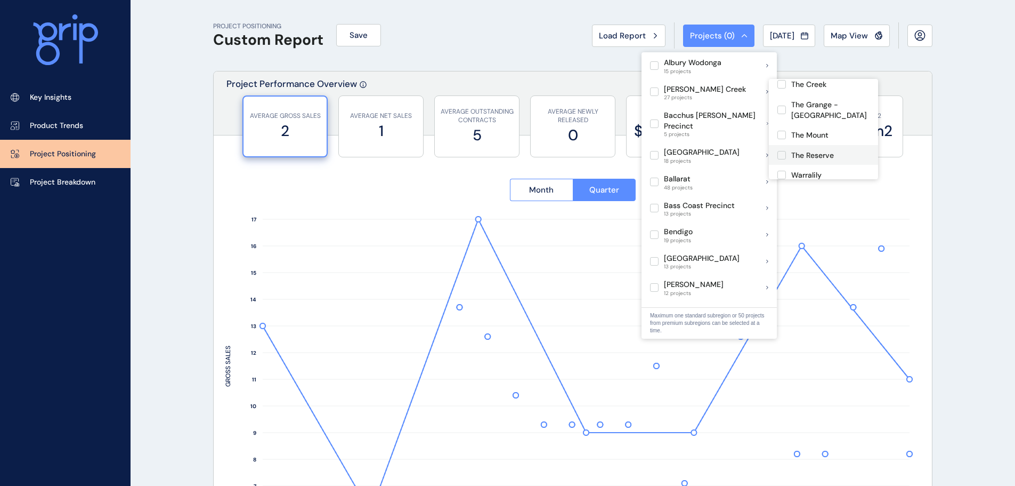
scroll to position [426, 0]
click at [834, 185] on div "[GEOGRAPHIC_DATA]" at bounding box center [823, 195] width 109 height 20
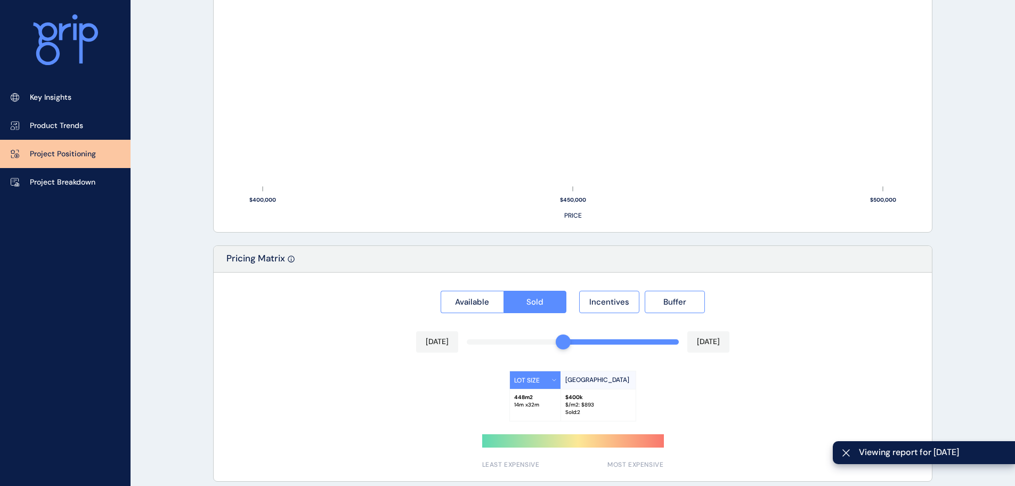
scroll to position [774, 0]
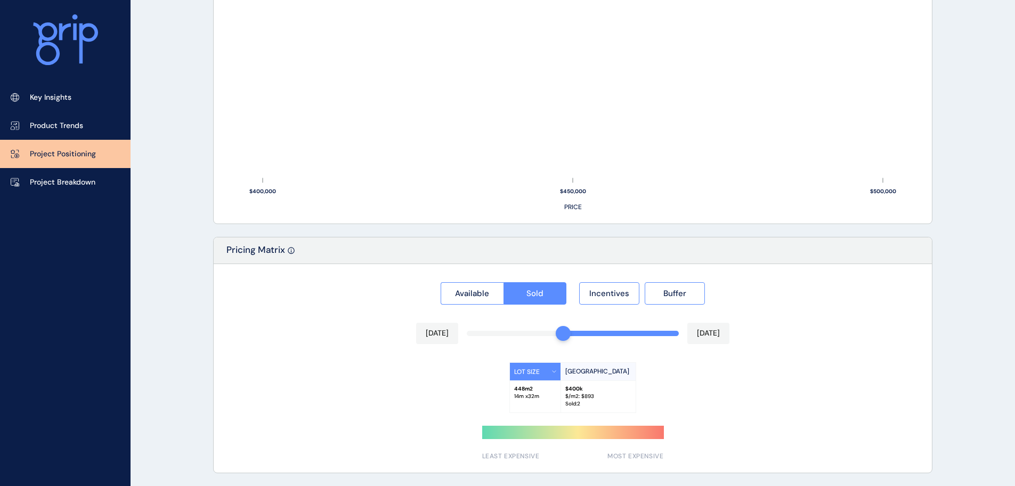
drag, startPoint x: 561, startPoint y: 337, endPoint x: 553, endPoint y: 336, distance: 8.0
click at [553, 336] on div "Feb 2025 Aug 2025" at bounding box center [572, 332] width 313 height 21
click at [522, 334] on div "Available Sold Incentives Buffer Jan 2025 Aug 2025 LOT SIZE Winery Hill Estate …" at bounding box center [573, 368] width 718 height 208
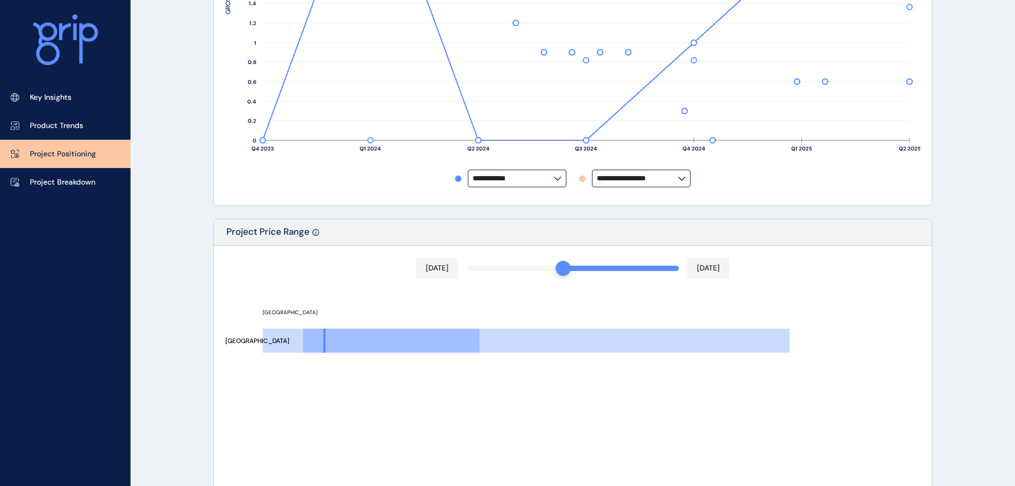
scroll to position [373, 0]
click at [513, 179] on input "**********" at bounding box center [513, 177] width 81 height 8
click at [736, 212] on div "**********" at bounding box center [572, 286] width 719 height 1176
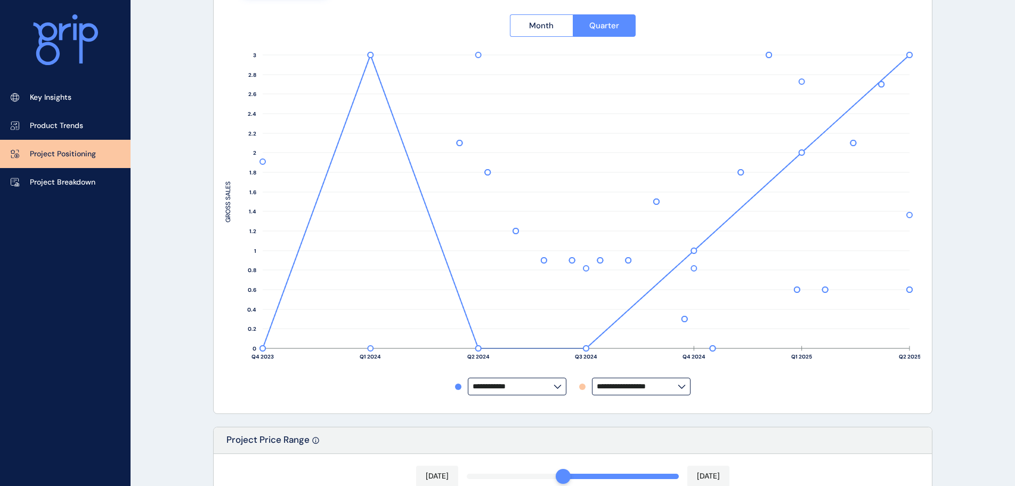
scroll to position [160, 0]
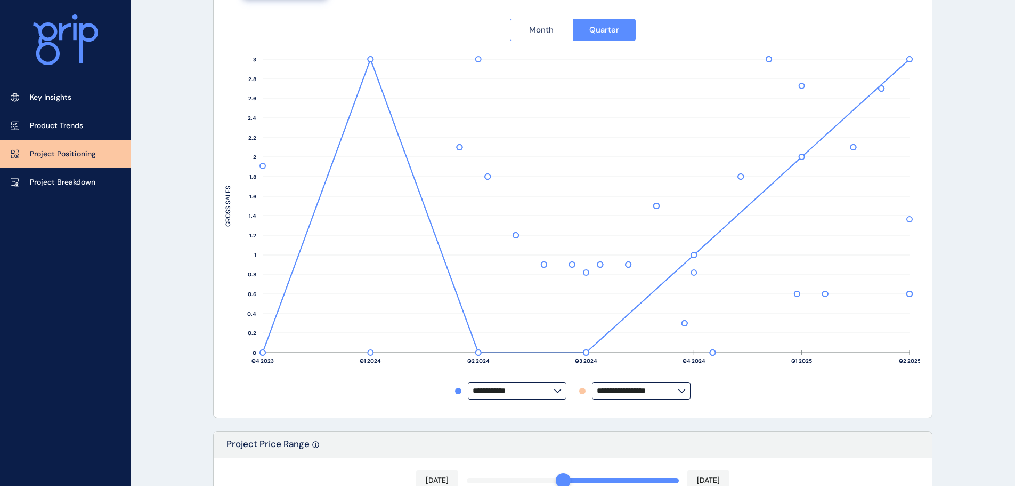
click at [533, 37] on button "Month" at bounding box center [541, 30] width 63 height 22
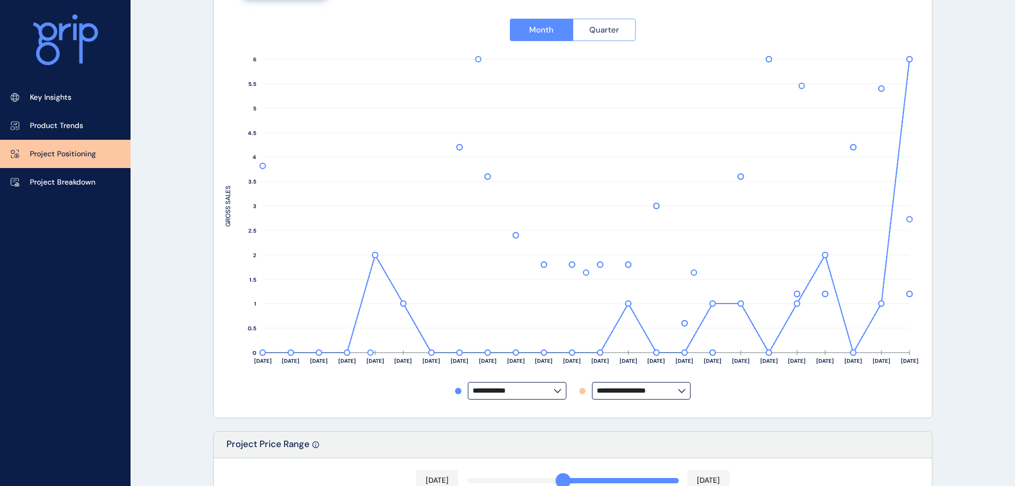
click at [629, 35] on button "Quarter" at bounding box center [604, 30] width 63 height 22
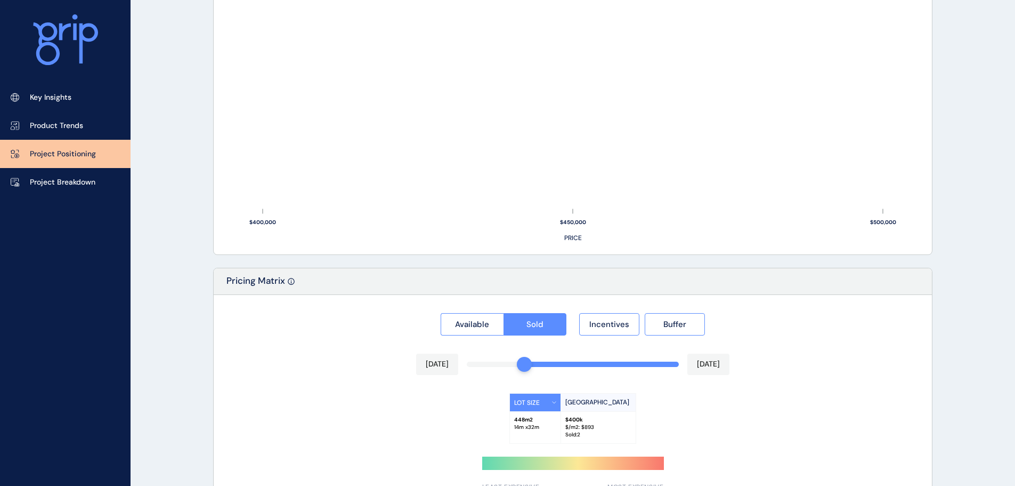
scroll to position [774, 0]
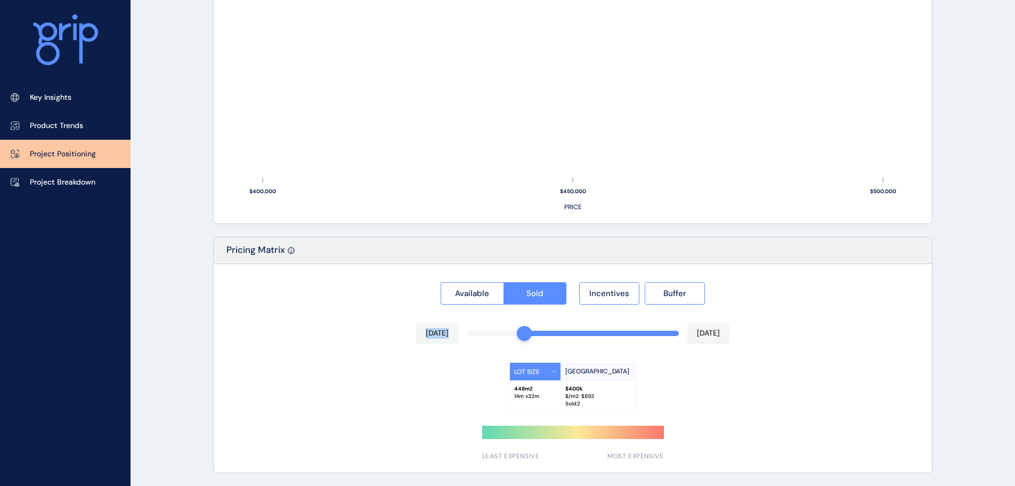
click at [595, 339] on div "Available Sold Incentives Buffer Dec 2024 Aug 2025 LOT SIZE Winery Hill Estate …" at bounding box center [573, 368] width 718 height 208
click at [625, 334] on div "Available Sold Incentives Buffer May 2025 Aug 2025 LOT SIZE Winery Hill Estate …" at bounding box center [573, 368] width 718 height 208
click at [612, 294] on span "Incentives" at bounding box center [609, 293] width 40 height 11
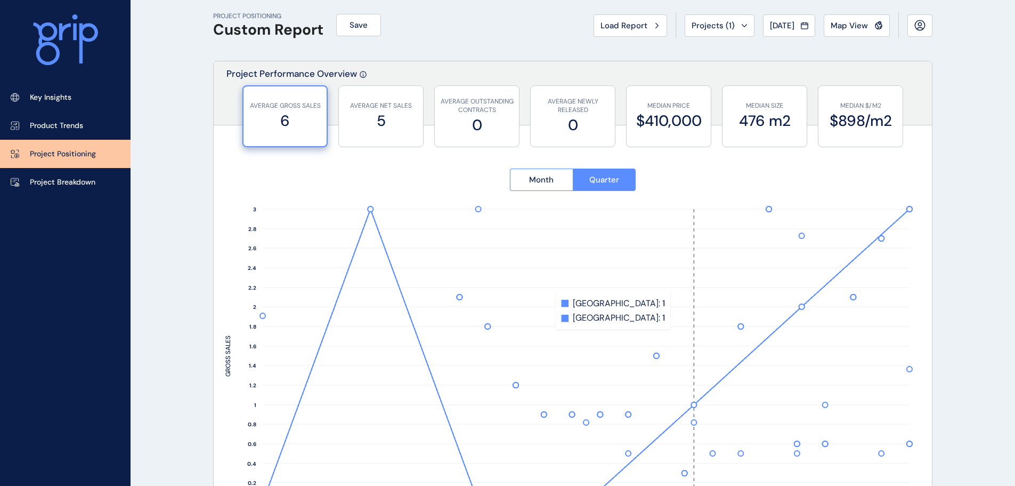
scroll to position [0, 0]
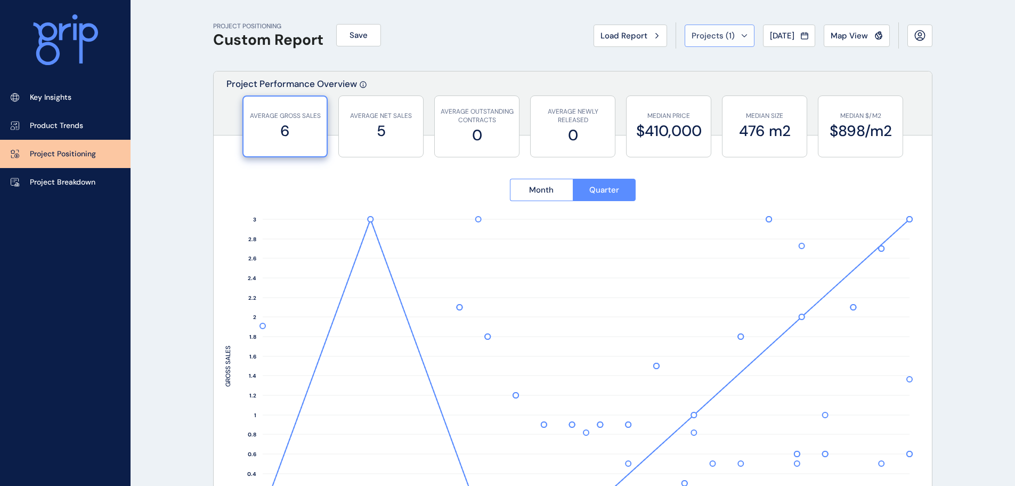
click at [739, 30] on button "Projects ( 1 )" at bounding box center [720, 36] width 70 height 22
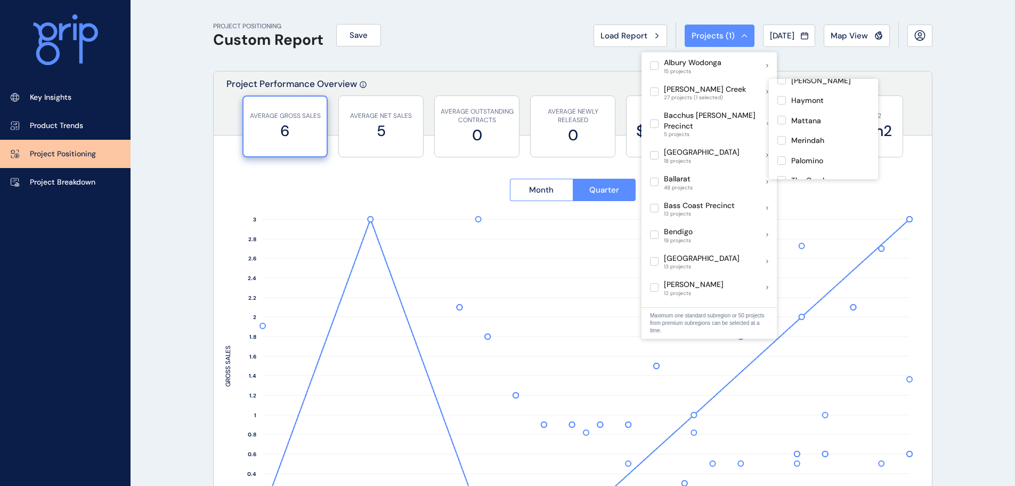
scroll to position [426, 0]
click at [797, 190] on div "[GEOGRAPHIC_DATA]" at bounding box center [829, 196] width 76 height 12
click at [796, 156] on p "[GEOGRAPHIC_DATA]" at bounding box center [829, 161] width 76 height 11
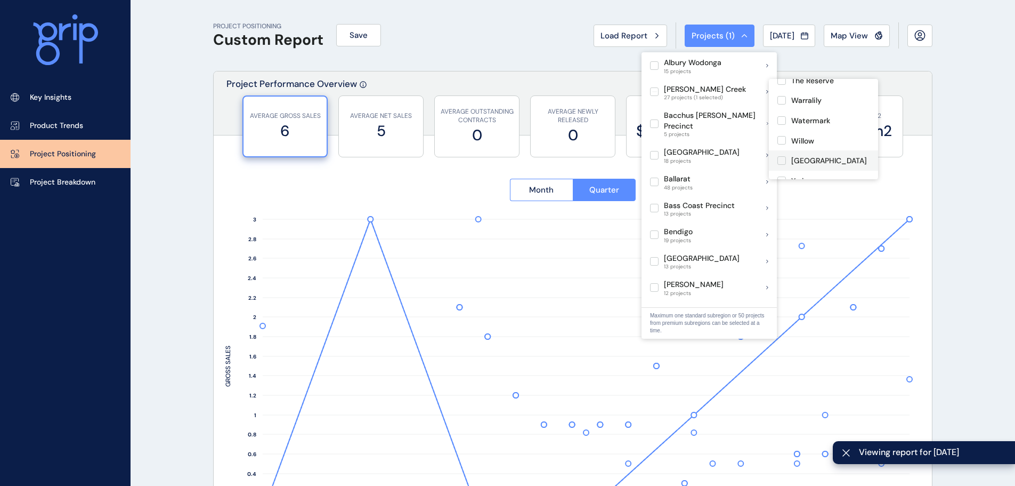
click at [796, 156] on p "[GEOGRAPHIC_DATA]" at bounding box center [829, 161] width 76 height 11
click at [818, 162] on p "The Mount" at bounding box center [809, 167] width 37 height 11
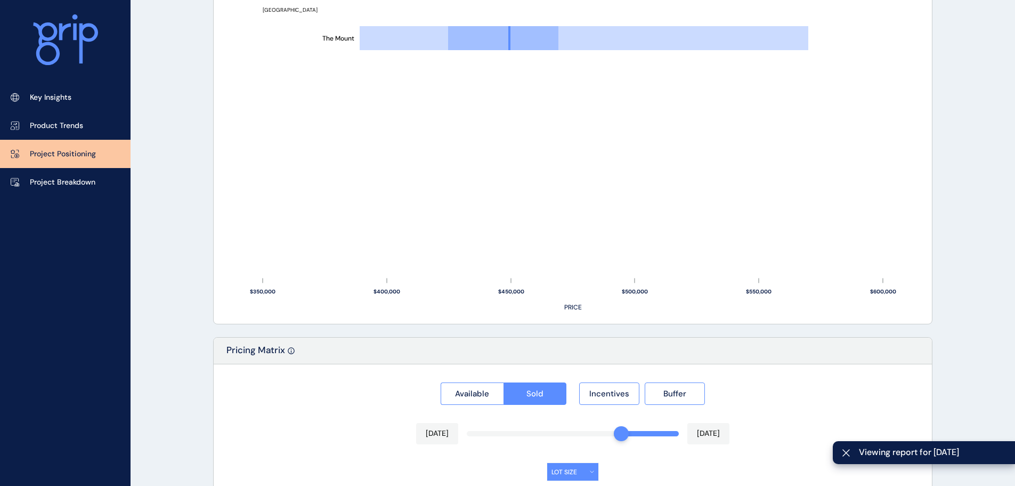
scroll to position [742, 0]
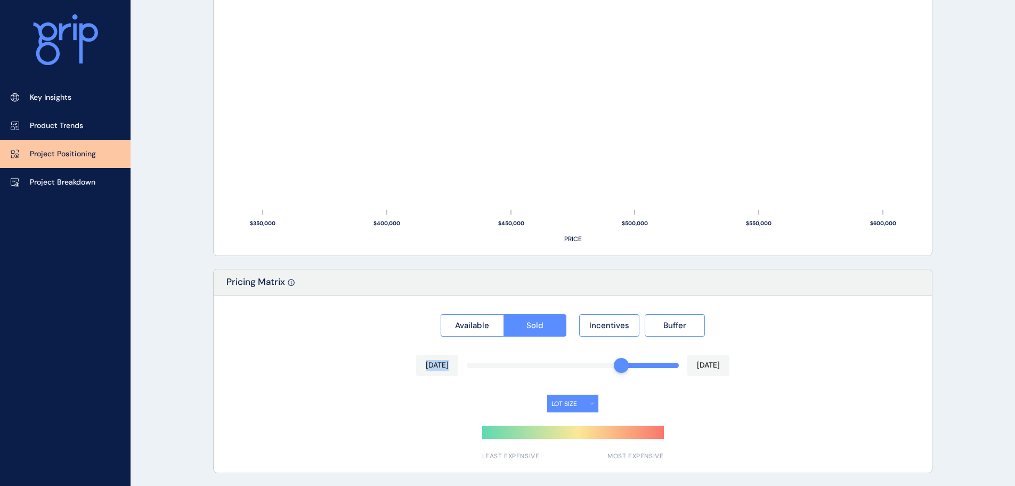
click at [577, 367] on div "Available Sold Incentives Buffer May 2025 Aug 2025 LOT SIZE LEAST EXPENSIVE MOS…" at bounding box center [573, 384] width 718 height 176
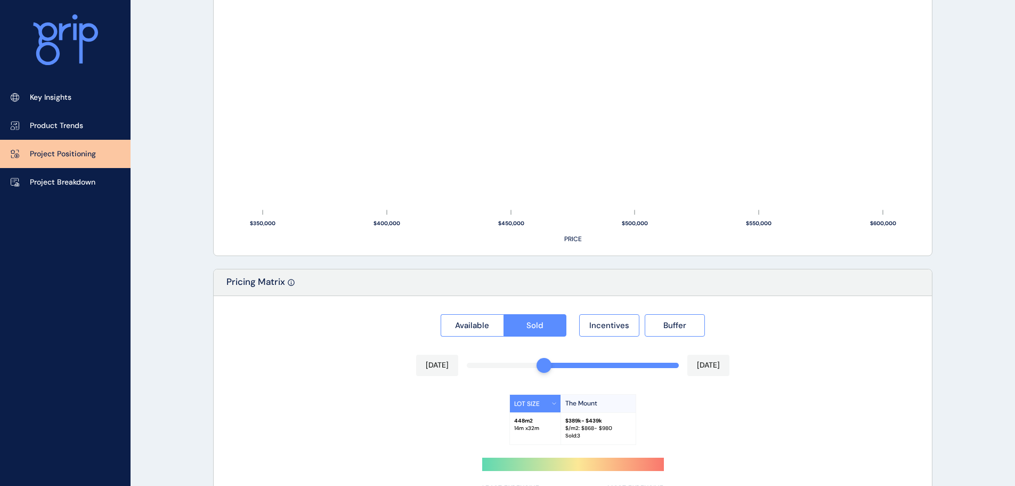
click at [543, 368] on div at bounding box center [573, 400] width 718 height 208
click at [630, 324] on button "Incentives" at bounding box center [609, 325] width 60 height 22
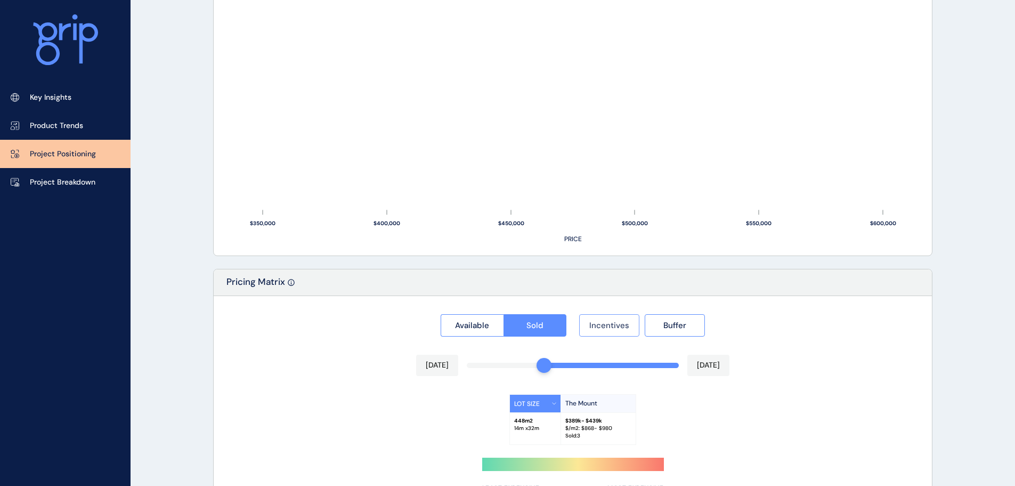
click at [630, 324] on button "Incentives" at bounding box center [609, 325] width 60 height 22
click at [611, 329] on span "Incentives" at bounding box center [609, 325] width 40 height 11
click at [614, 329] on span "Incentives" at bounding box center [609, 325] width 40 height 11
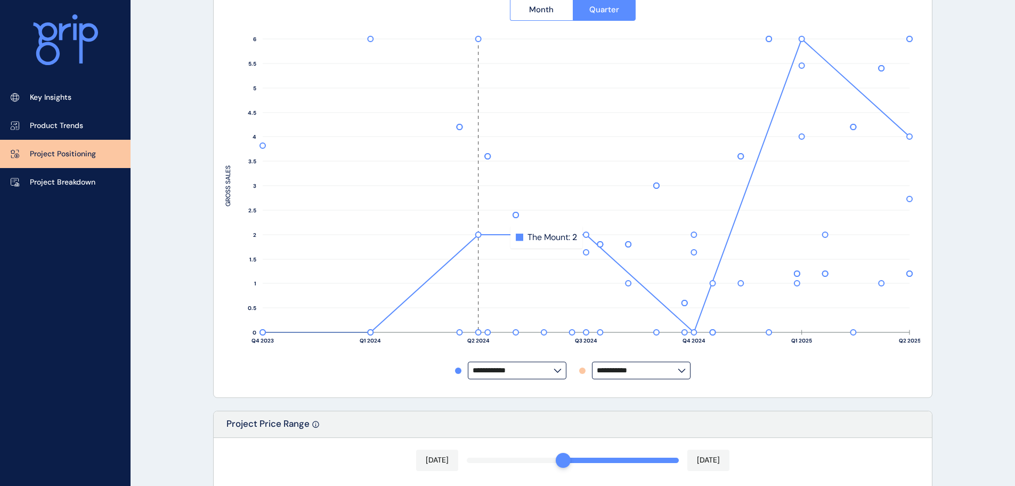
scroll to position [295, 0]
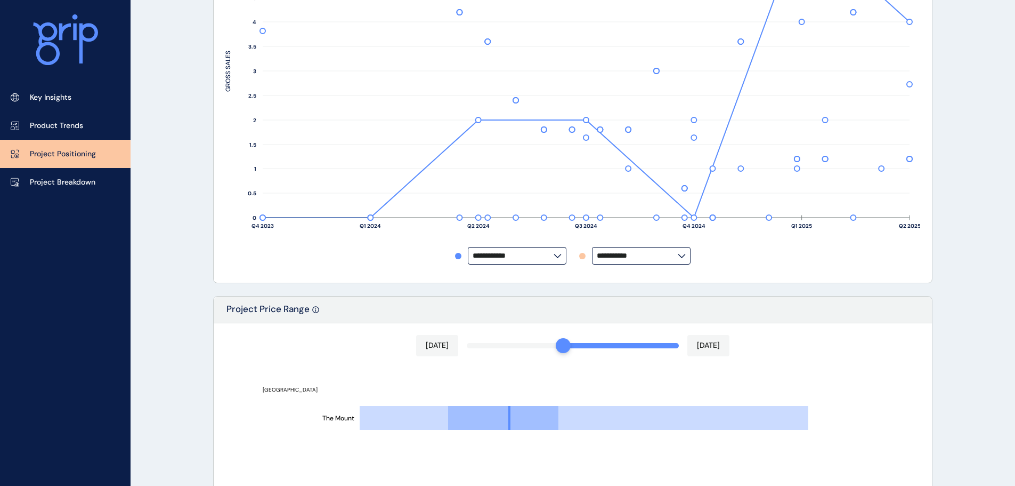
click at [513, 256] on input "**********" at bounding box center [513, 256] width 81 height 8
click at [522, 269] on div "**********" at bounding box center [572, 68] width 695 height 405
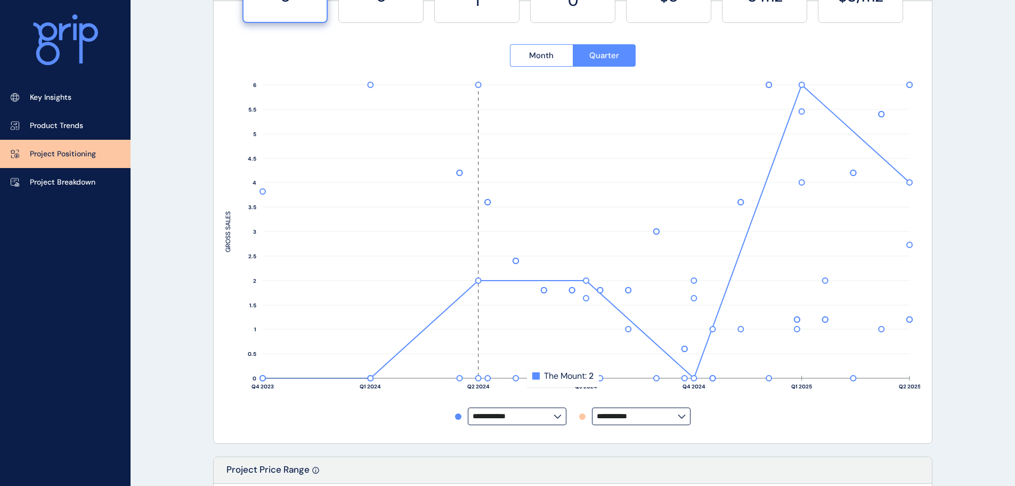
scroll to position [0, 0]
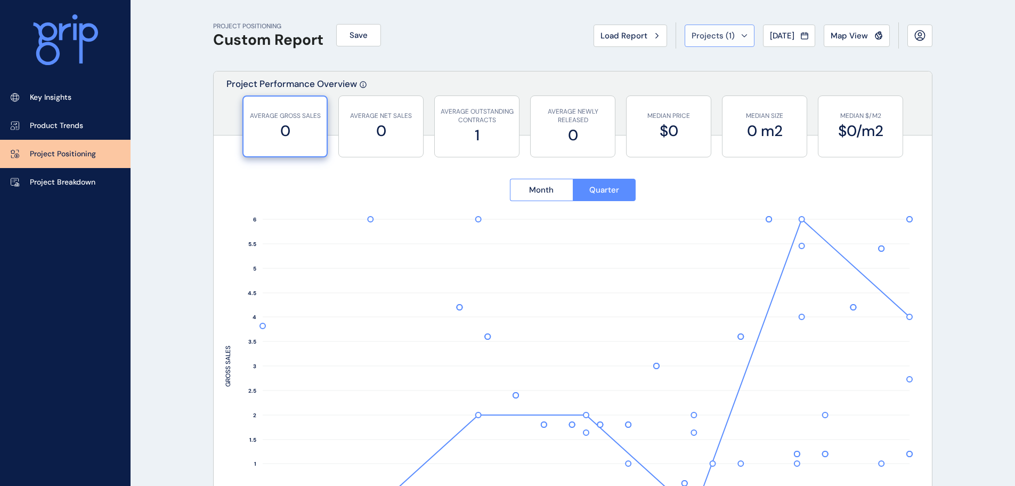
click at [739, 32] on button "Projects ( 1 )" at bounding box center [720, 36] width 70 height 22
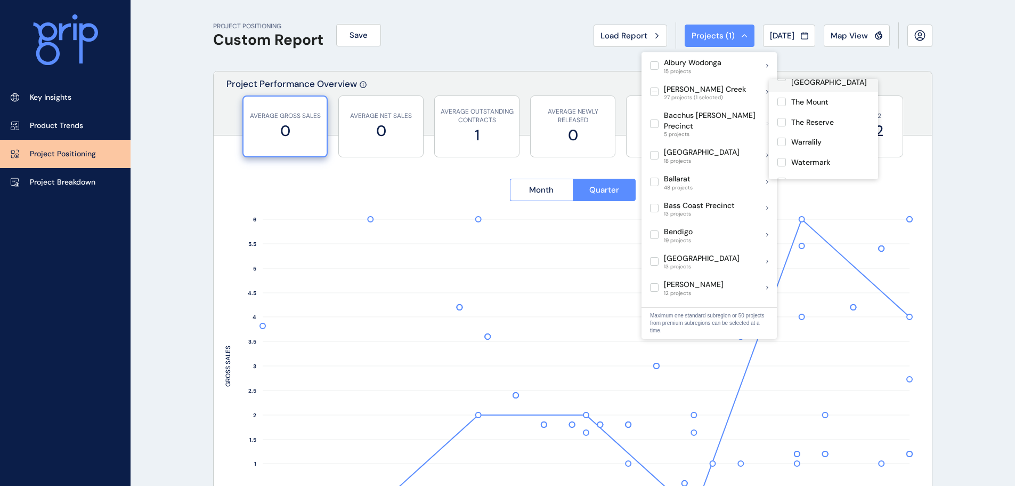
scroll to position [426, 0]
click at [835, 125] on div "Warralily" at bounding box center [823, 135] width 109 height 20
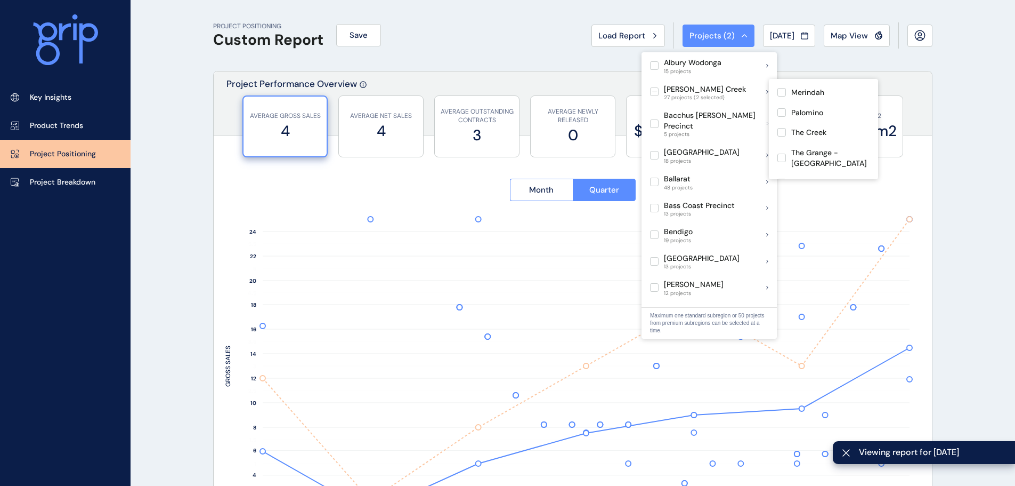
scroll to position [320, 0]
click at [806, 192] on div "The Mount" at bounding box center [823, 202] width 109 height 20
type input "*********"
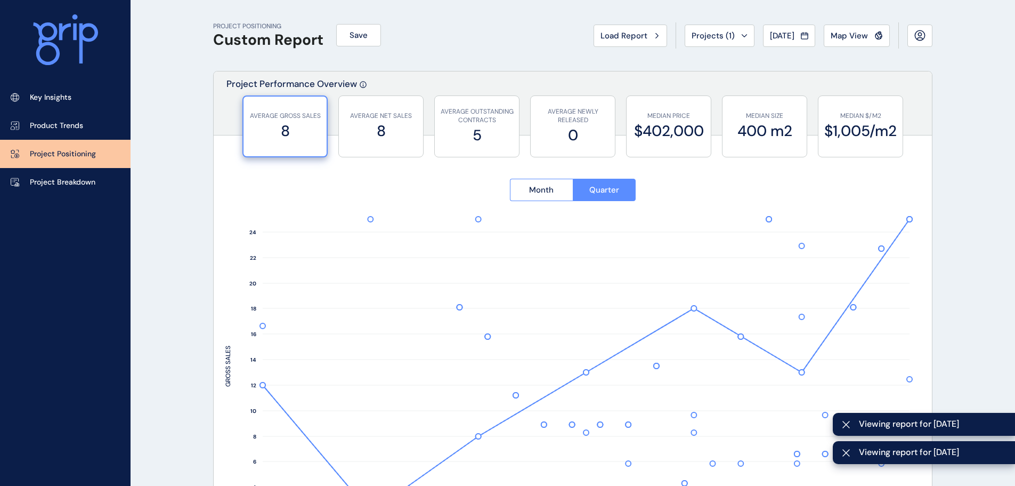
click at [298, 133] on label "8" at bounding box center [285, 130] width 72 height 21
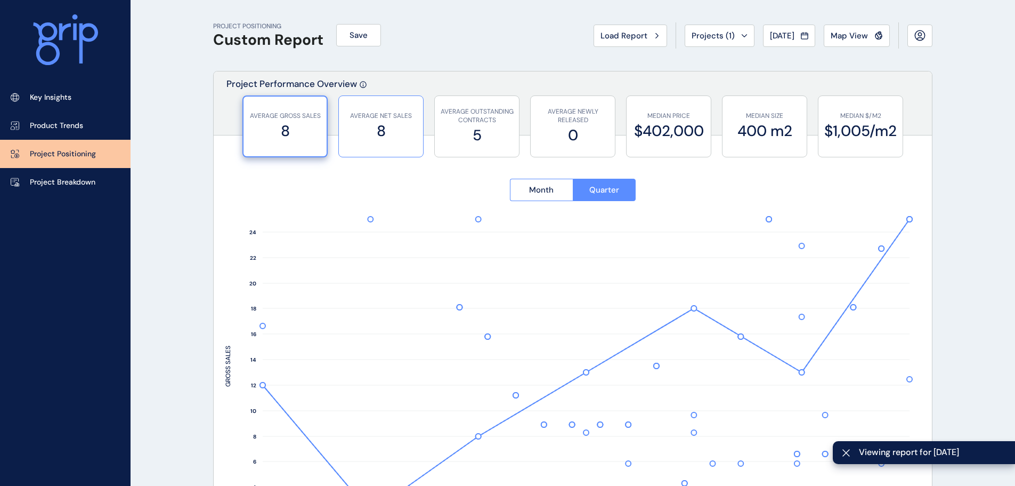
click at [354, 117] on p "AVERAGE NET SALES" at bounding box center [381, 115] width 74 height 9
click at [271, 122] on label "8" at bounding box center [285, 130] width 74 height 21
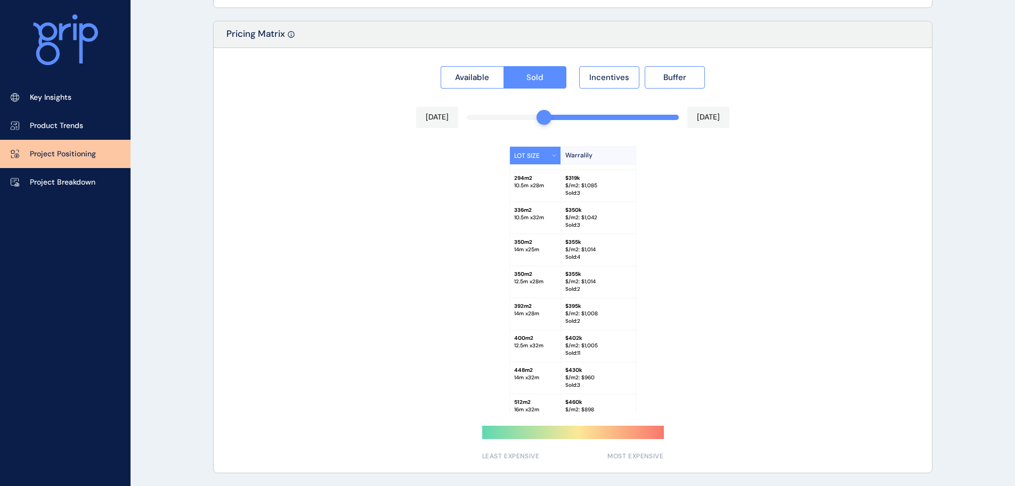
scroll to position [40, 0]
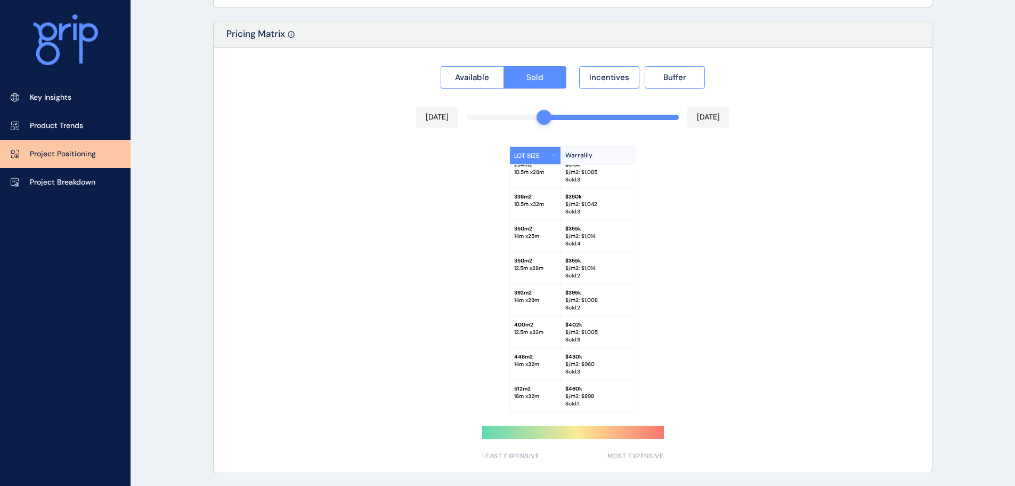
click at [754, 286] on div "LOT SIZE Warralily 263 m2 10.5 m x 25 m $ 319k - $320k $/m2: $ 1,213 - $1,217 S…" at bounding box center [572, 279] width 695 height 266
click at [624, 72] on span "Incentives" at bounding box center [609, 77] width 40 height 11
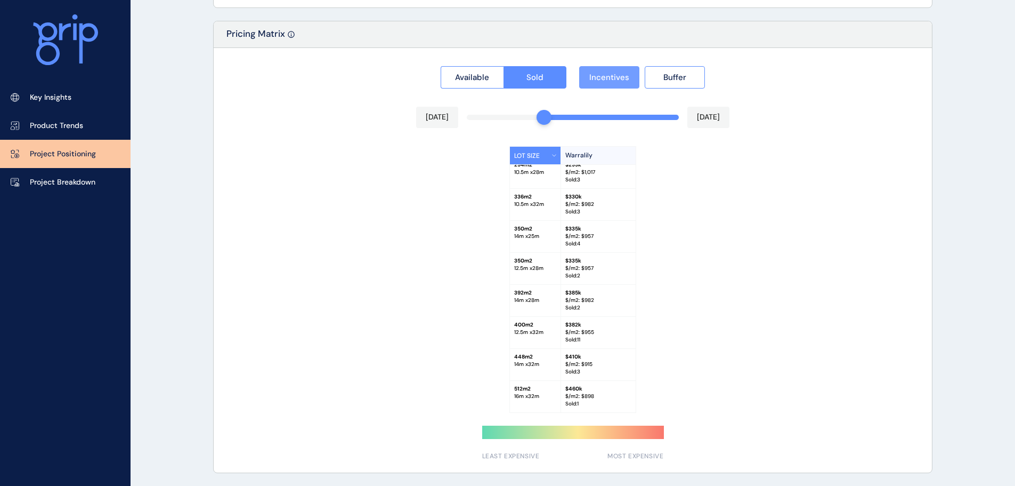
click at [624, 72] on span "Incentives" at bounding box center [609, 77] width 40 height 11
click at [577, 242] on p "Sold : 4" at bounding box center [598, 243] width 66 height 7
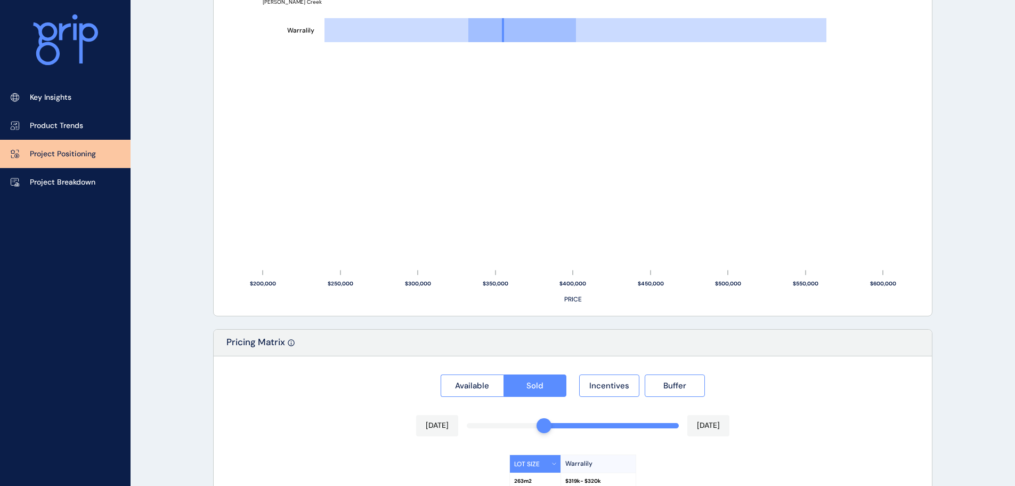
scroll to position [564, 0]
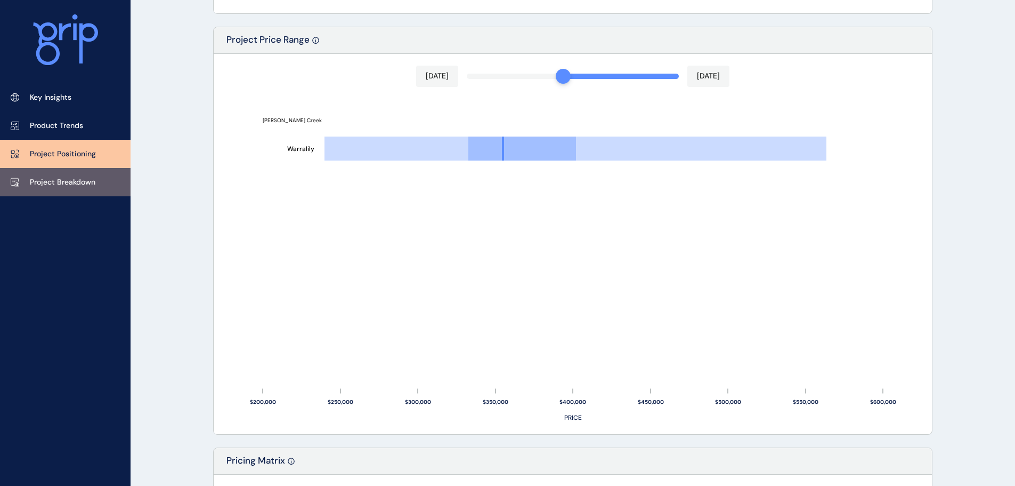
click at [32, 173] on link "Project Breakdown" at bounding box center [65, 182] width 131 height 28
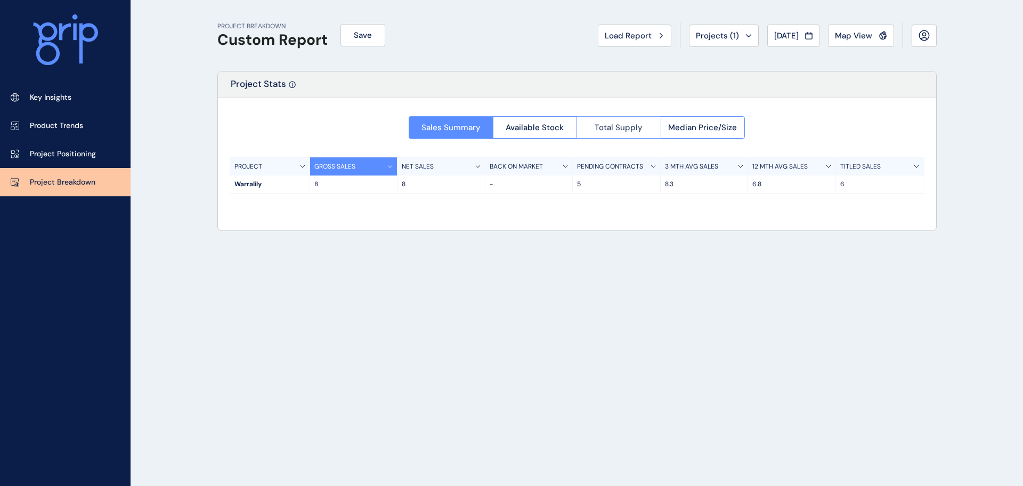
click at [649, 127] on button "Total Supply" at bounding box center [619, 127] width 84 height 22
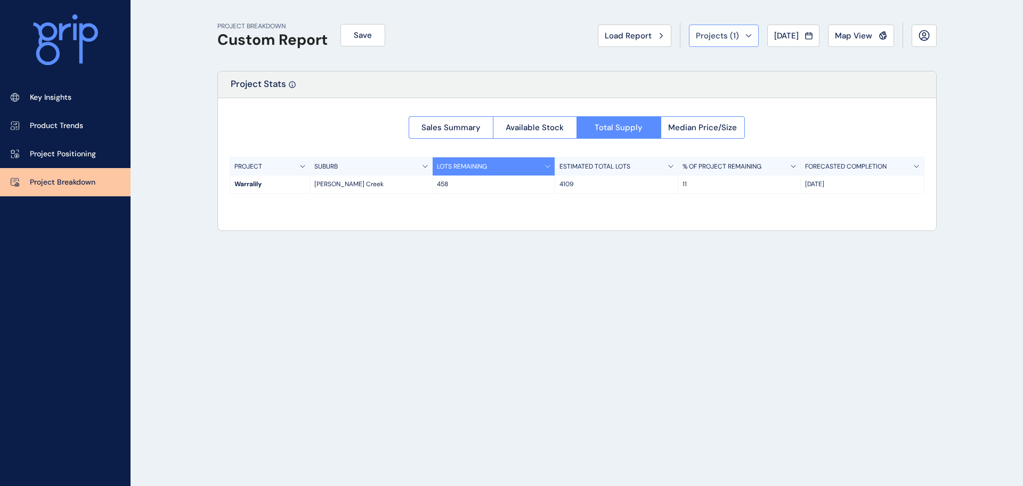
click at [737, 38] on div "Projects ( 1 )" at bounding box center [724, 35] width 56 height 11
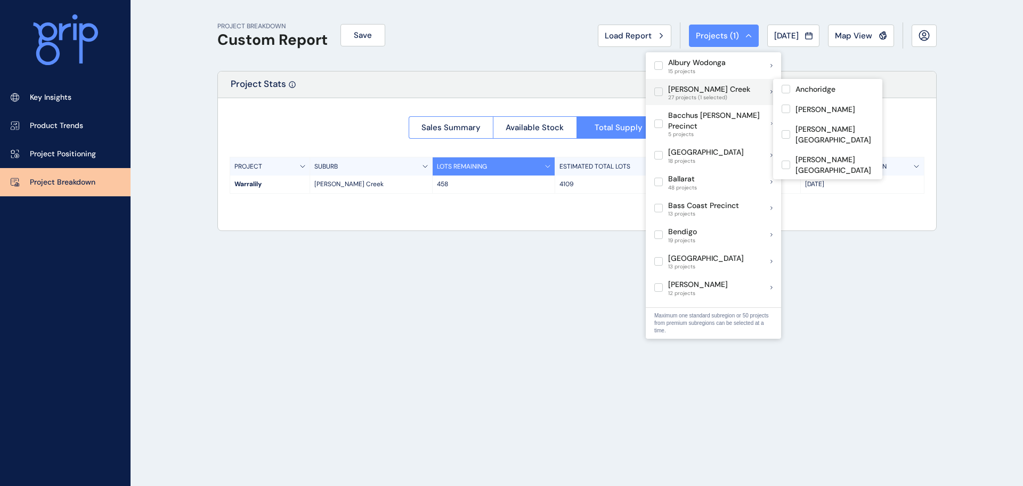
click at [655, 95] on label at bounding box center [658, 91] width 9 height 9
click at [654, 93] on label at bounding box center [658, 91] width 9 height 9
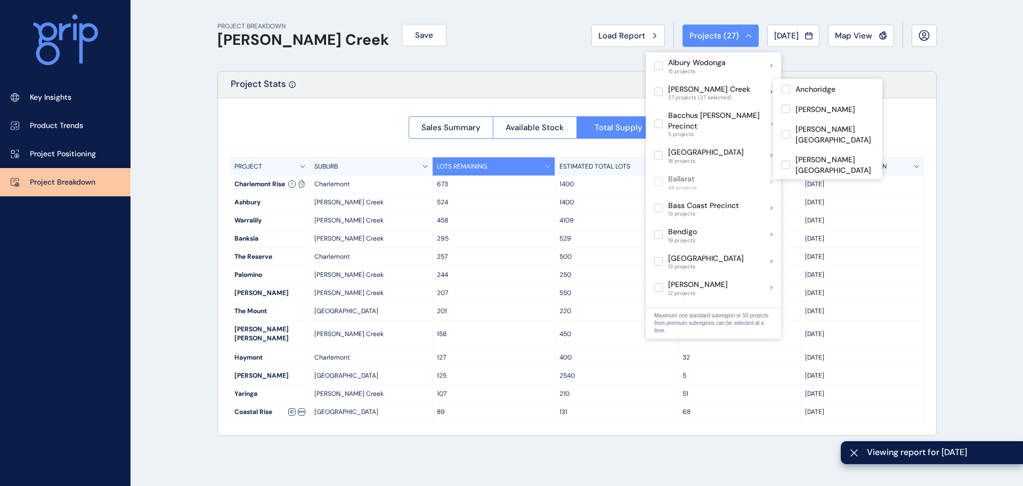
click at [334, 148] on div "Sales Summary Available Stock Total Supply Median Price/Size PROJECT SUBURB LOT…" at bounding box center [577, 266] width 718 height 337
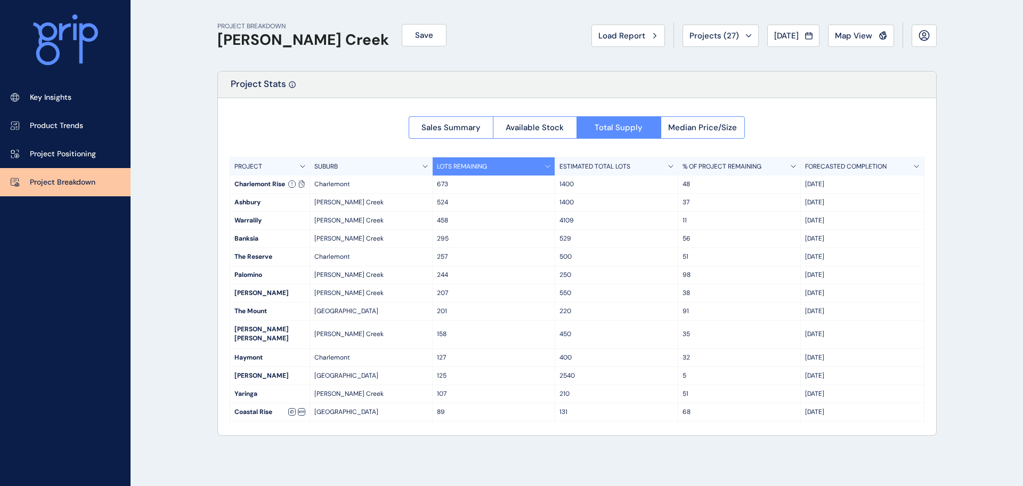
click at [420, 164] on div "SUBURB" at bounding box center [371, 166] width 123 height 18
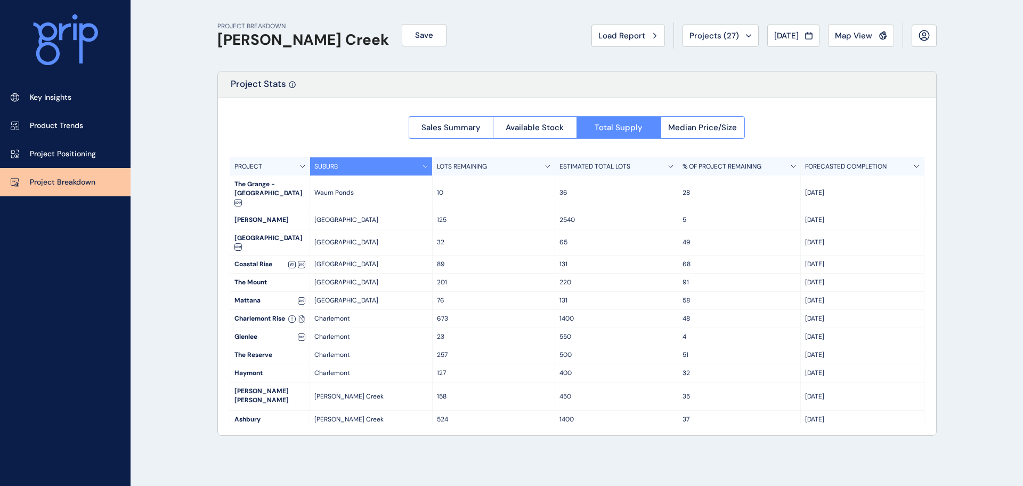
click at [270, 127] on div "Sales Summary Available Stock Total Supply Median Price/Size PROJECT SUBURB LOT…" at bounding box center [577, 266] width 718 height 337
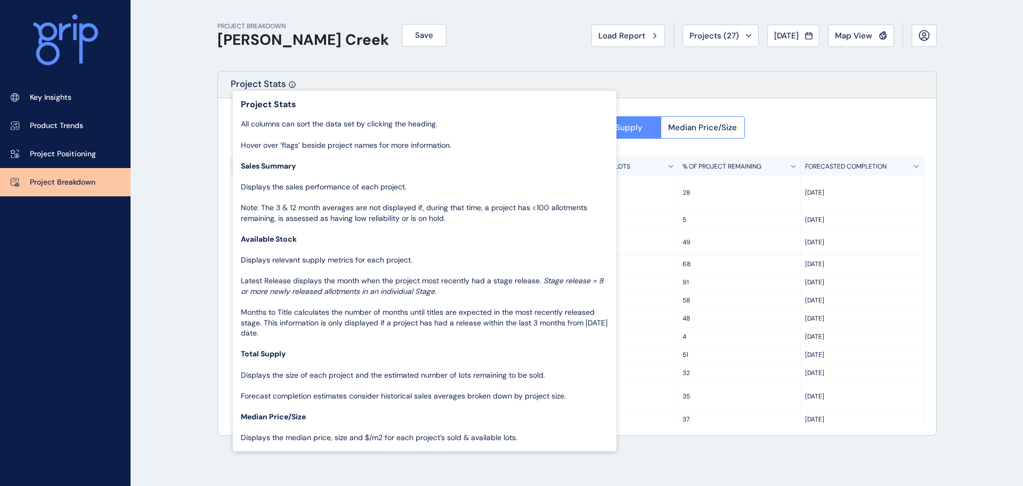
click at [292, 86] on icon at bounding box center [292, 84] width 7 height 7
click at [293, 85] on icon at bounding box center [292, 84] width 7 height 7
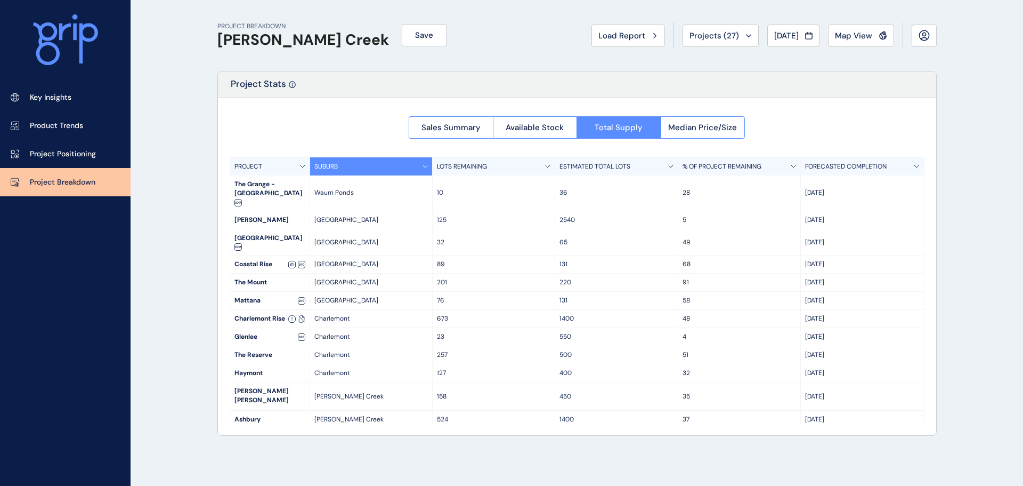
click at [288, 123] on div "Sales Summary Available Stock Total Supply Median Price/Size PROJECT SUBURB LOT…" at bounding box center [577, 266] width 718 height 337
click at [568, 128] on button "Available Stock" at bounding box center [535, 127] width 84 height 22
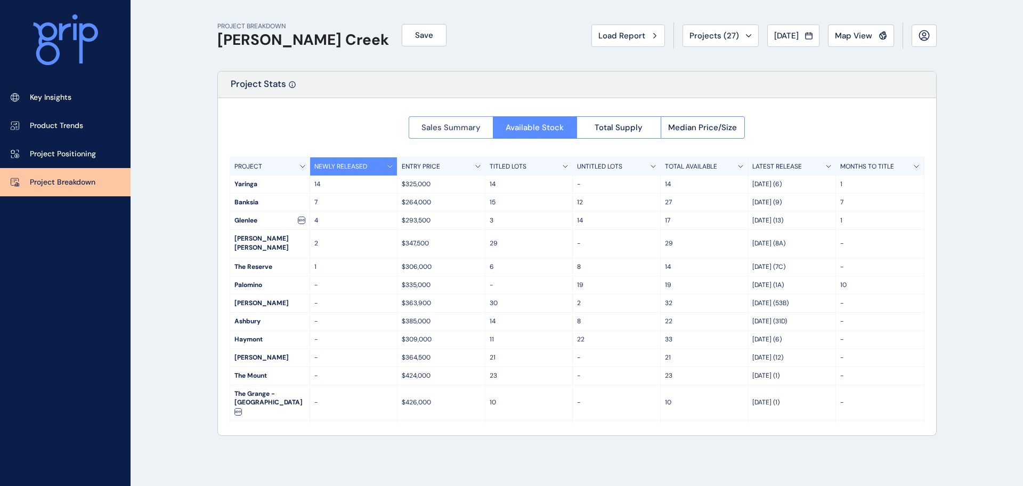
click at [454, 122] on span "Sales Summary" at bounding box center [451, 127] width 59 height 11
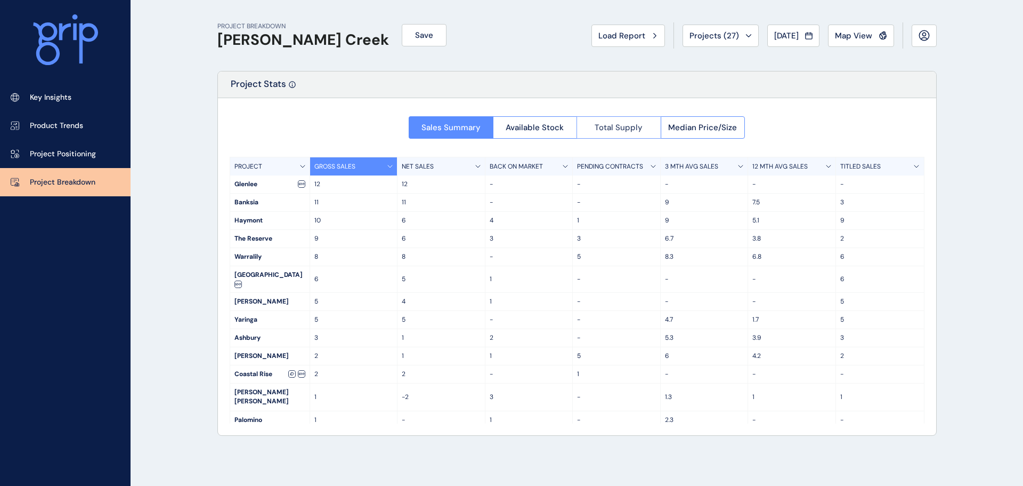
click at [625, 117] on button "Total Supply" at bounding box center [619, 127] width 84 height 22
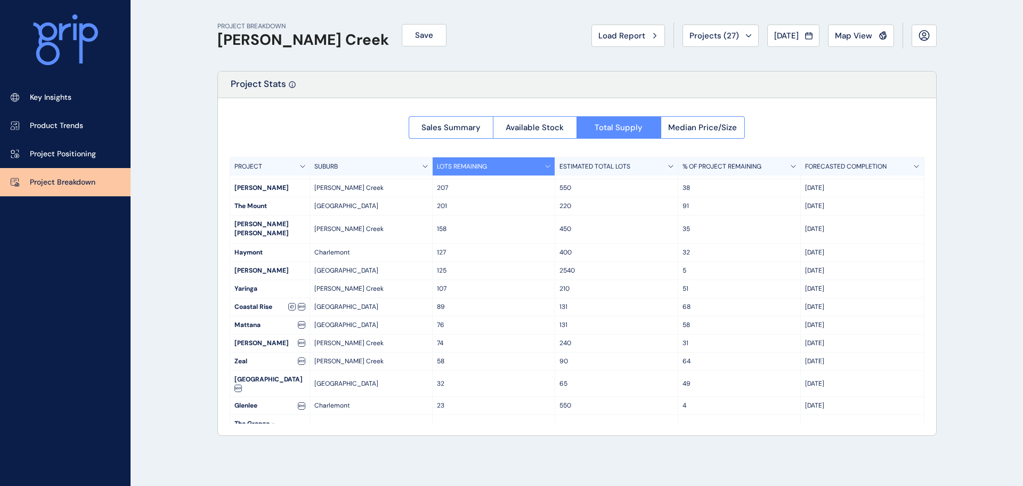
scroll to position [114, 0]
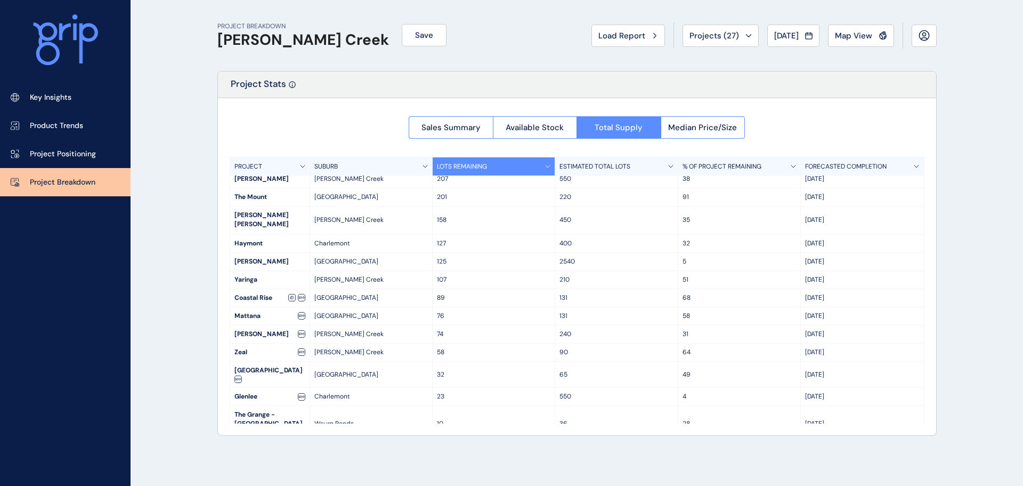
drag, startPoint x: 259, startPoint y: 381, endPoint x: 746, endPoint y: 85, distance: 569.2
click at [746, 85] on div "Project Stats" at bounding box center [577, 84] width 718 height 27
click at [733, 28] on button "Projects ( 27 )" at bounding box center [721, 36] width 76 height 22
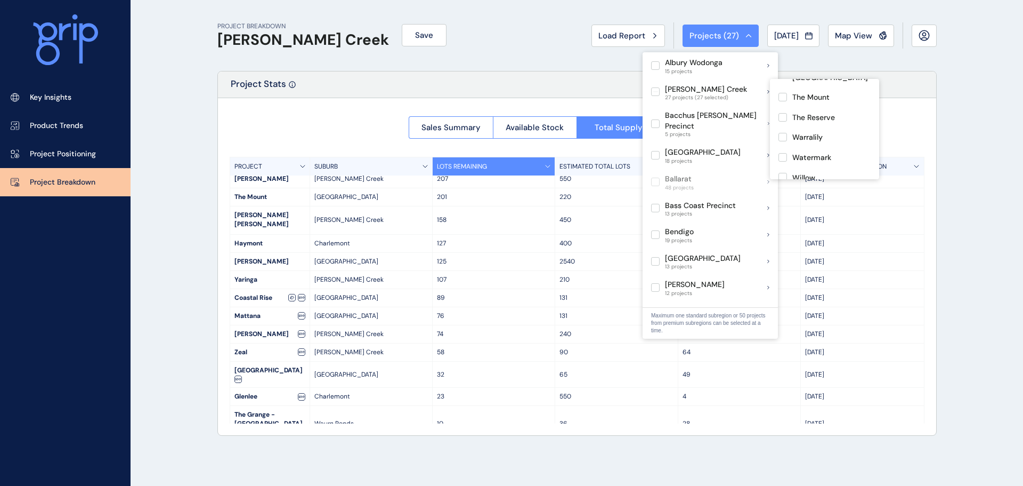
scroll to position [408, 0]
drag, startPoint x: 935, startPoint y: 214, endPoint x: 859, endPoint y: 219, distance: 76.4
click at [934, 213] on div "Sales Summary Available Stock Total Supply Median Price/Size PROJECT SUBURB LOT…" at bounding box center [577, 266] width 718 height 337
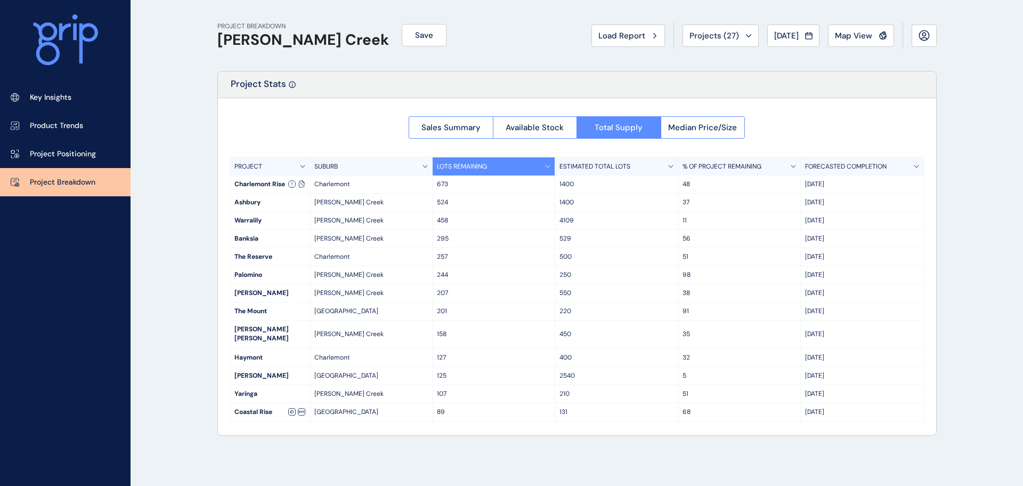
scroll to position [114, 0]
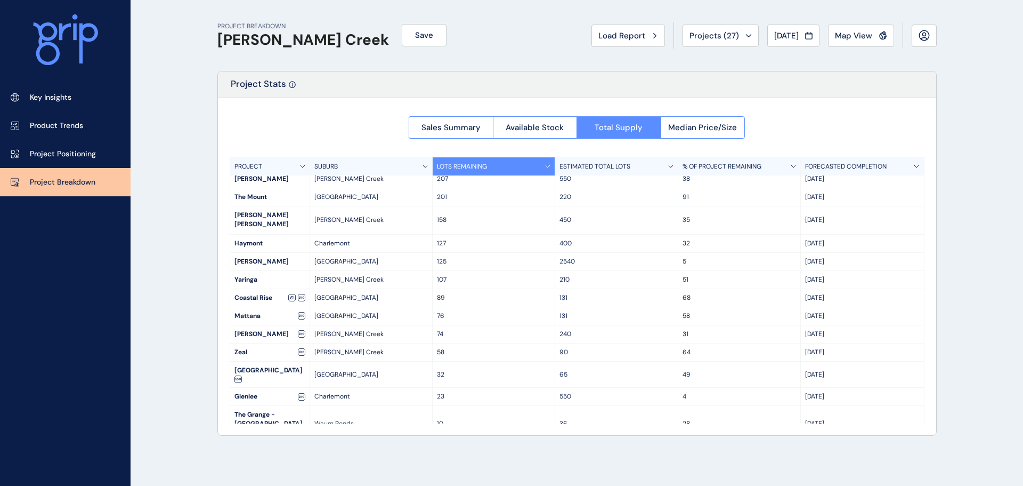
click at [764, 171] on div "% OF PROJECT REMAINING" at bounding box center [739, 166] width 123 height 18
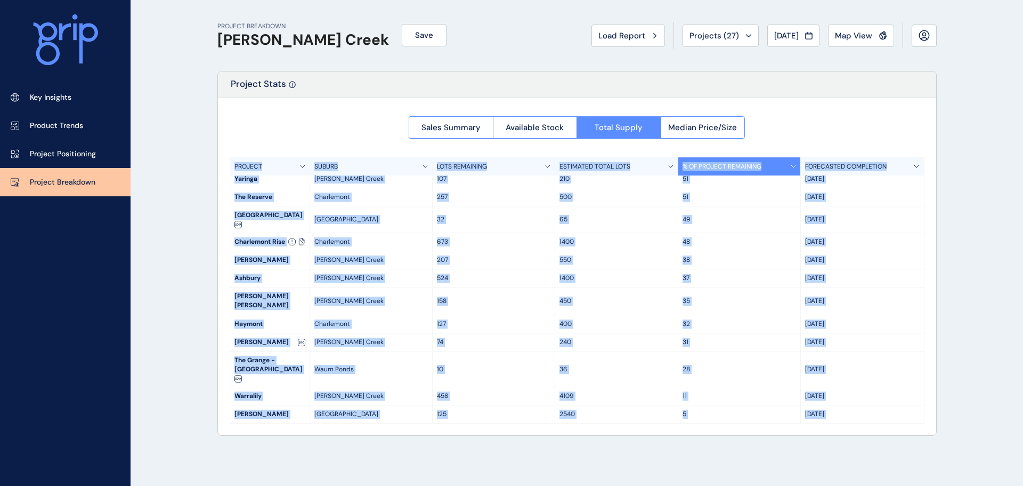
drag, startPoint x: 233, startPoint y: 162, endPoint x: 861, endPoint y: 435, distance: 684.6
click at [861, 435] on div "Project Stats Sales Summary Available Stock Total Supply Median Price/Size PROJ…" at bounding box center [576, 253] width 719 height 365
copy div "PROJECT SUBURB LOTS REMAINING ESTIMATED TOTAL LOTS % OF PROJECT REMAINING FOREC…"
click at [374, 126] on div "Sales Summary Available Stock Total Supply Median Price/Size PROJECT SUBURB LOT…" at bounding box center [577, 266] width 718 height 337
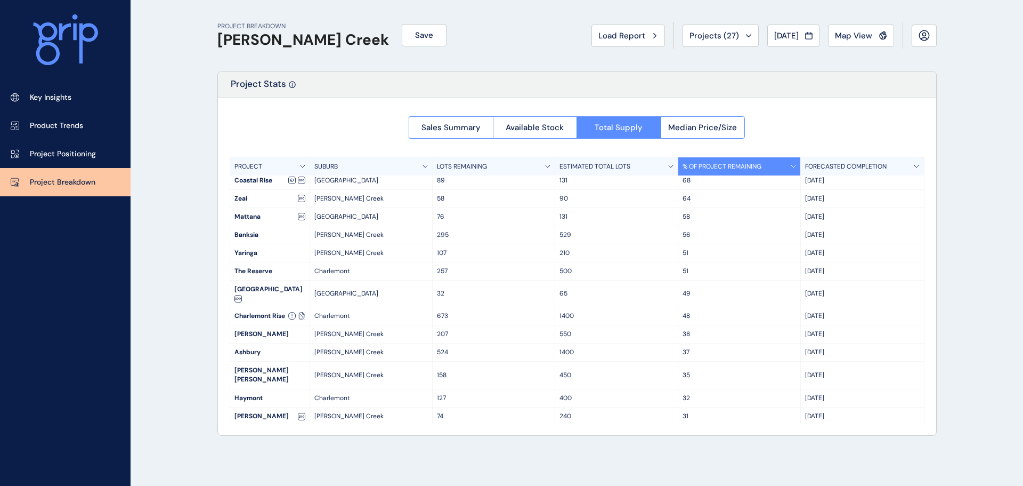
scroll to position [0, 0]
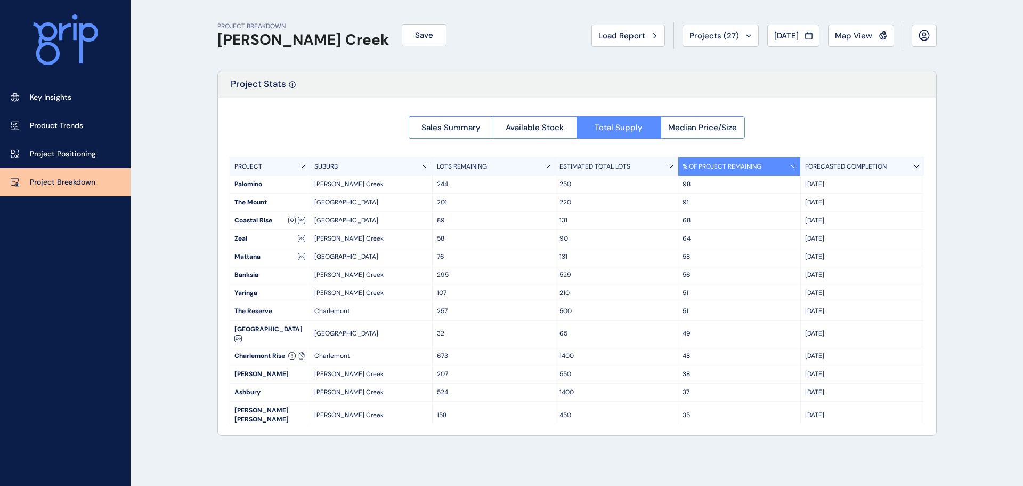
click at [699, 250] on div "58" at bounding box center [739, 257] width 123 height 18
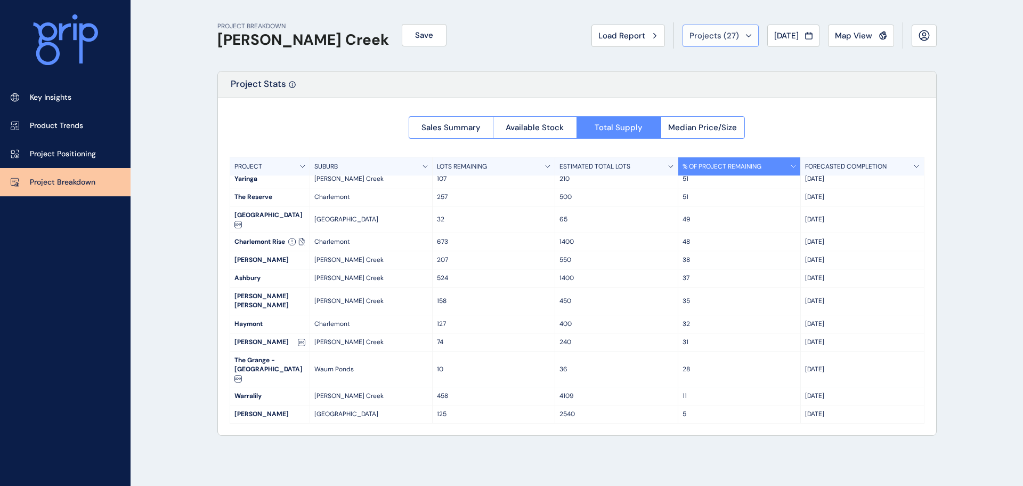
click at [743, 37] on button "Projects ( 27 )" at bounding box center [721, 36] width 76 height 22
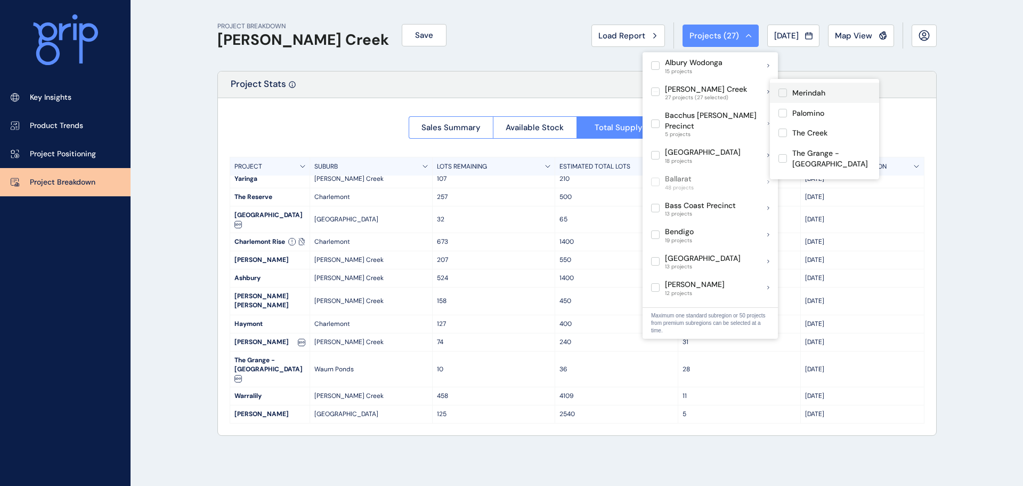
scroll to position [462, 0]
click at [796, 196] on p "Zeal" at bounding box center [800, 201] width 14 height 11
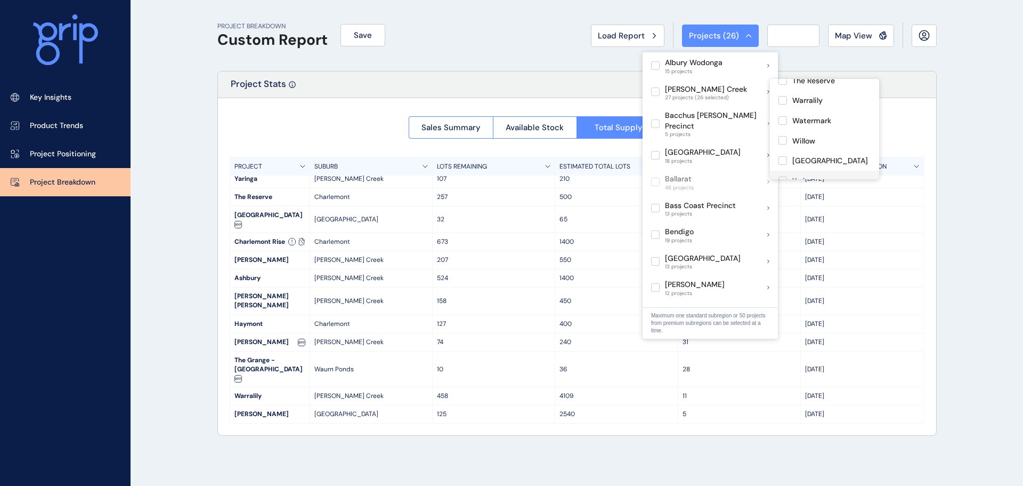
click at [804, 176] on p "Yaringa" at bounding box center [806, 181] width 26 height 11
click at [796, 136] on p "Willow" at bounding box center [804, 141] width 23 height 11
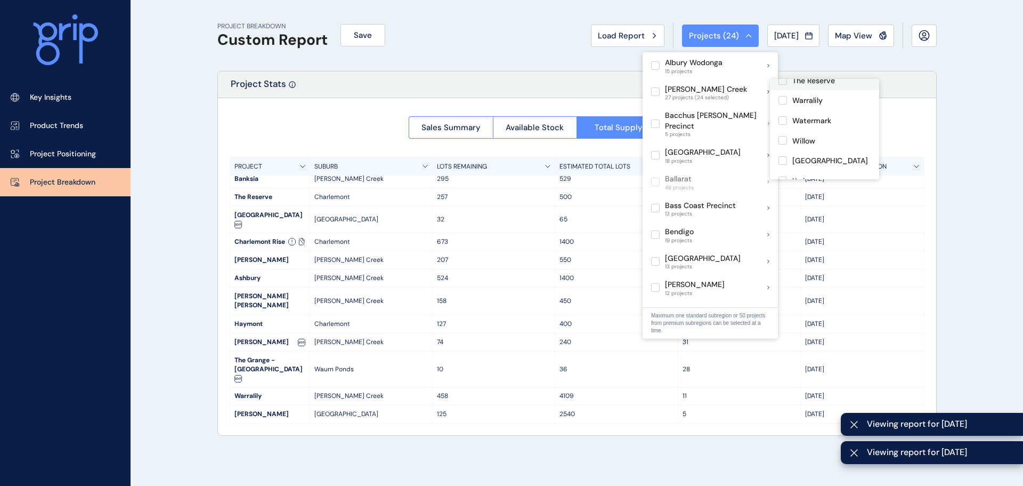
scroll to position [408, 0]
click at [802, 169] on p "Watermark" at bounding box center [812, 174] width 39 height 11
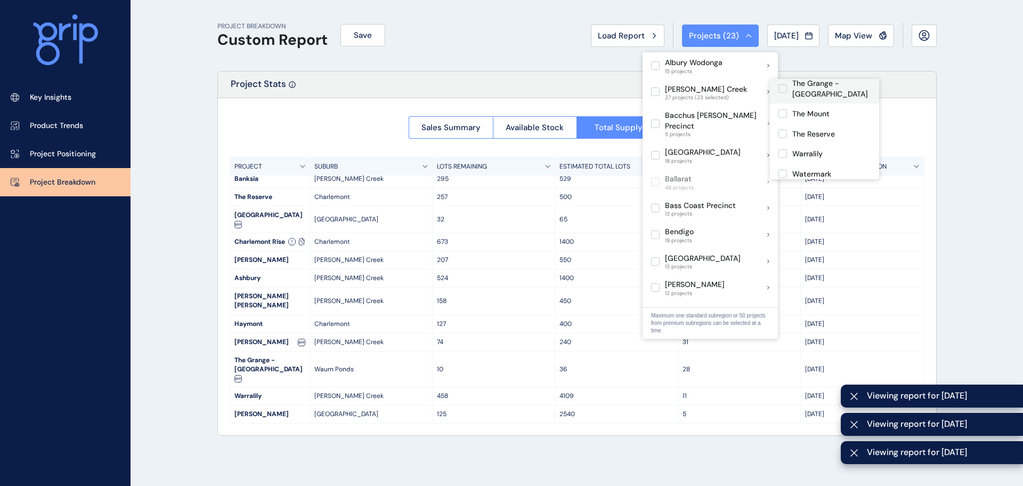
scroll to position [355, 0]
click at [813, 132] on p "The Grange - [GEOGRAPHIC_DATA]" at bounding box center [832, 142] width 78 height 21
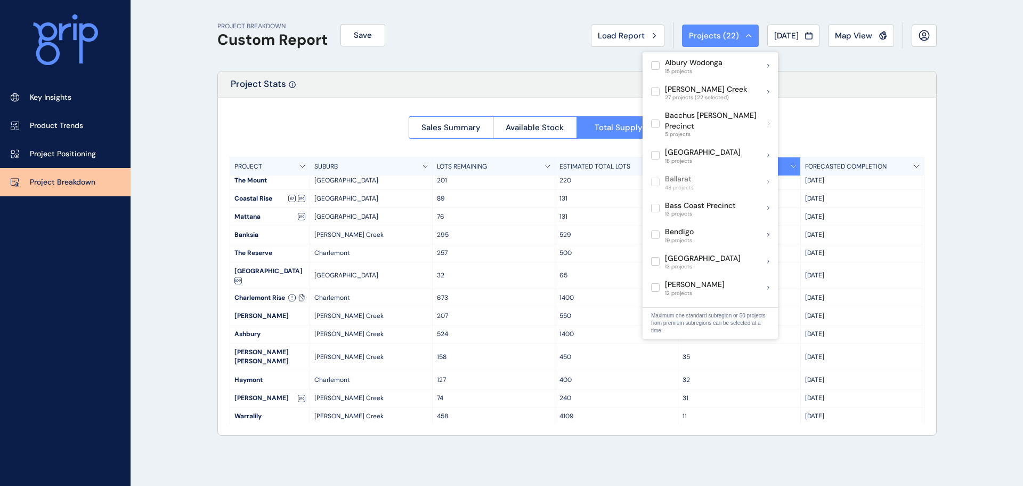
scroll to position [42, 0]
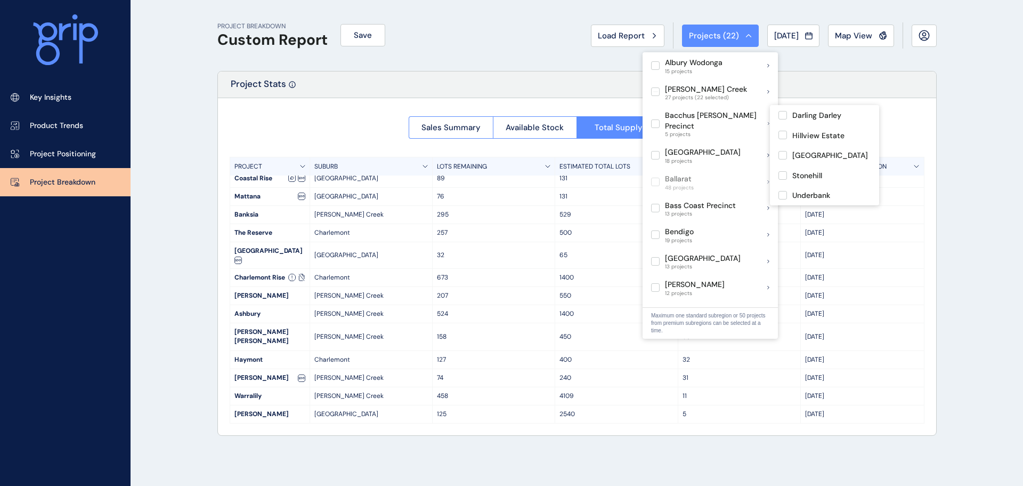
click at [278, 161] on div "PROJECT" at bounding box center [270, 166] width 80 height 18
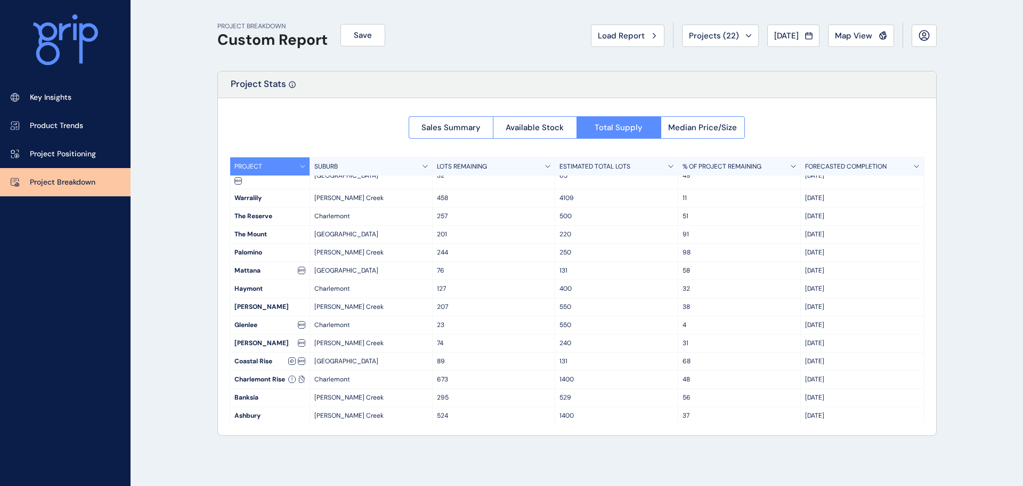
scroll to position [0, 0]
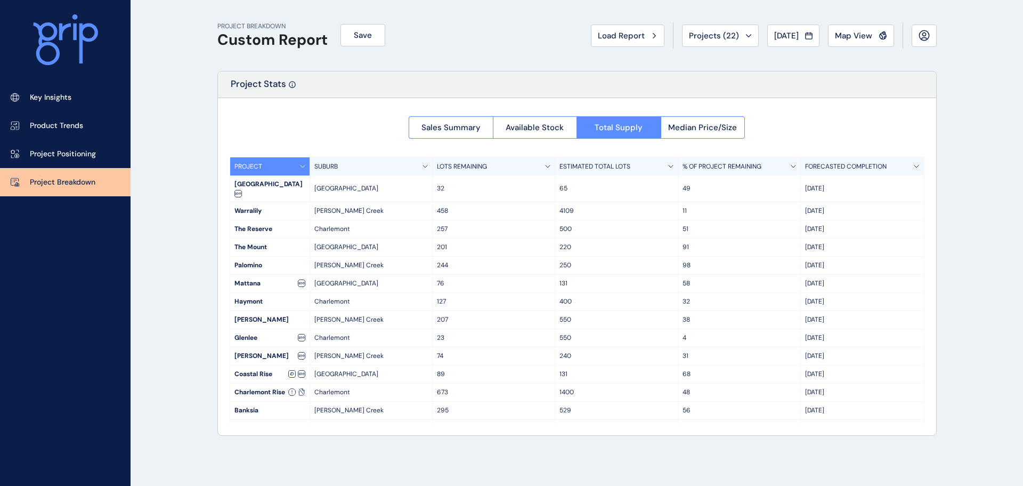
click at [285, 159] on div "PROJECT" at bounding box center [270, 166] width 80 height 18
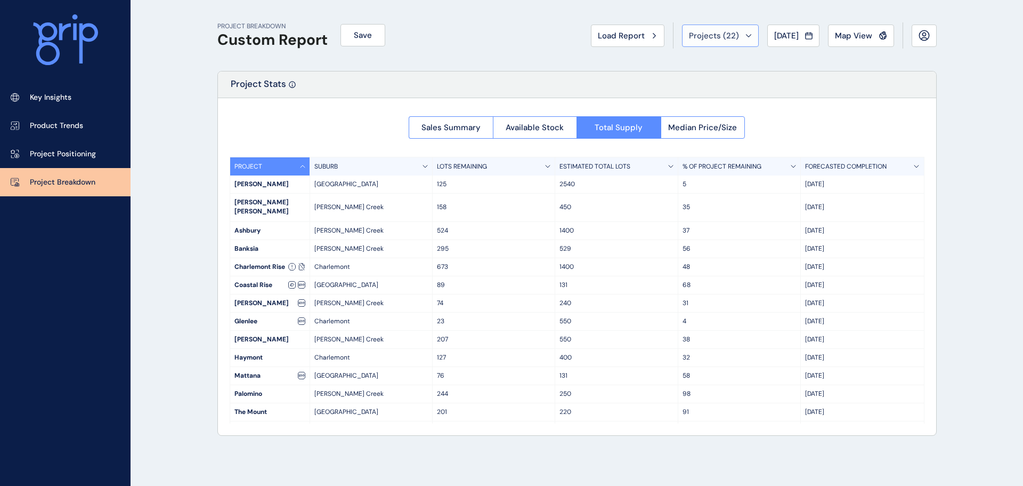
click at [746, 35] on icon at bounding box center [749, 35] width 6 height 3
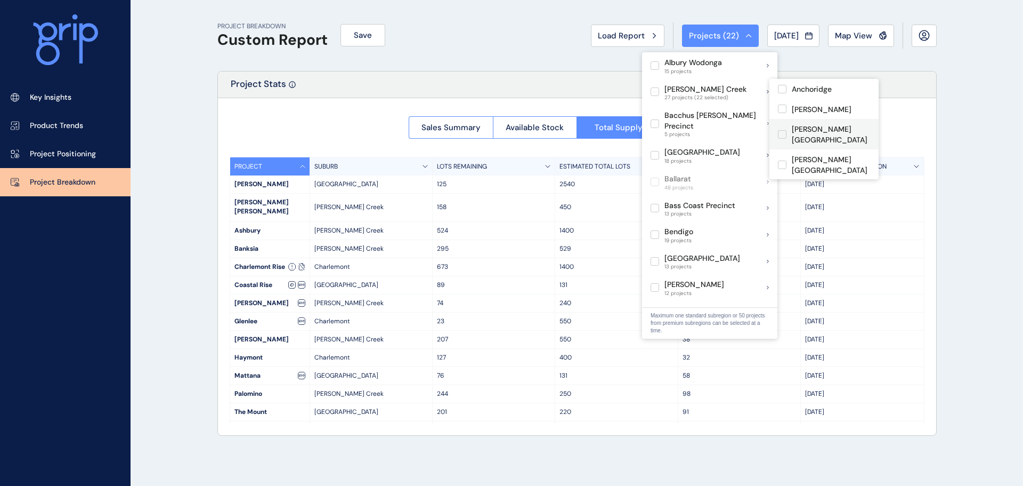
click at [804, 130] on p "[PERSON_NAME][GEOGRAPHIC_DATA]" at bounding box center [831, 134] width 78 height 21
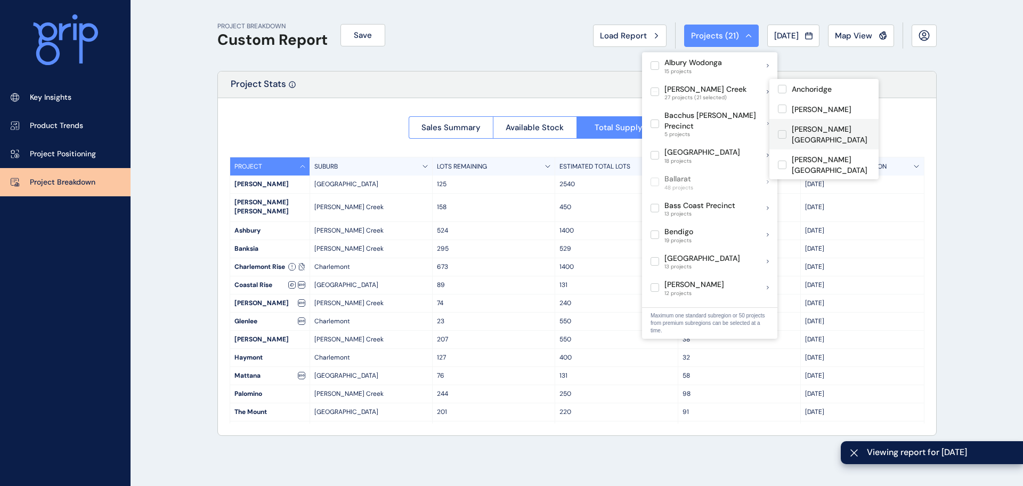
click at [804, 130] on p "[PERSON_NAME][GEOGRAPHIC_DATA]" at bounding box center [831, 134] width 78 height 21
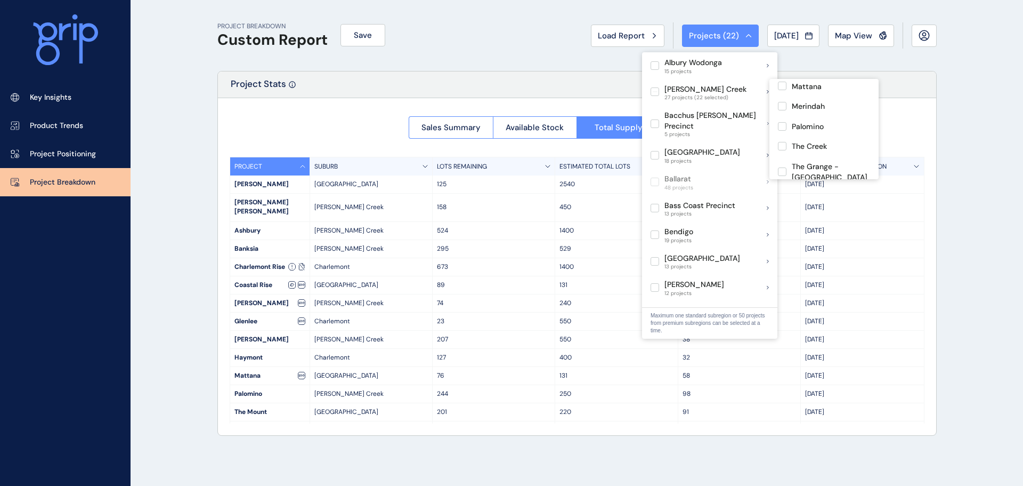
scroll to position [302, 0]
click at [806, 145] on p "Palomino" at bounding box center [808, 150] width 32 height 11
click at [807, 165] on p "The Creek" at bounding box center [809, 170] width 35 height 11
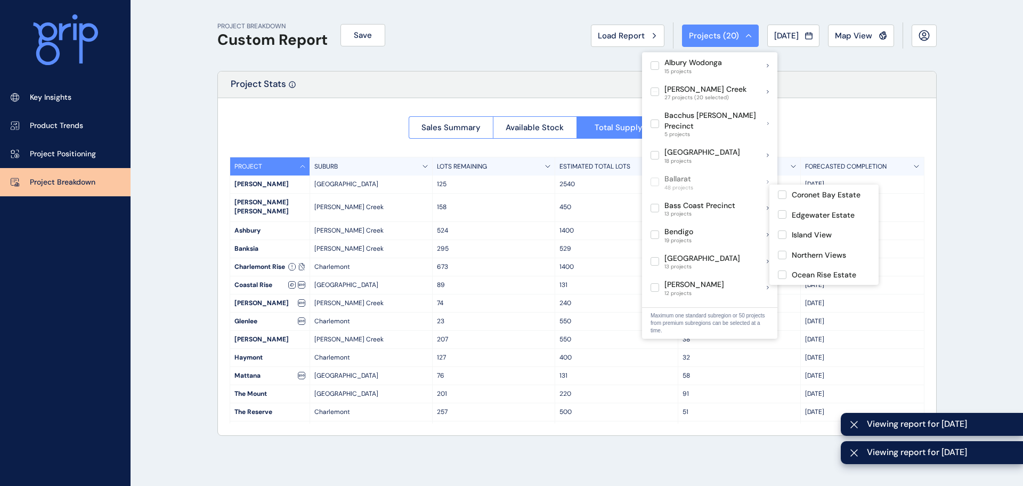
click at [907, 335] on p "Feb '27" at bounding box center [862, 339] width 114 height 9
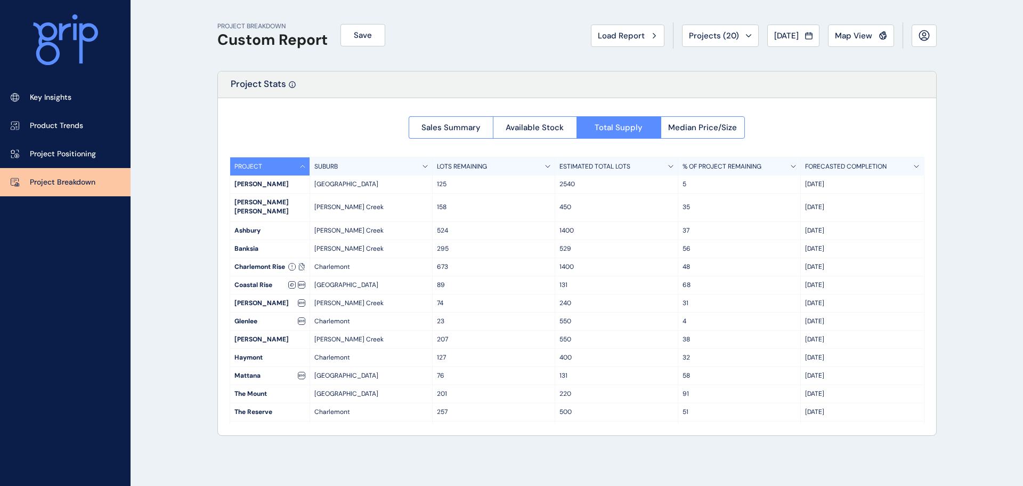
click at [759, 161] on div "% OF PROJECT REMAINING" at bounding box center [739, 166] width 123 height 18
